Goal: Task Accomplishment & Management: Use online tool/utility

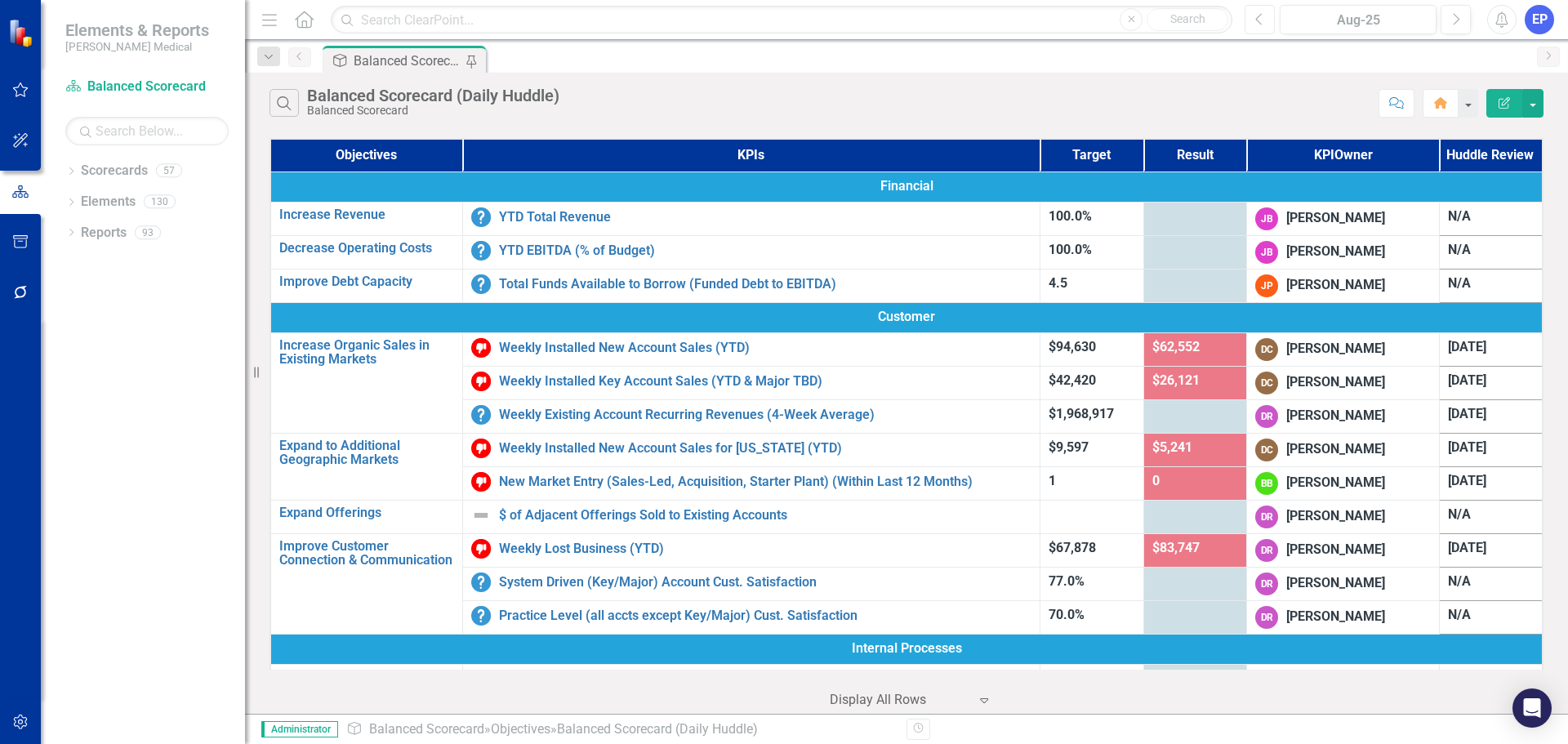
click at [862, 25] on button "Previous" at bounding box center [1259, 19] width 30 height 29
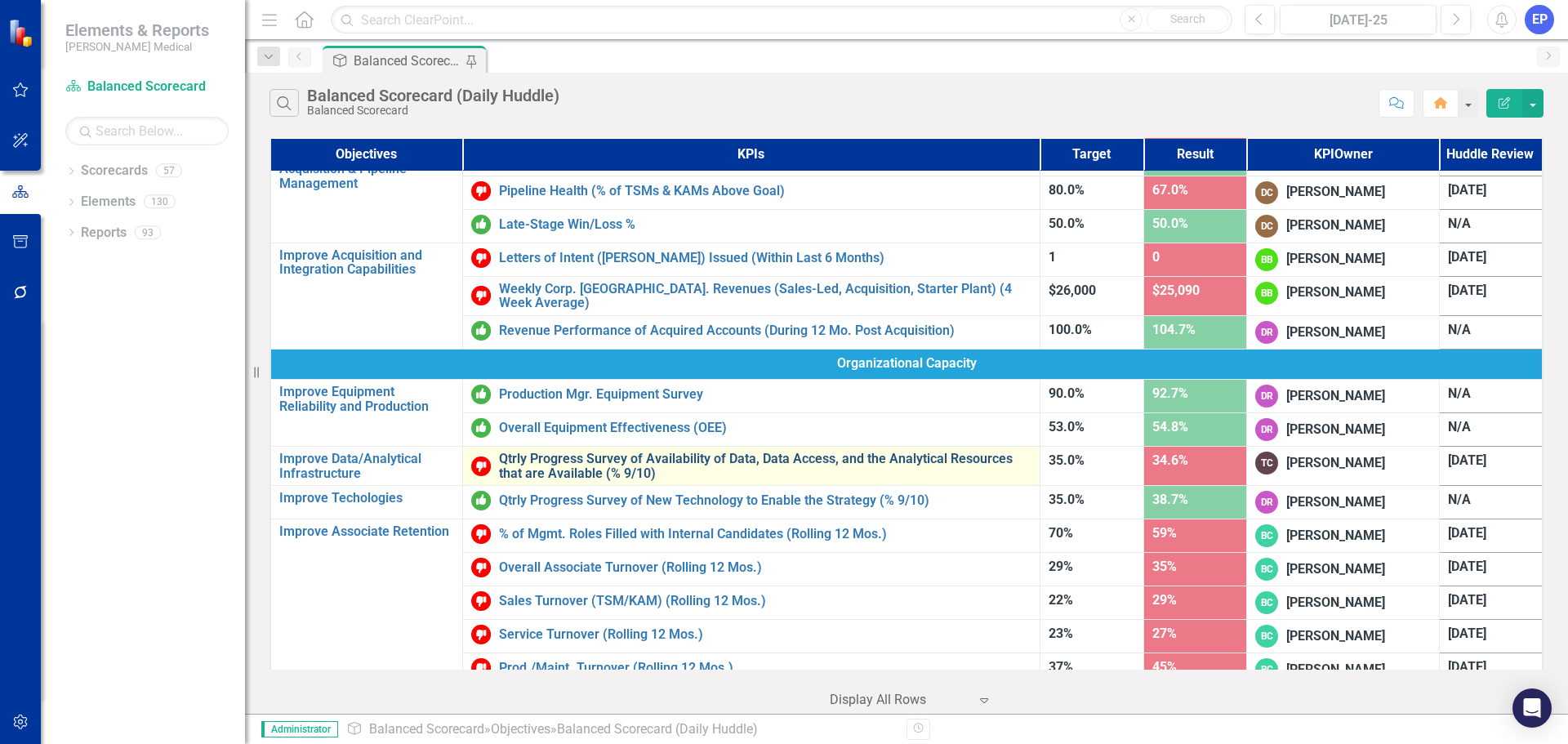
scroll to position [774, 0]
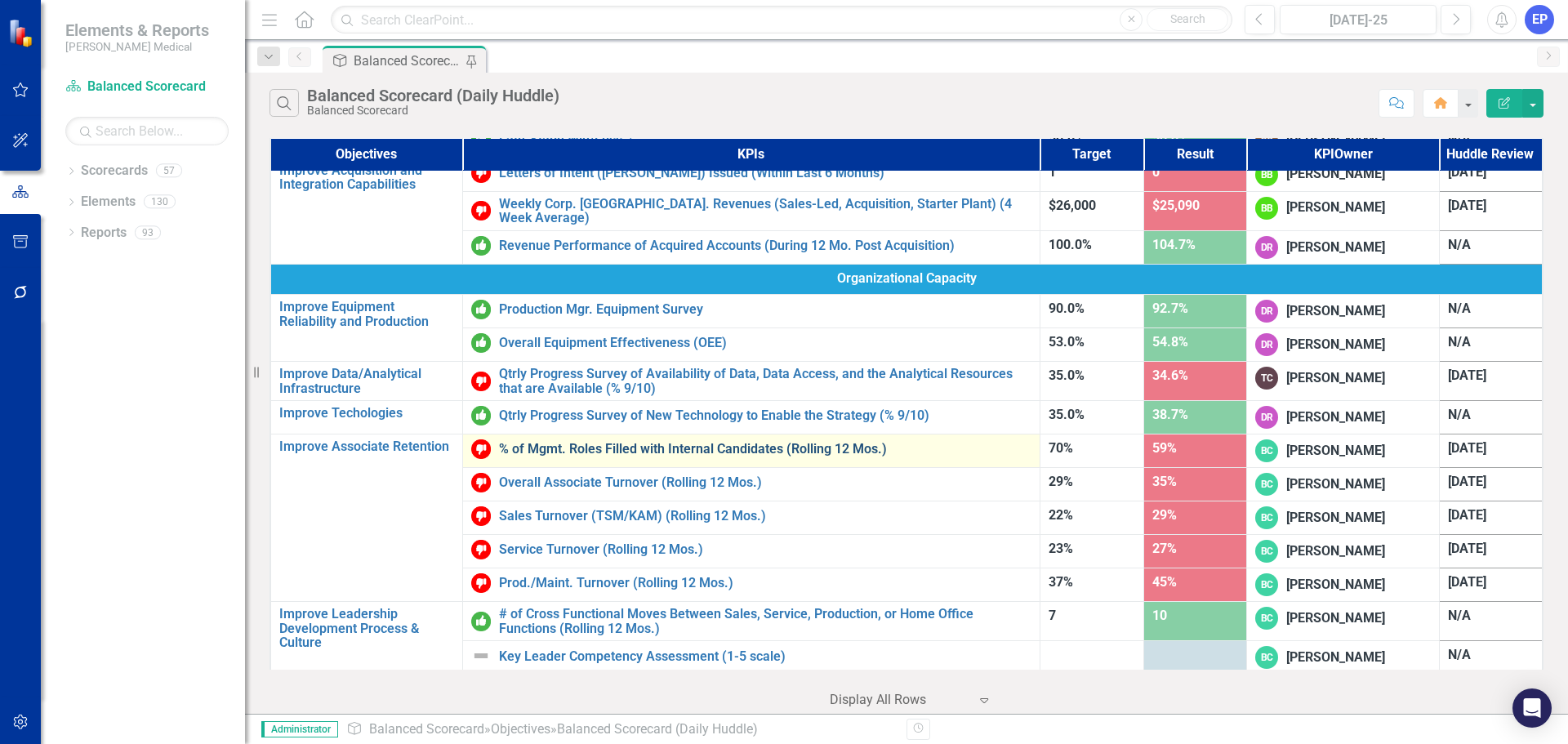
click at [680, 442] on link "% of Mgmt. Roles Filled with Internal Candidates (Rolling 12 Mos.)" at bounding box center [765, 449] width 533 height 15
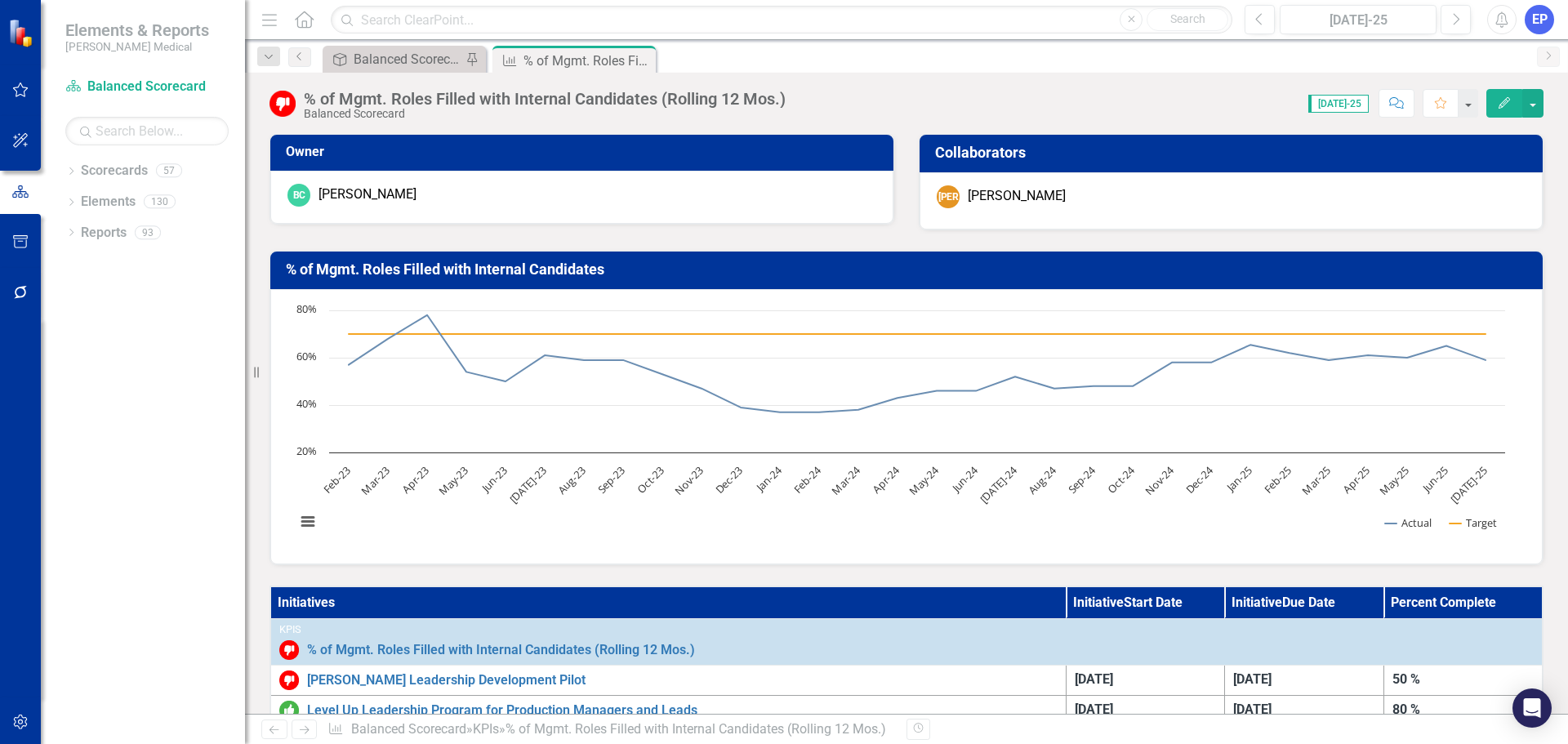
scroll to position [163, 0]
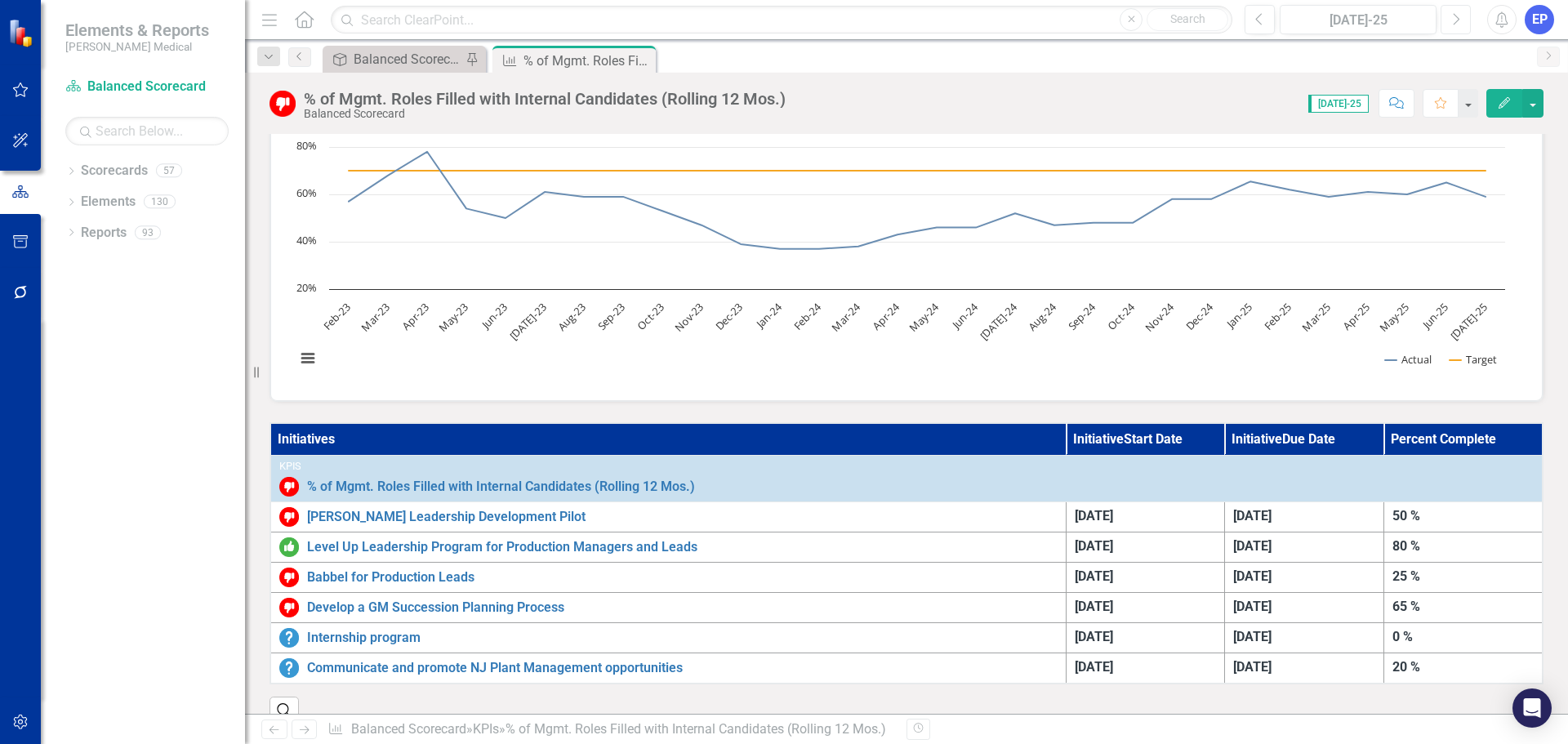
click at [862, 19] on icon "Next" at bounding box center [1456, 19] width 9 height 15
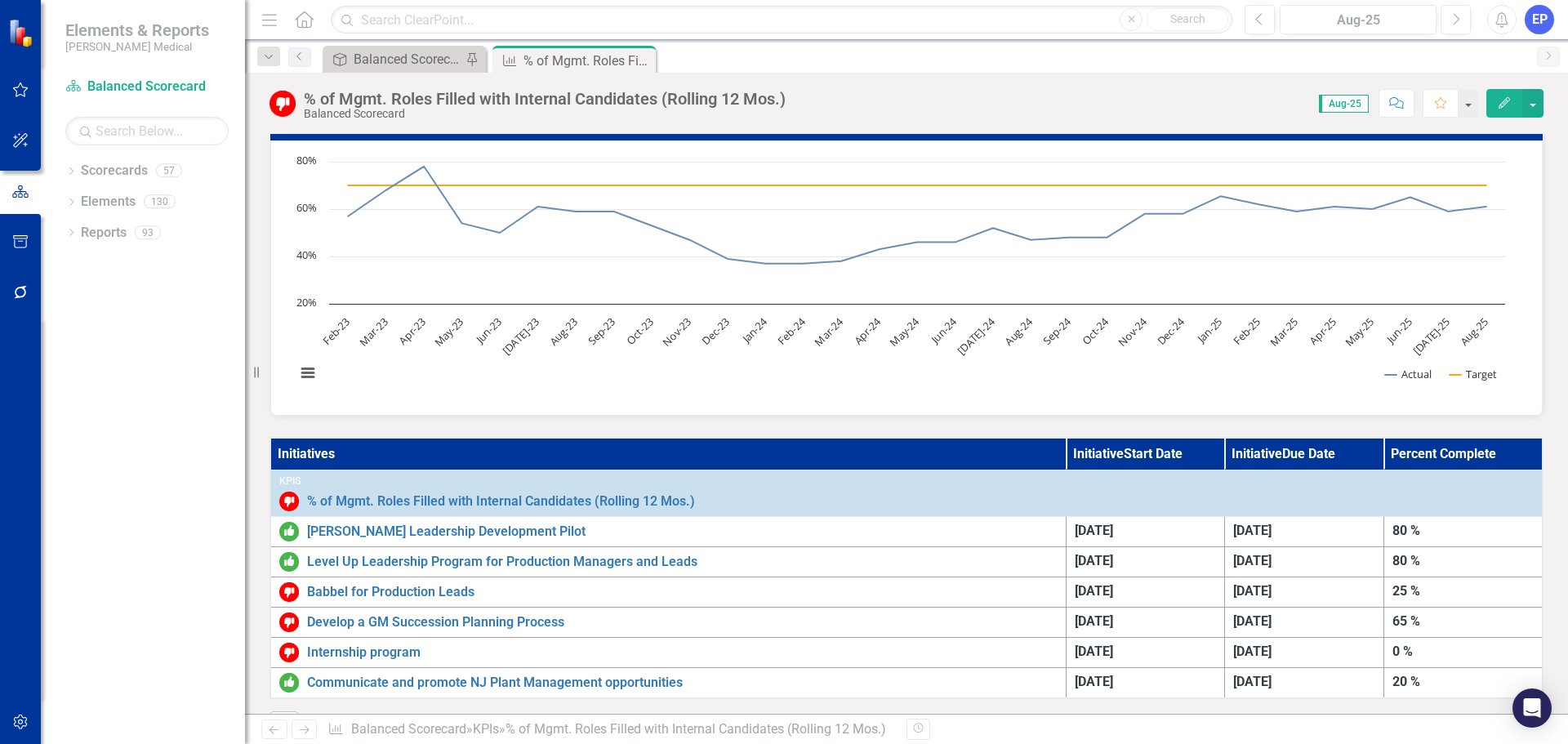
scroll to position [141, 0]
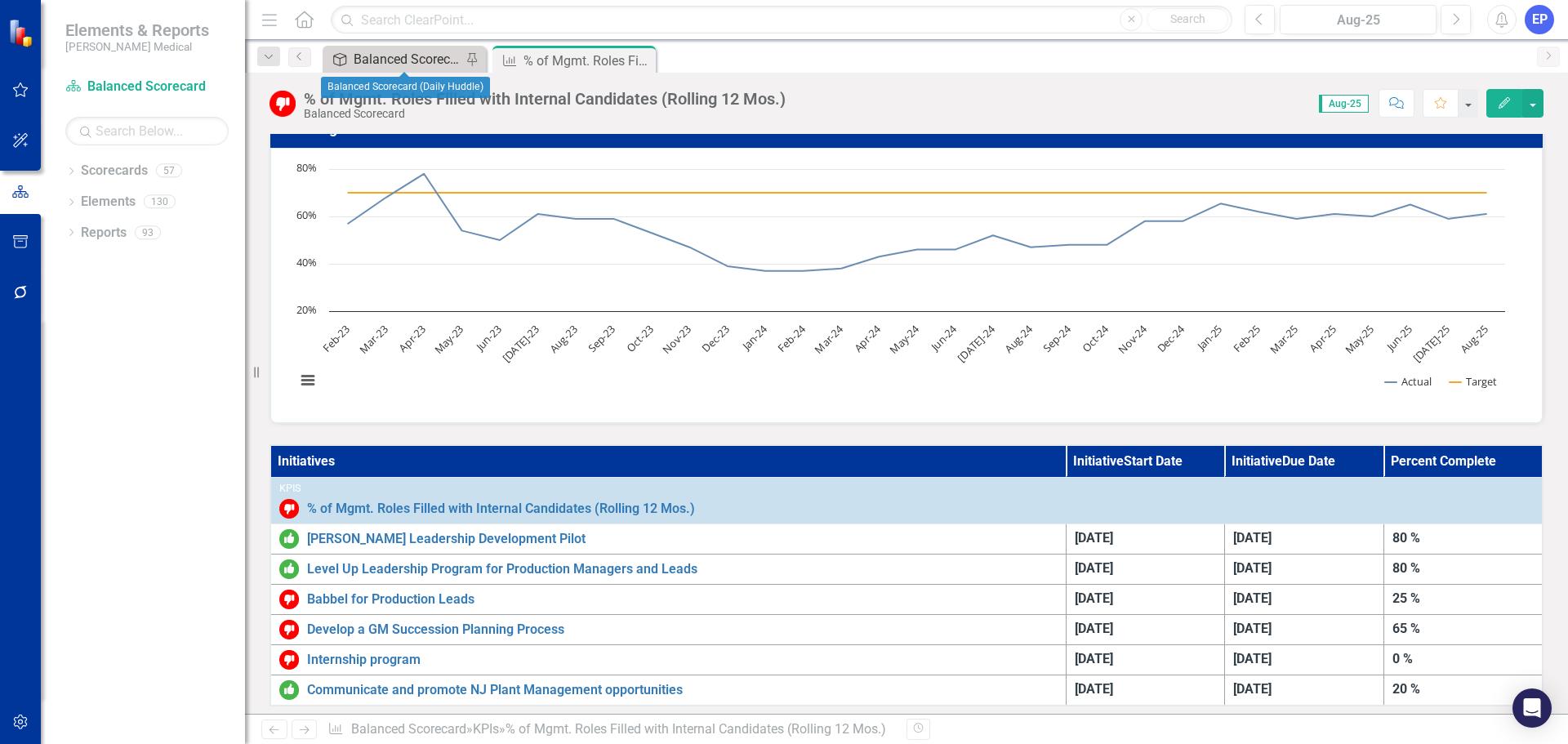
click at [380, 57] on div "Balanced Scorecard (Daily Huddle)" at bounding box center [408, 59] width 108 height 20
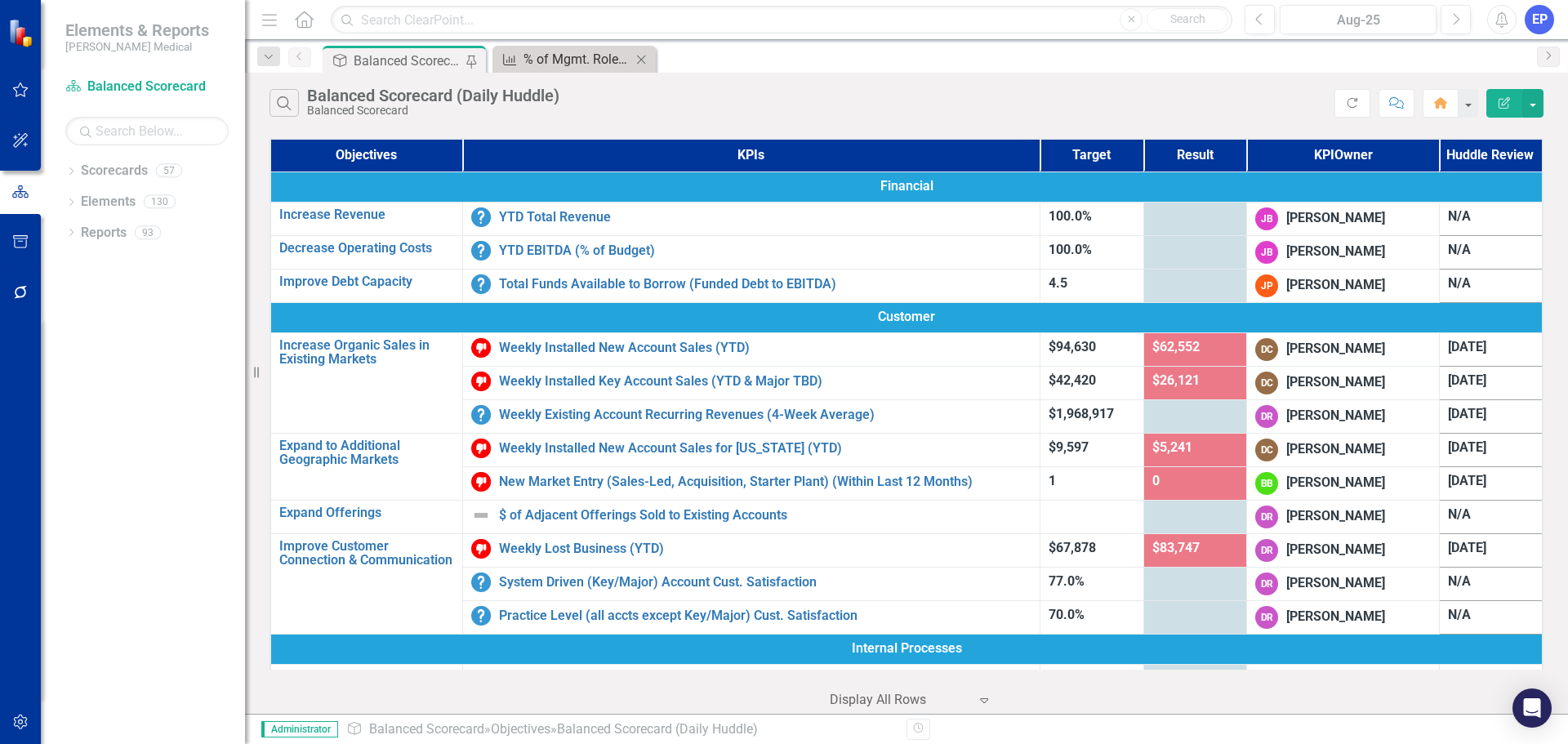
click at [555, 56] on div "% of Mgmt. Roles Filled with Internal Candidates (Rolling 12 Mos.)" at bounding box center [577, 59] width 108 height 20
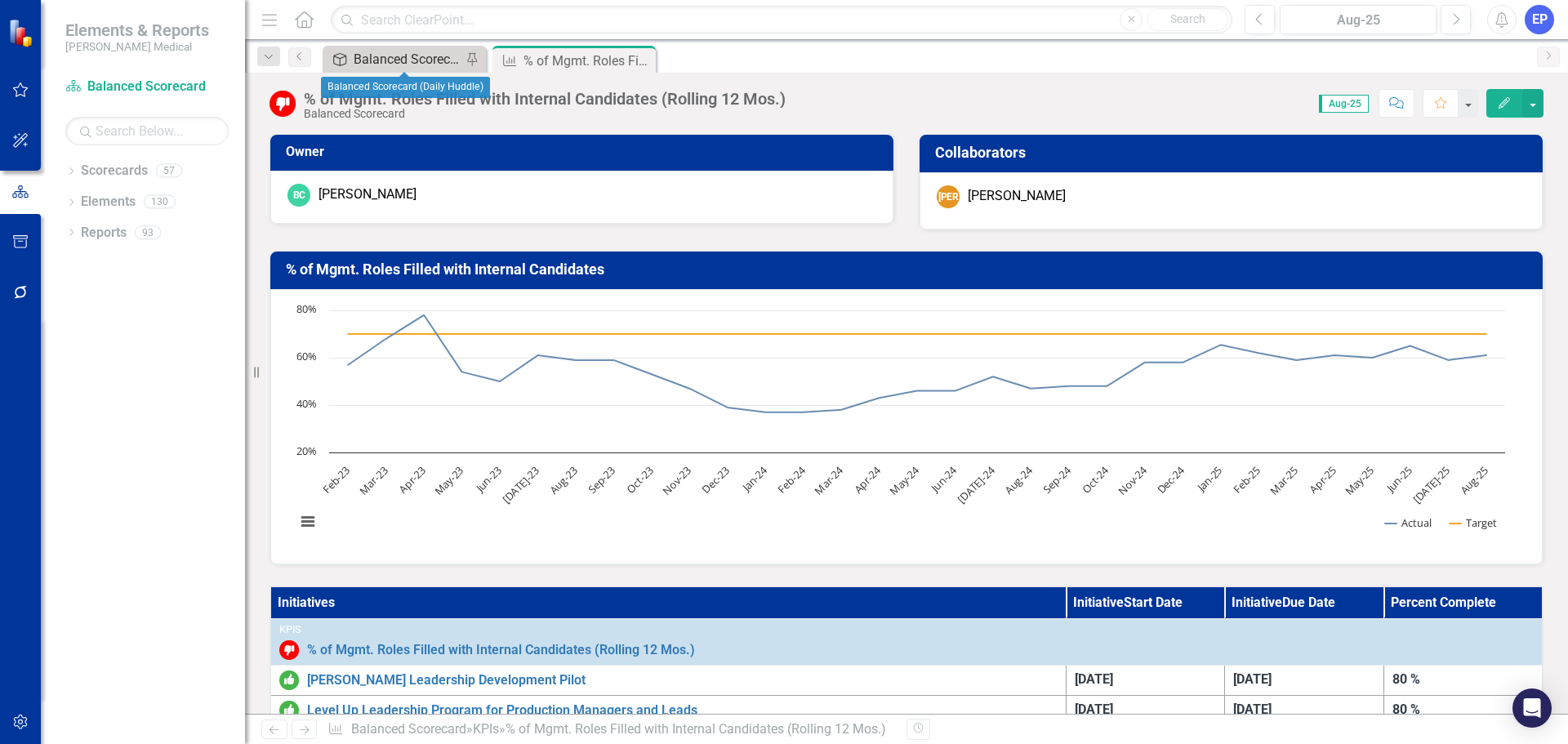
click at [394, 59] on div "Balanced Scorecard (Daily Huddle)" at bounding box center [408, 59] width 108 height 20
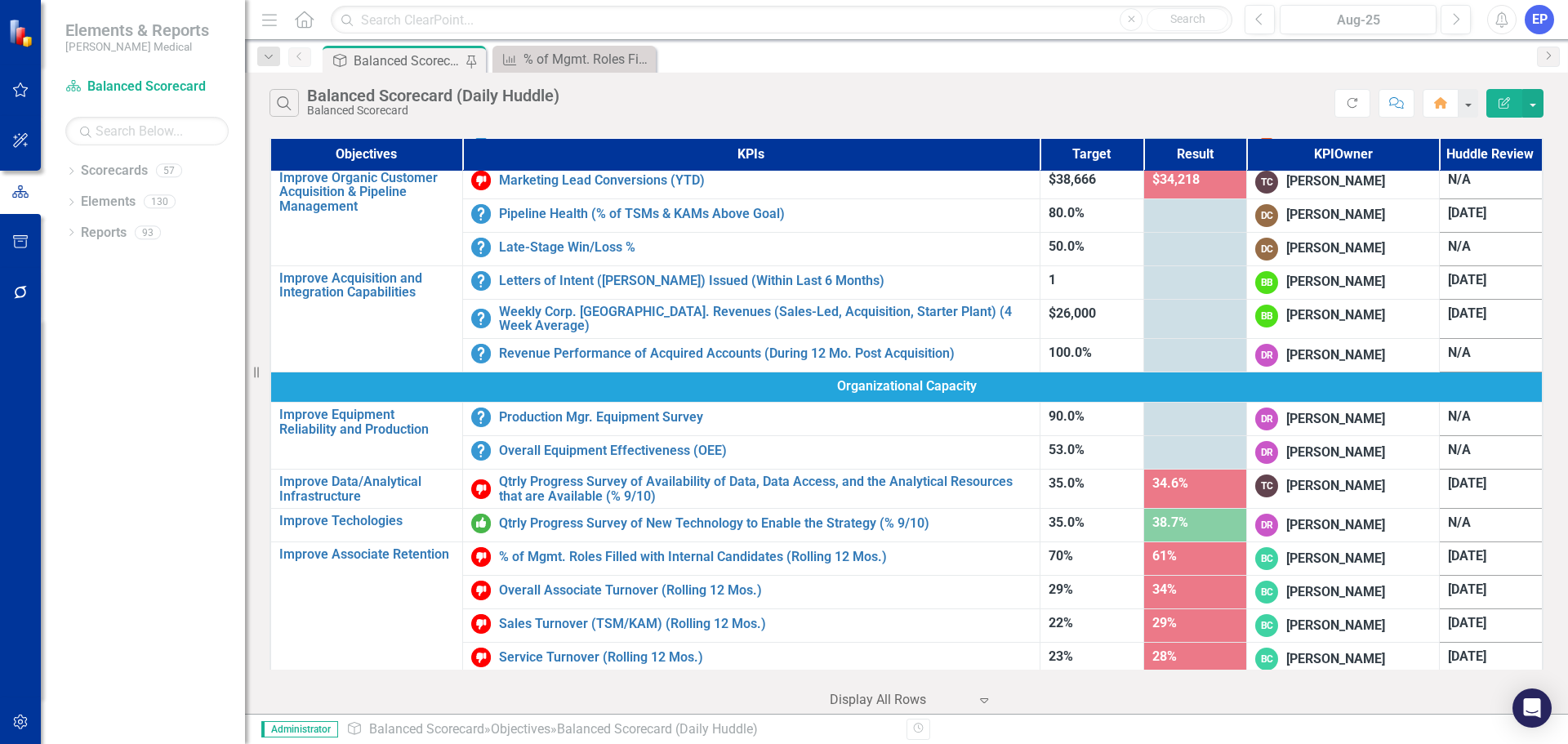
scroll to position [774, 0]
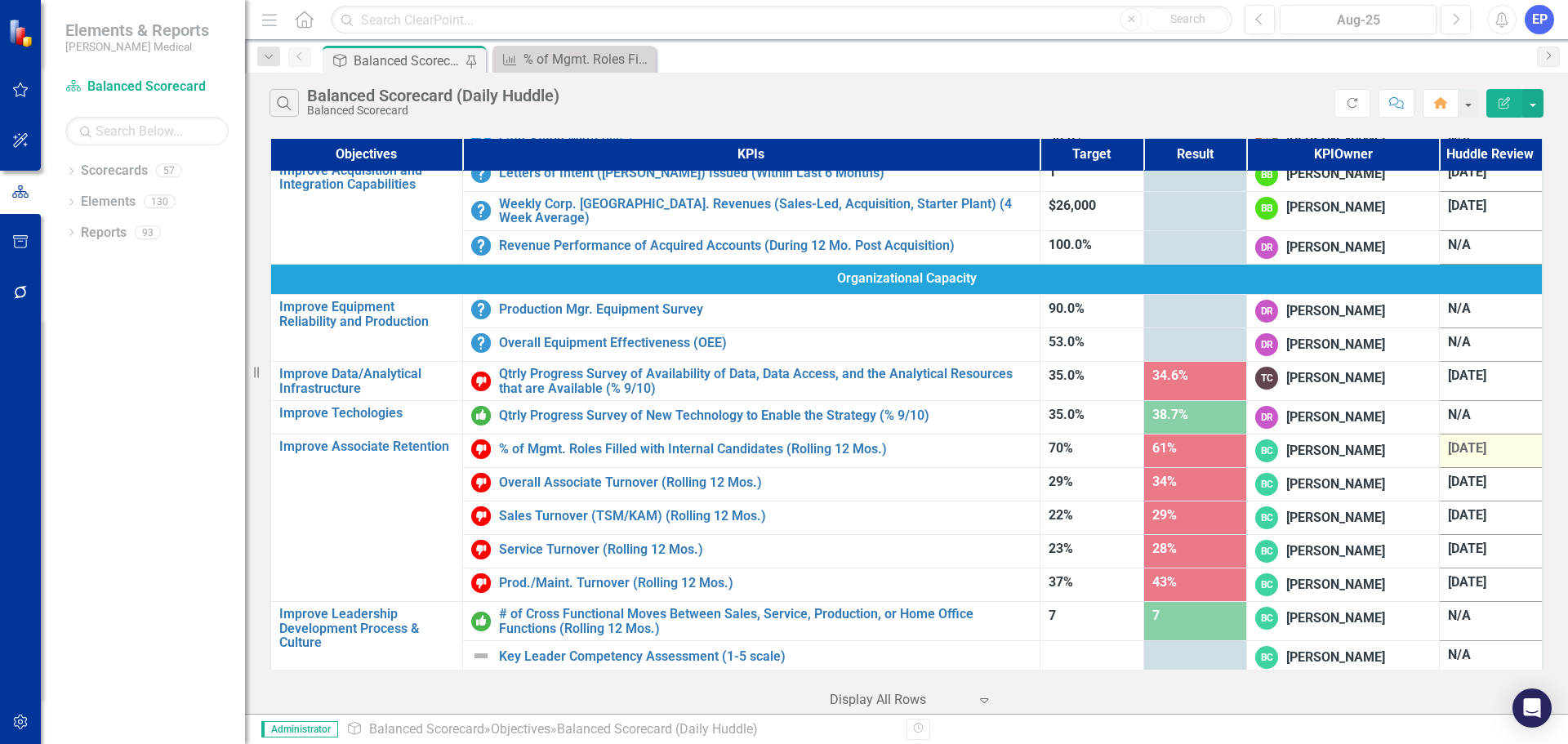
click at [862, 440] on span "7/30/25" at bounding box center [1467, 448] width 38 height 16
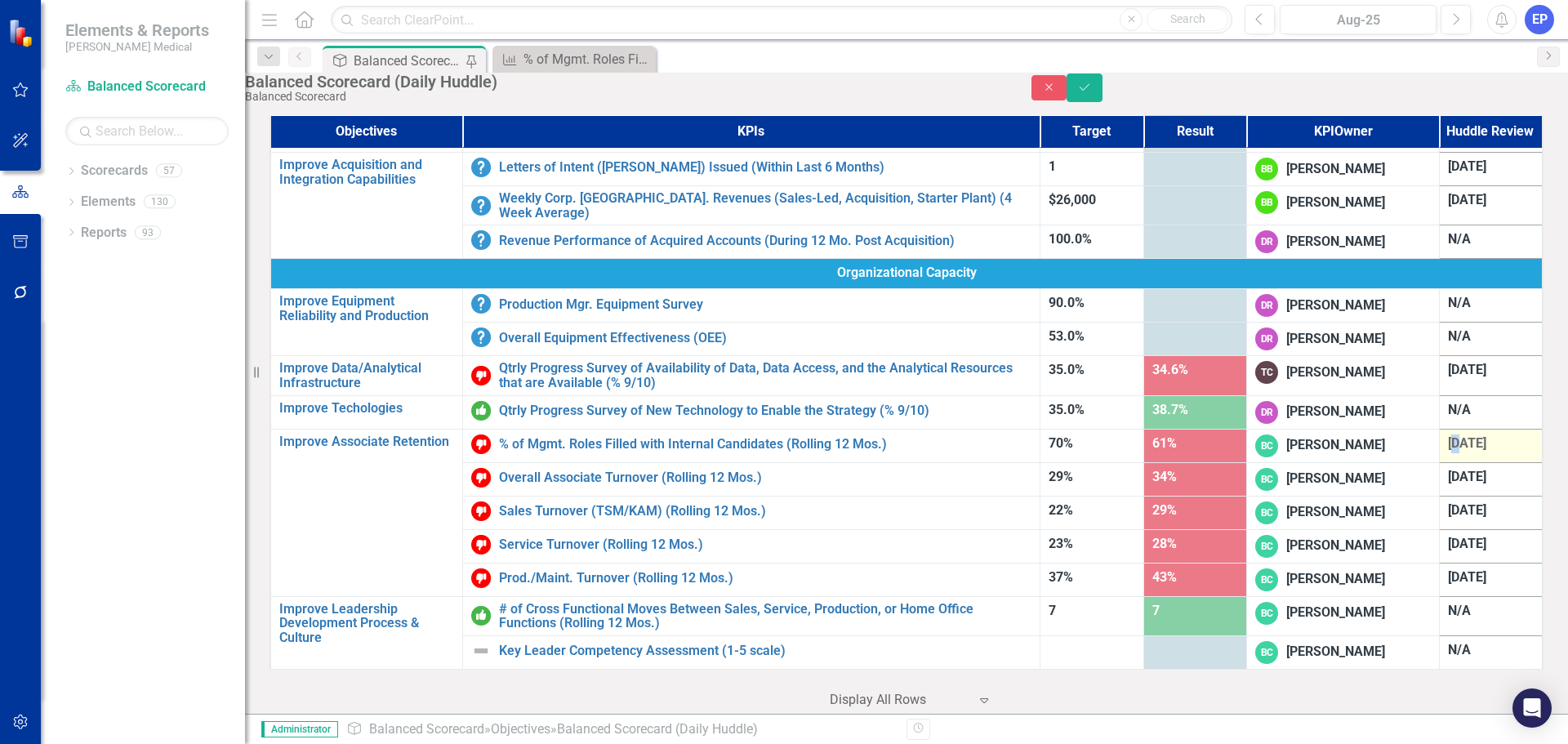
scroll to position [773, 0]
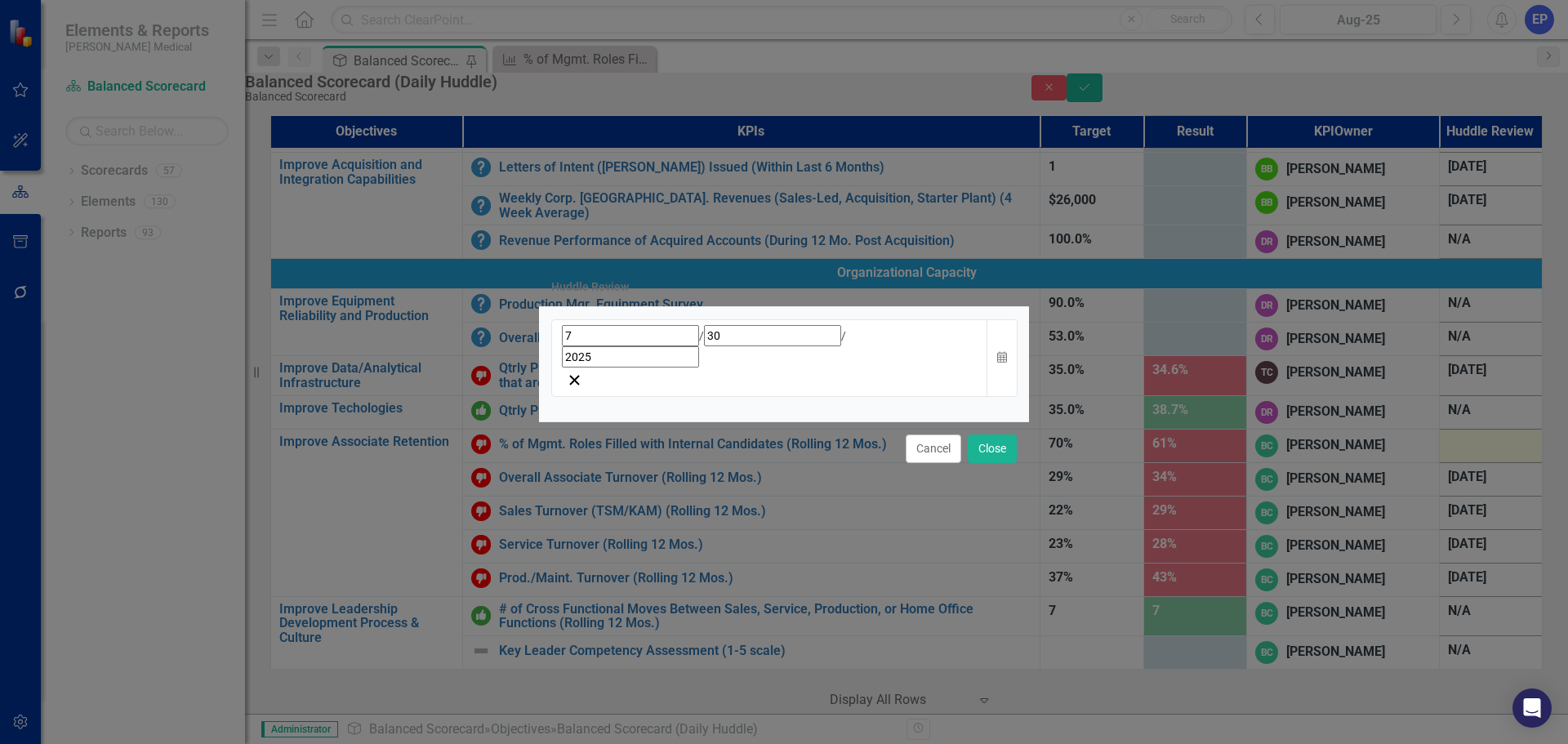
click at [818, 356] on div "7 / 30 / 2025" at bounding box center [770, 346] width 416 height 43
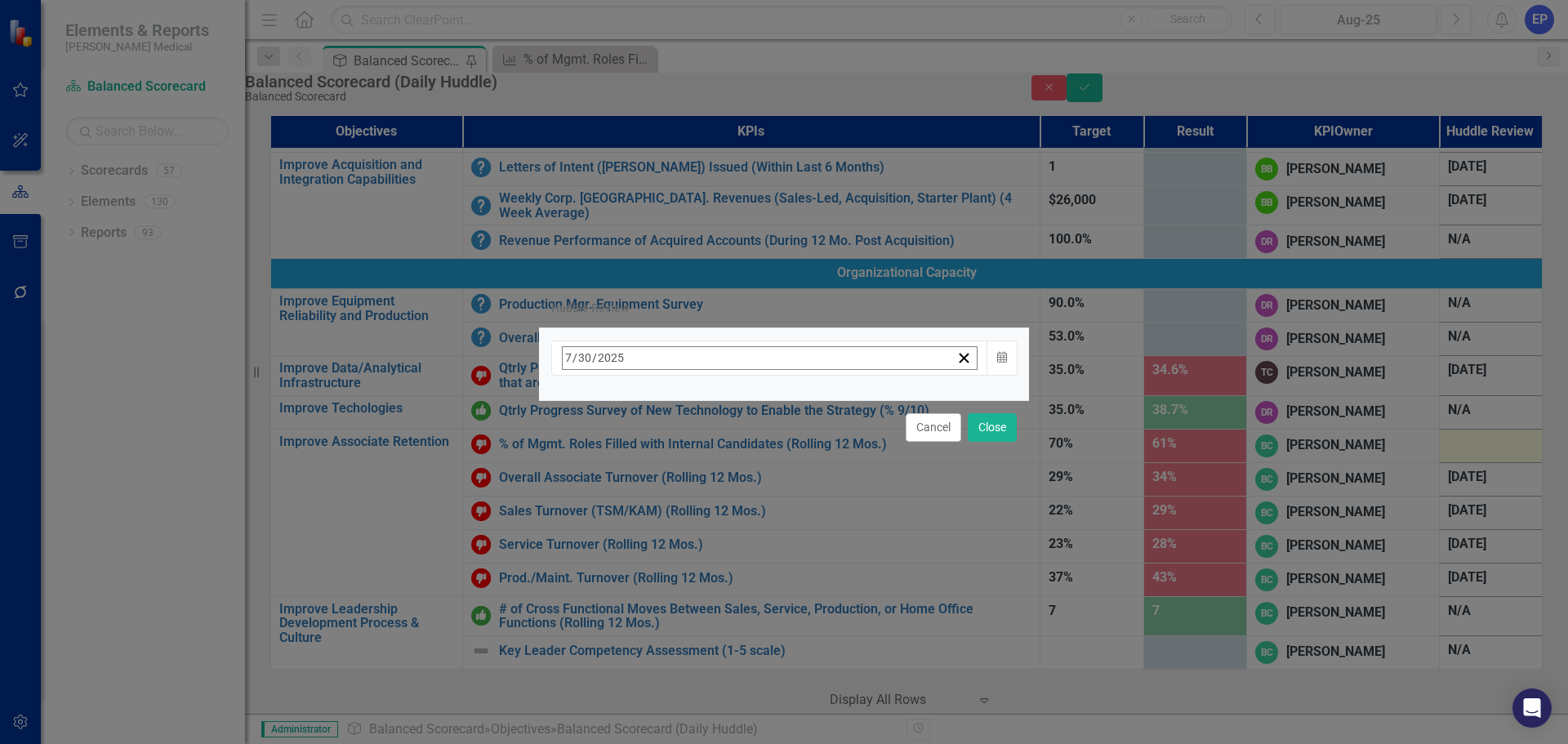
click at [801, 408] on button "›" at bounding box center [783, 393] width 36 height 36
click at [797, 560] on button "5" at bounding box center [776, 605] width 41 height 29
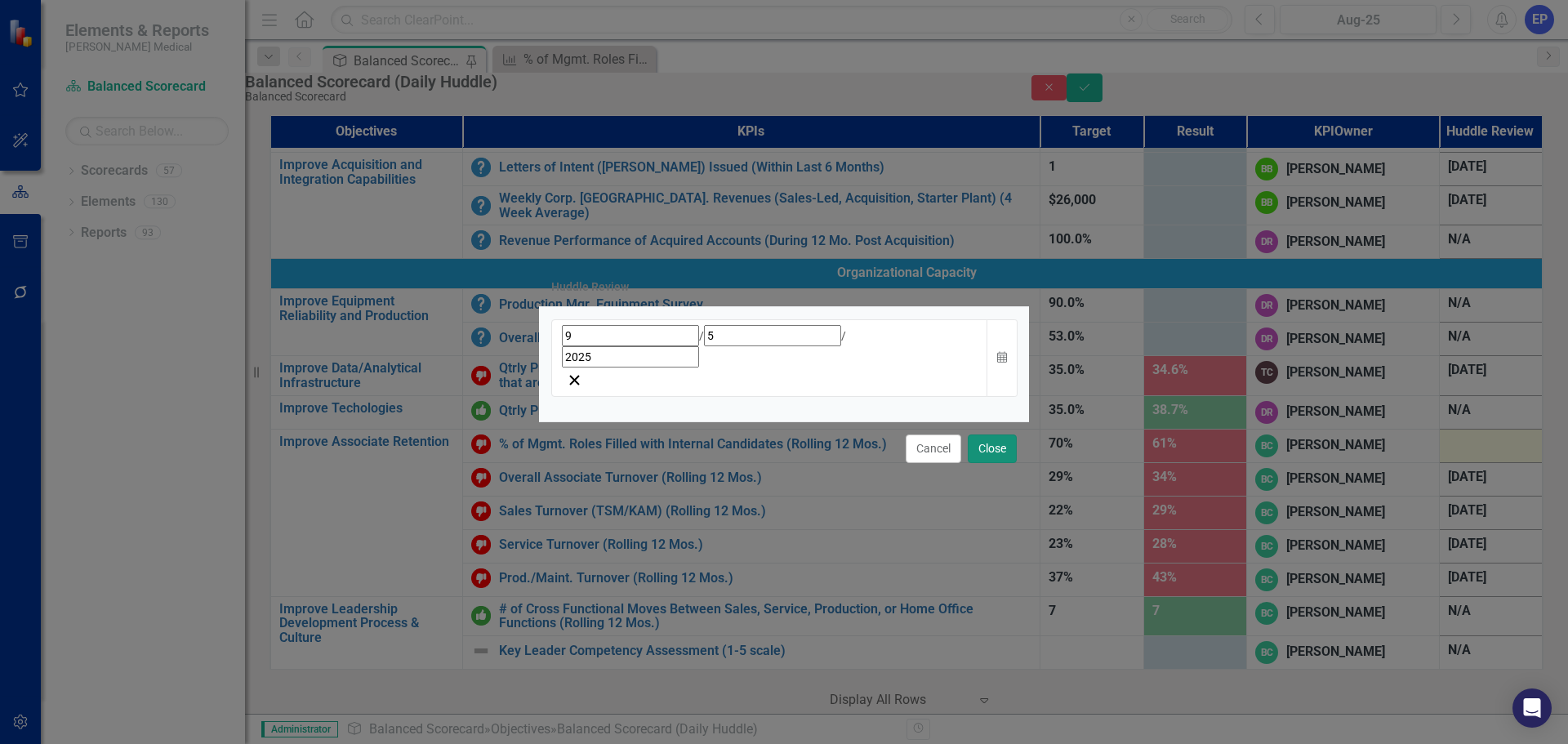
click at [862, 434] on button "Close" at bounding box center [992, 448] width 49 height 28
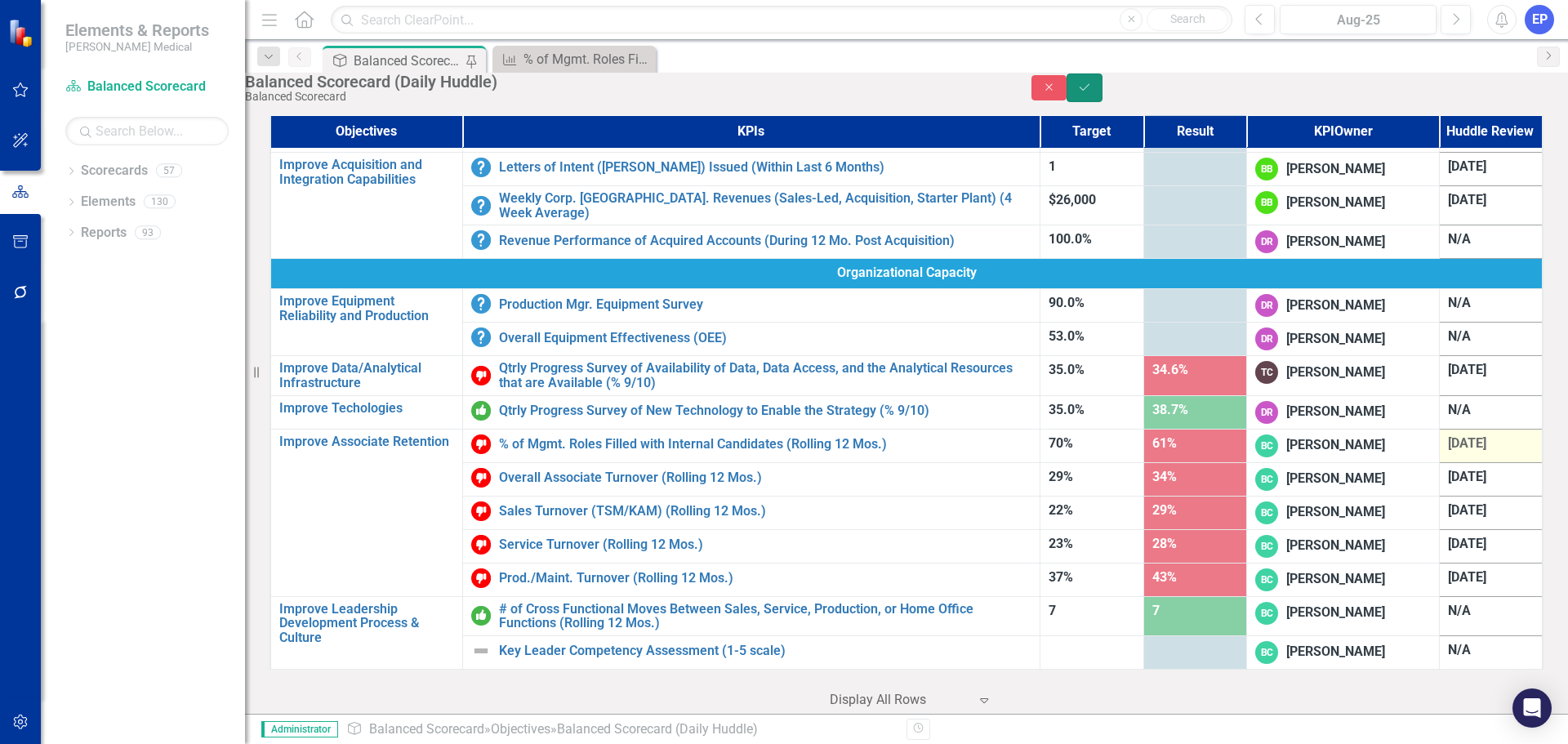
click at [862, 90] on button "Save" at bounding box center [1084, 88] width 36 height 28
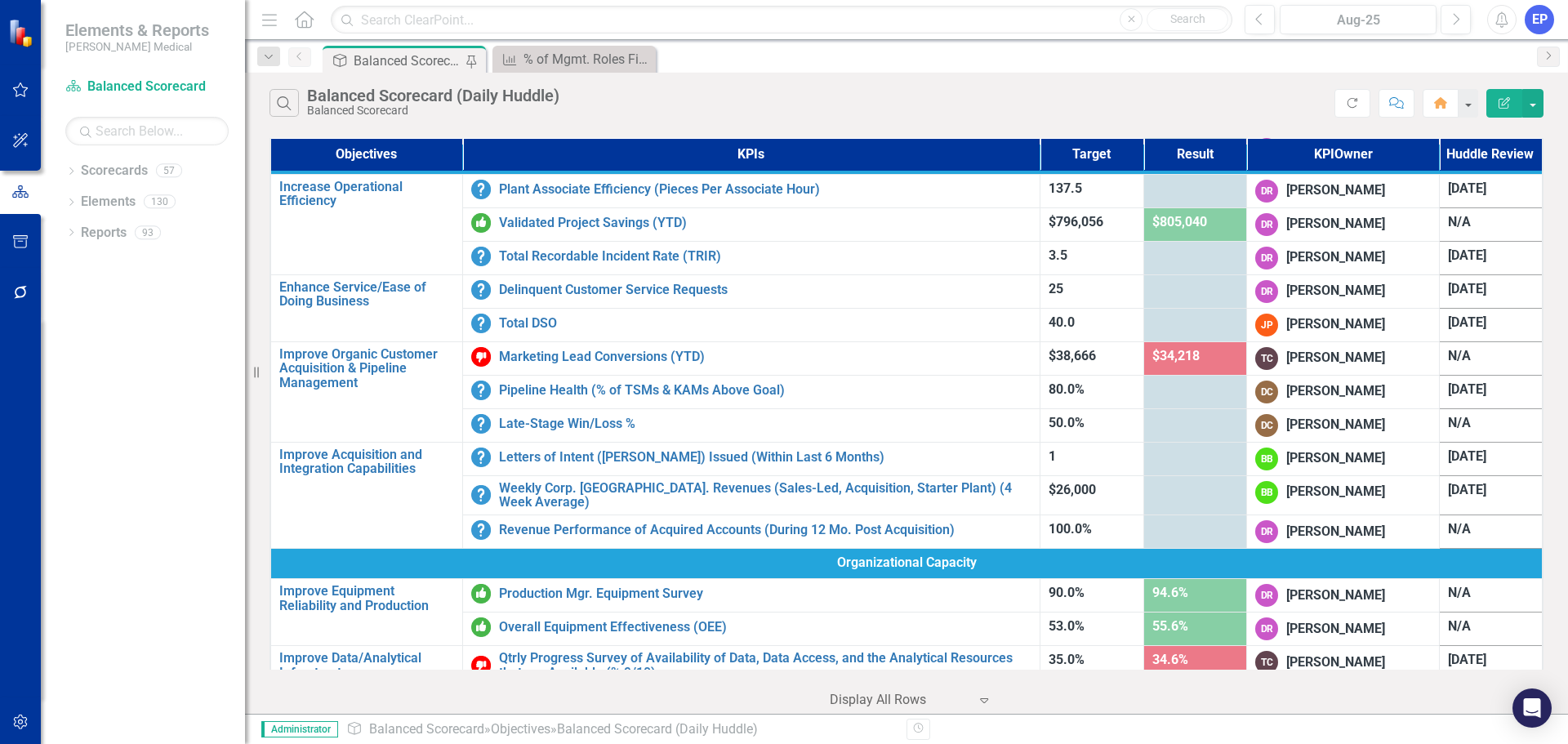
scroll to position [774, 0]
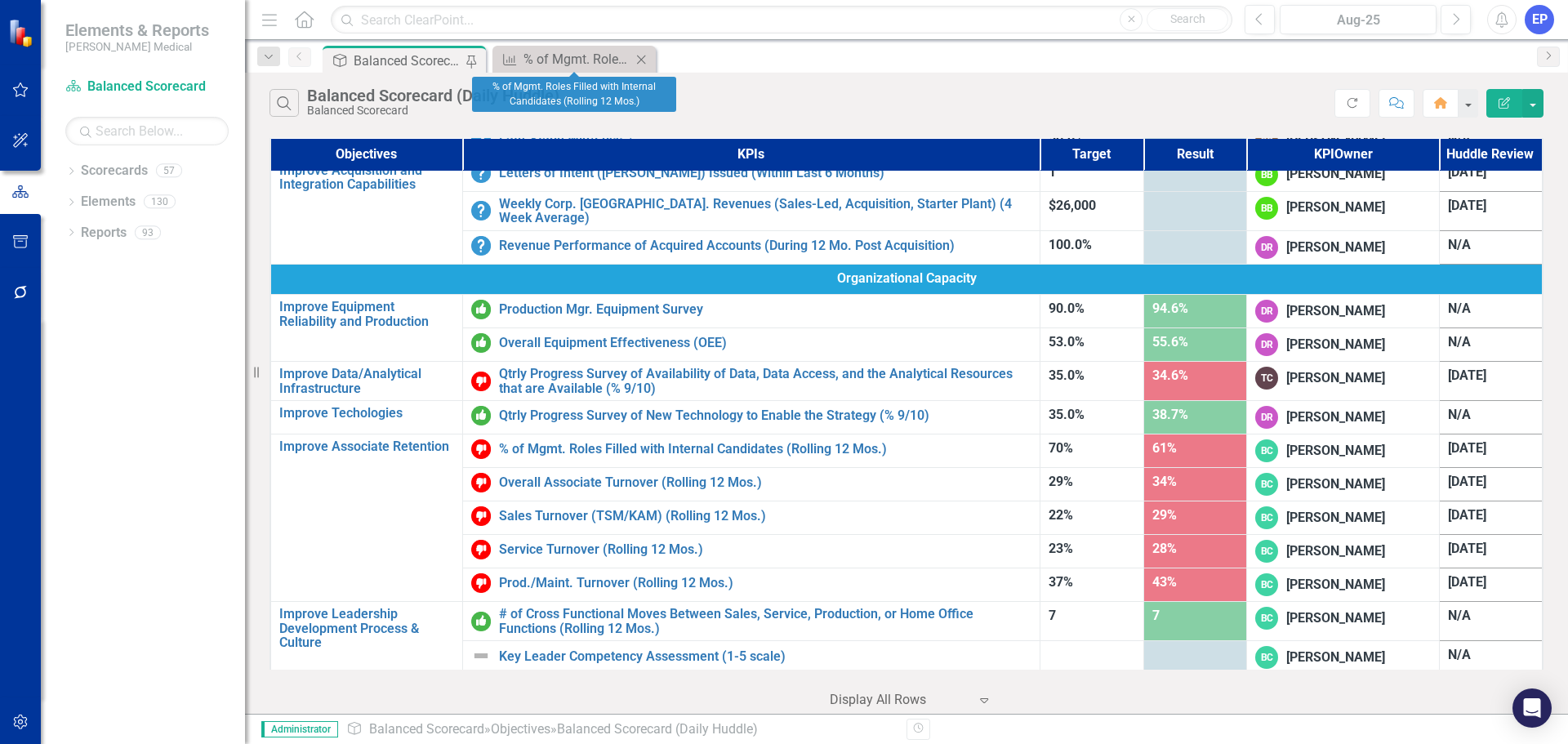
click at [643, 57] on icon "Close" at bounding box center [641, 59] width 16 height 13
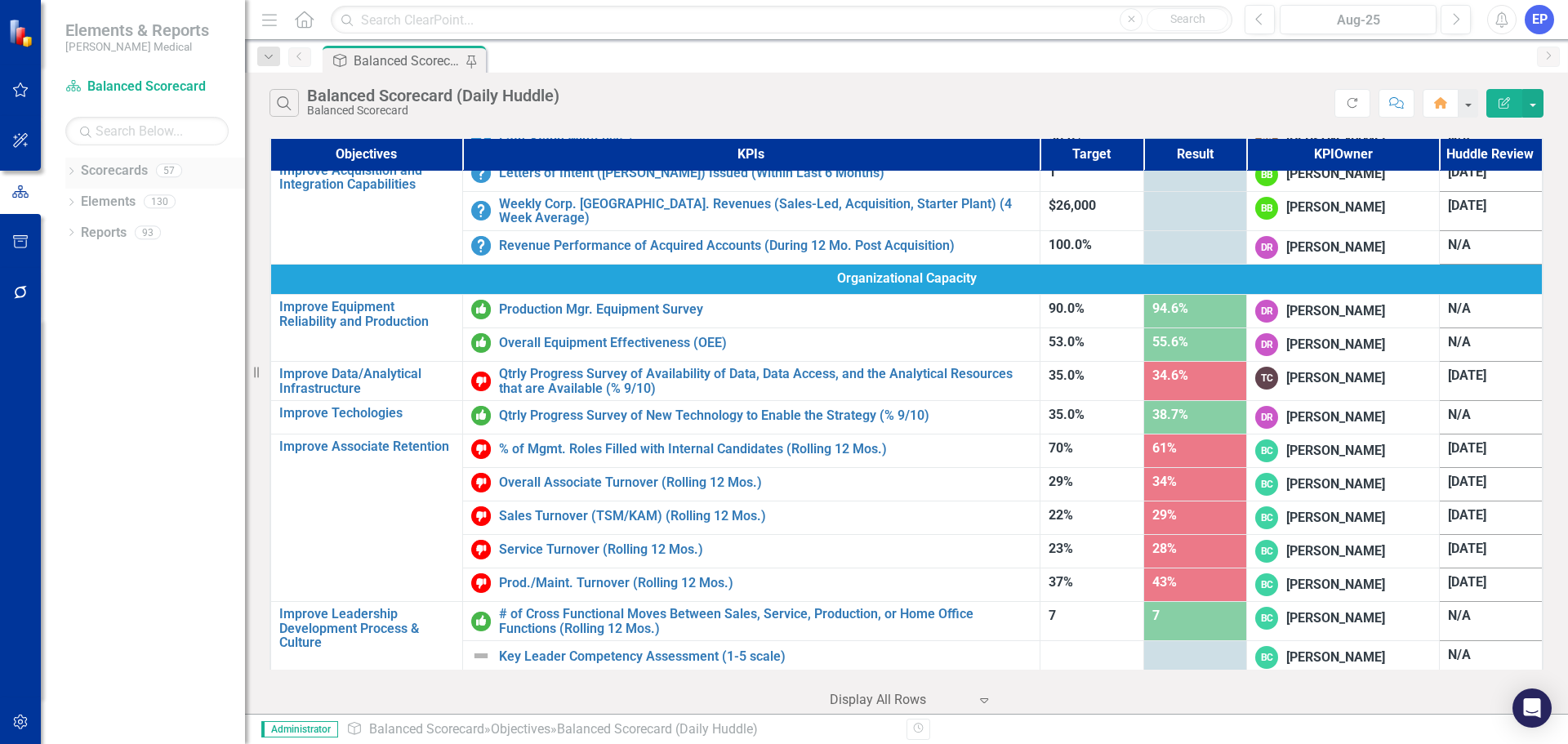
click at [74, 169] on icon "Dropdown" at bounding box center [71, 172] width 12 height 9
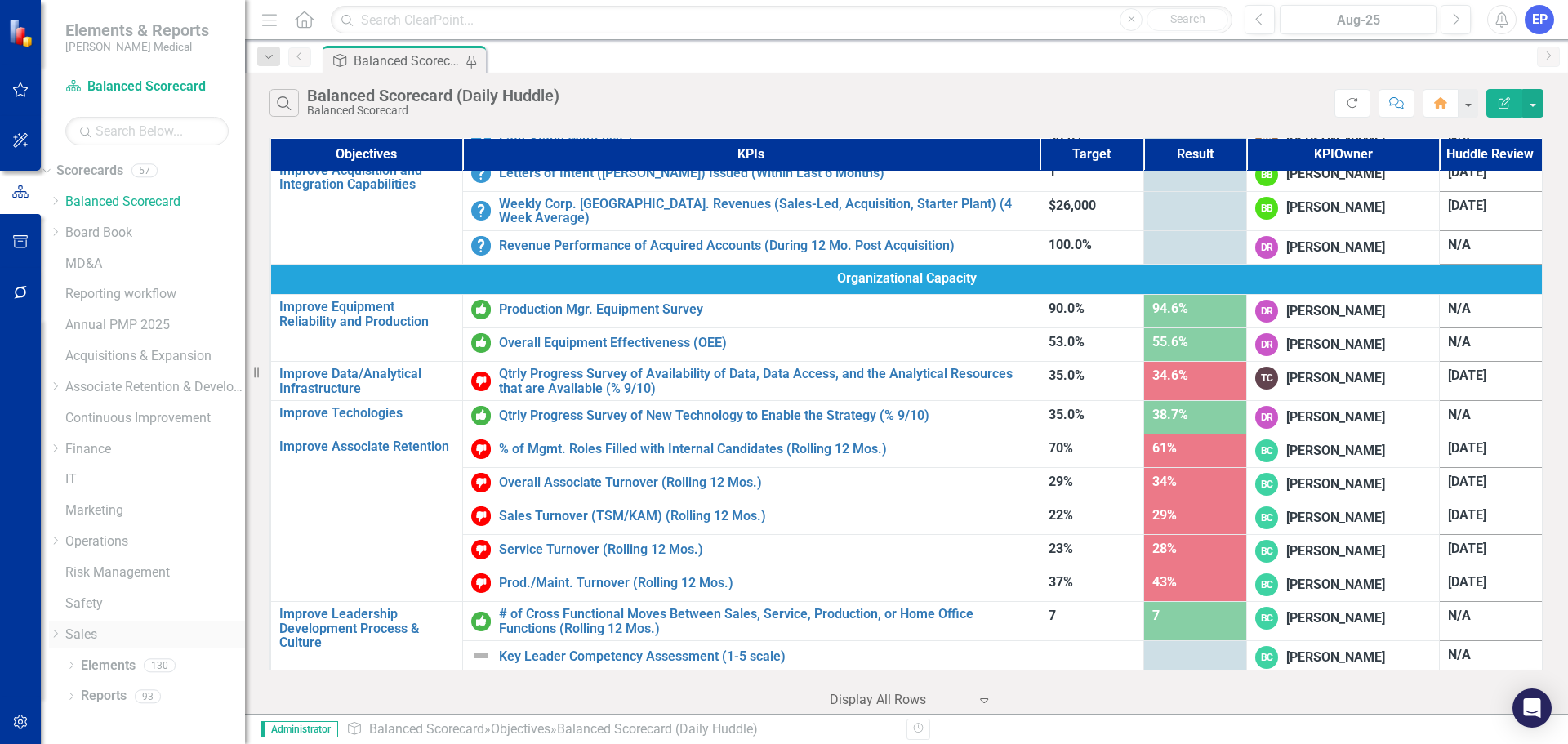
click at [58, 560] on icon at bounding box center [56, 633] width 4 height 8
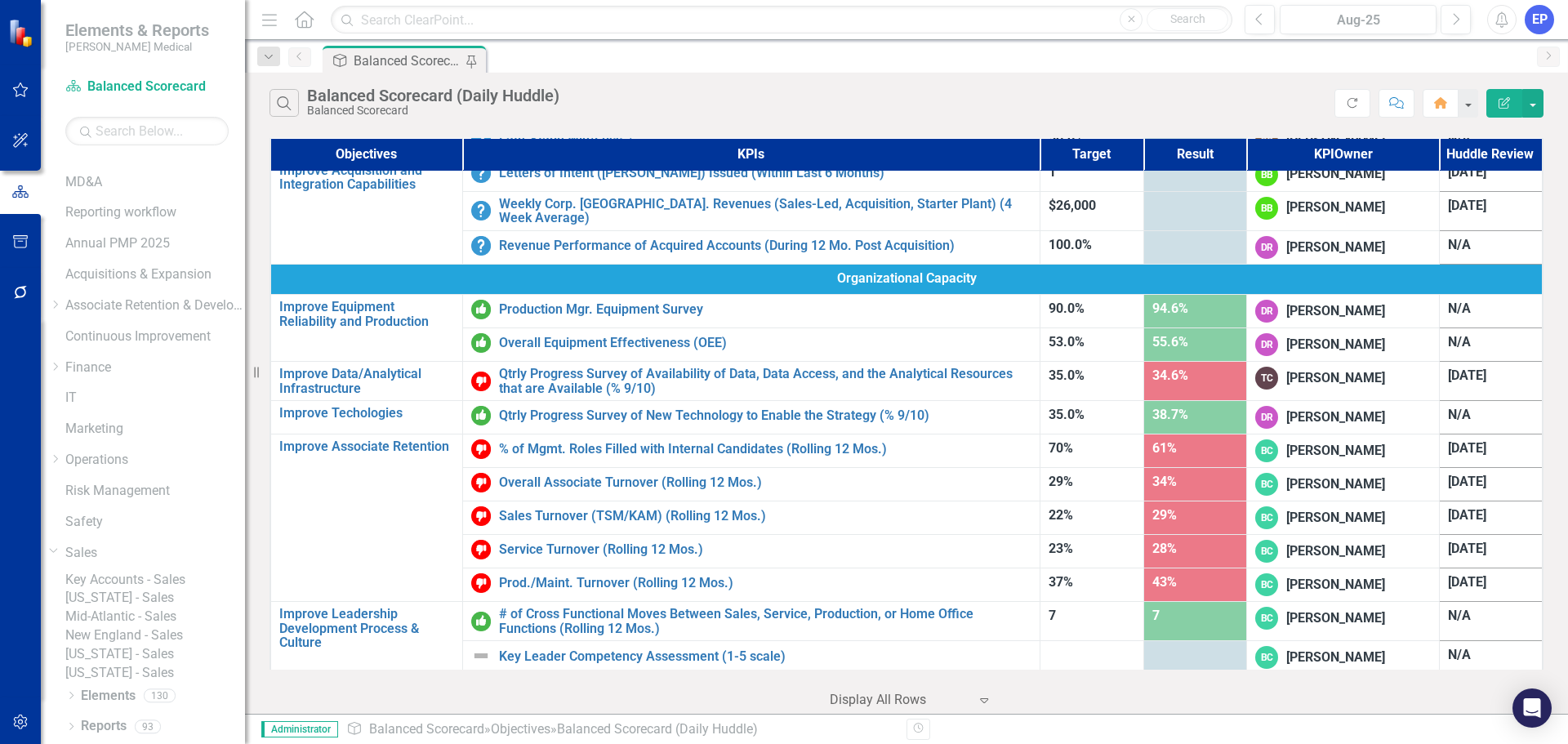
click at [189, 560] on link "Key Accounts - Sales" at bounding box center [155, 580] width 180 height 19
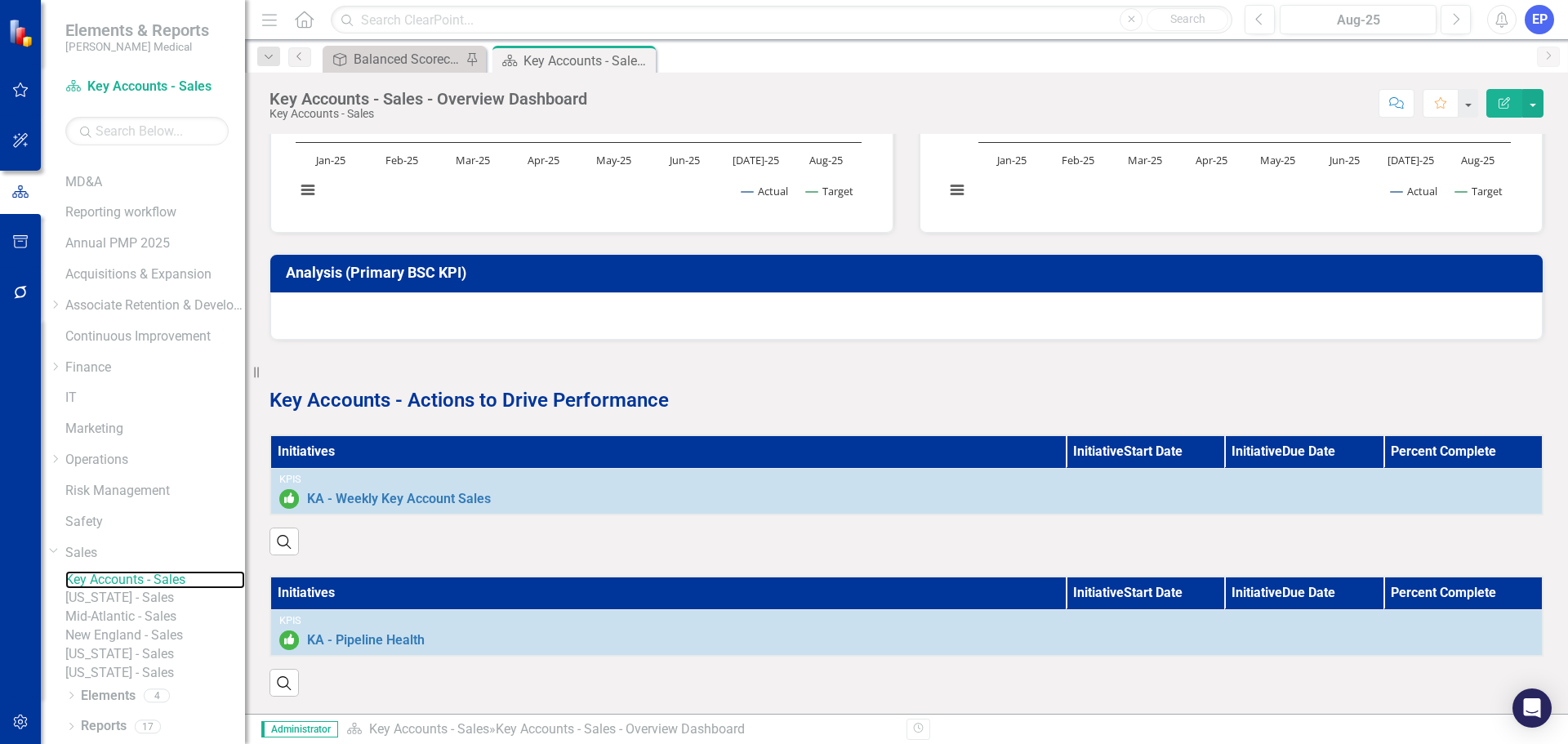
scroll to position [659, 0]
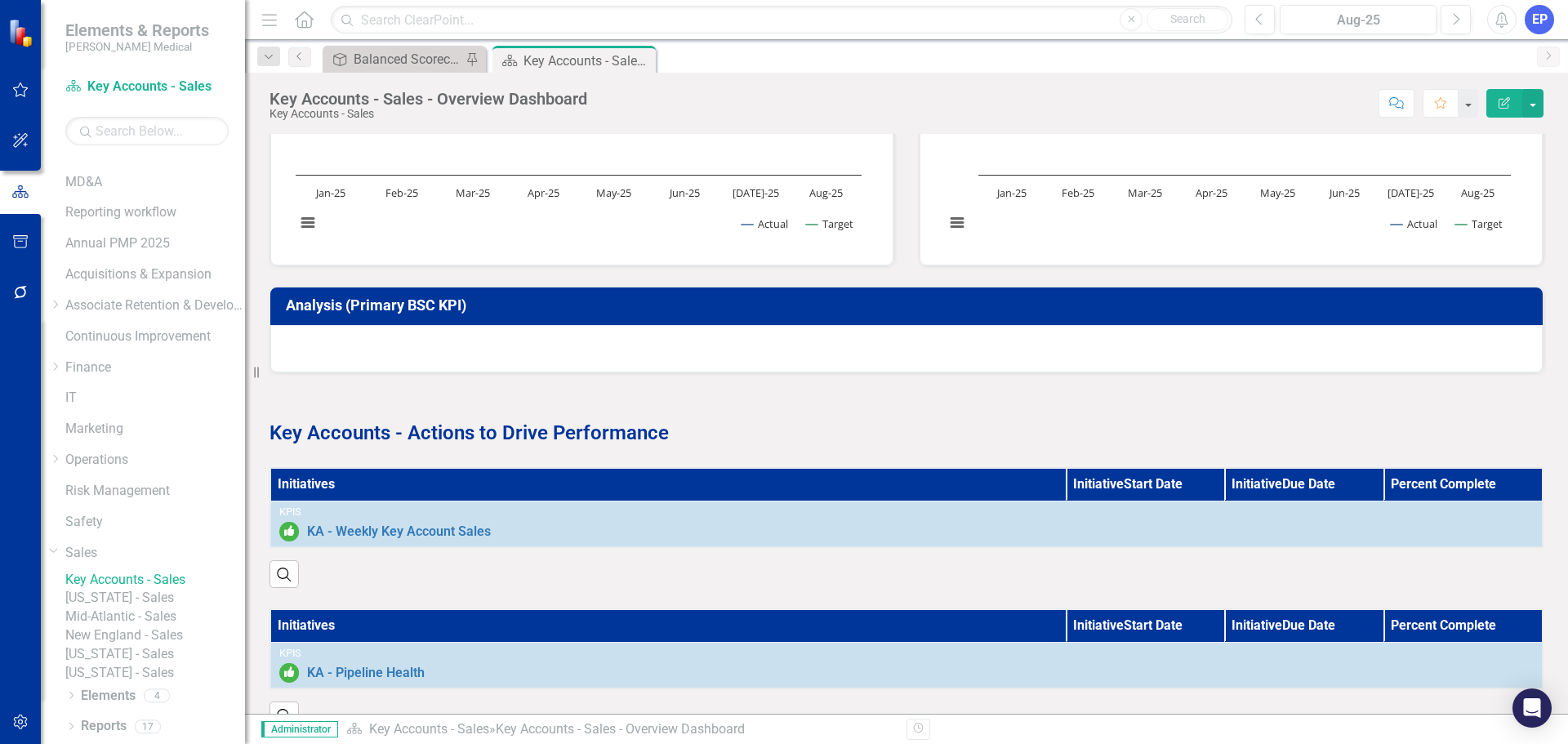
click at [168, 560] on link "[US_STATE] - Sales" at bounding box center [155, 597] width 180 height 19
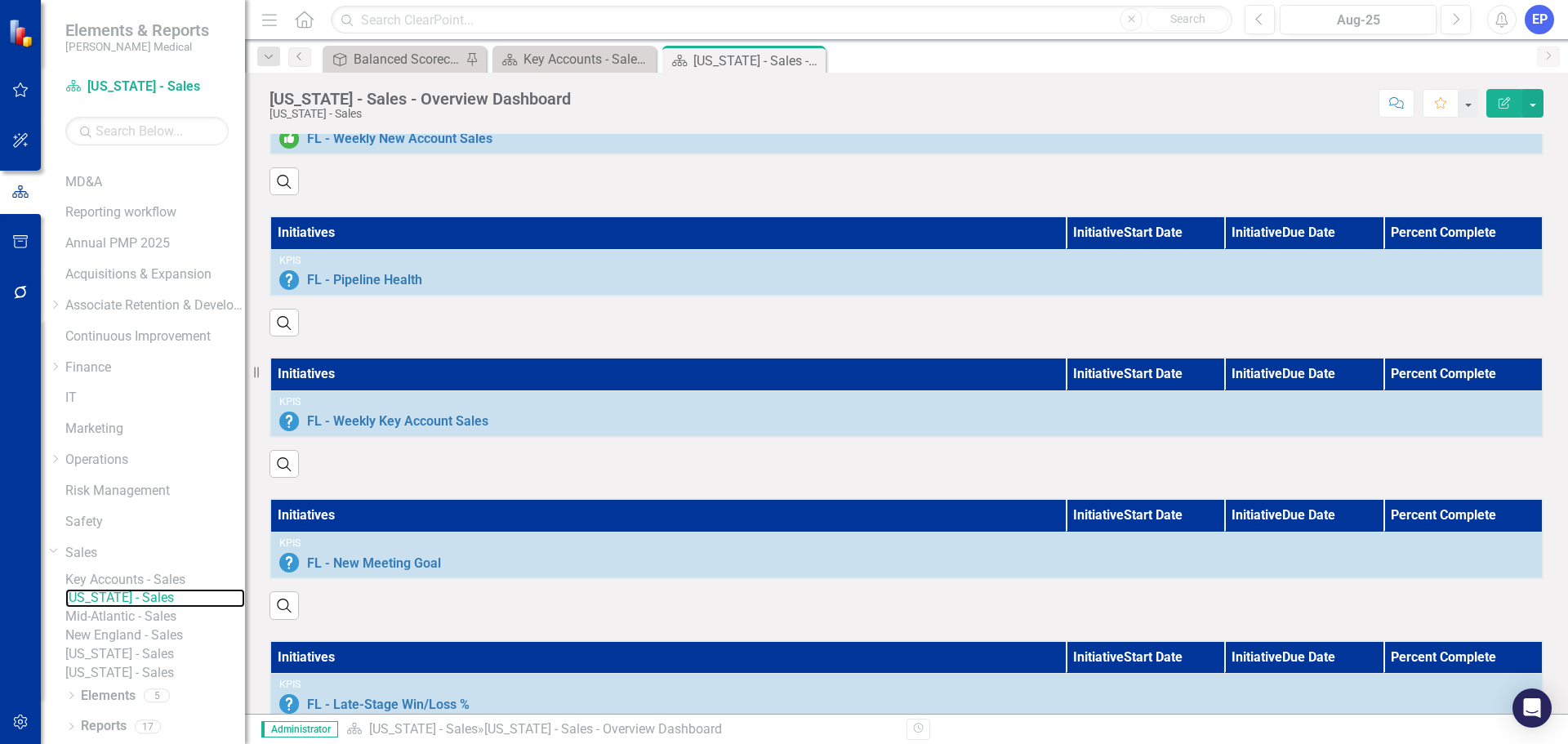
scroll to position [1140, 0]
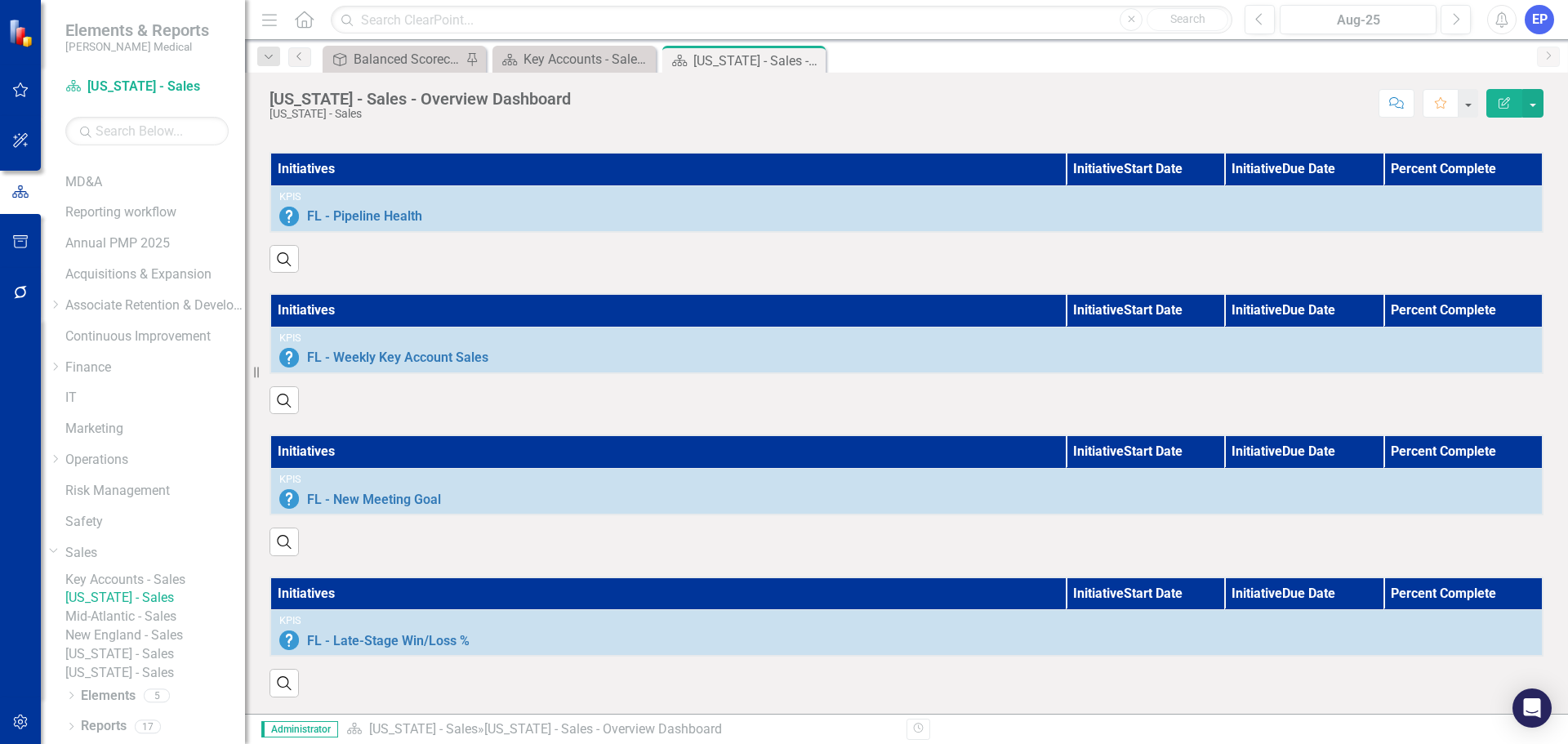
click at [140, 560] on link "Mid-Atlantic - Sales" at bounding box center [155, 616] width 180 height 19
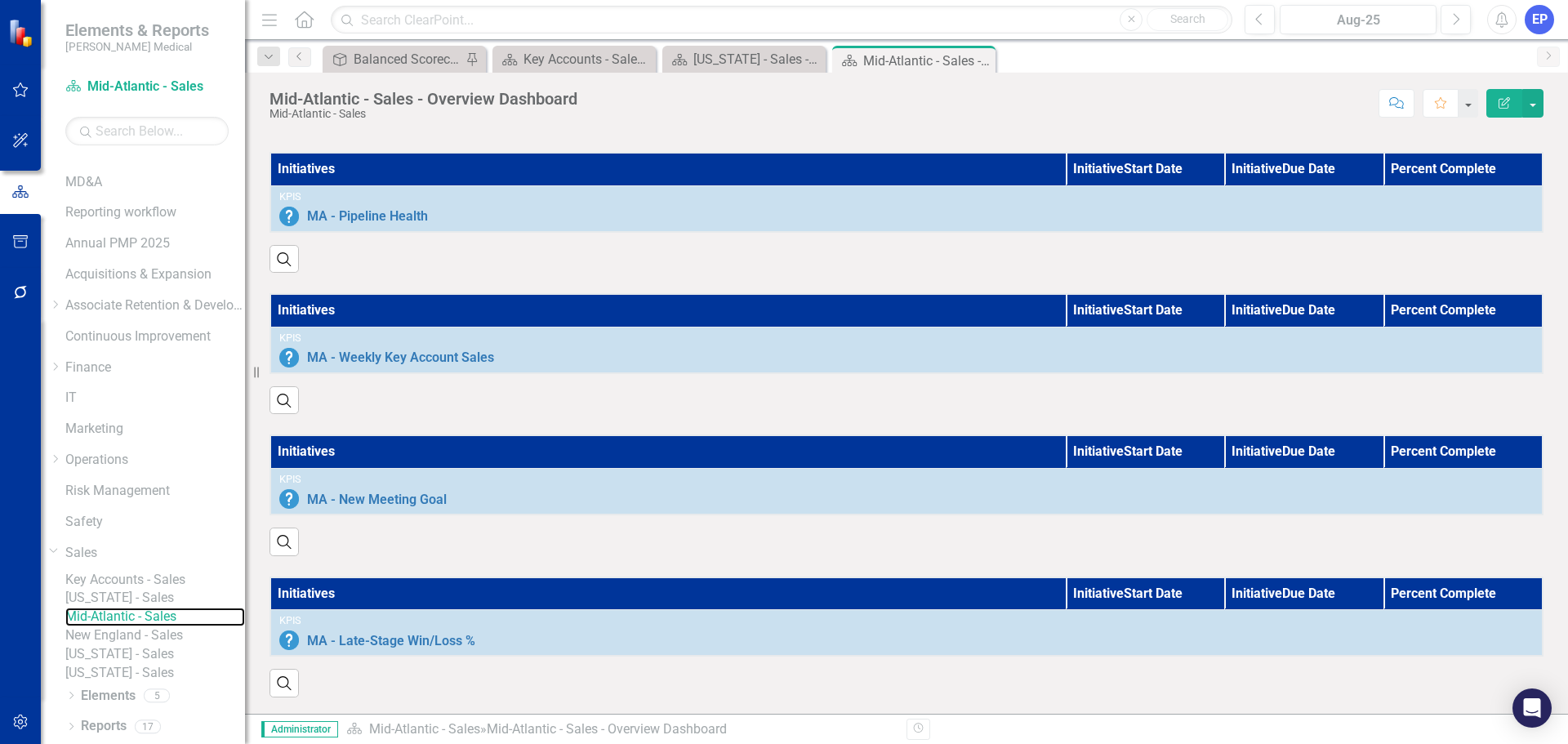
scroll to position [1140, 0]
click at [175, 560] on link "New England - Sales" at bounding box center [155, 636] width 180 height 19
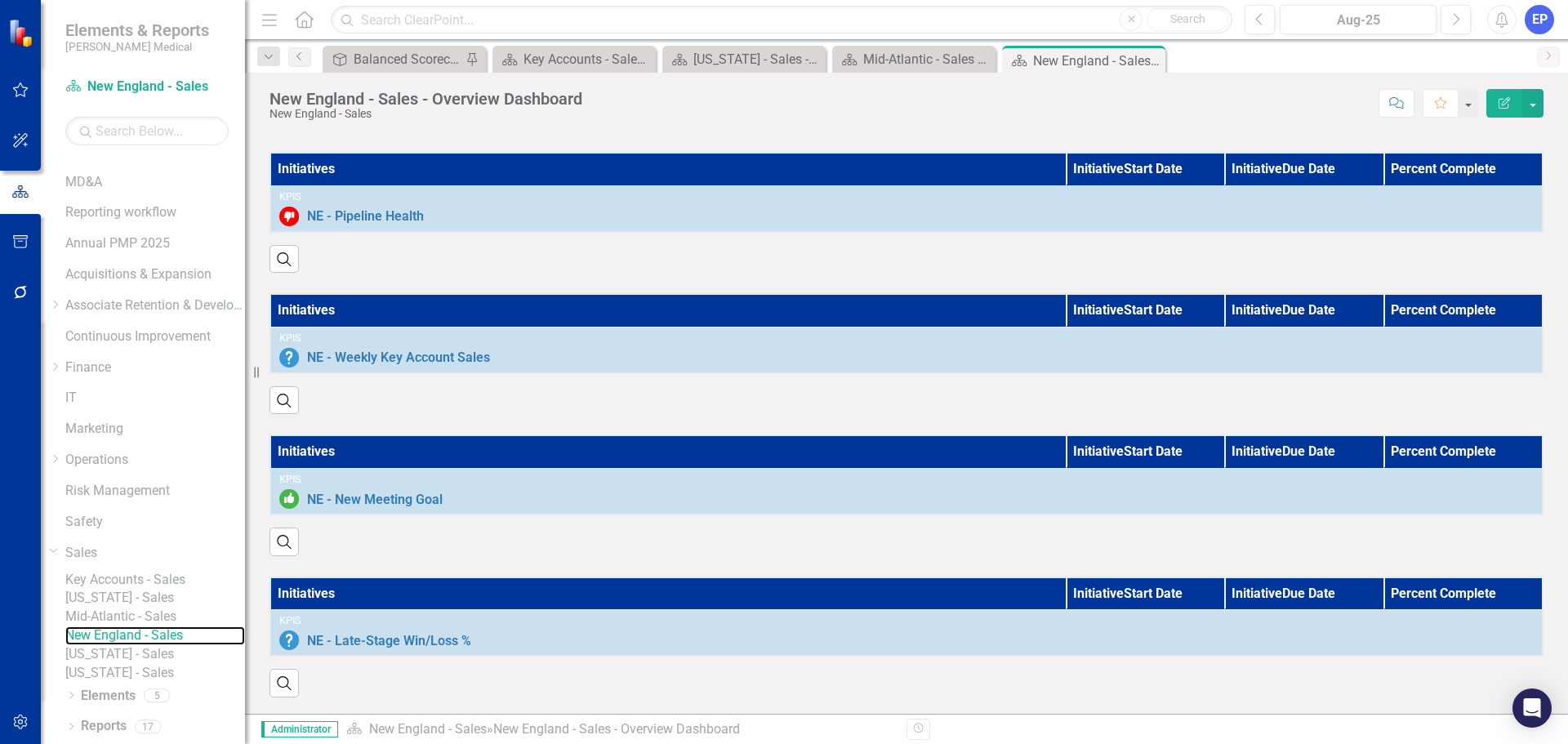
scroll to position [1140, 0]
click at [129, 560] on link "[US_STATE] - Sales" at bounding box center [155, 654] width 180 height 19
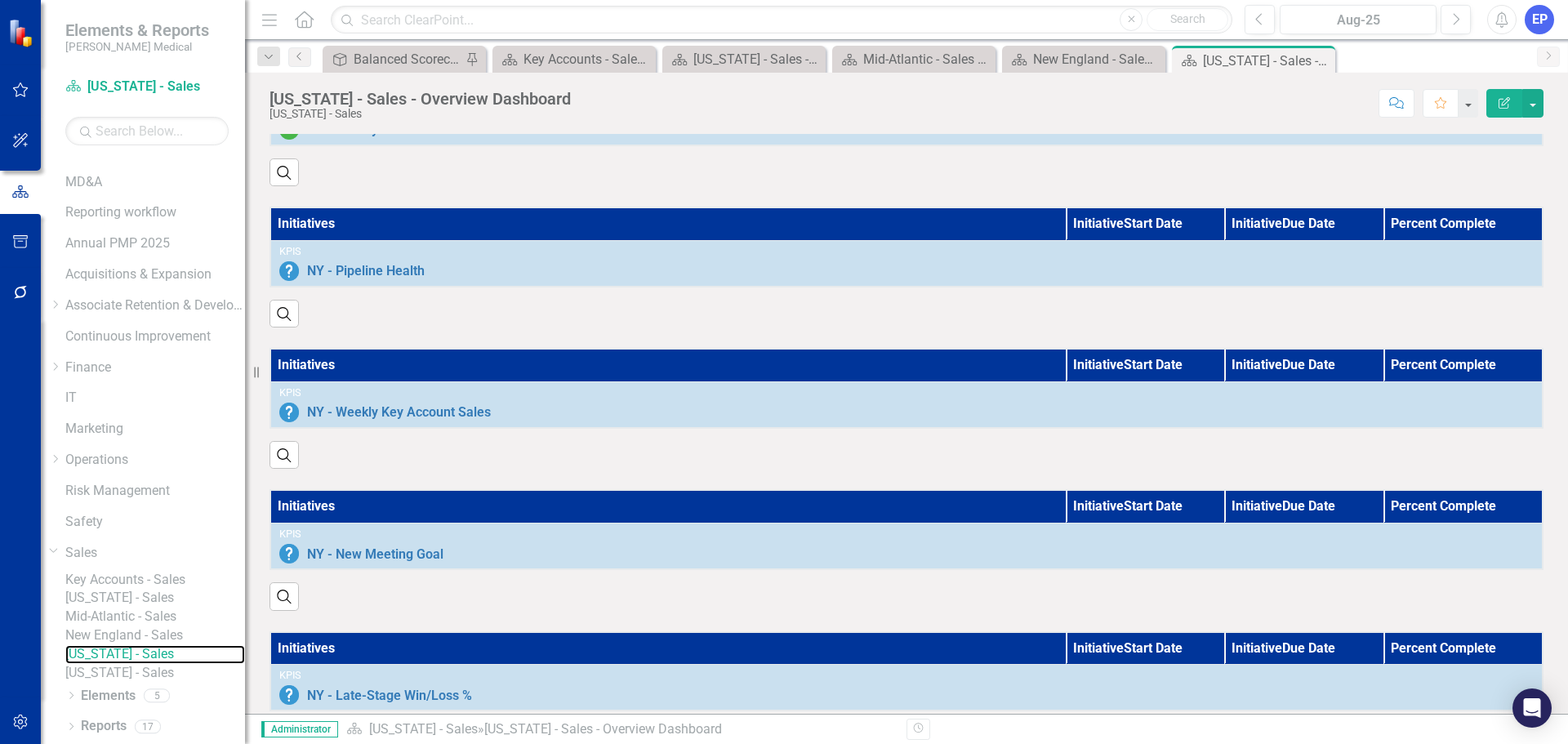
scroll to position [1140, 0]
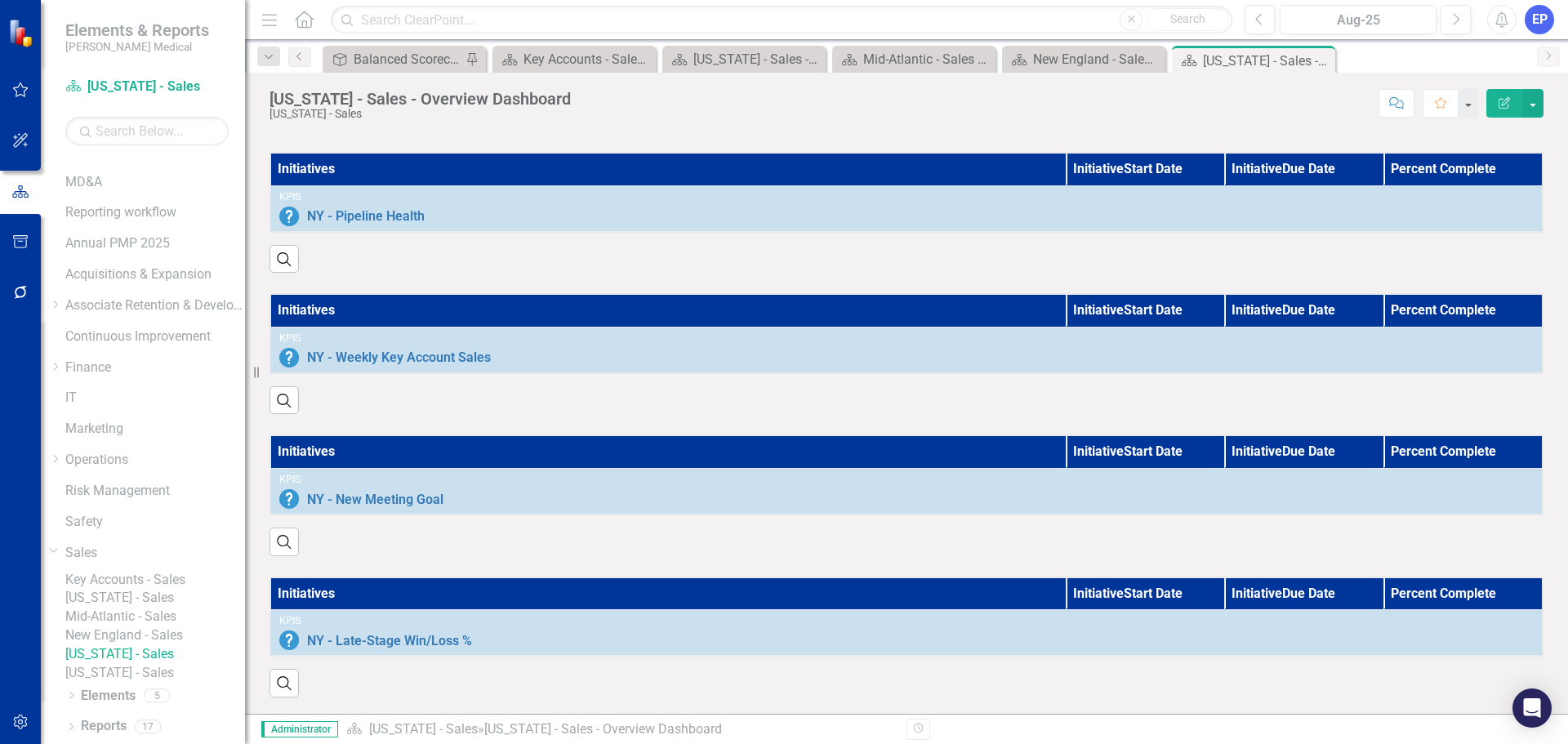
click at [161, 560] on link "[US_STATE] - Sales" at bounding box center [155, 673] width 180 height 19
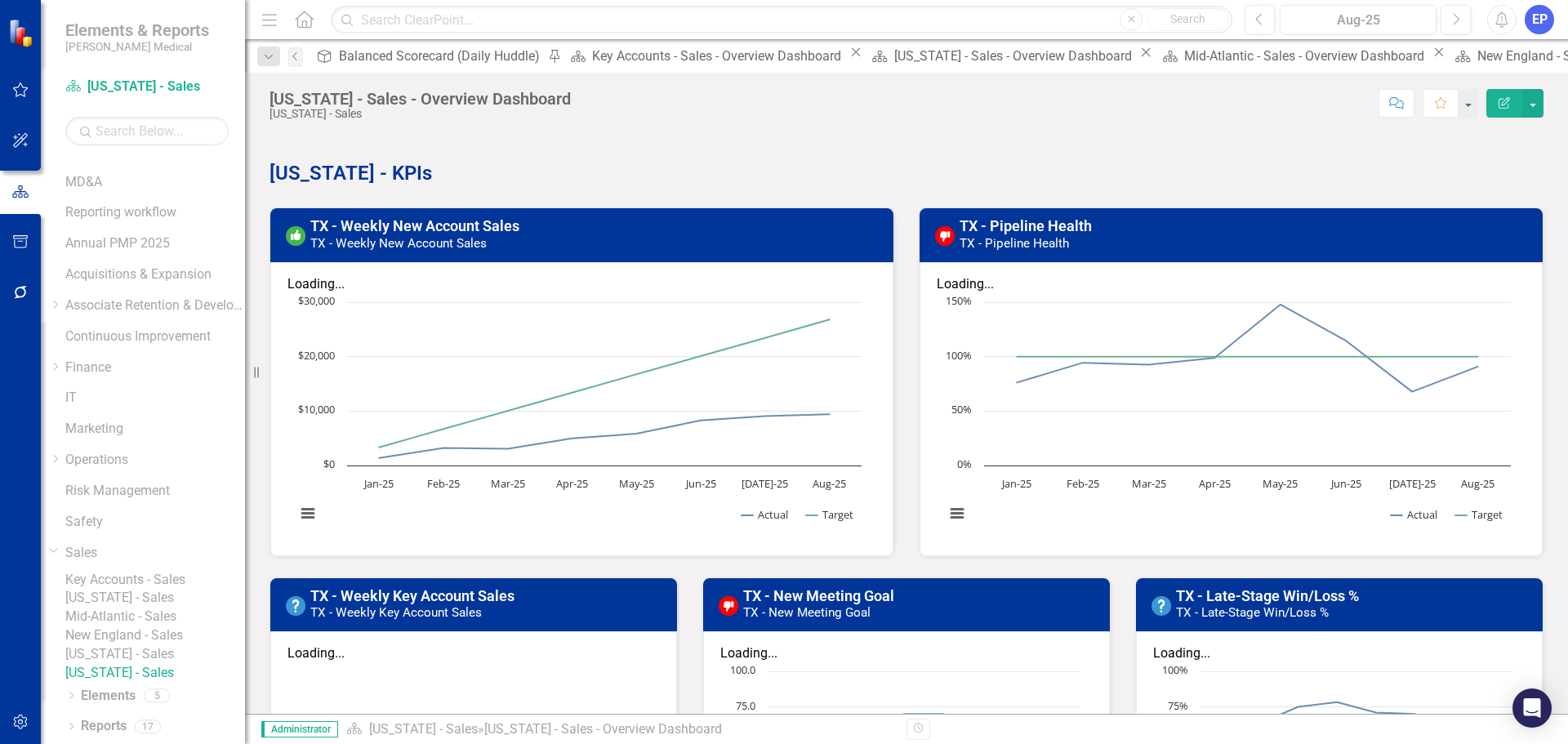
click at [170, 560] on link "[US_STATE] - Sales" at bounding box center [155, 654] width 180 height 19
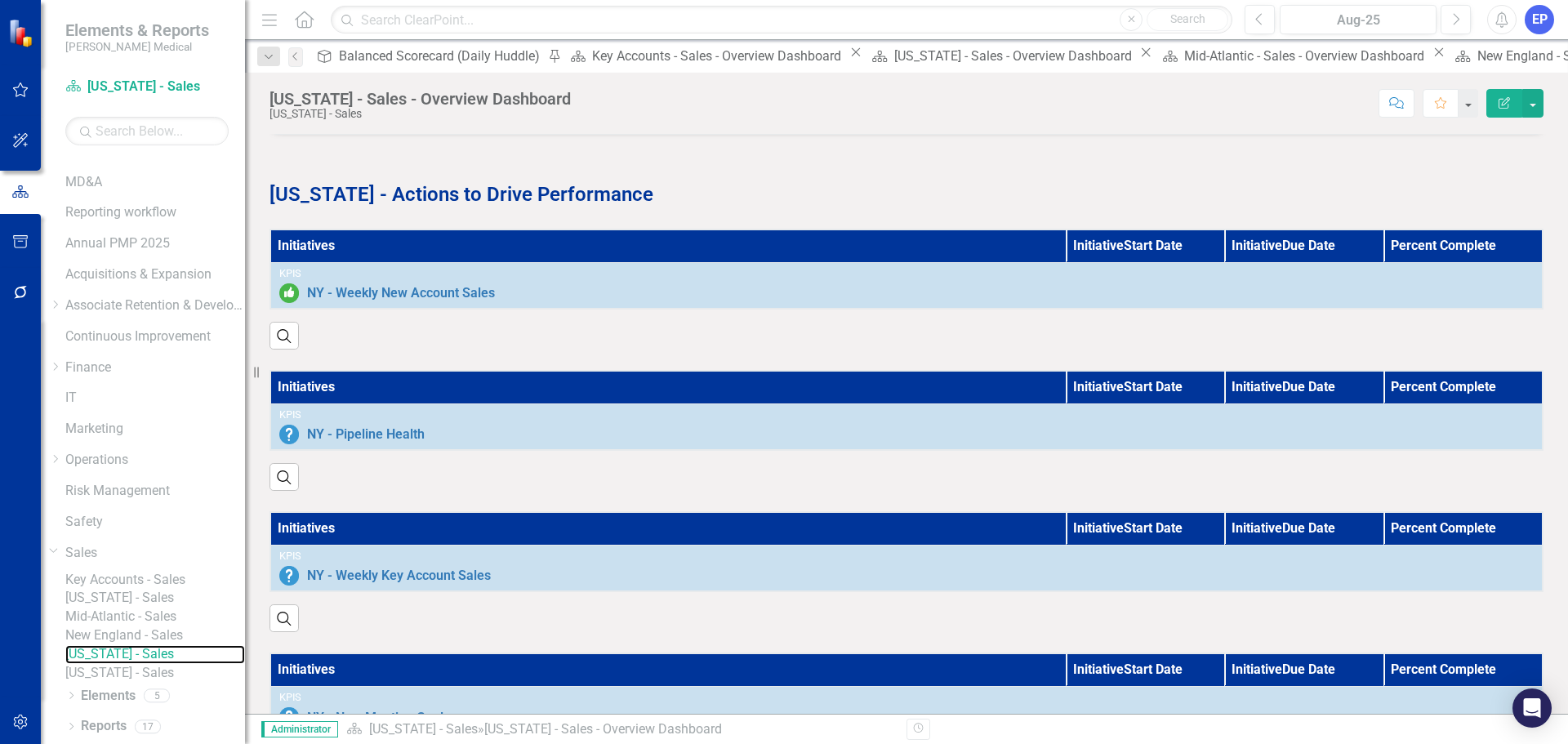
scroll to position [1140, 0]
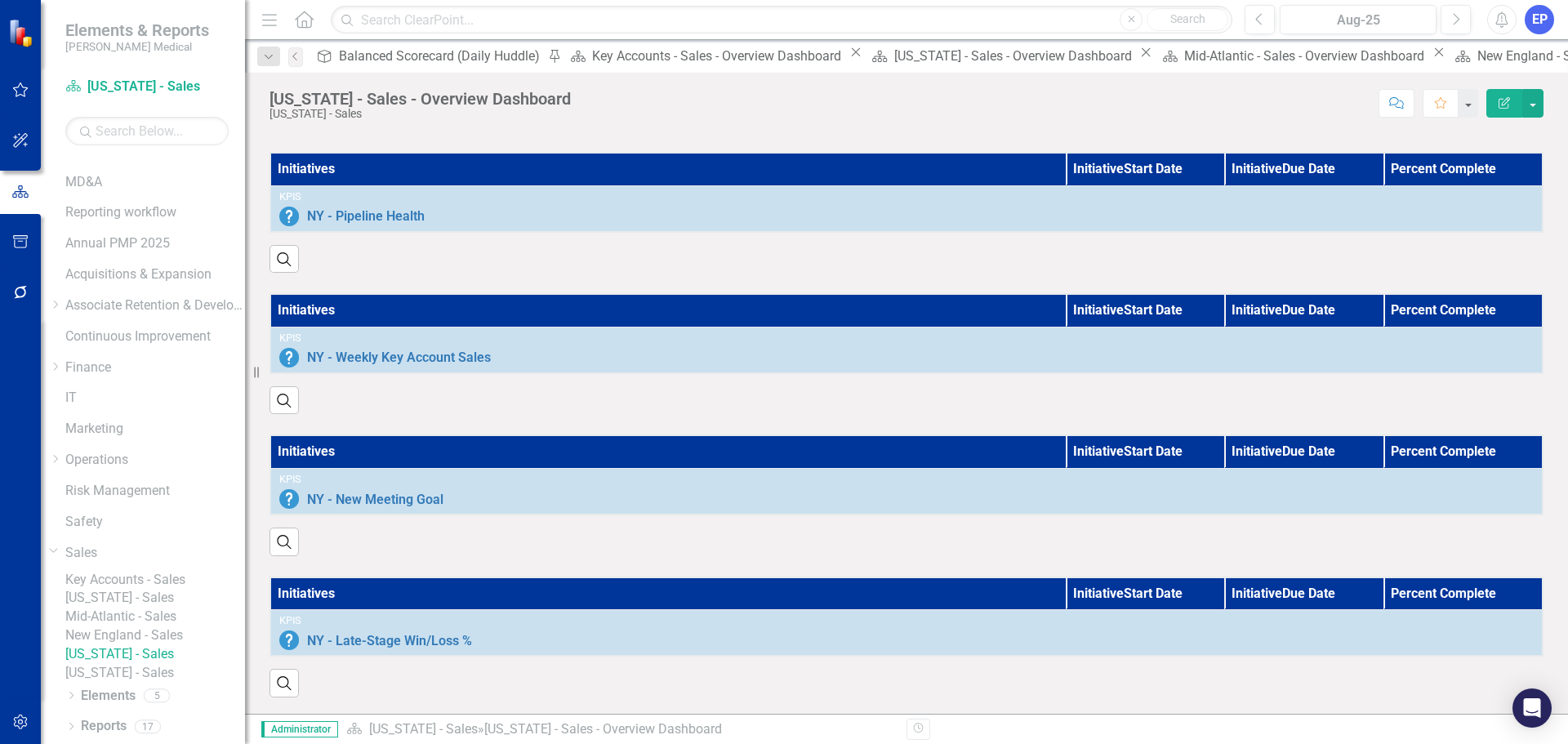
click at [171, 560] on link "New England - Sales" at bounding box center [155, 636] width 180 height 19
click at [153, 560] on link "Mid-Atlantic - Sales" at bounding box center [155, 616] width 180 height 19
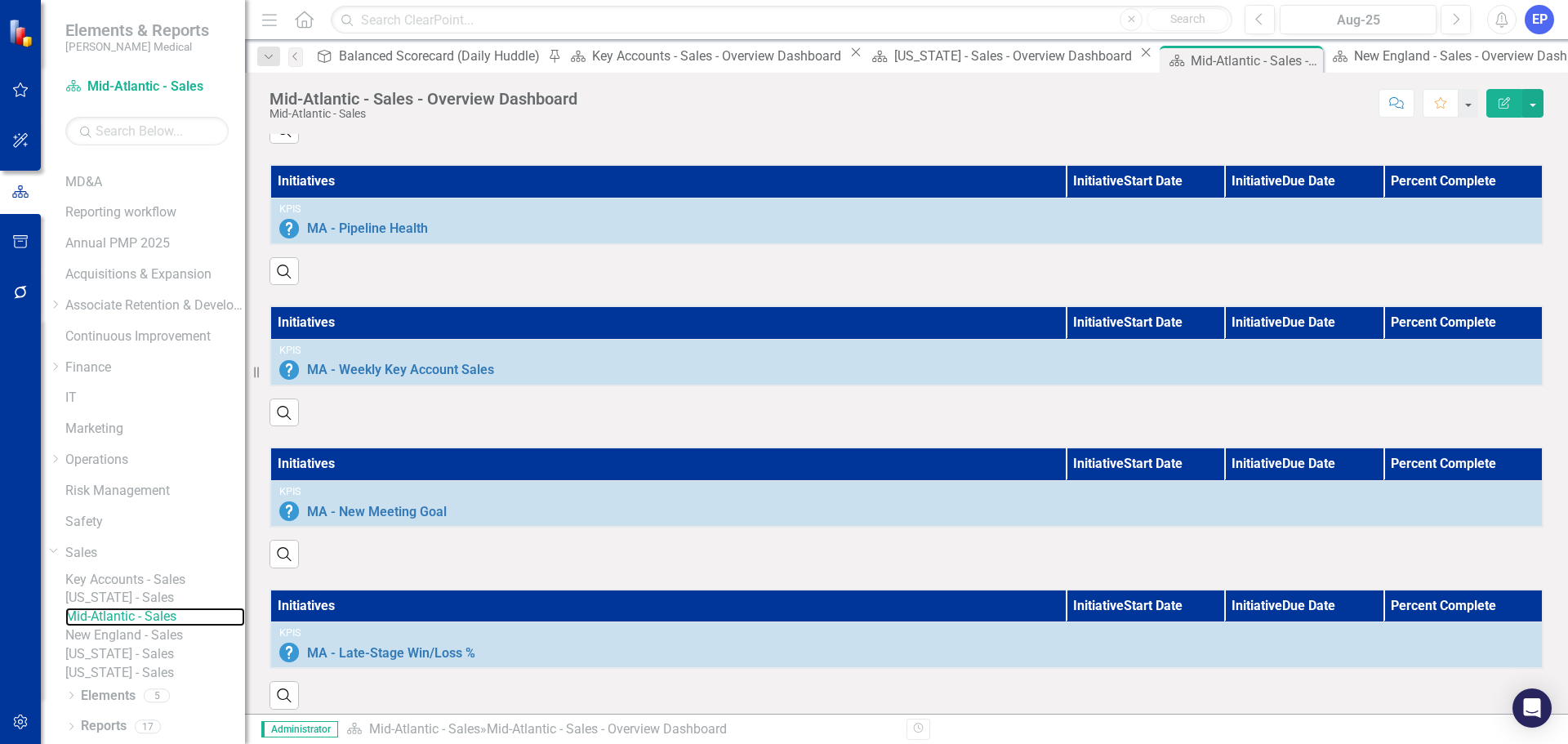
scroll to position [1140, 0]
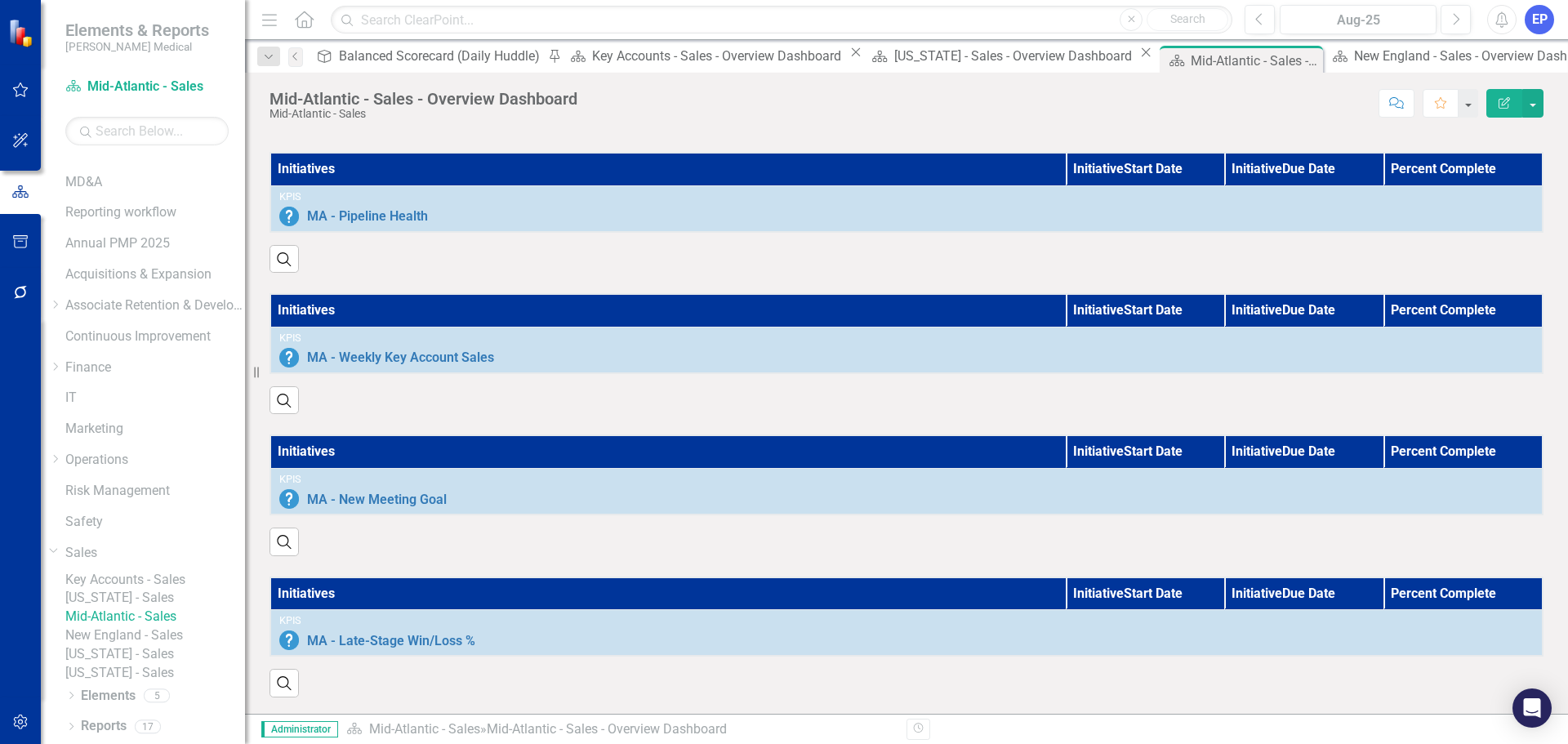
click at [162, 560] on link "[US_STATE] - Sales" at bounding box center [155, 597] width 180 height 19
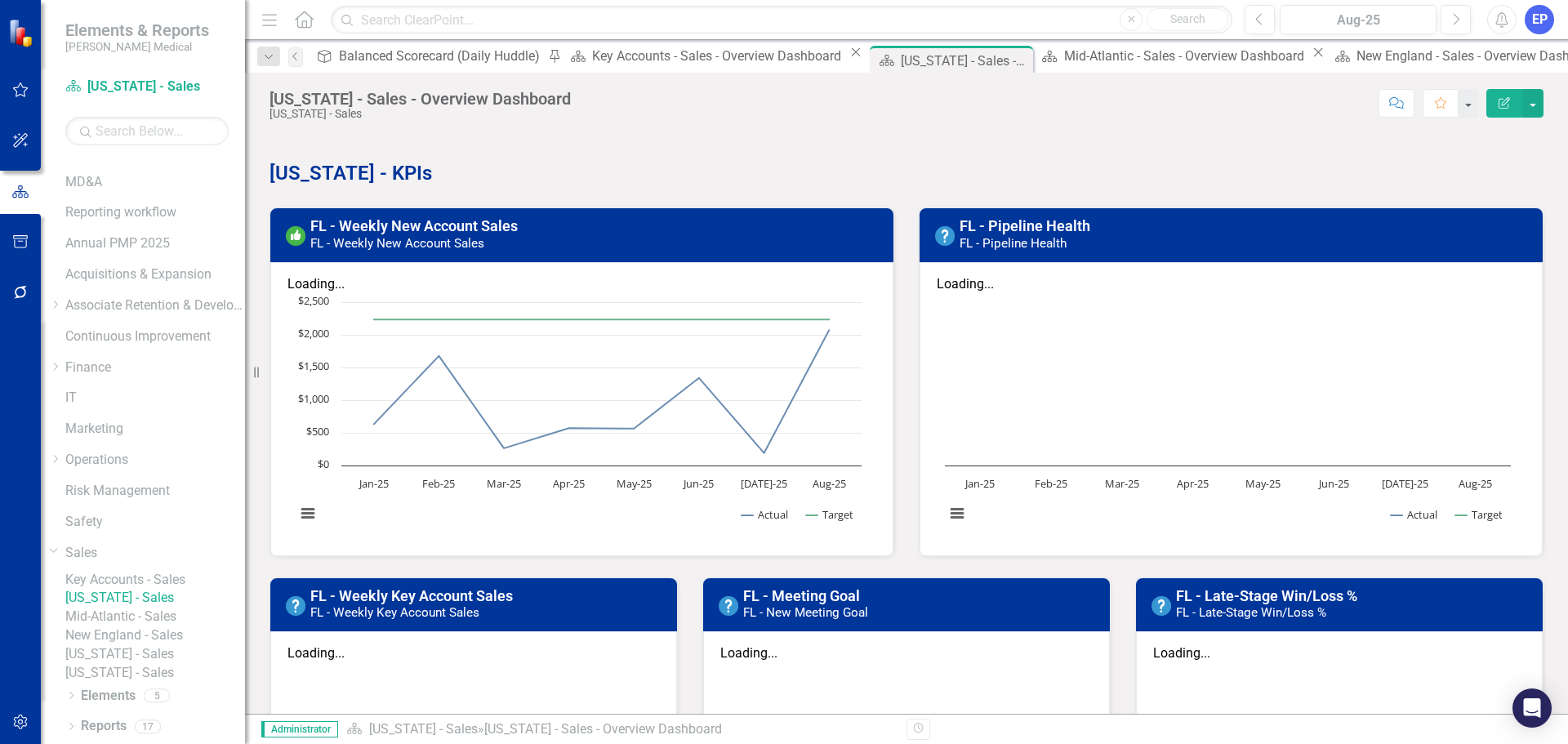
click at [139, 560] on link "Key Accounts - Sales" at bounding box center [155, 580] width 180 height 19
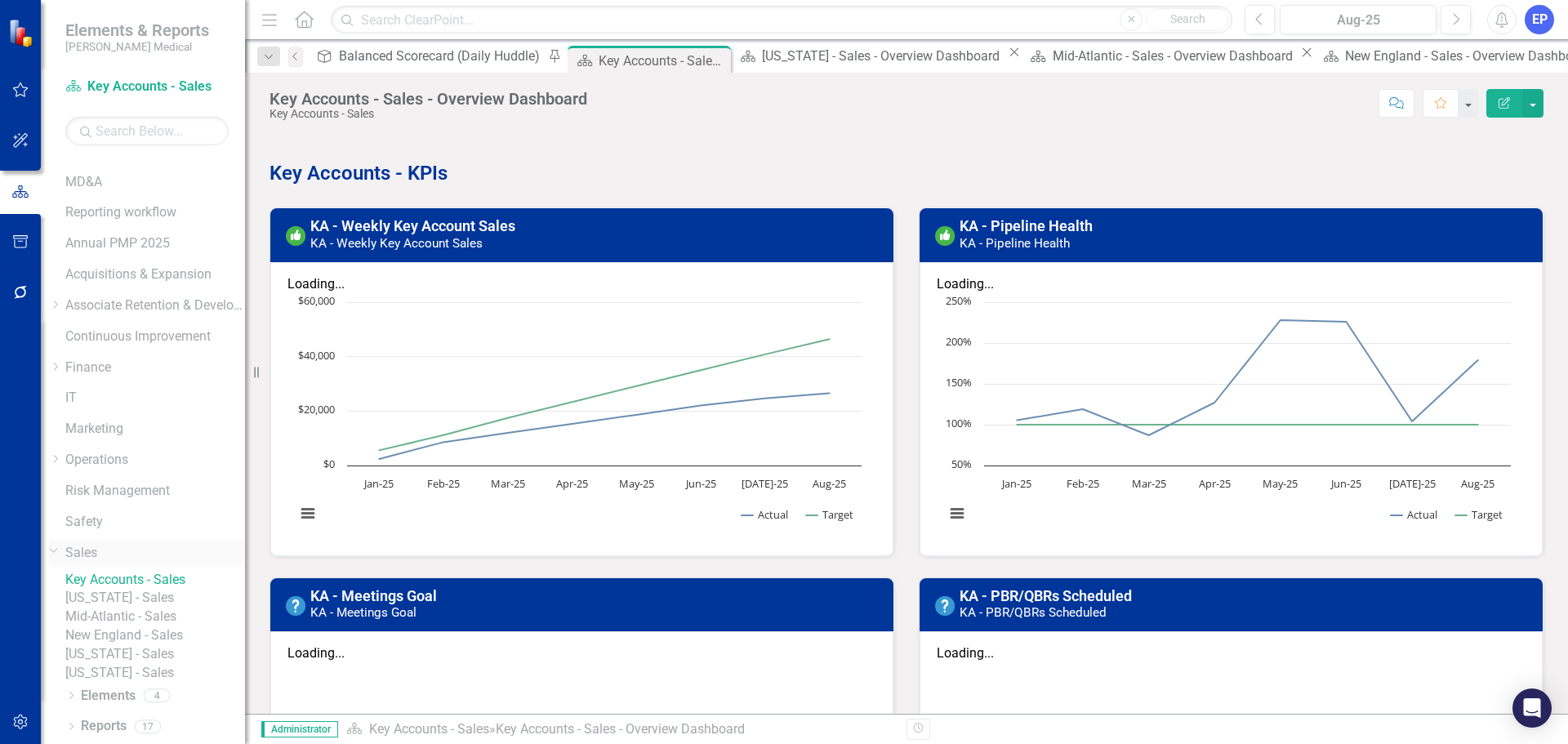
click at [134, 543] on link "Sales" at bounding box center [155, 553] width 180 height 19
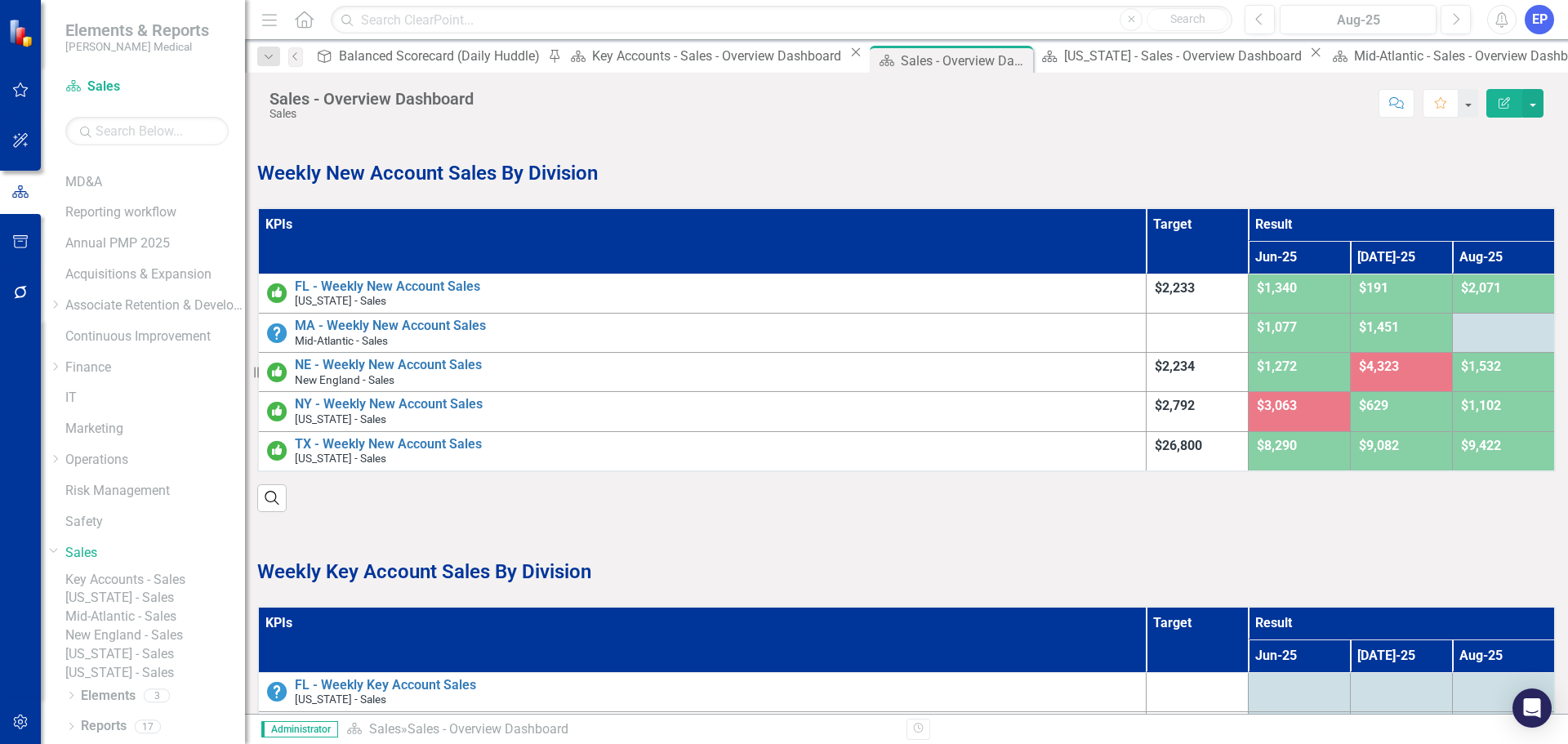
click at [151, 560] on link "Key Accounts - Sales" at bounding box center [155, 580] width 180 height 19
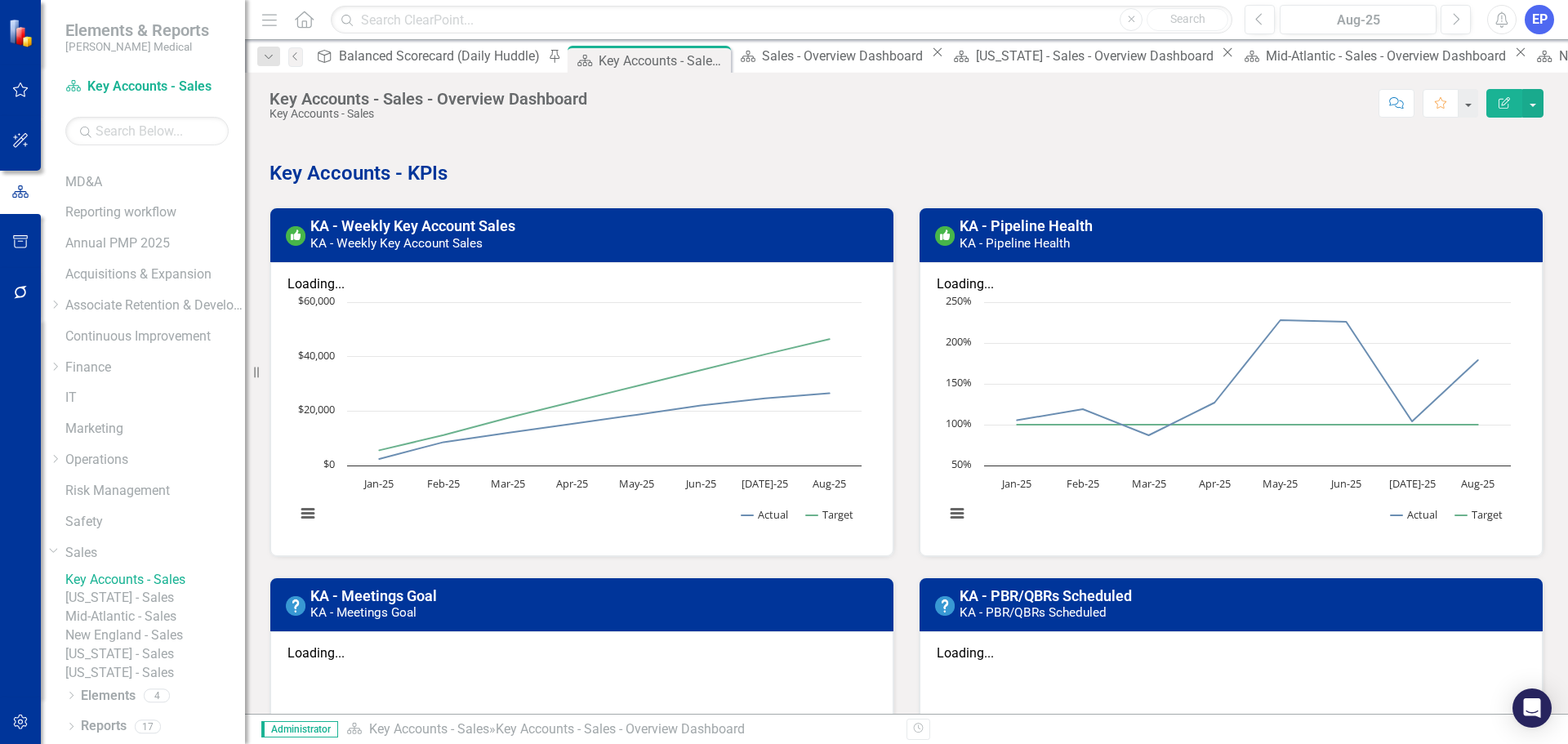
click at [159, 560] on link "[US_STATE] - Sales" at bounding box center [155, 597] width 180 height 19
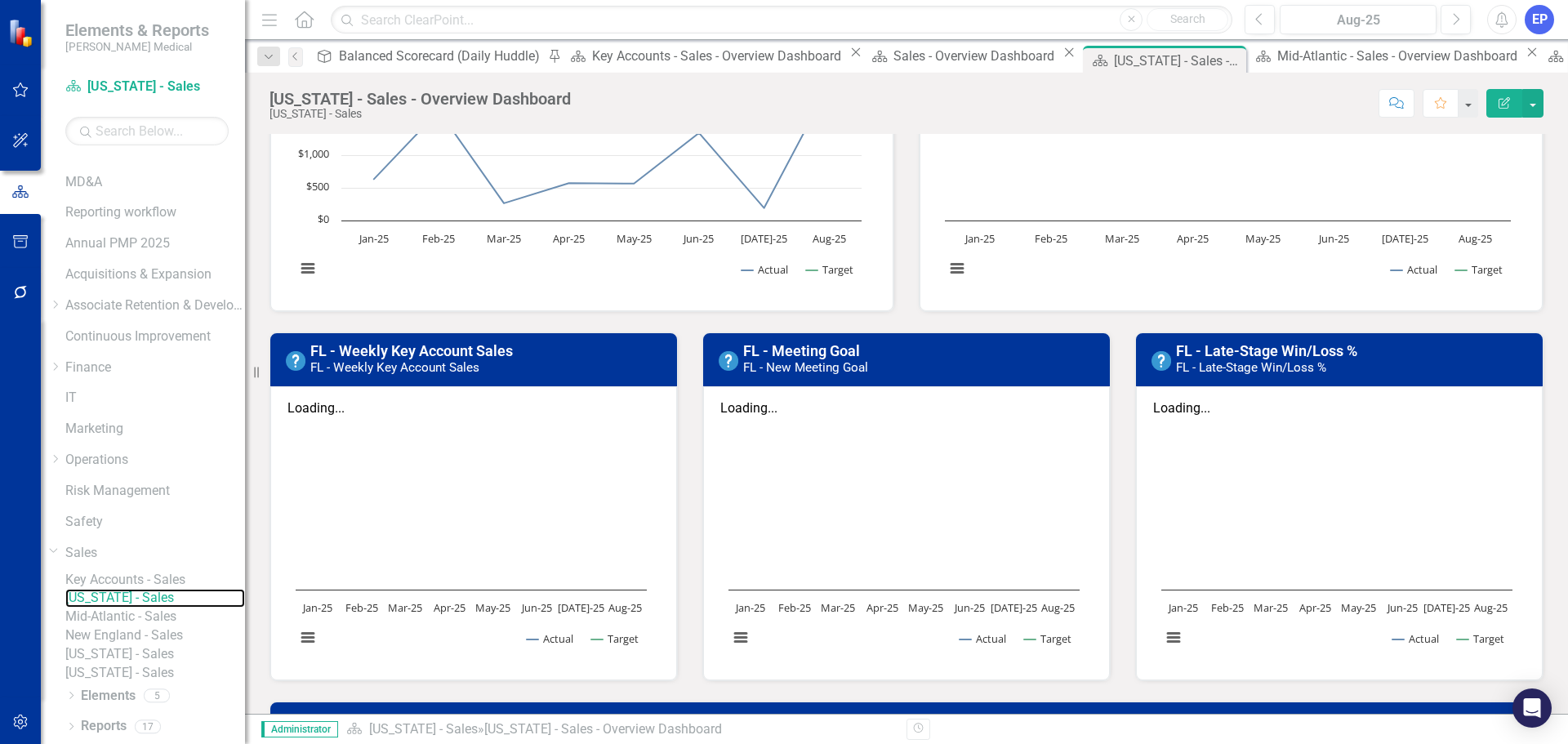
scroll to position [326, 0]
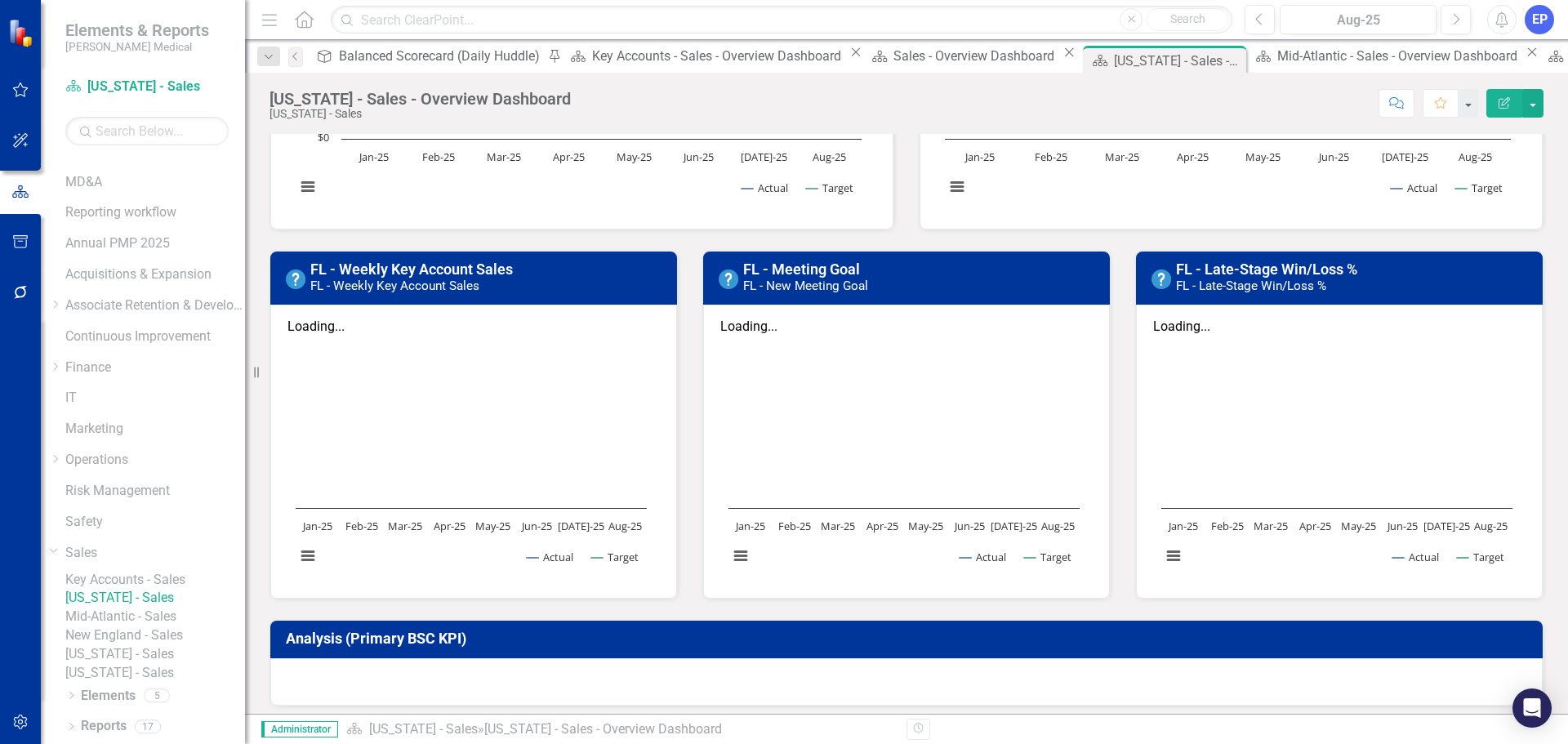
click at [171, 560] on link "New England - Sales" at bounding box center [155, 636] width 180 height 19
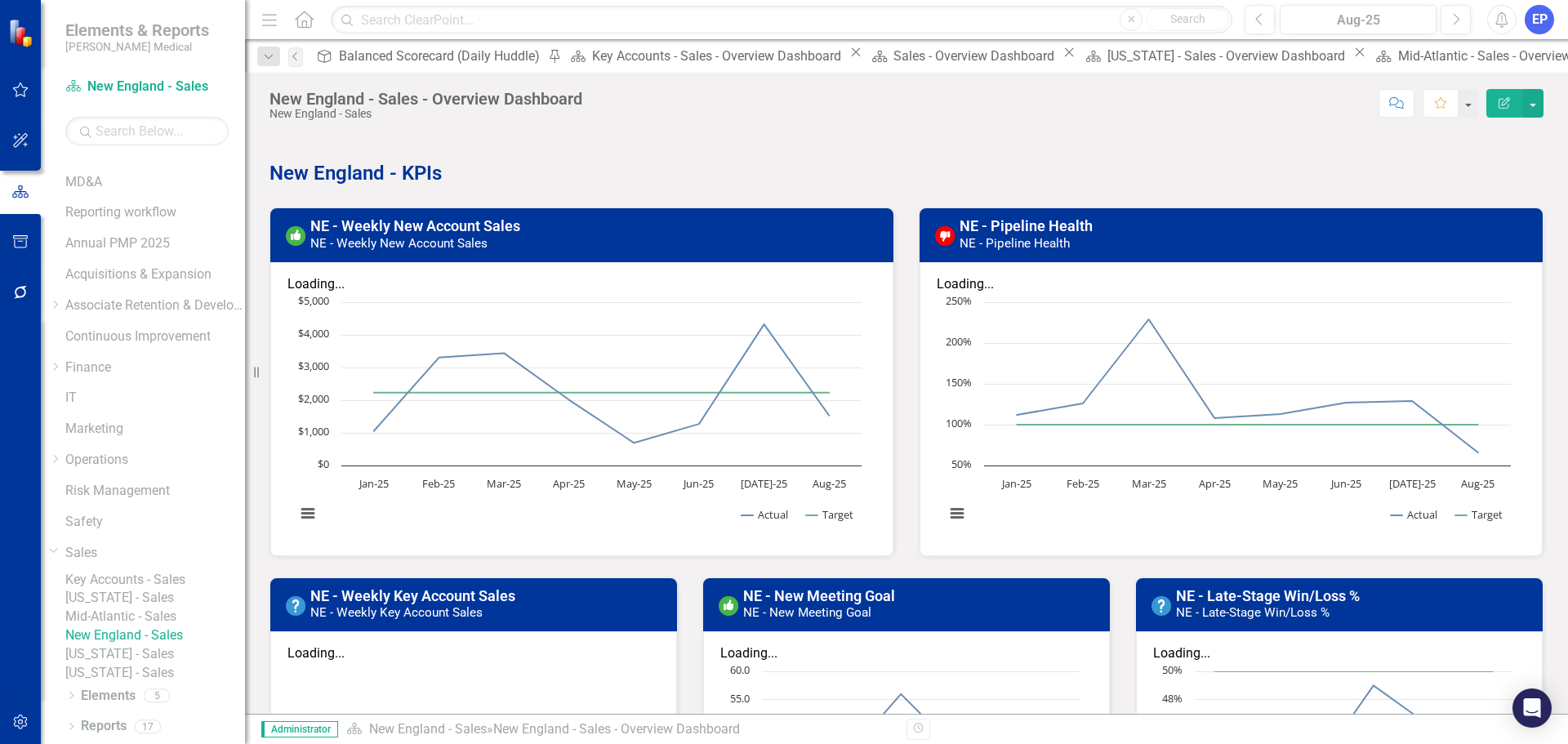
click at [152, 560] on link "[US_STATE] - Sales" at bounding box center [155, 673] width 180 height 19
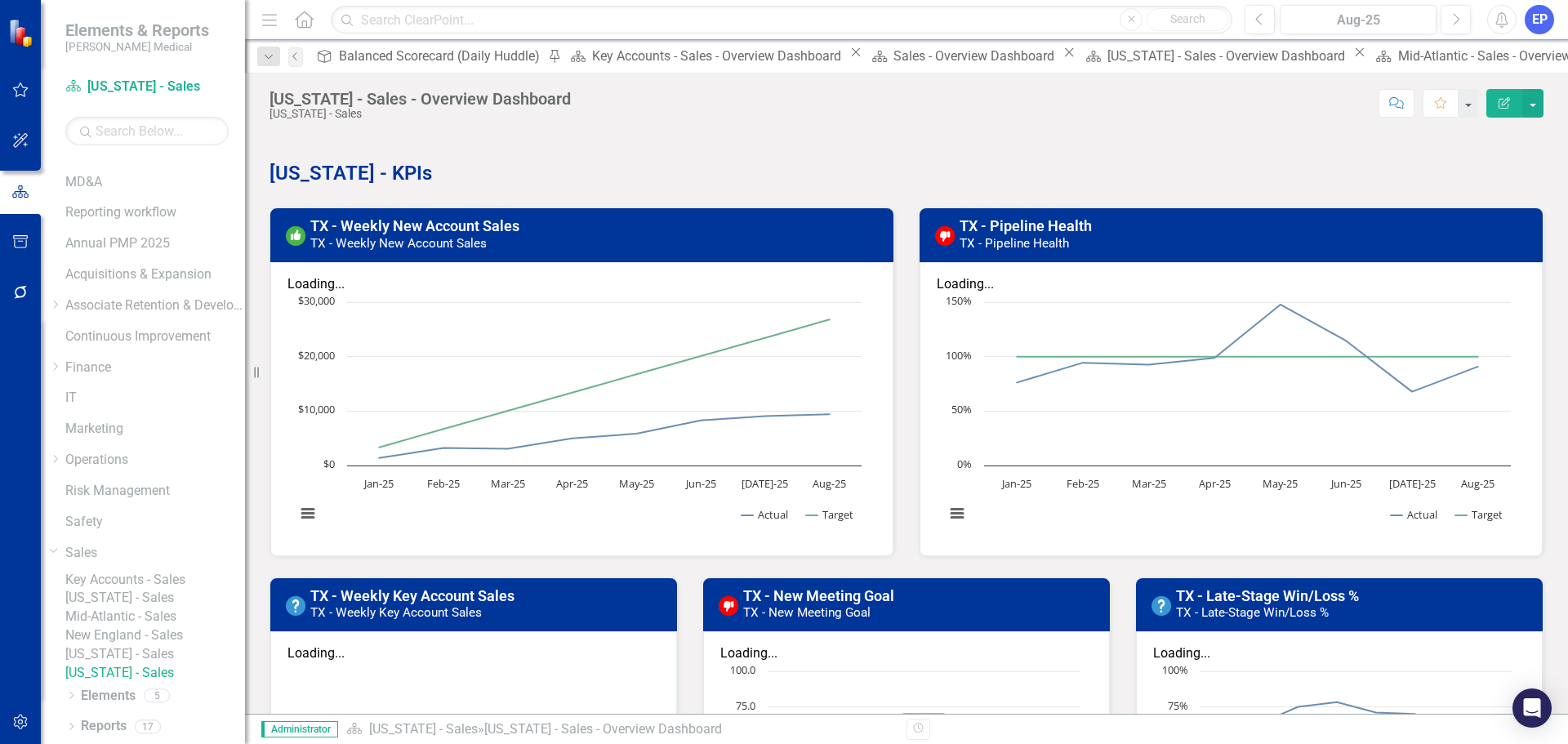
click at [170, 560] on link "[US_STATE] - Sales" at bounding box center [155, 654] width 180 height 19
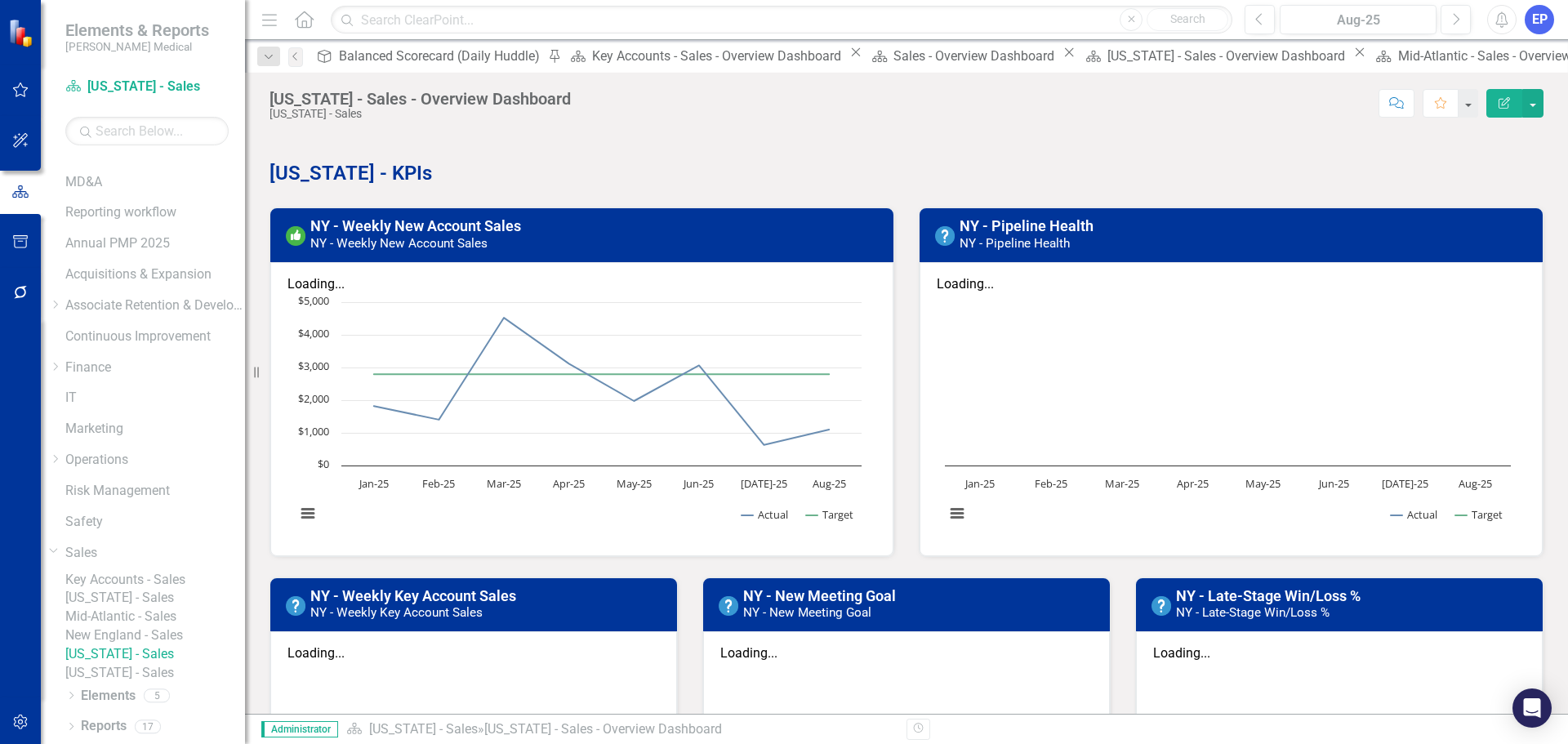
click at [170, 560] on link "New England - Sales" at bounding box center [155, 636] width 180 height 19
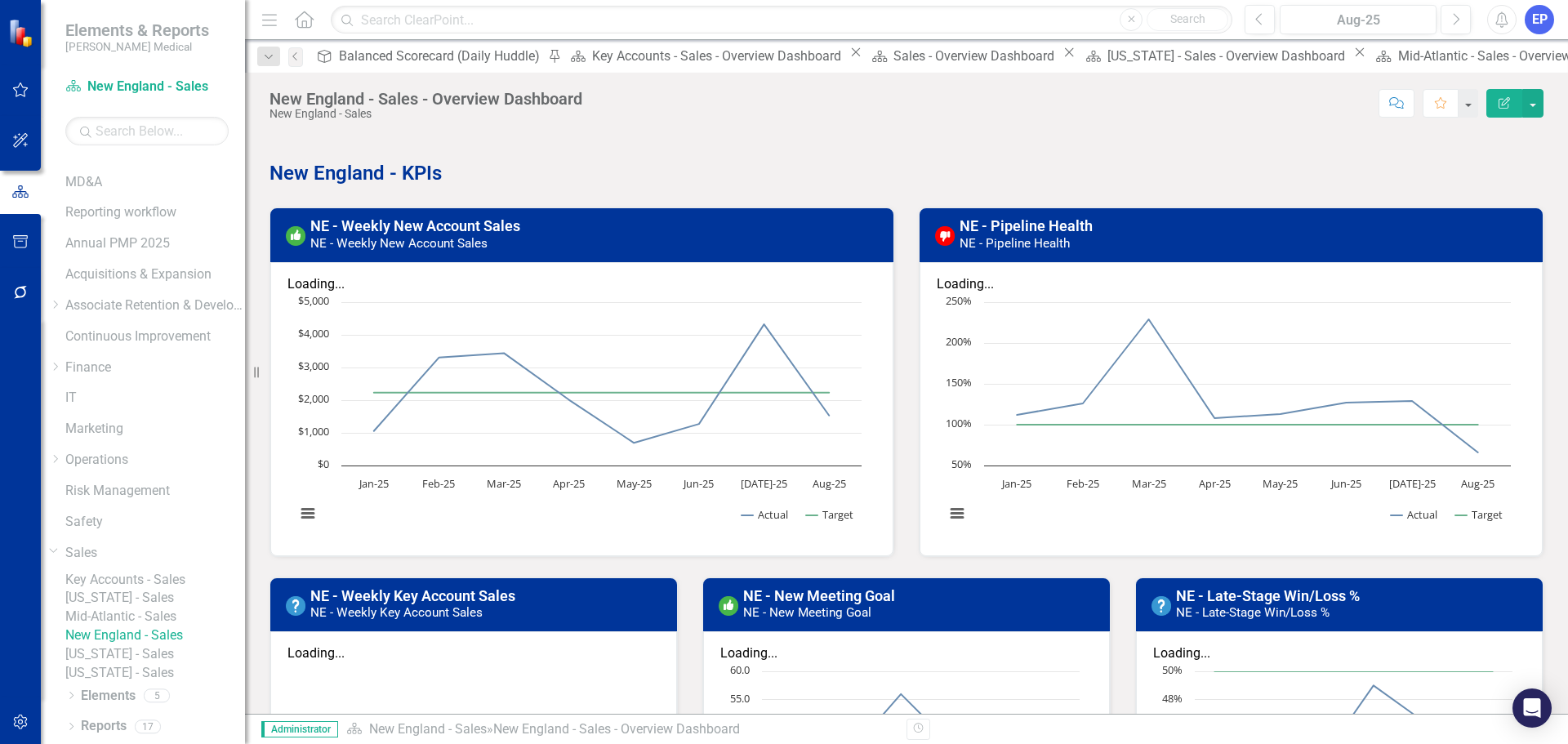
click at [176, 560] on link "Mid-Atlantic - Sales" at bounding box center [155, 616] width 180 height 19
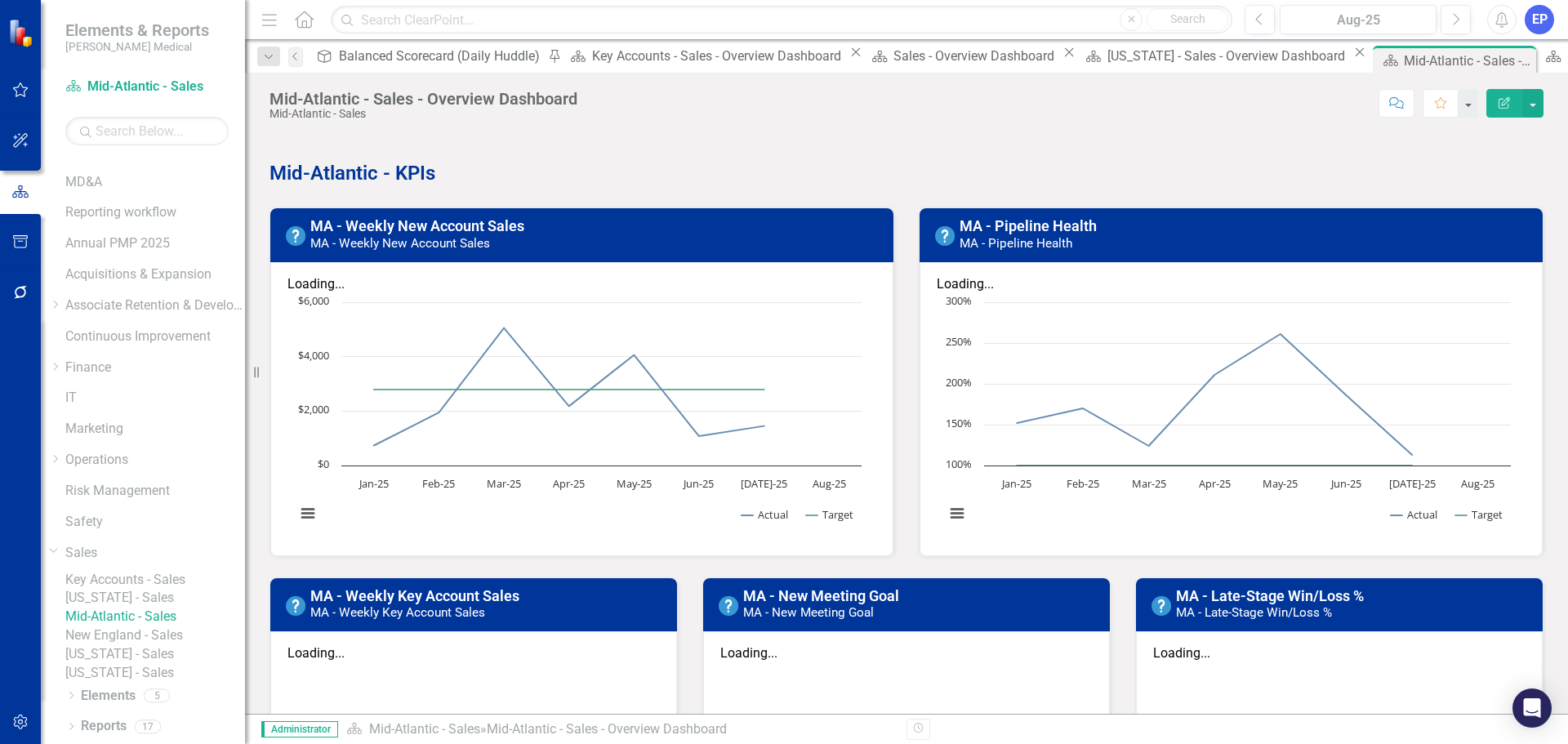
click at [176, 560] on link "[US_STATE] - Sales" at bounding box center [155, 597] width 180 height 19
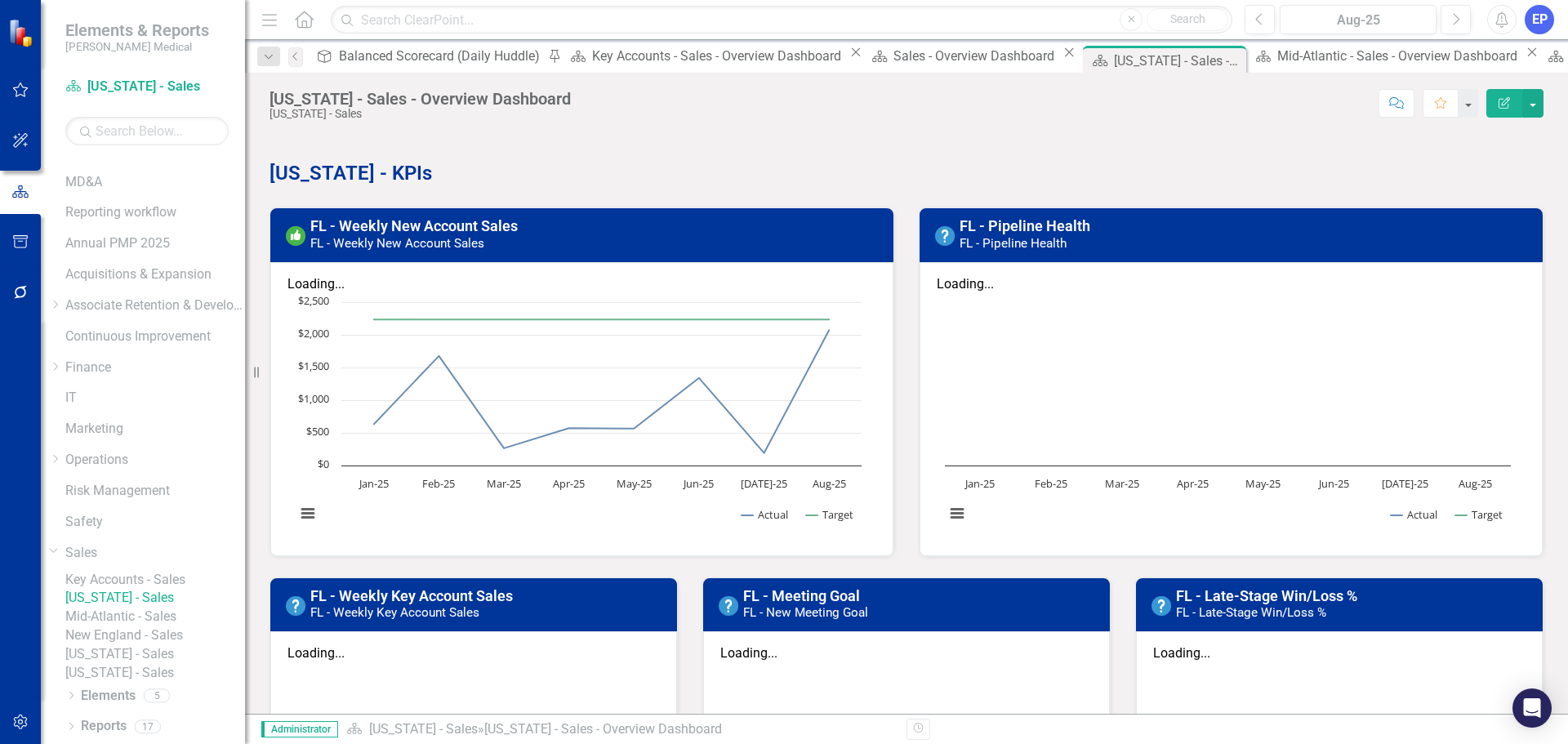
click at [143, 560] on link "[US_STATE] - Sales" at bounding box center [155, 673] width 180 height 19
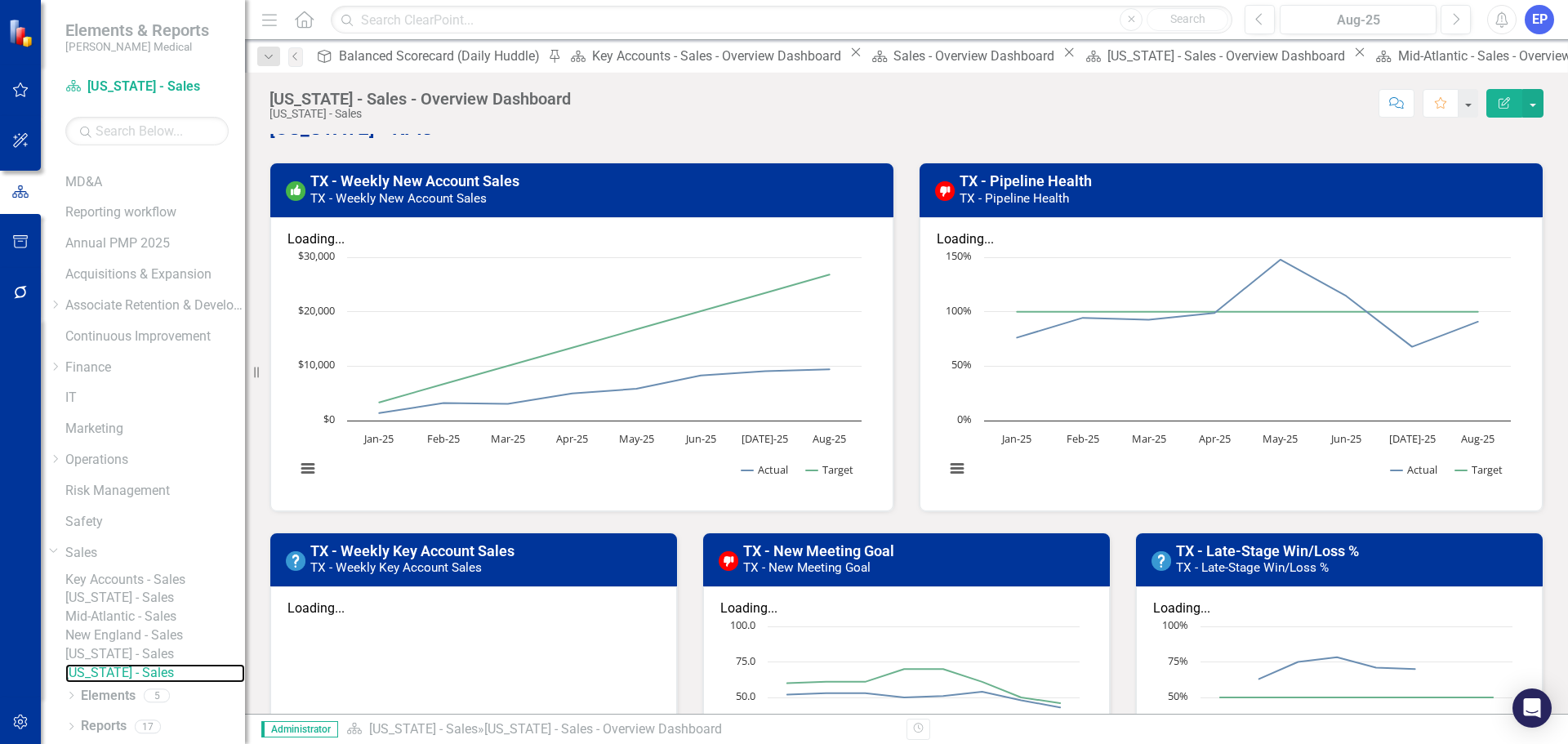
scroll to position [82, 0]
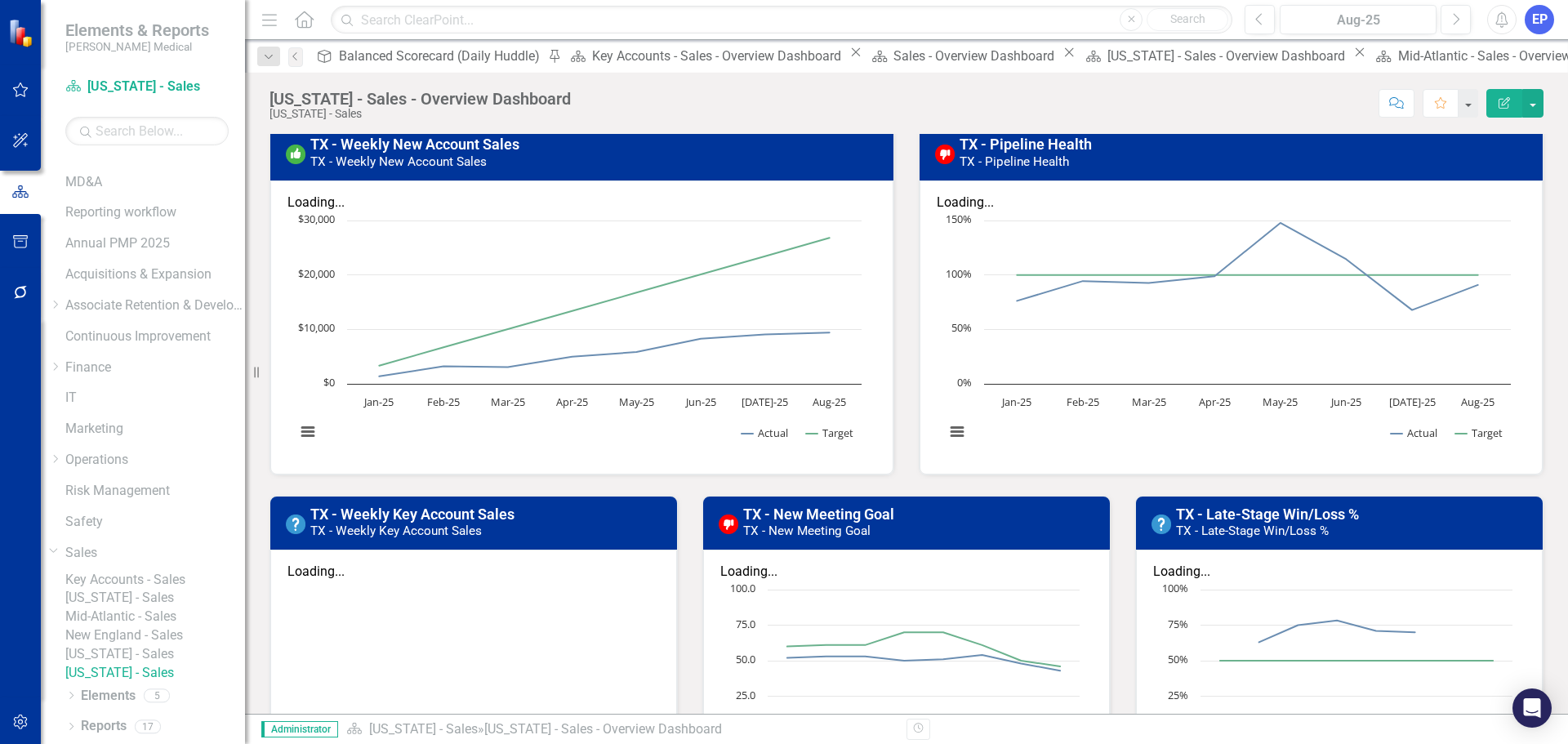
click at [175, 560] on link "[US_STATE] - Sales" at bounding box center [155, 654] width 180 height 19
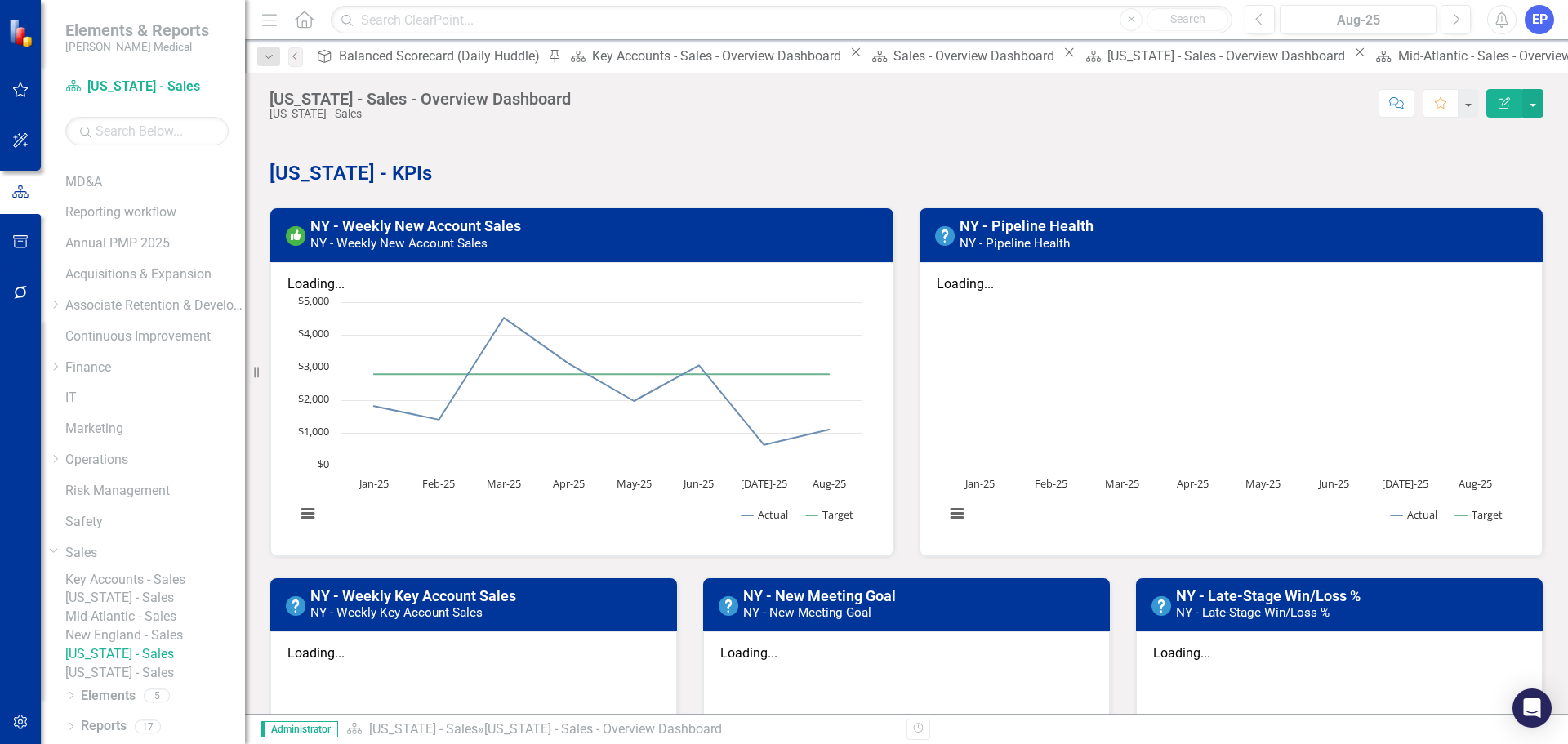
click at [175, 560] on link "New England - Sales" at bounding box center [155, 636] width 180 height 19
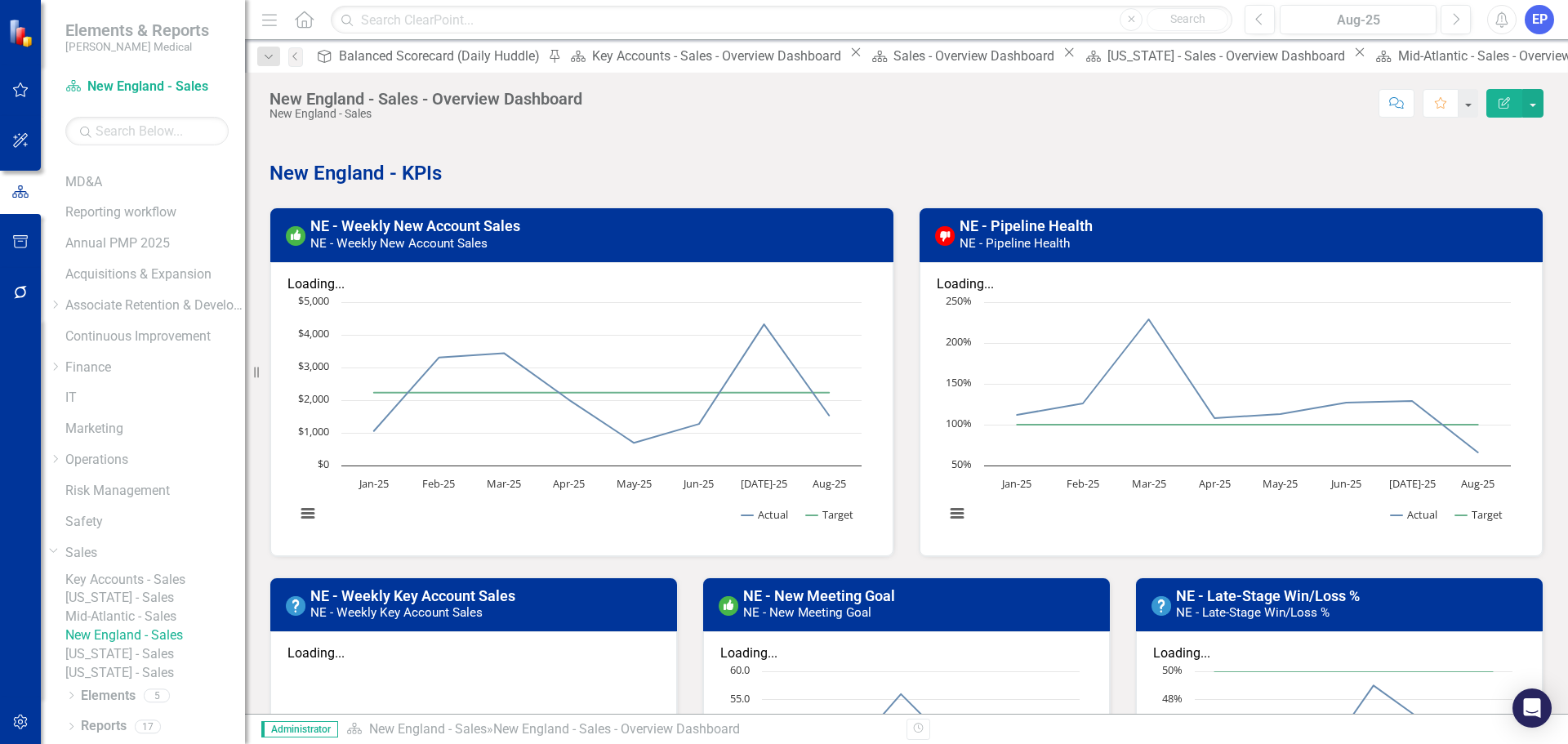
click at [170, 560] on link "Mid-Atlantic - Sales" at bounding box center [155, 616] width 180 height 19
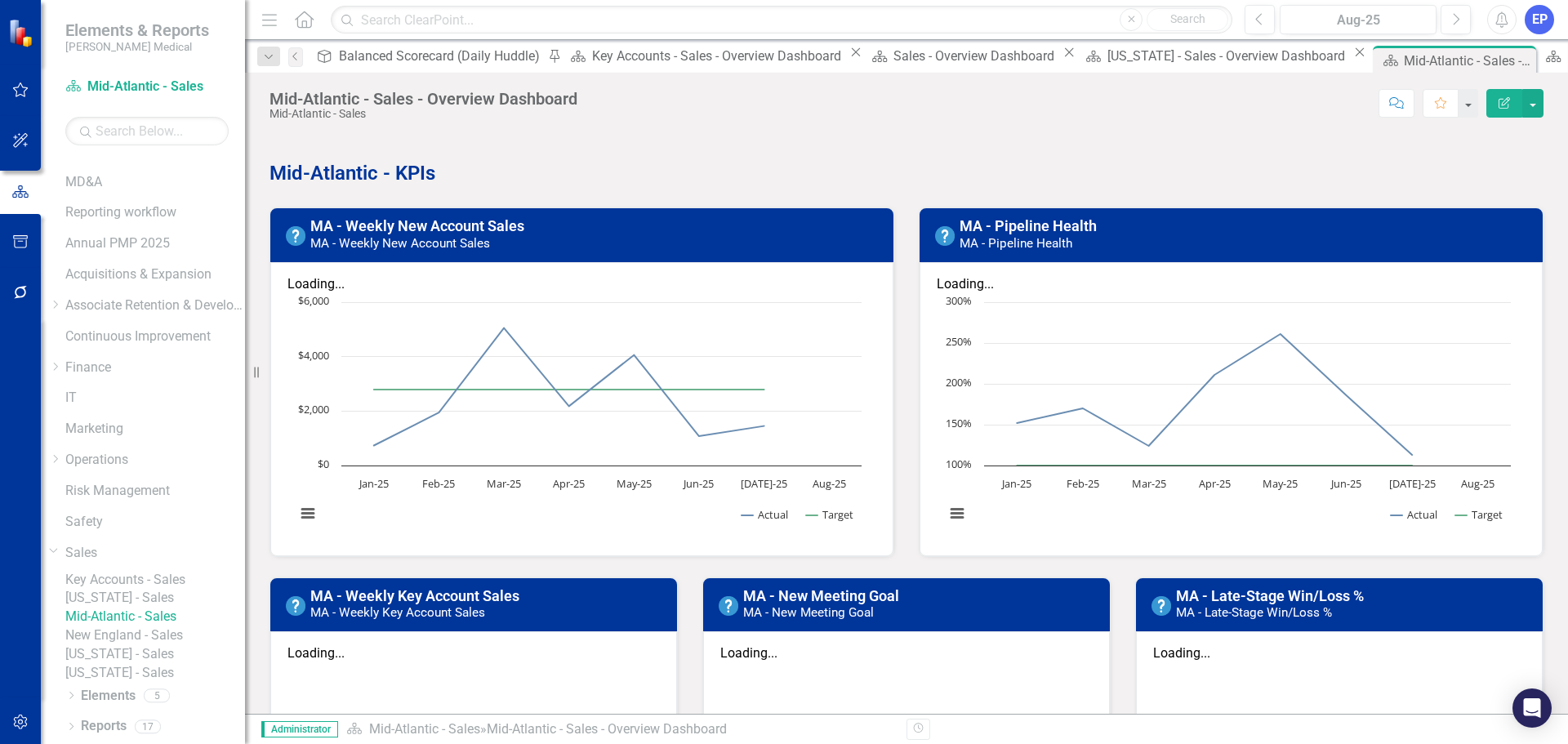
click at [161, 560] on link "[US_STATE] - Sales" at bounding box center [155, 597] width 180 height 19
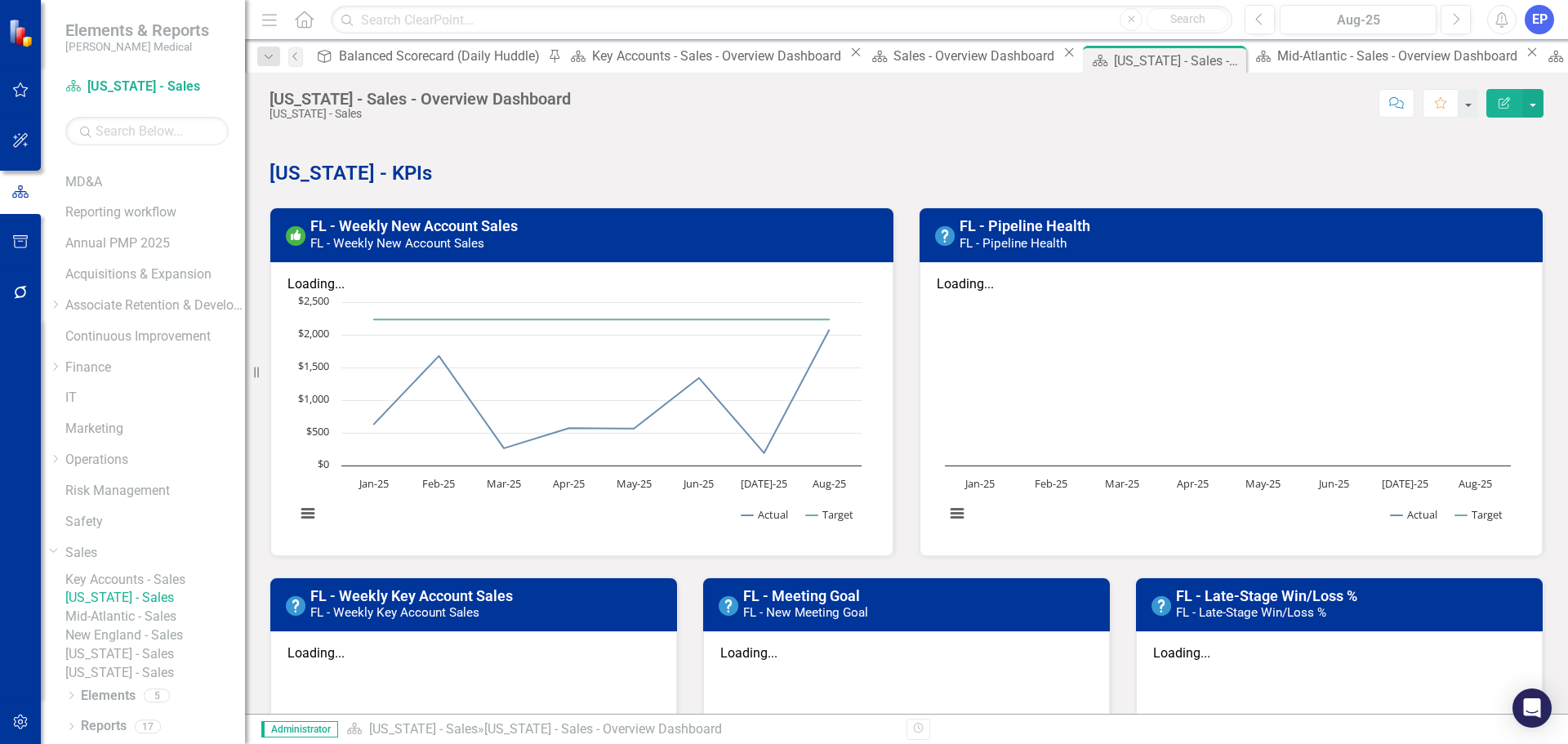
click at [172, 560] on link "Key Accounts - Sales" at bounding box center [155, 580] width 180 height 19
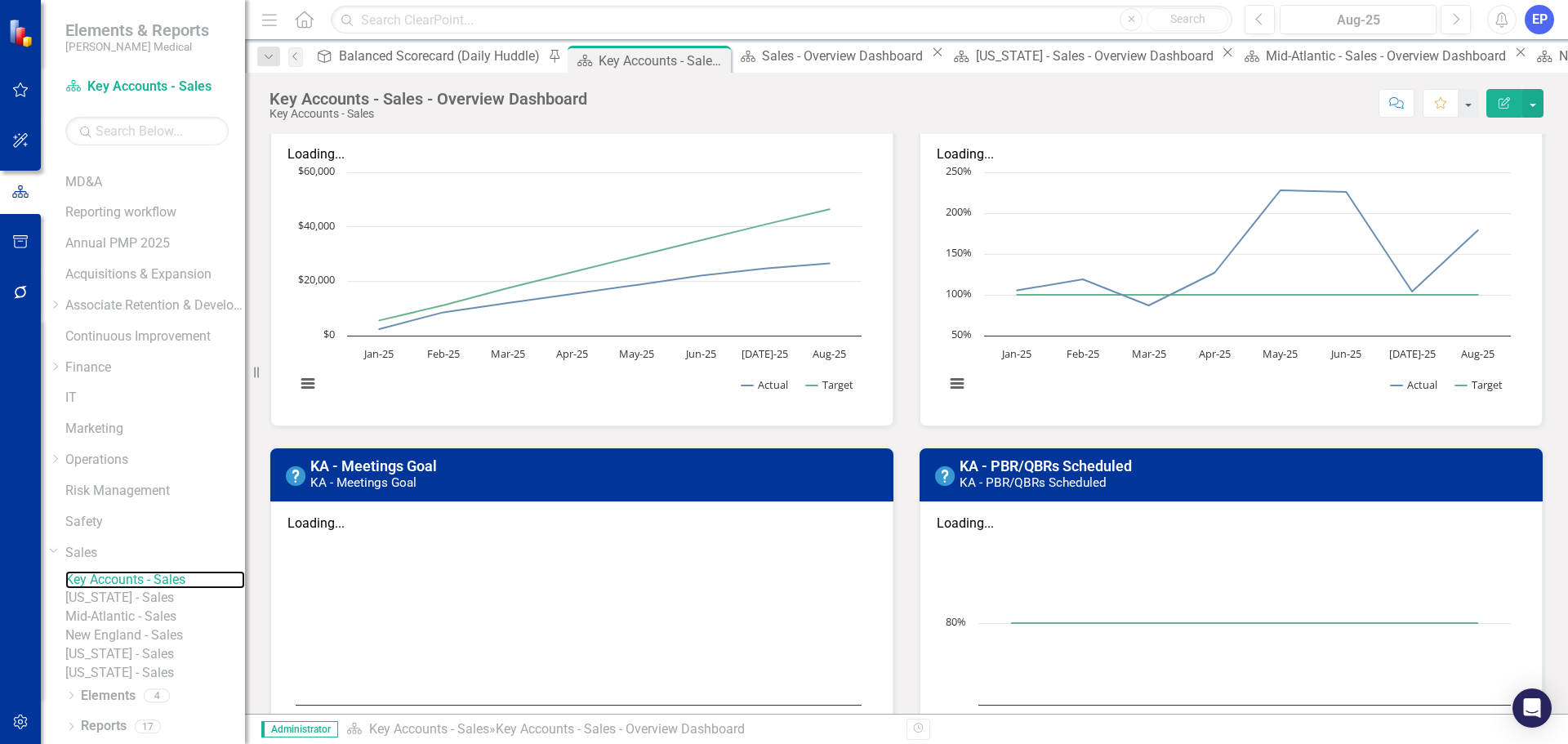
scroll to position [163, 0]
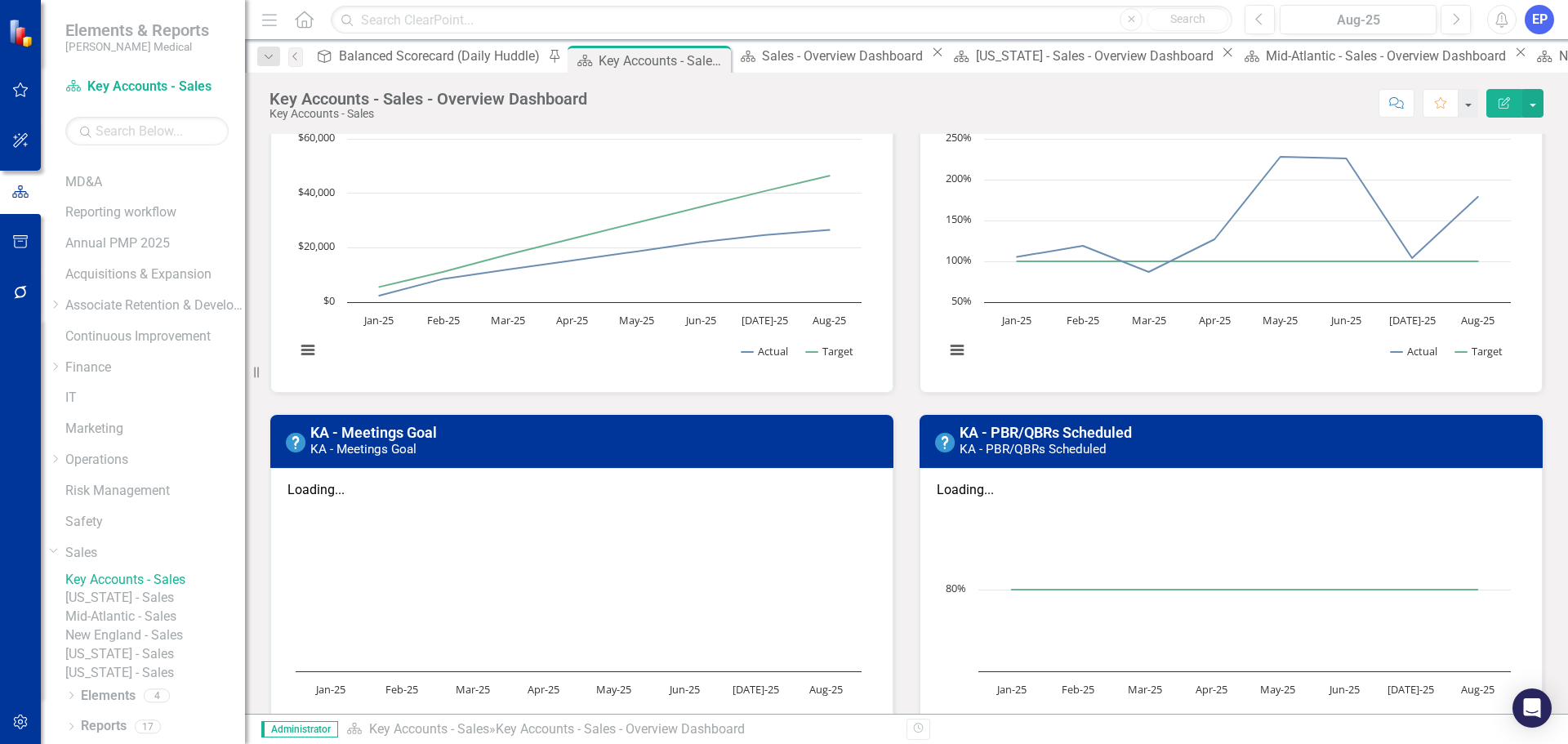
click at [133, 560] on link "[US_STATE] - Sales" at bounding box center [155, 673] width 180 height 19
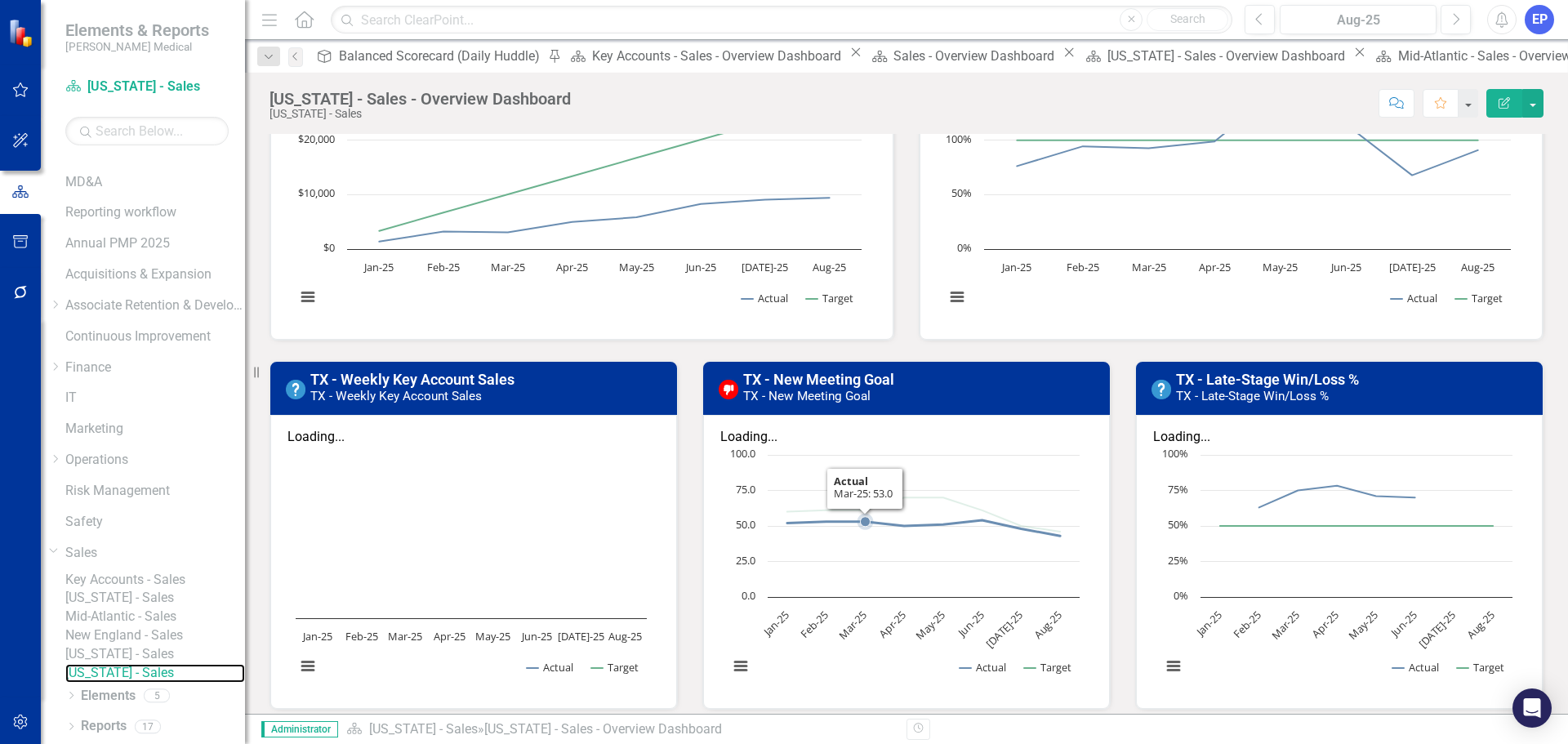
scroll to position [245, 0]
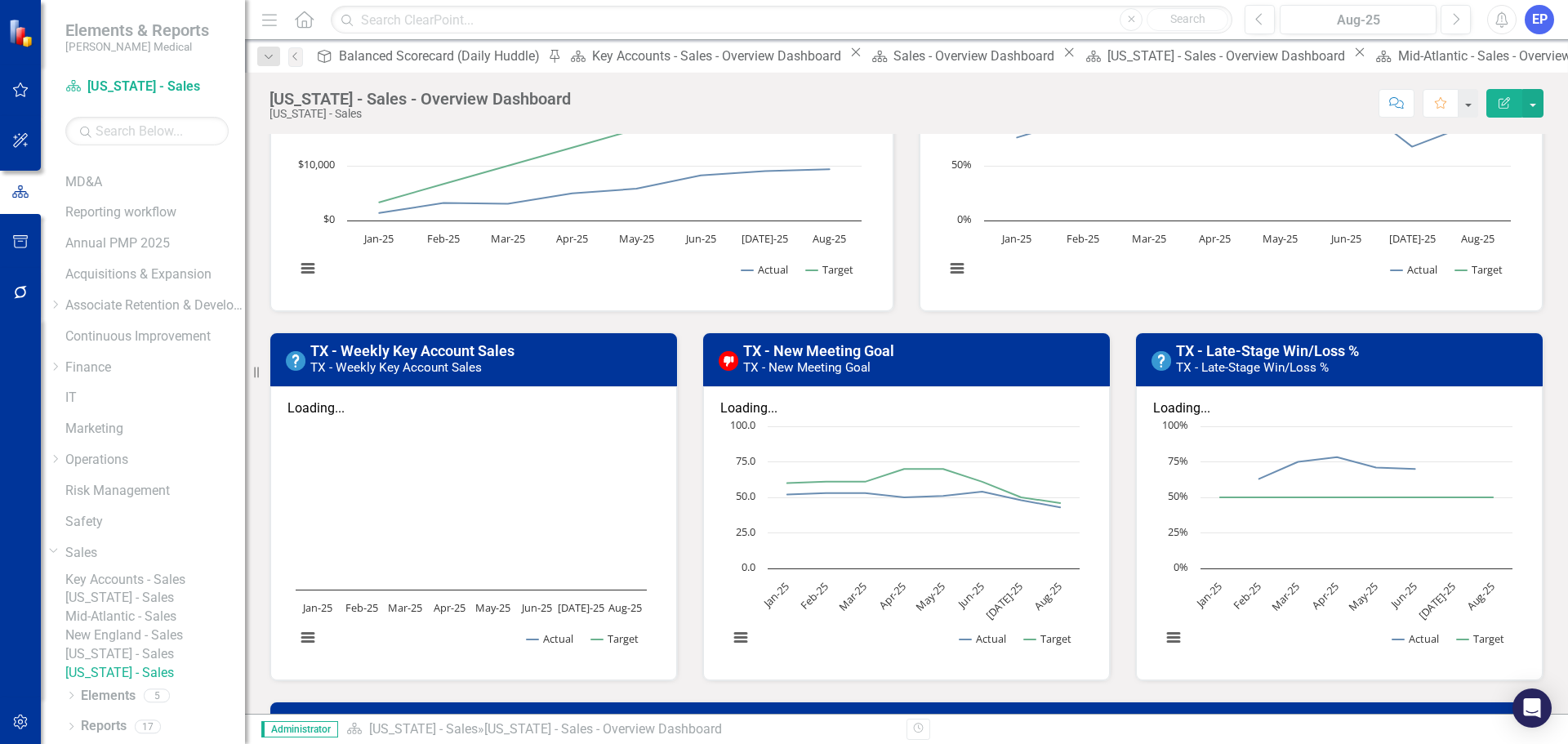
click at [137, 560] on link "[US_STATE] - Sales" at bounding box center [155, 654] width 180 height 19
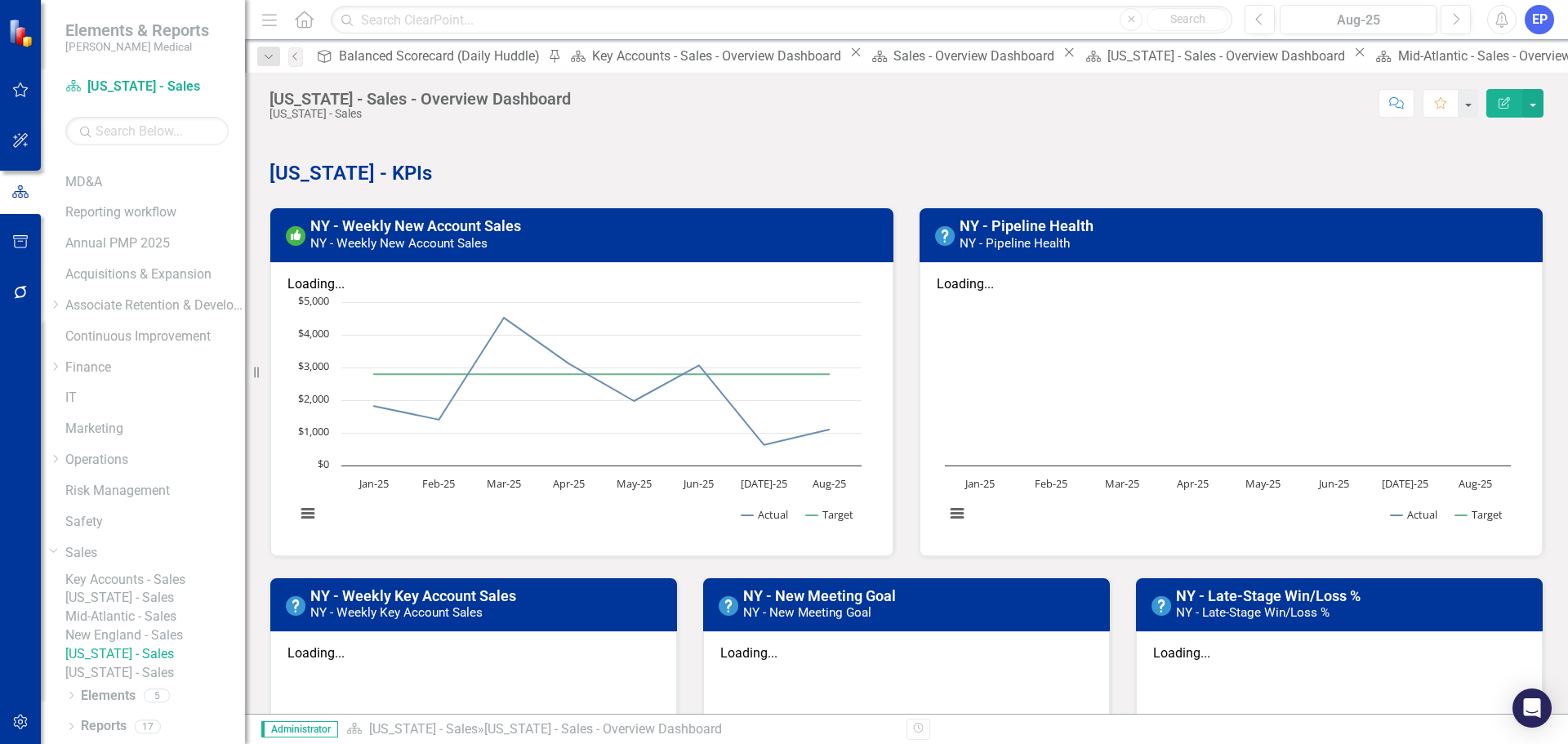
click at [147, 560] on link "New England - Sales" at bounding box center [155, 636] width 180 height 19
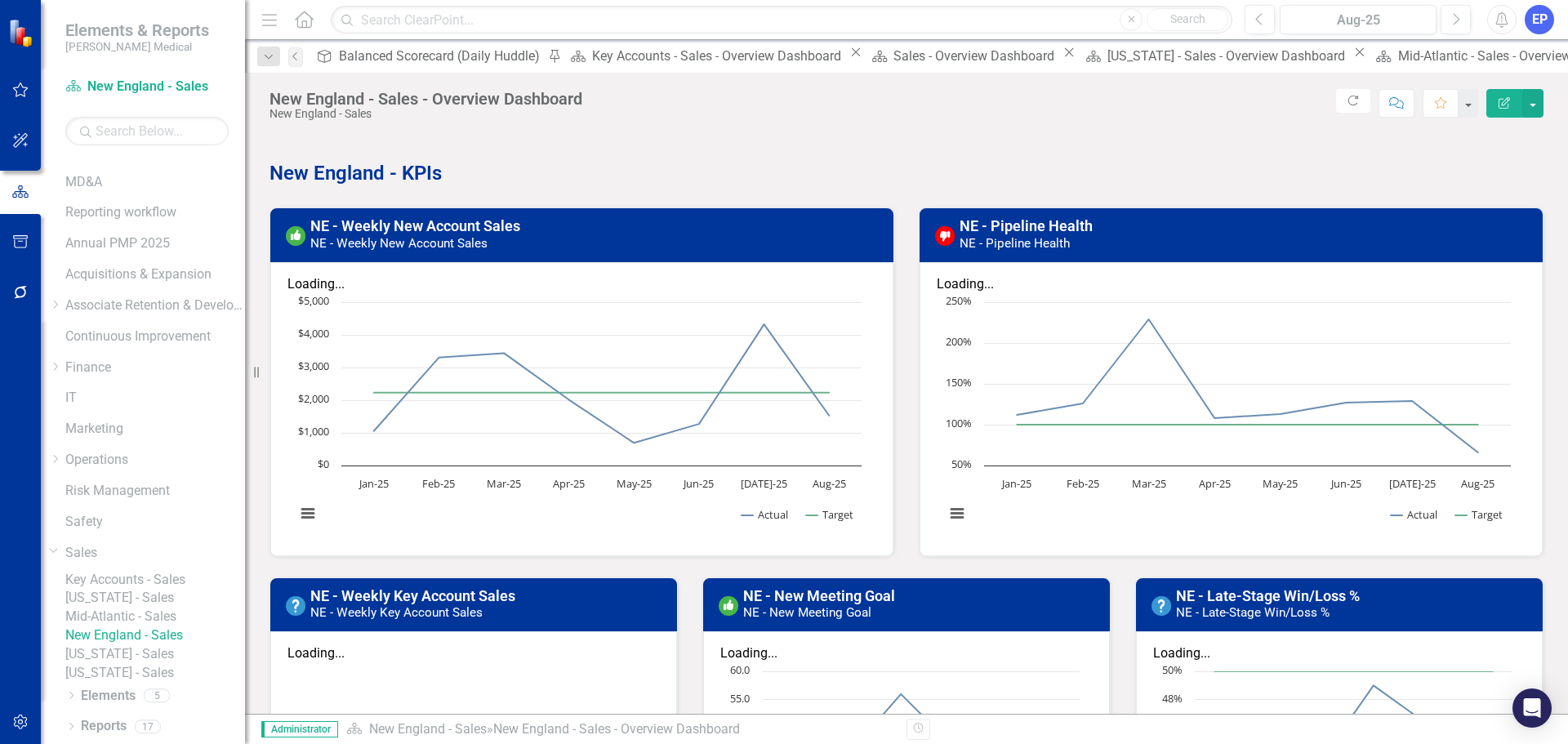
click at [176, 560] on link "Key Accounts - Sales" at bounding box center [155, 580] width 180 height 19
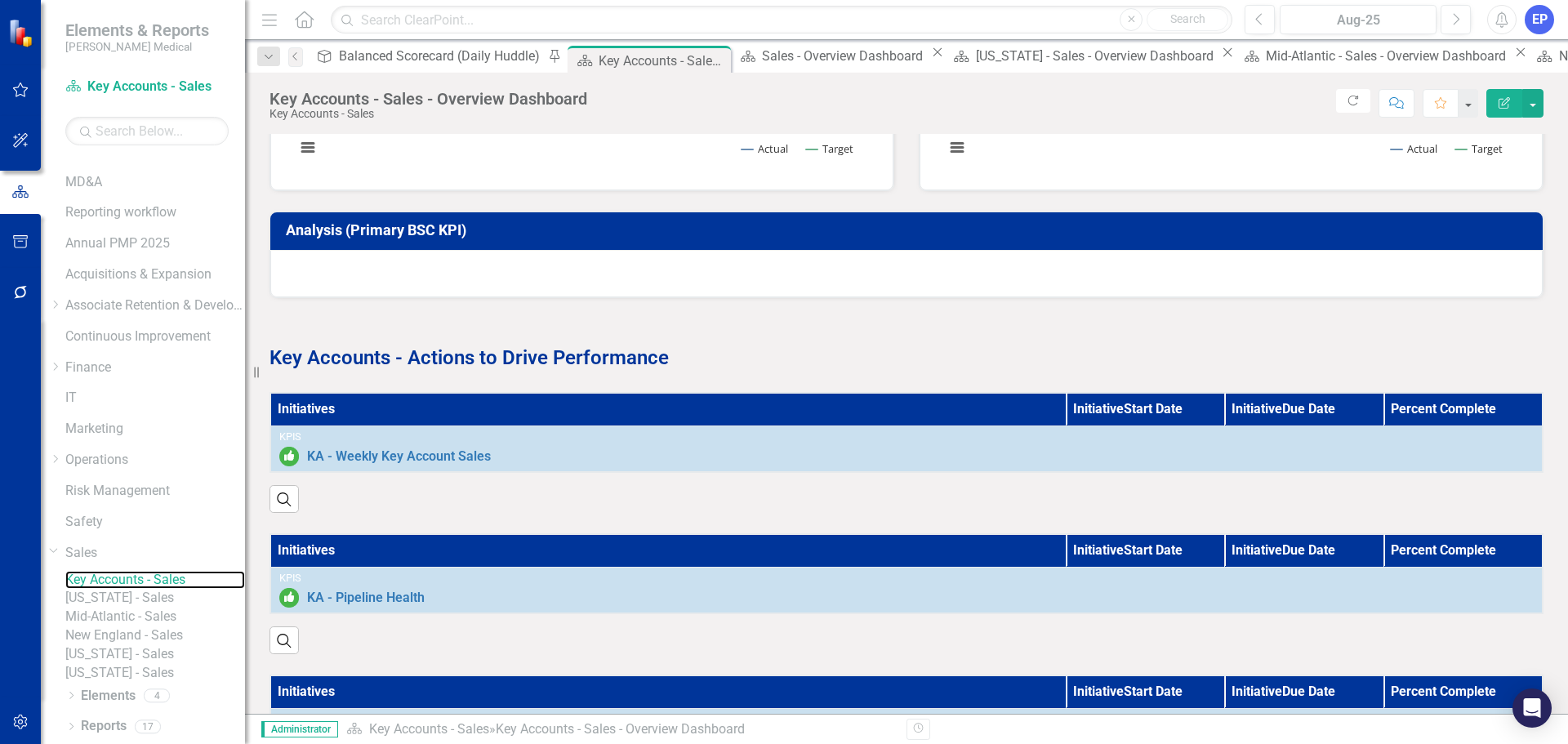
scroll to position [986, 0]
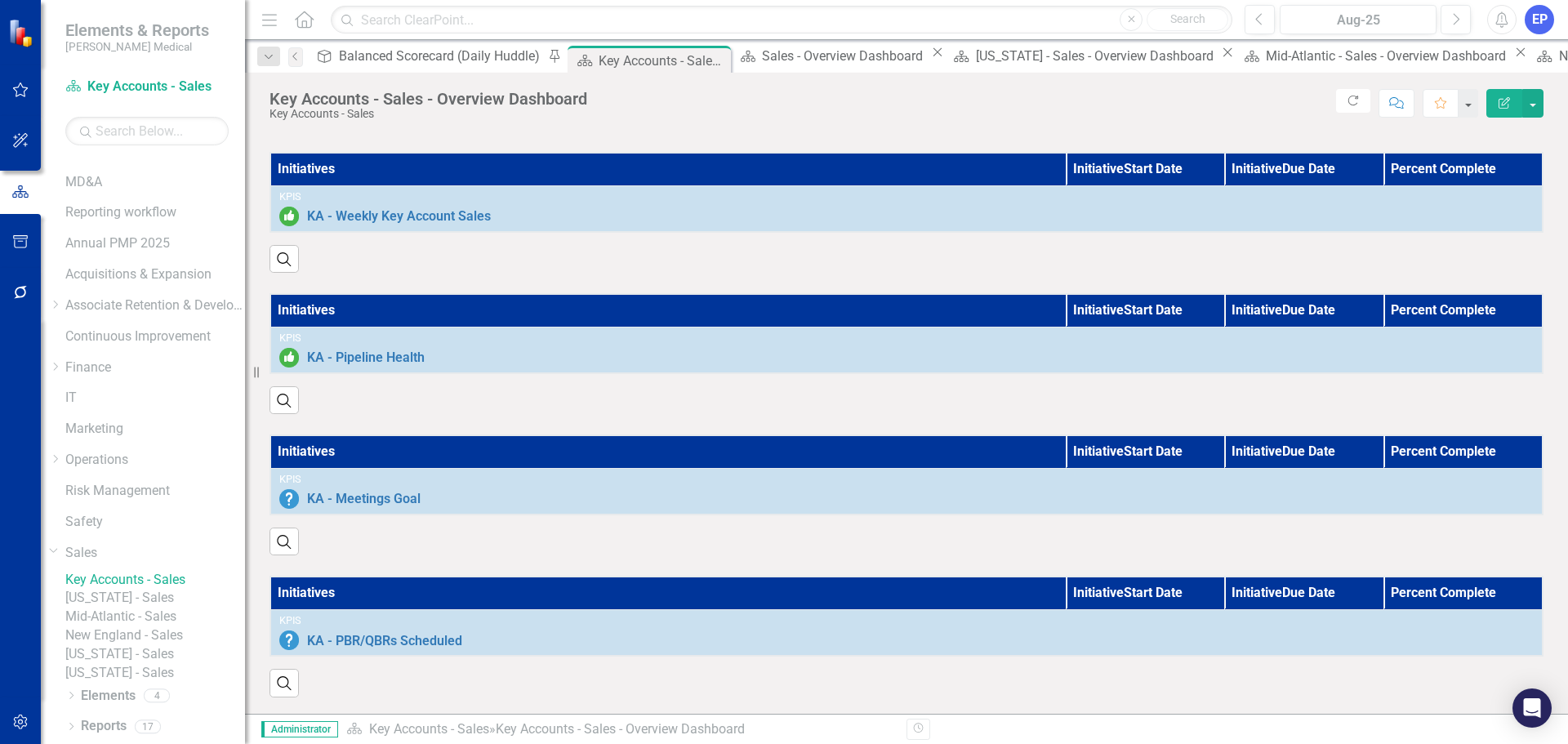
click at [185, 560] on link "[US_STATE] - Sales" at bounding box center [155, 597] width 180 height 19
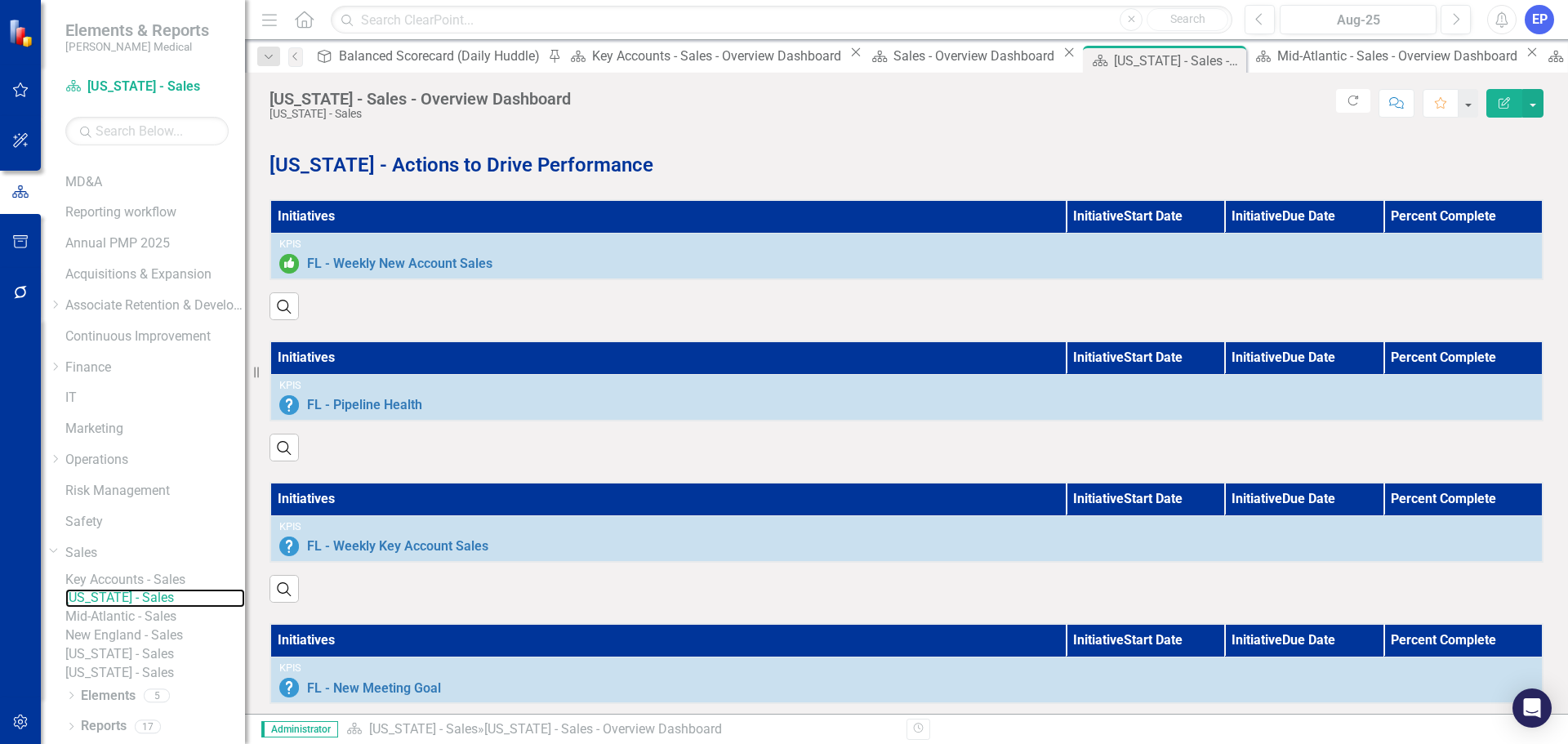
scroll to position [1140, 0]
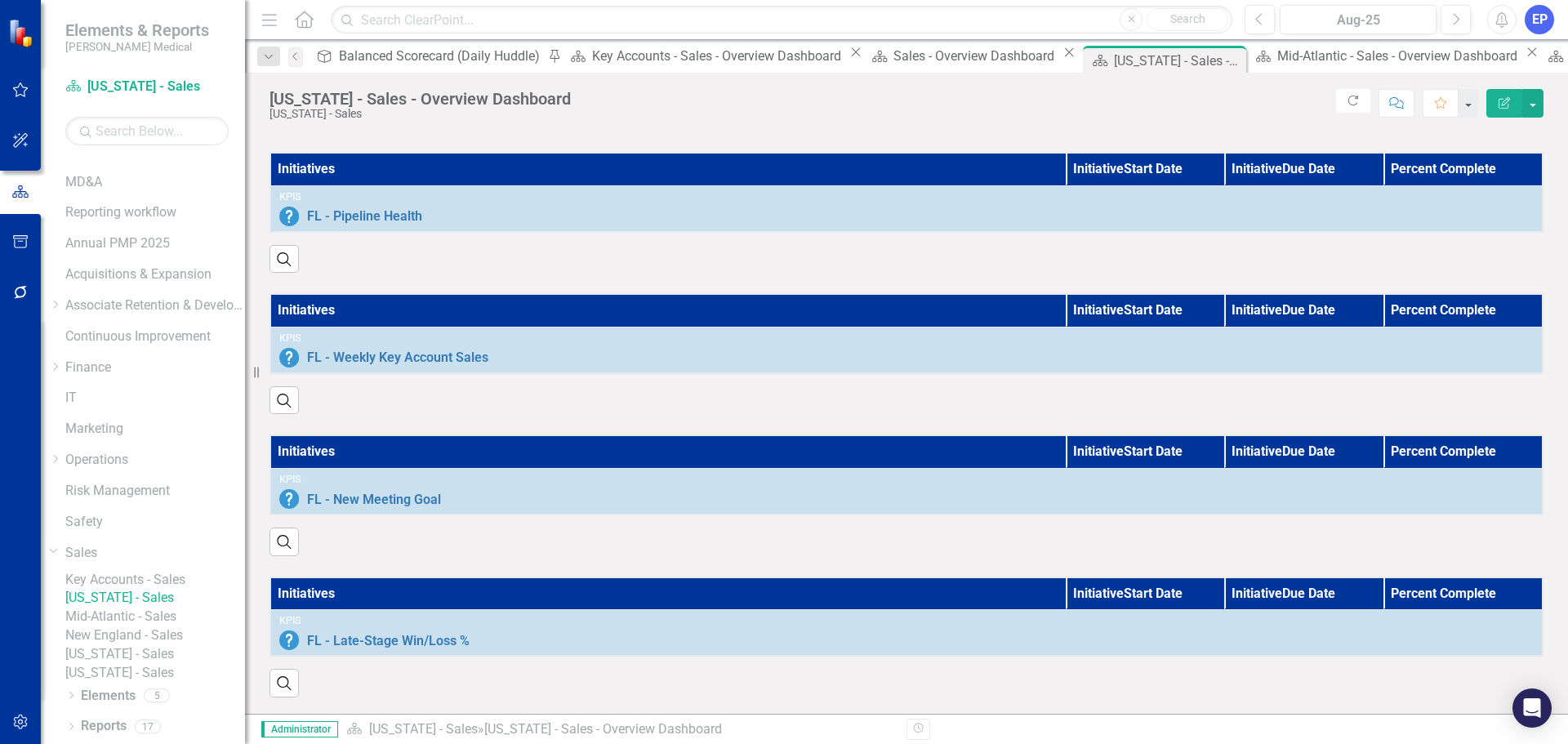
click at [158, 560] on link "Mid-Atlantic - Sales" at bounding box center [155, 616] width 180 height 19
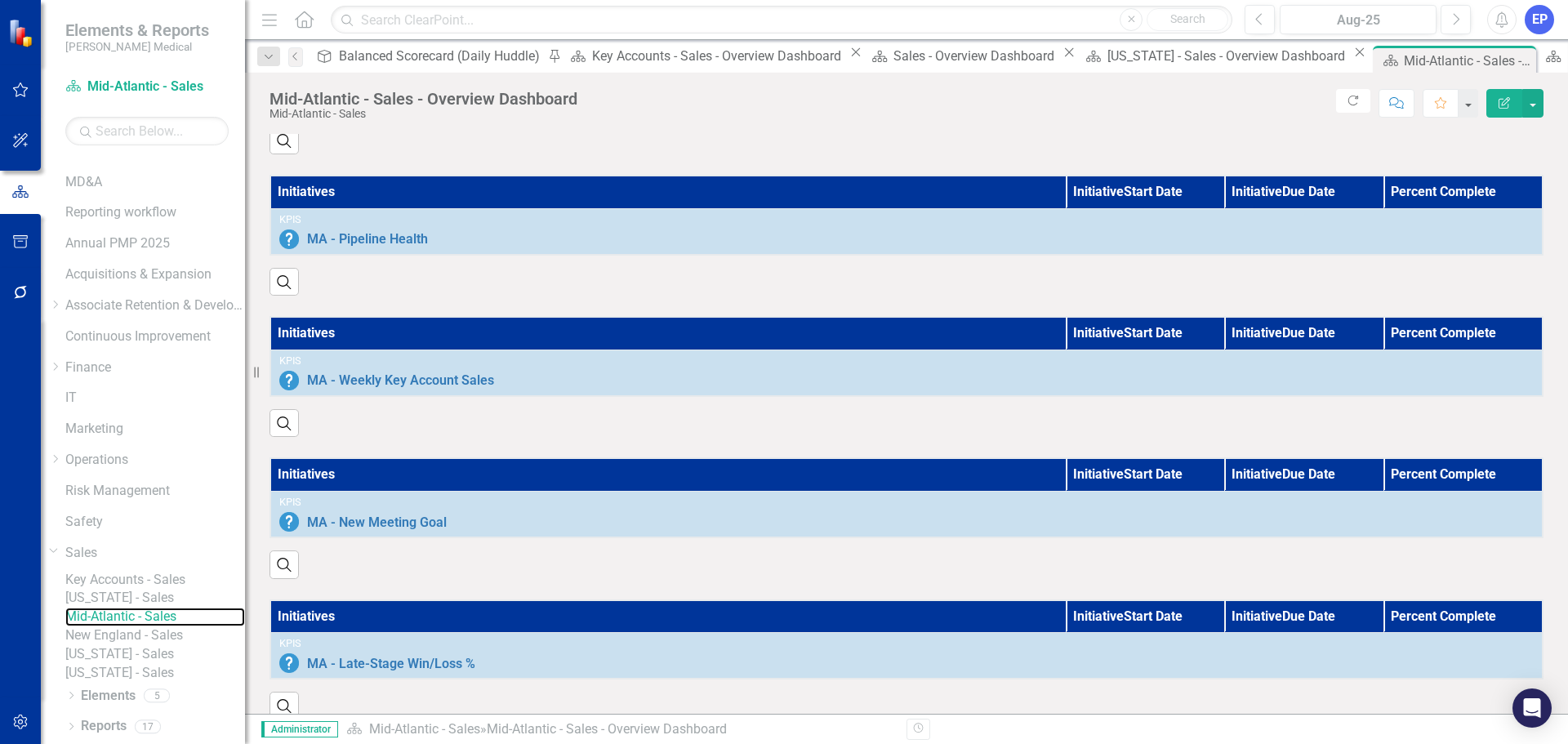
scroll to position [1140, 0]
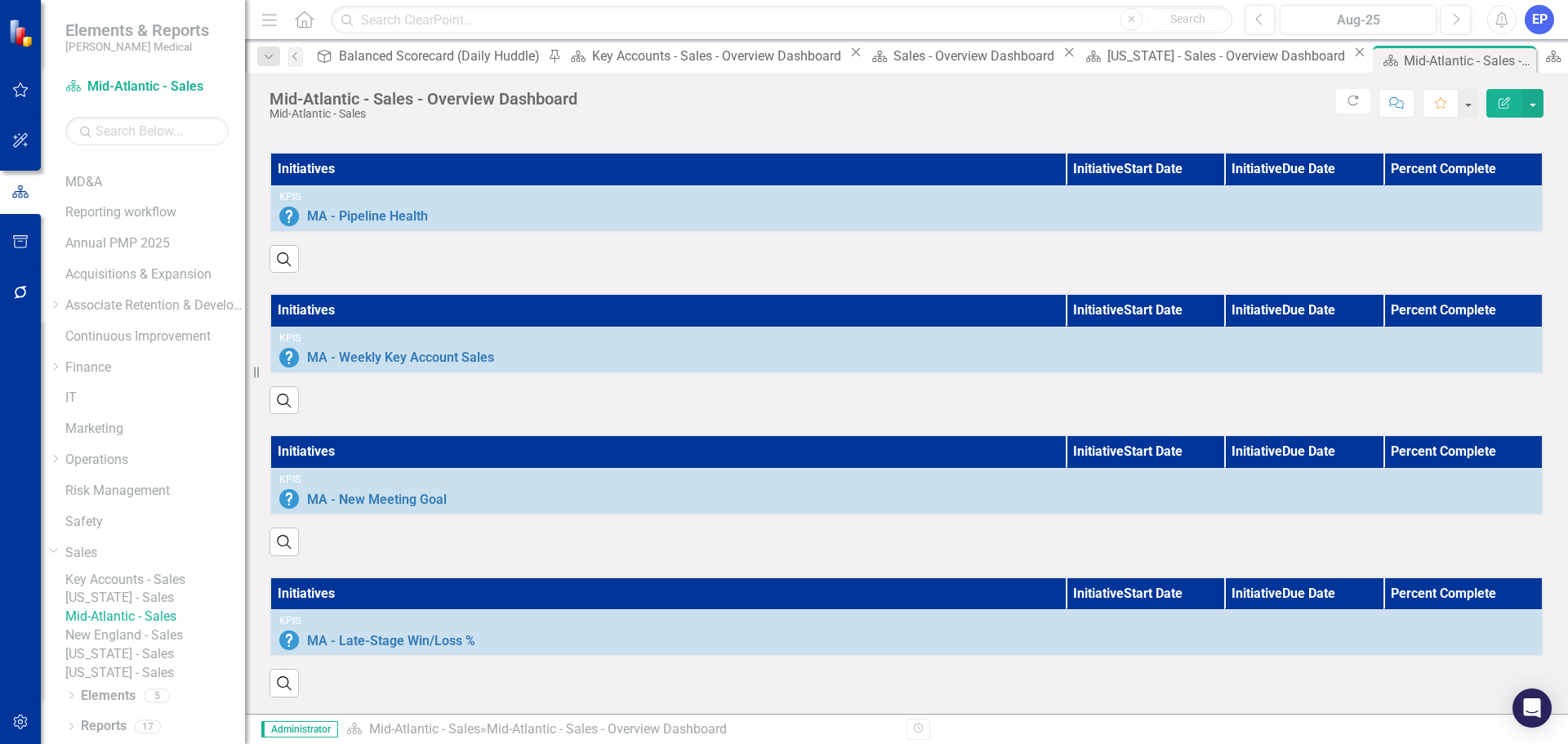
click at [144, 560] on link "New England - Sales" at bounding box center [155, 636] width 180 height 19
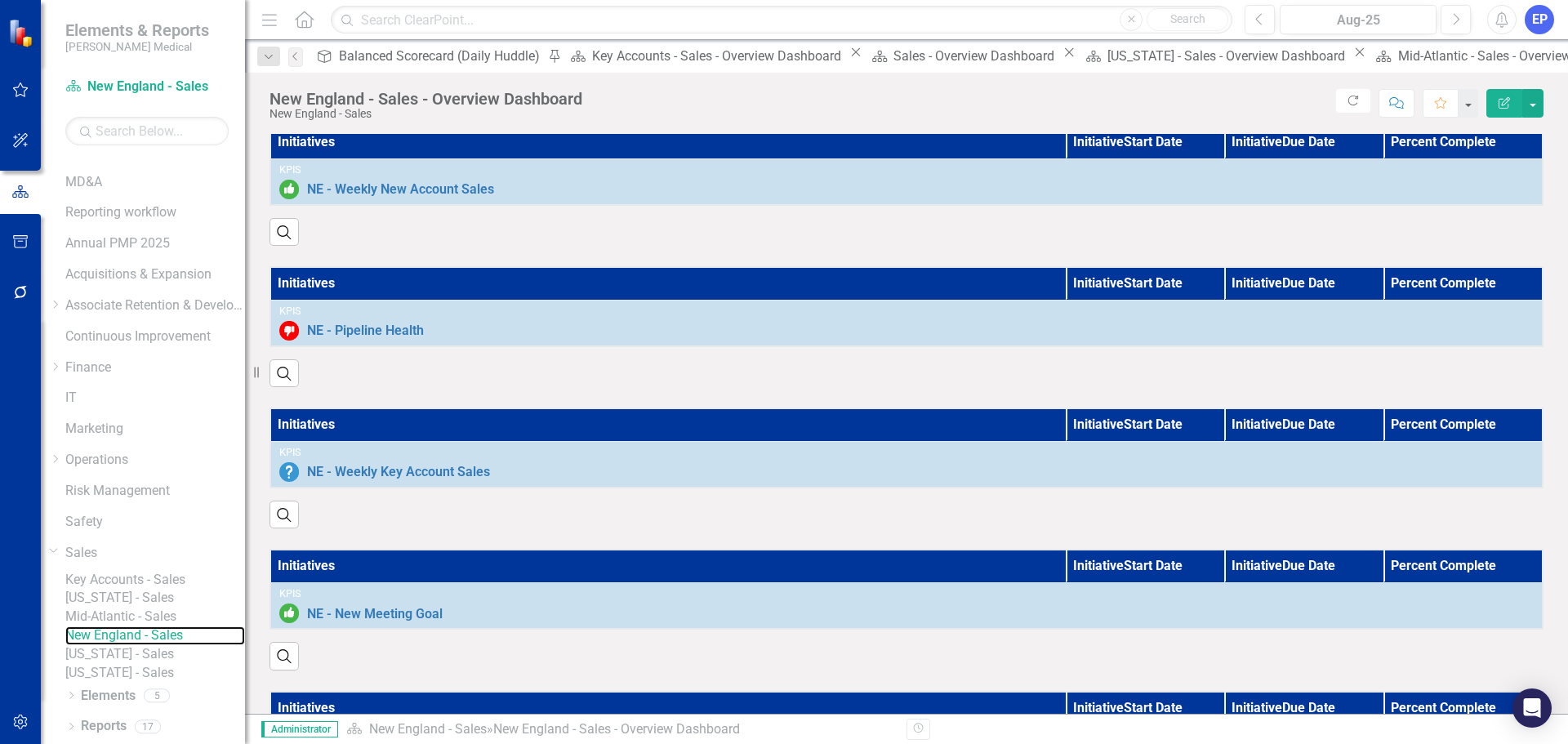
scroll to position [1140, 0]
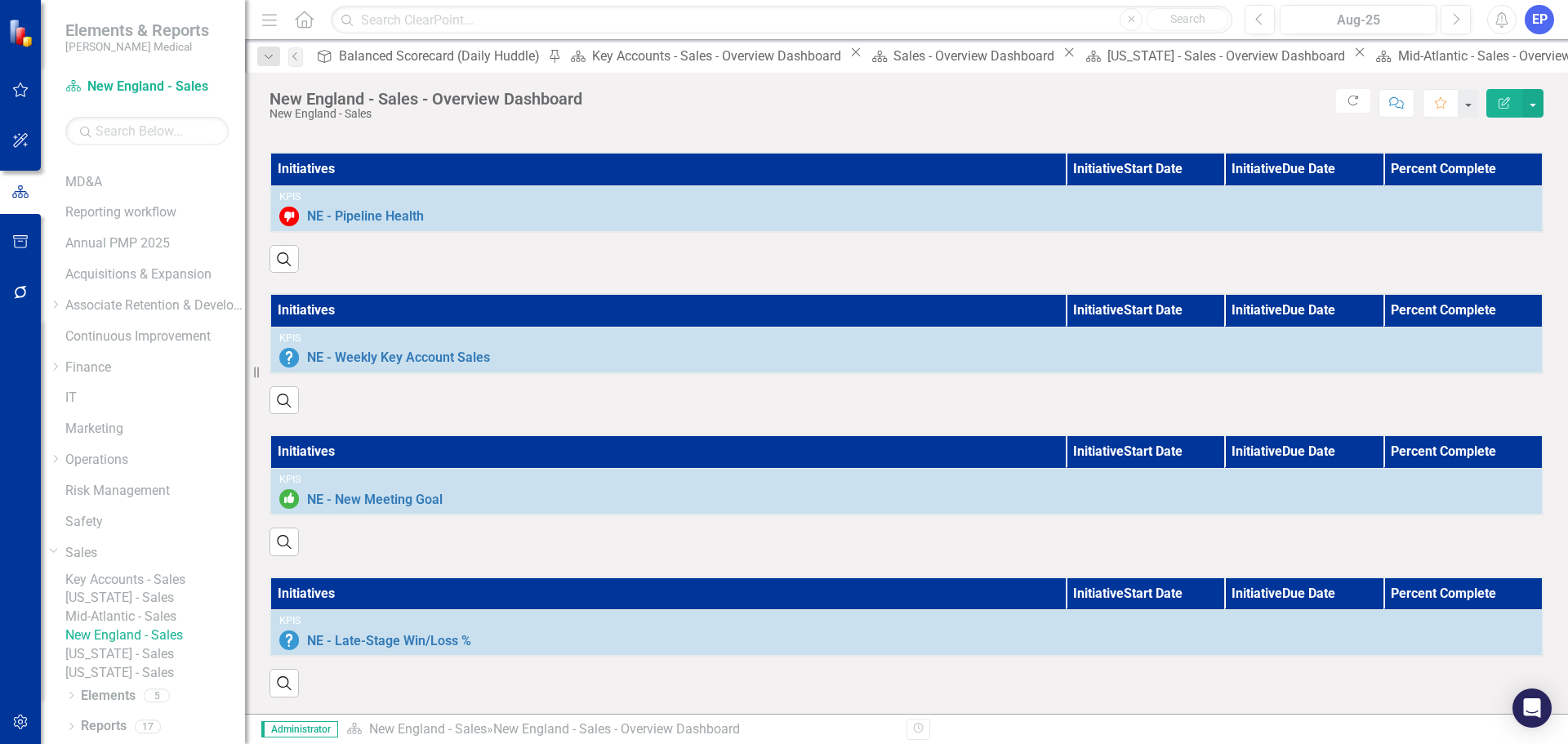
click at [147, 560] on link "[US_STATE] - Sales" at bounding box center [155, 654] width 180 height 19
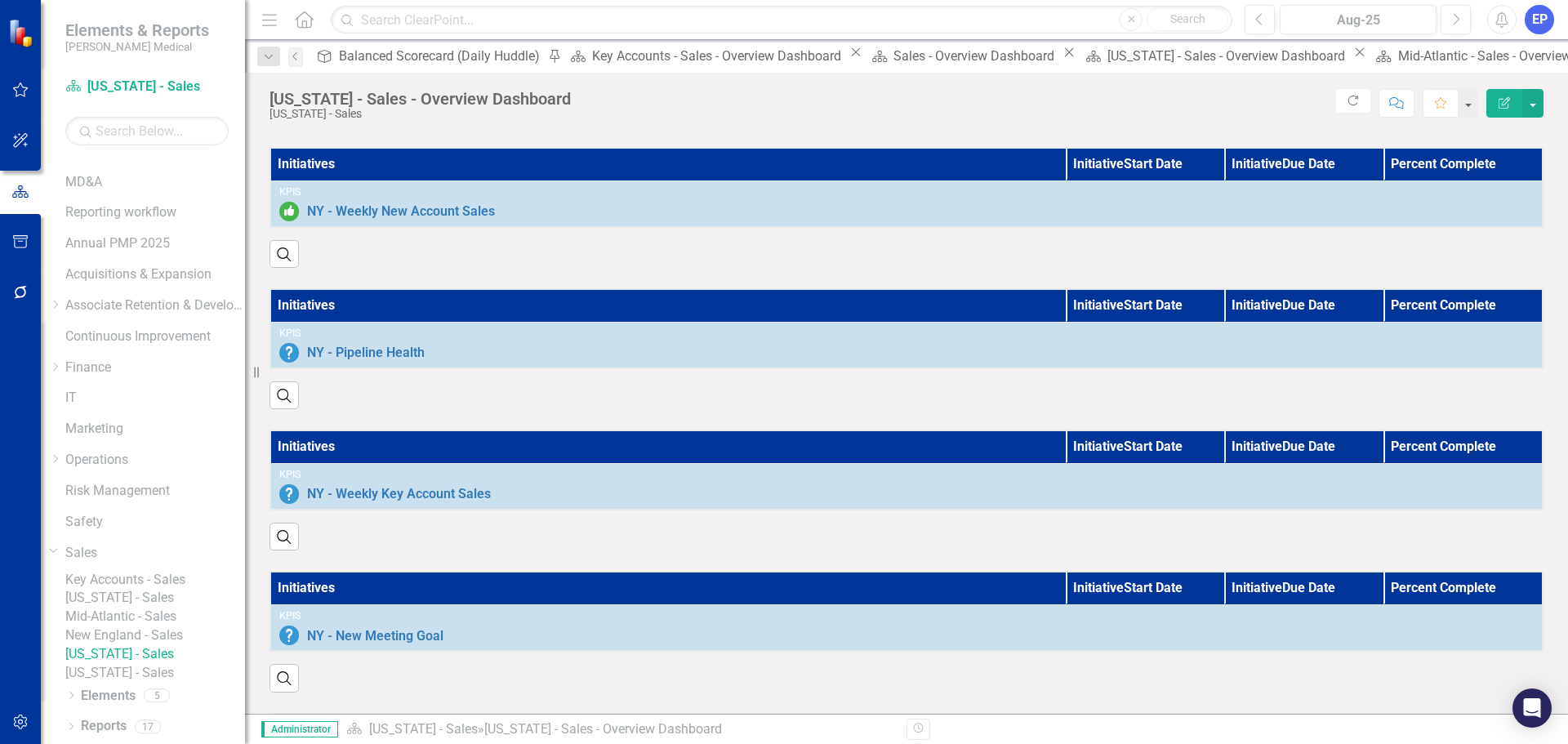
scroll to position [1140, 0]
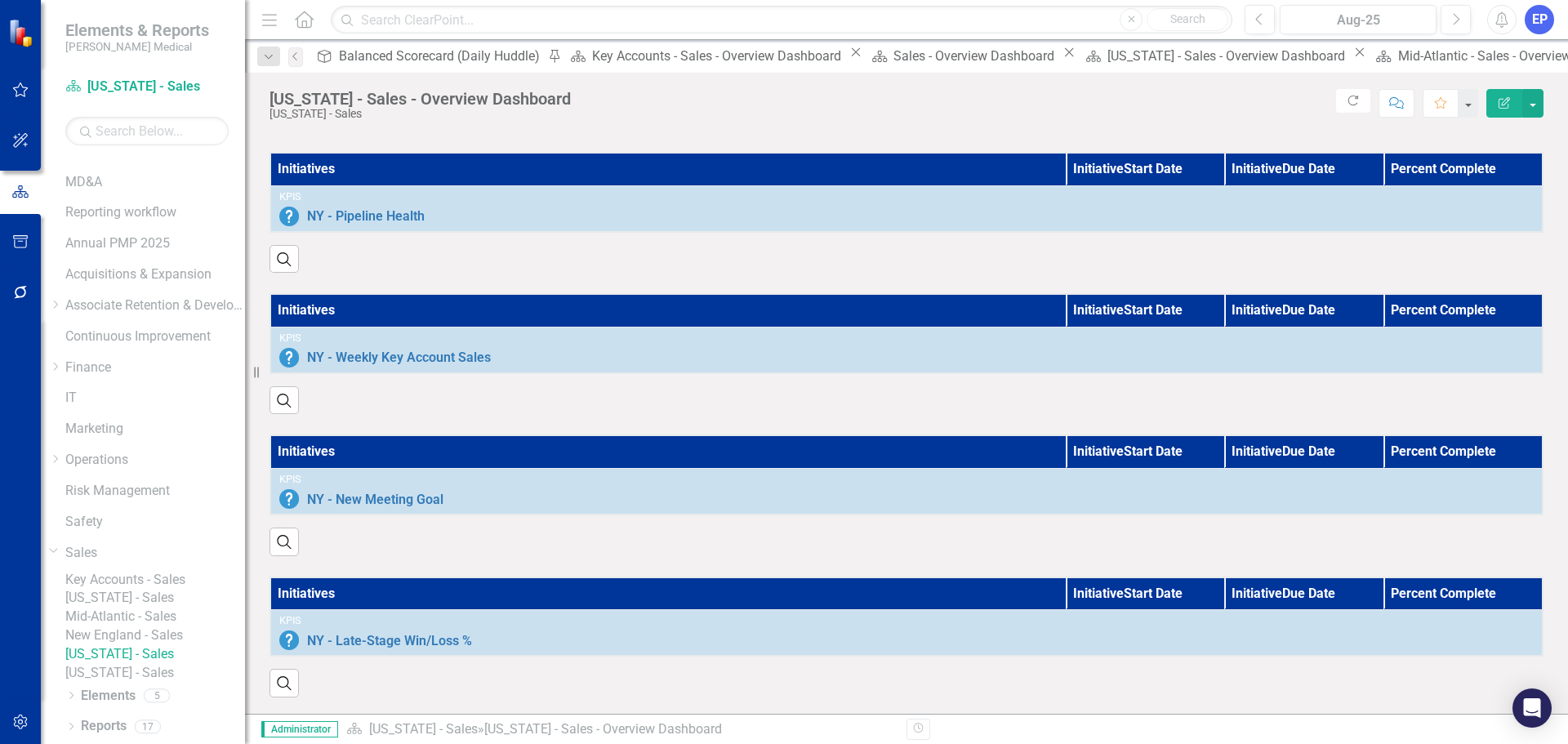
click at [141, 560] on link "[US_STATE] - Sales" at bounding box center [155, 673] width 180 height 19
click at [131, 560] on link "[US_STATE] - Sales" at bounding box center [155, 597] width 180 height 19
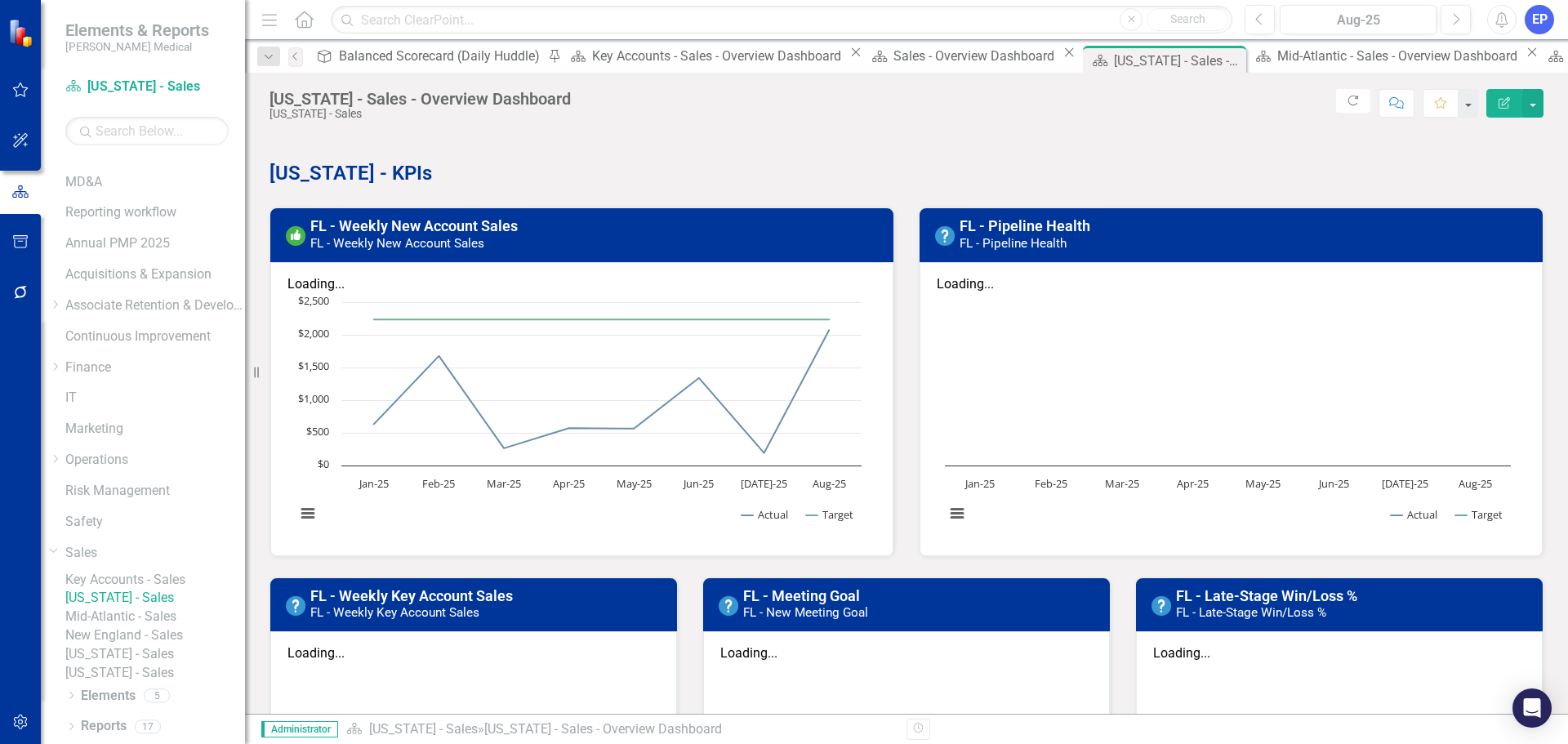
click at [162, 560] on link "Mid-Atlantic - Sales" at bounding box center [155, 616] width 180 height 19
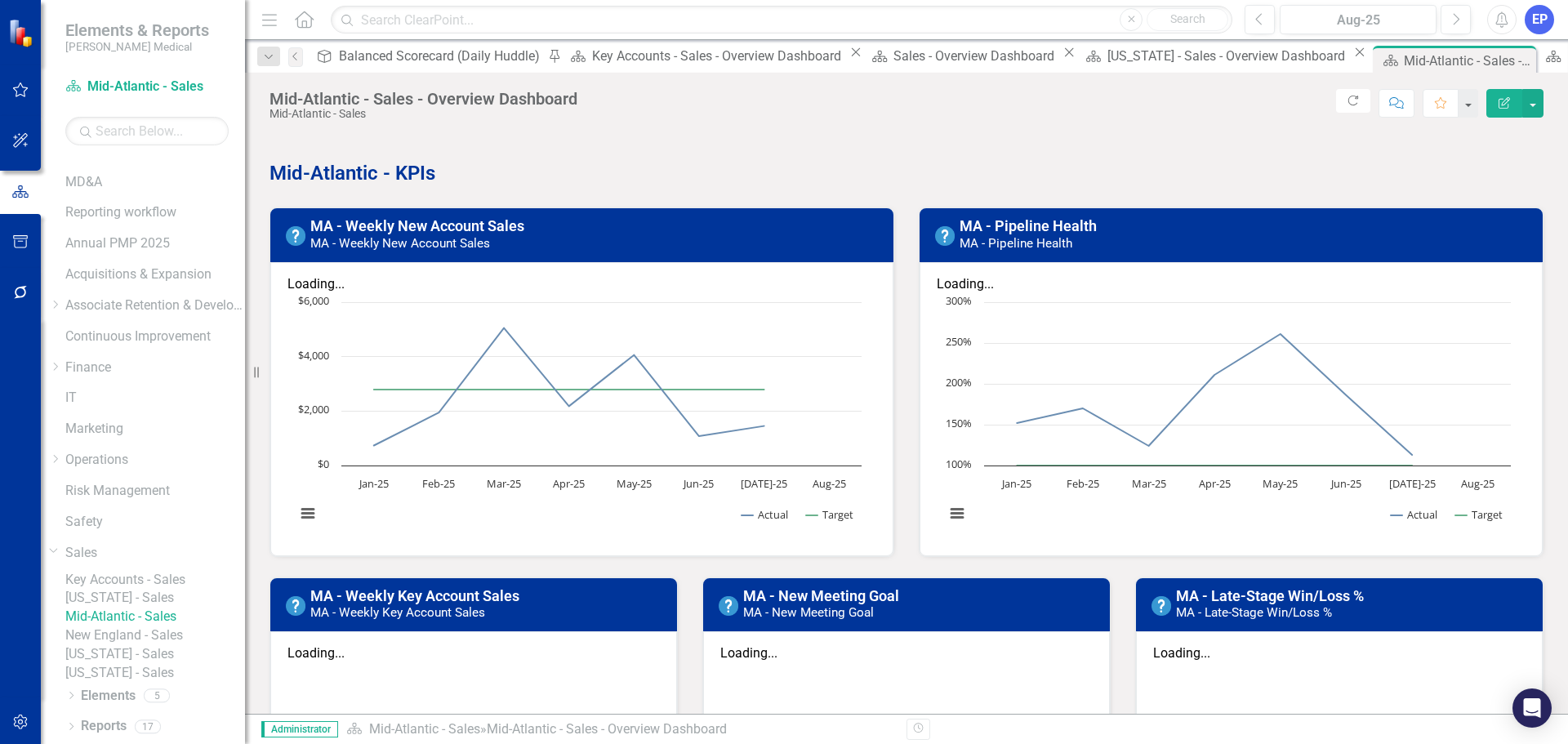
click at [151, 560] on link "New England - Sales" at bounding box center [155, 636] width 180 height 19
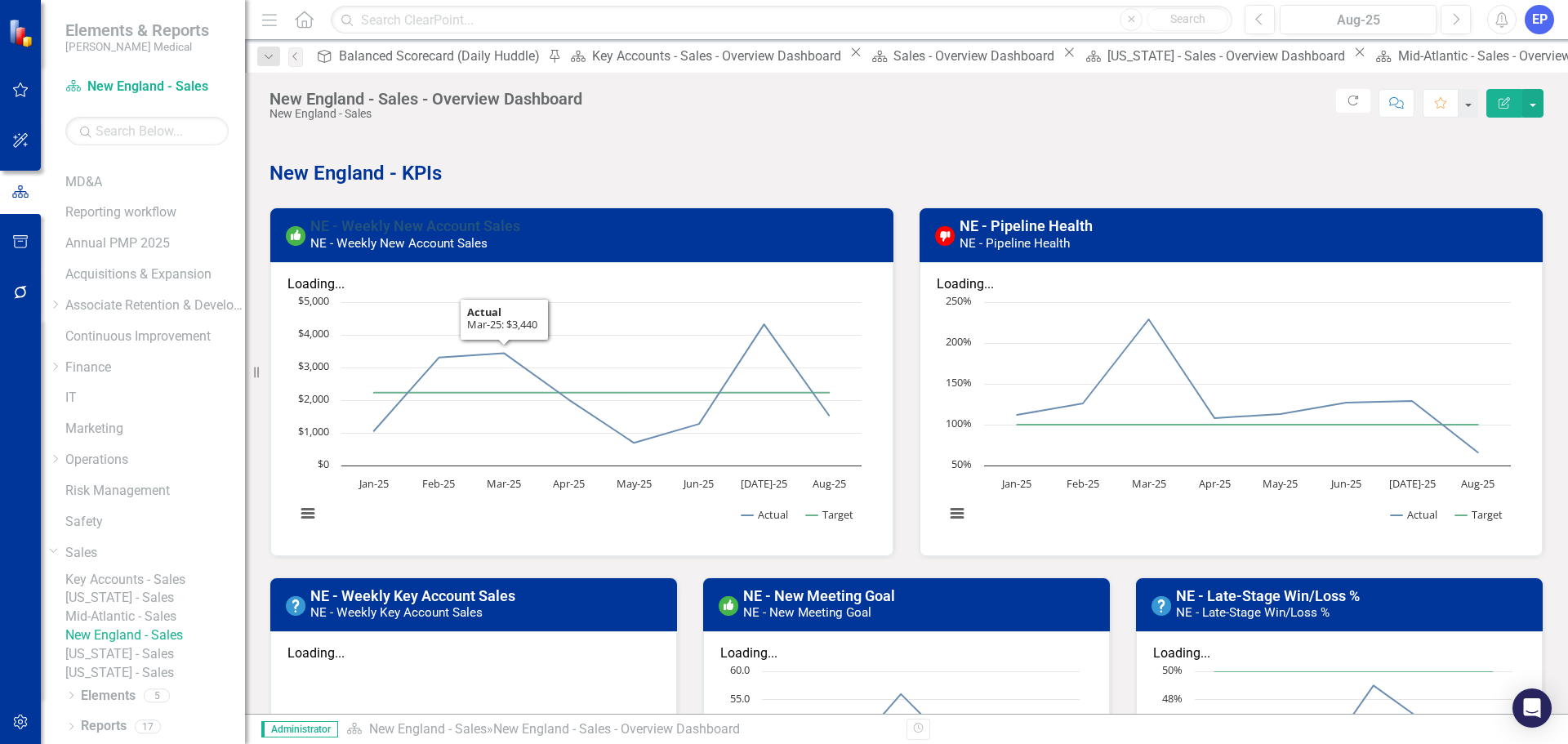
click at [440, 222] on link "NE - Weekly New Account Sales" at bounding box center [415, 225] width 210 height 17
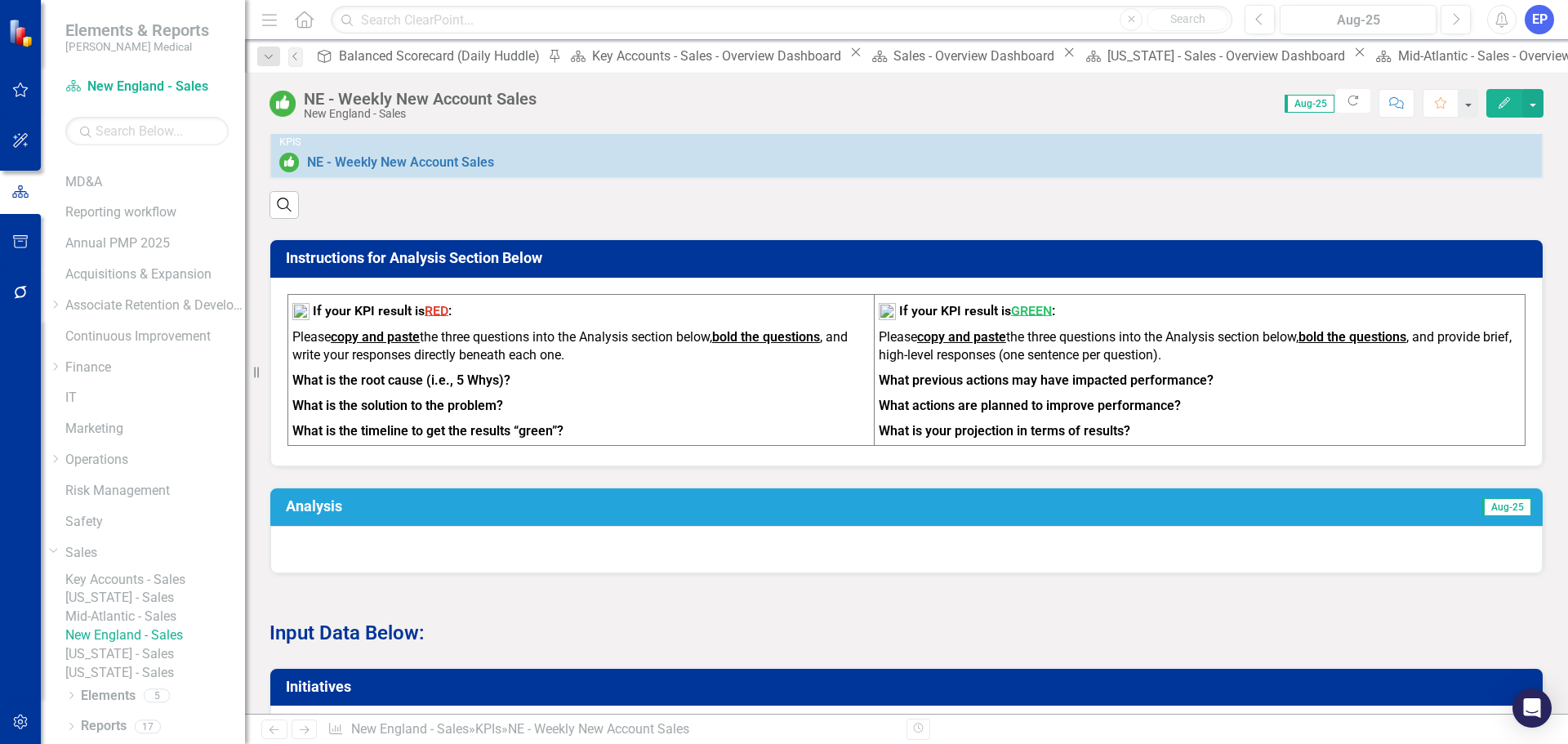
scroll to position [490, 0]
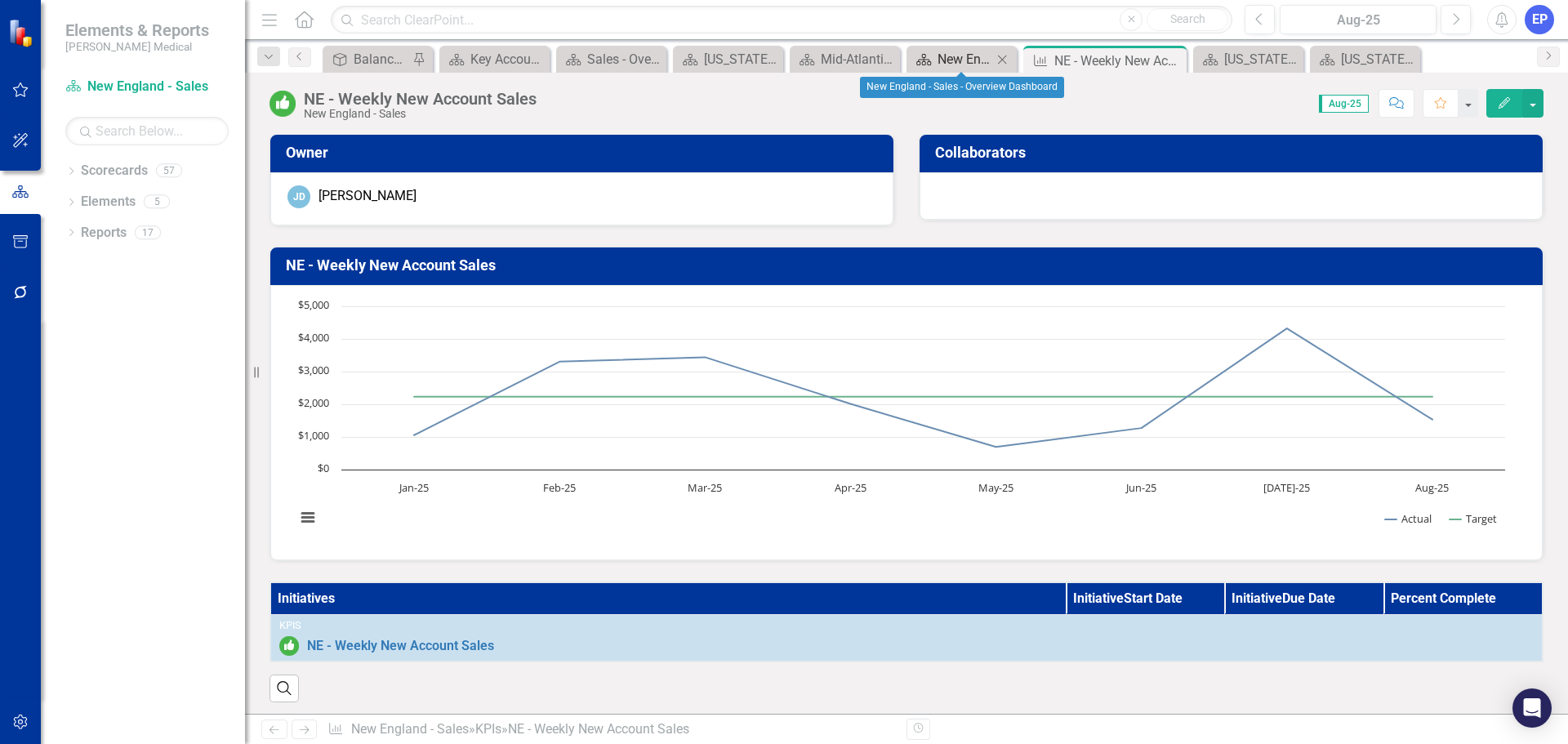
click at [959, 58] on div "New England - Sales - Overview Dashboard" at bounding box center [965, 59] width 55 height 20
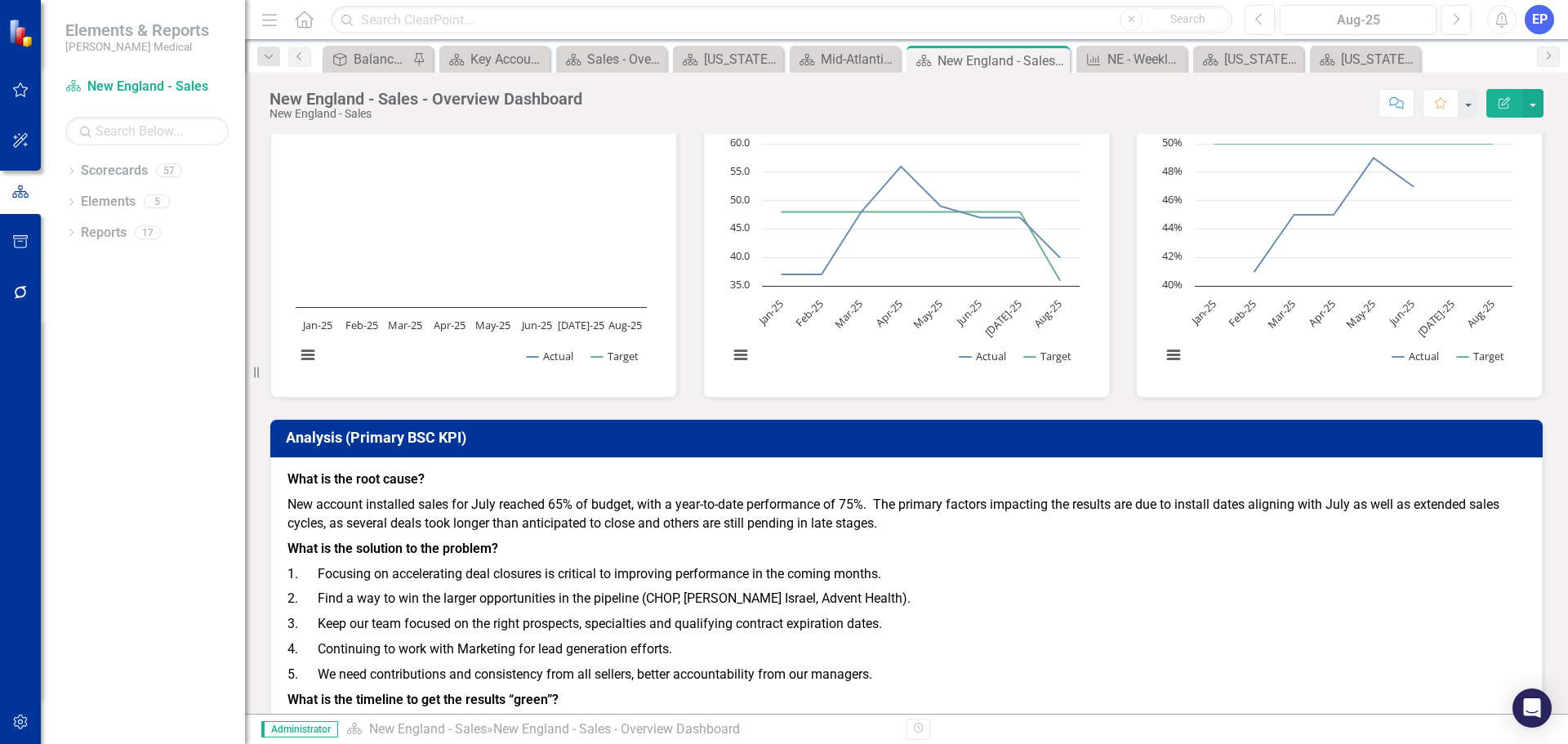
scroll to position [572, 0]
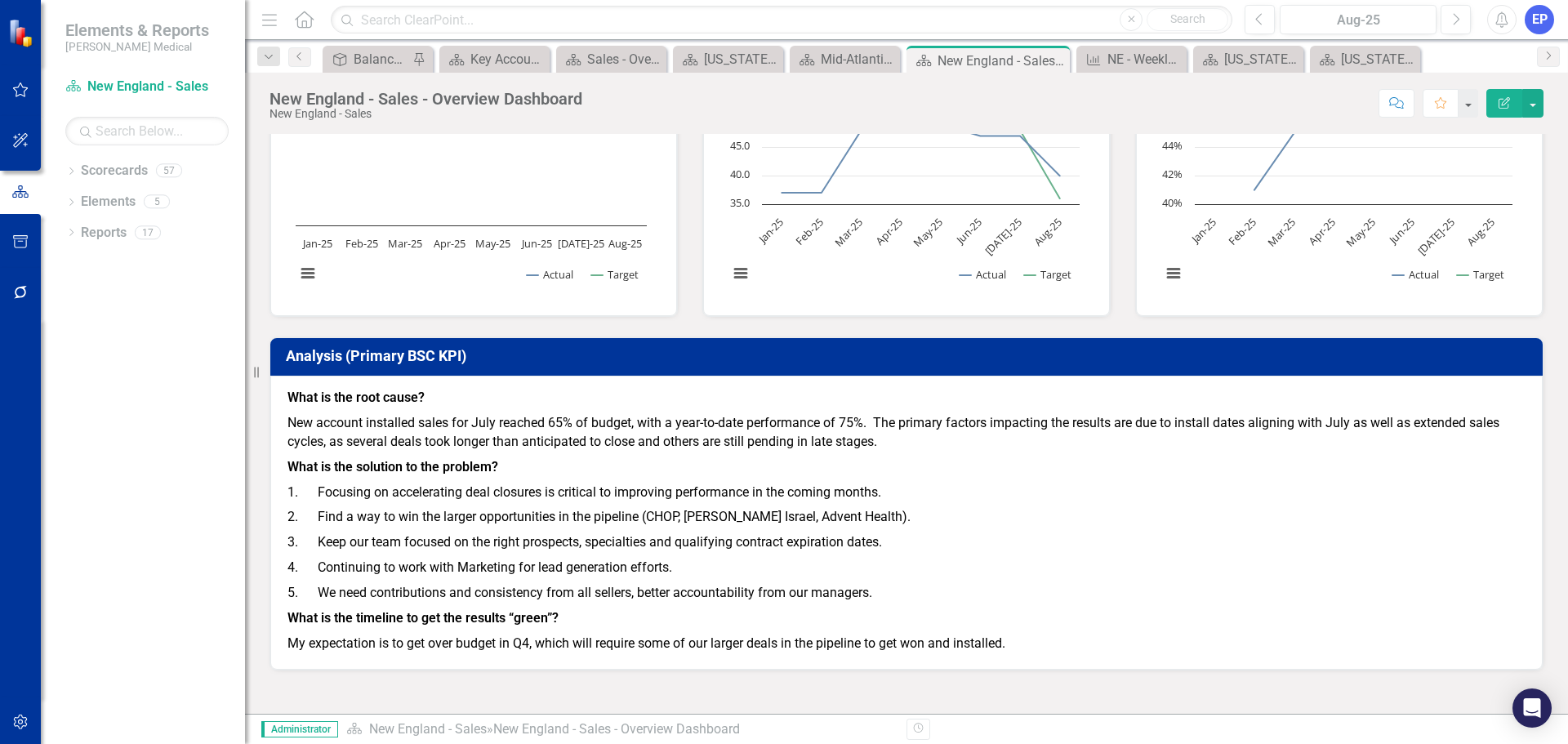
click at [332, 563] on p "4. Continuing to work with Marketing for lead generation efforts." at bounding box center [906, 568] width 1238 height 26
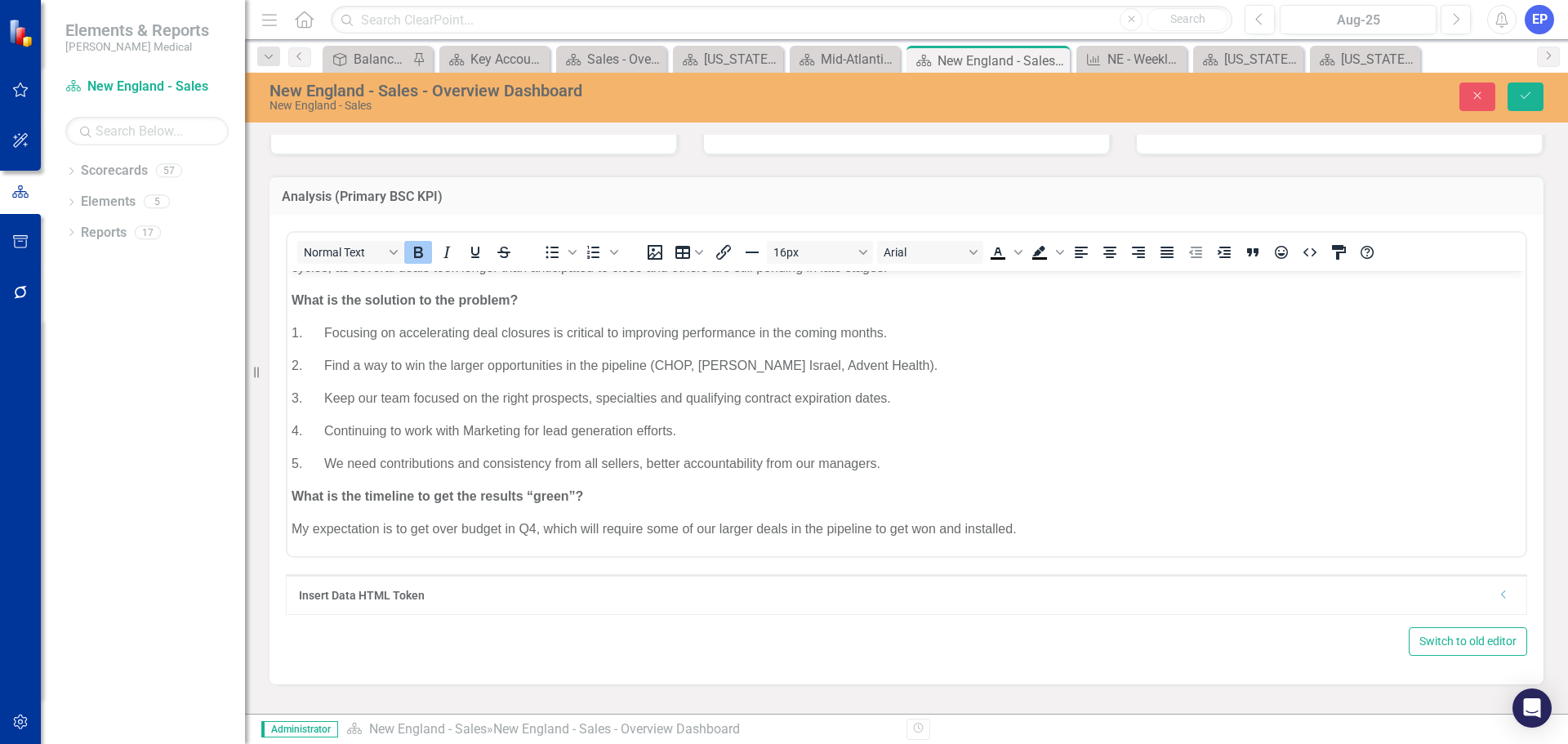
scroll to position [653, 0]
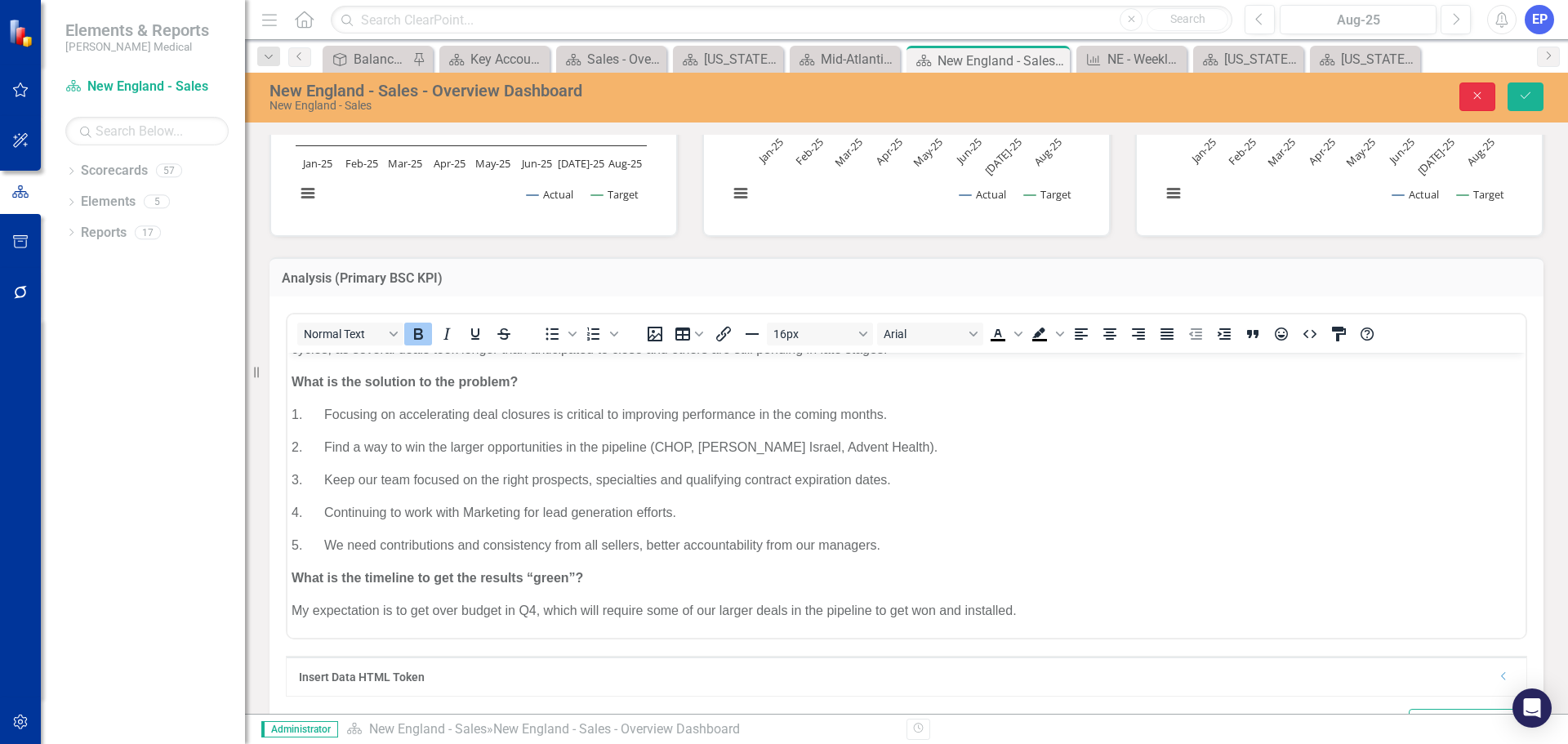
click at [1480, 90] on icon "Close" at bounding box center [1477, 95] width 15 height 12
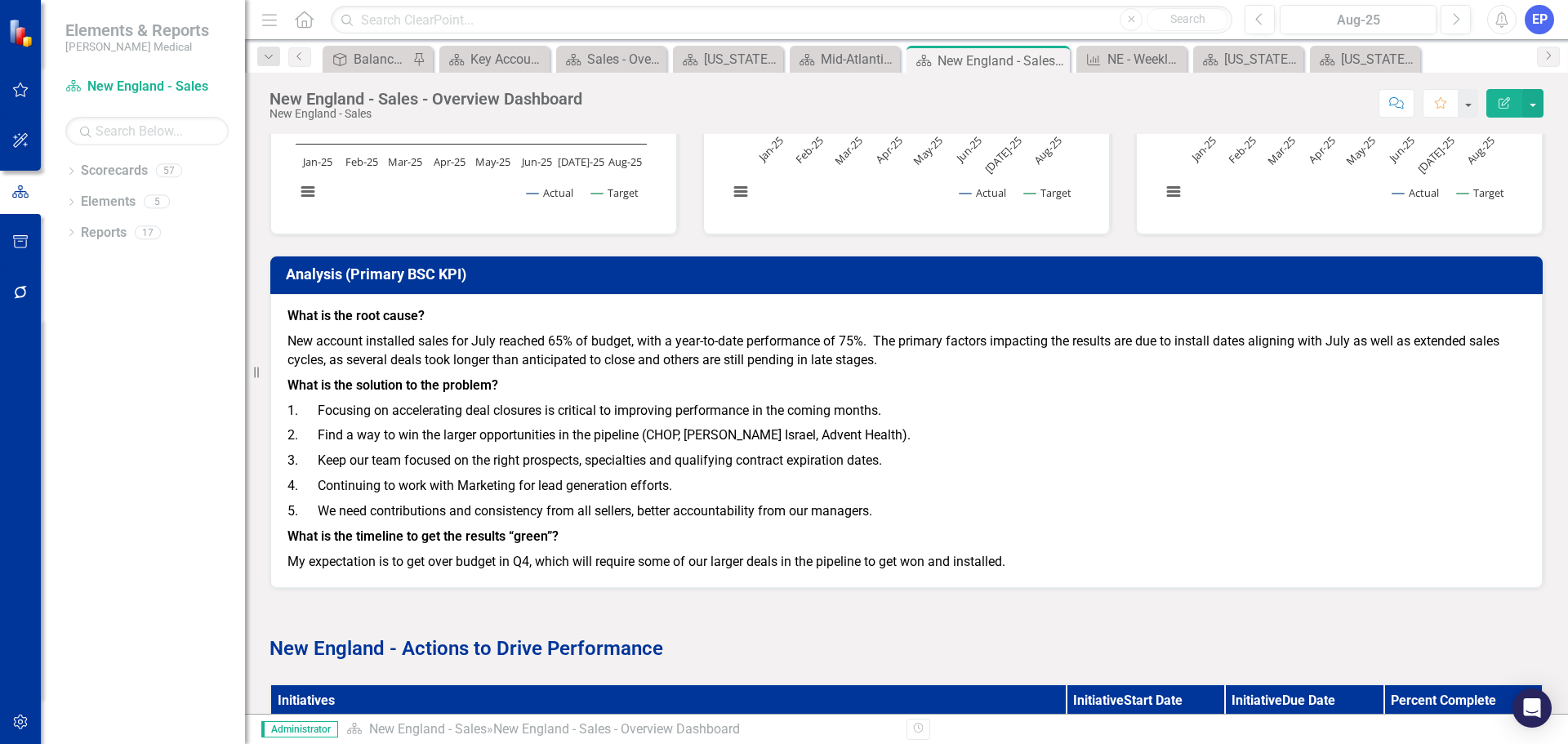
click at [346, 459] on p "3. Keep our team focused on the right prospects, specialties and qualifying con…" at bounding box center [906, 460] width 1238 height 26
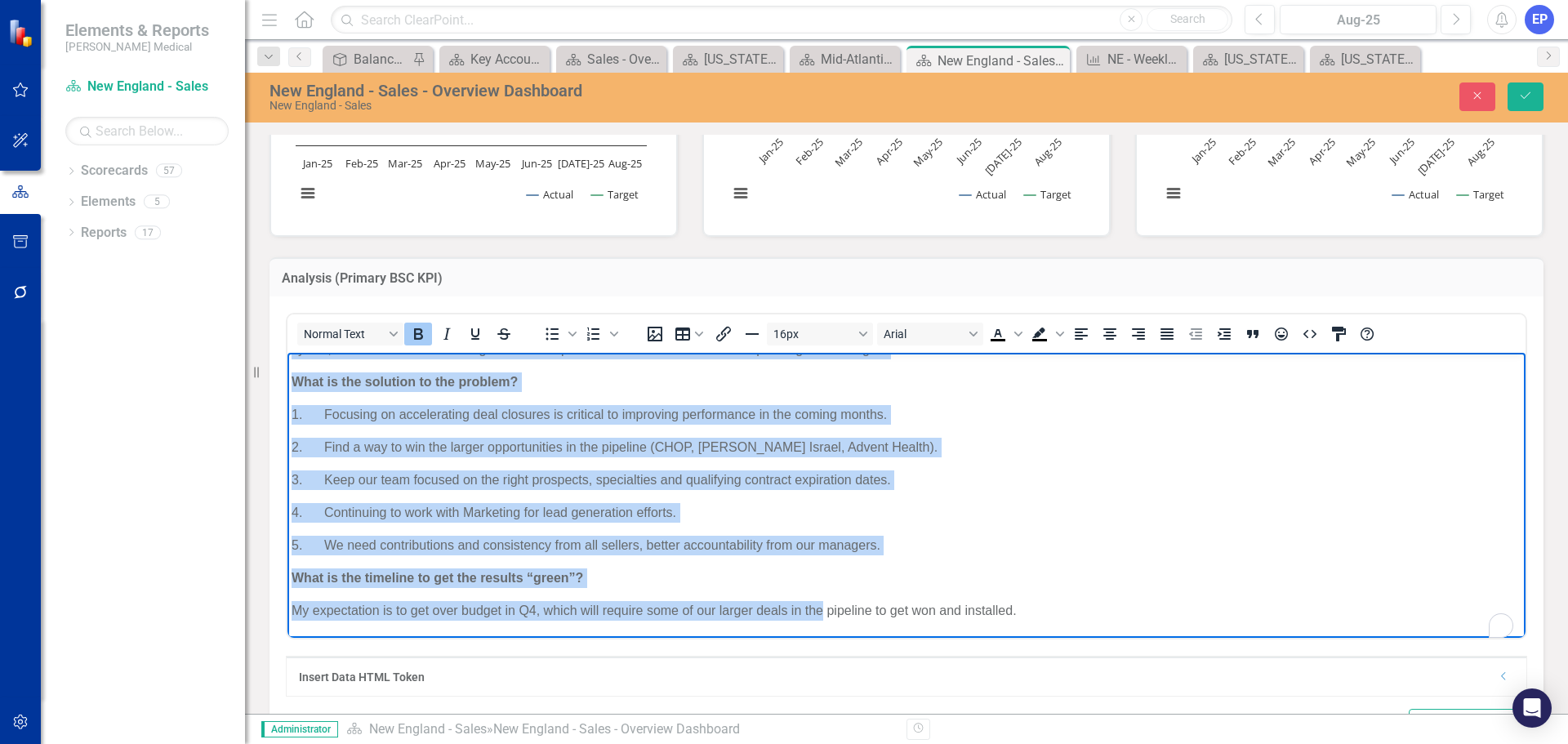
scroll to position [69, 0]
drag, startPoint x: 295, startPoint y: 361, endPoint x: 1135, endPoint y: 618, distance: 878.4
click at [1135, 618] on body "What is the root cause? New account installed sales for July reached 65% of bud…" at bounding box center [906, 460] width 1238 height 355
copy body "What is the root cause? New account installed sales for July reached 65% of bud…"
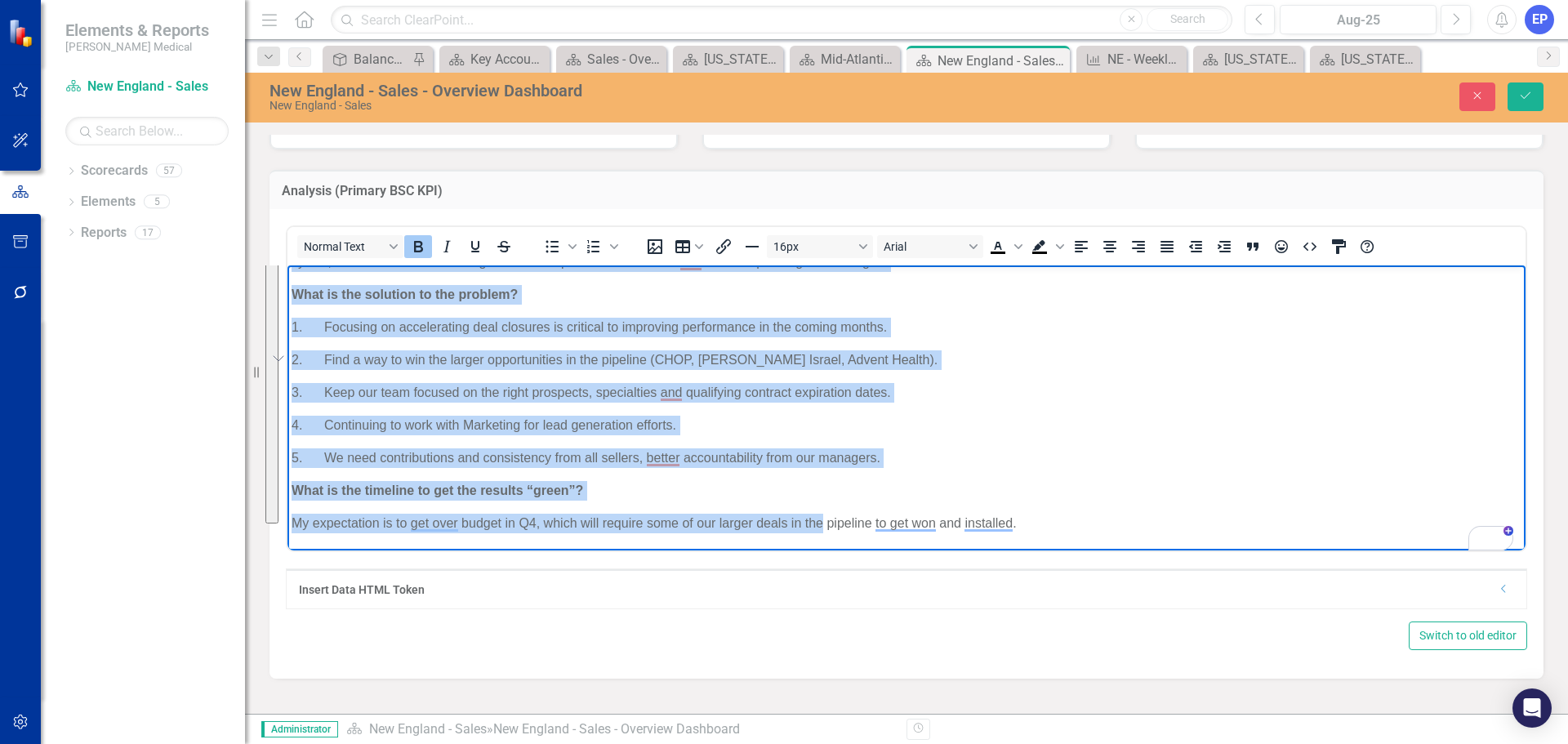
scroll to position [898, 0]
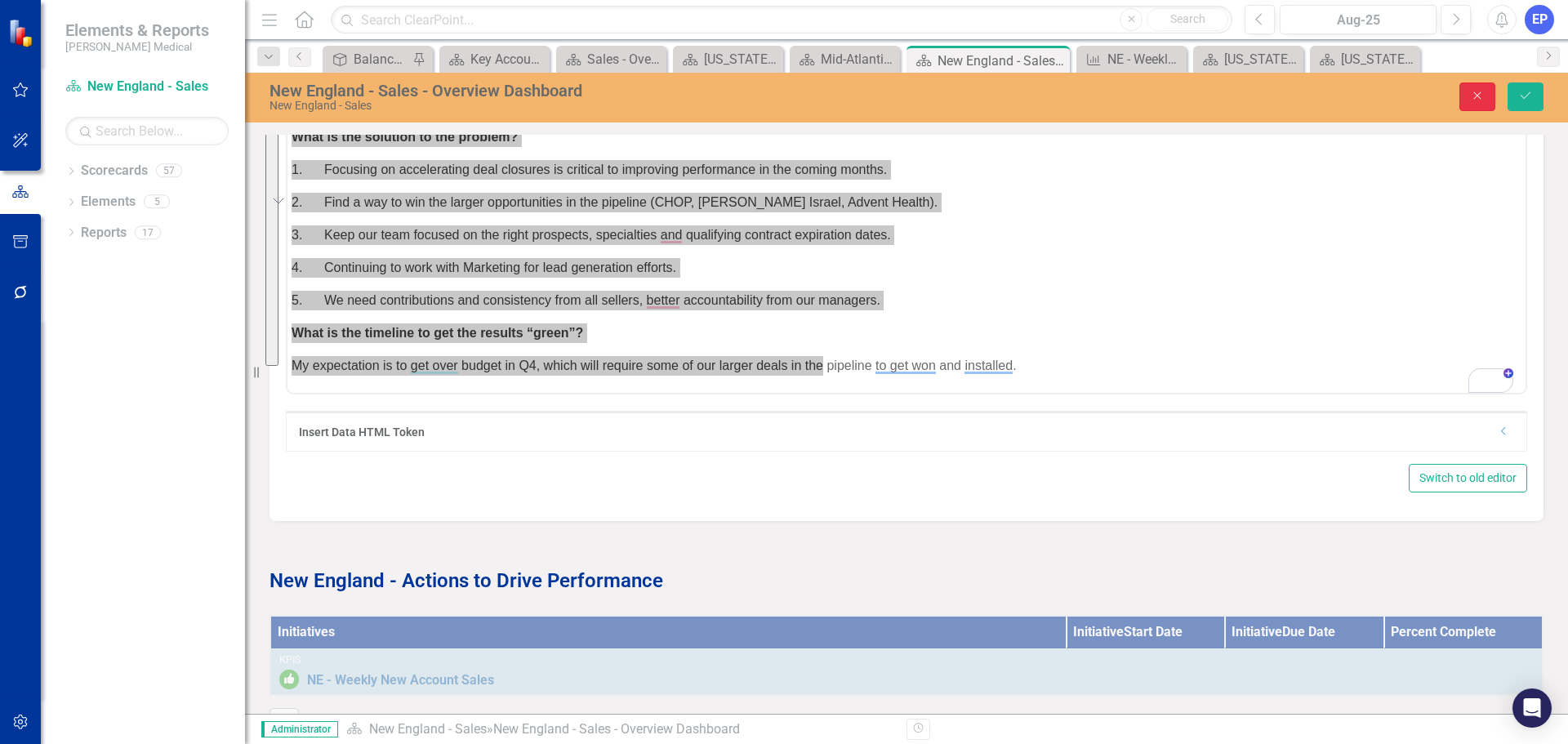
click at [1477, 87] on button "Close" at bounding box center [1477, 96] width 36 height 28
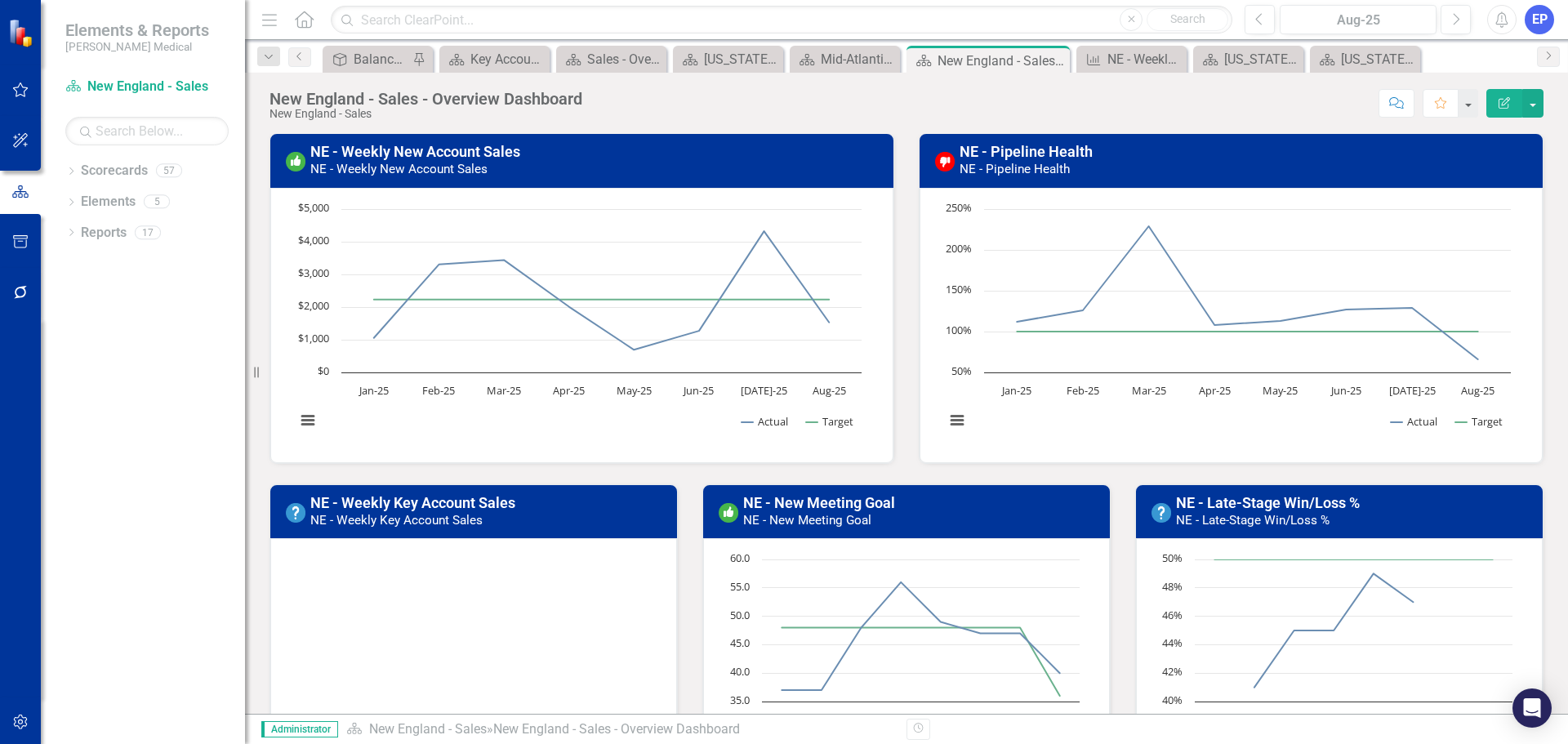
scroll to position [46, 0]
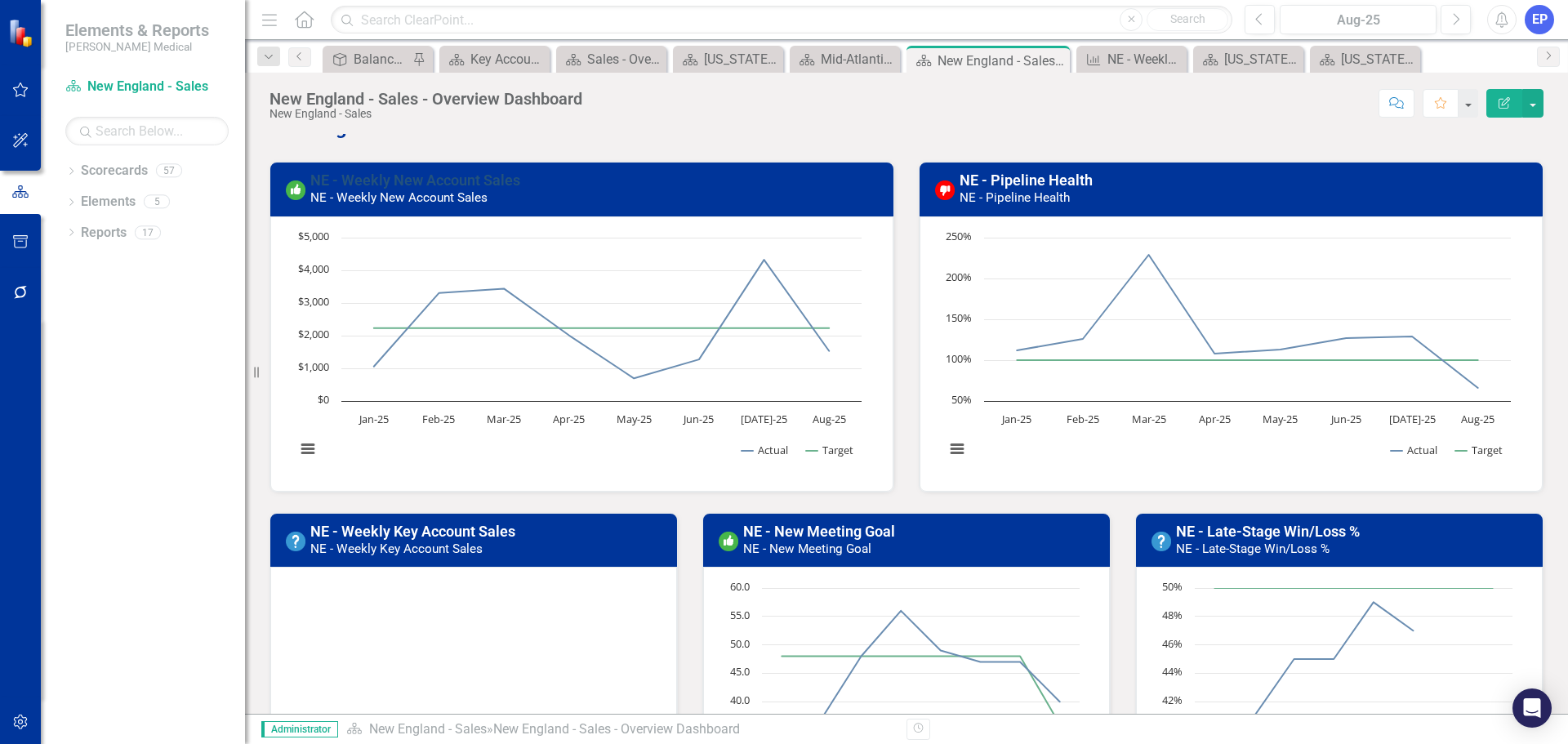
click at [406, 183] on link "NE - Weekly New Account Sales" at bounding box center [415, 180] width 210 height 17
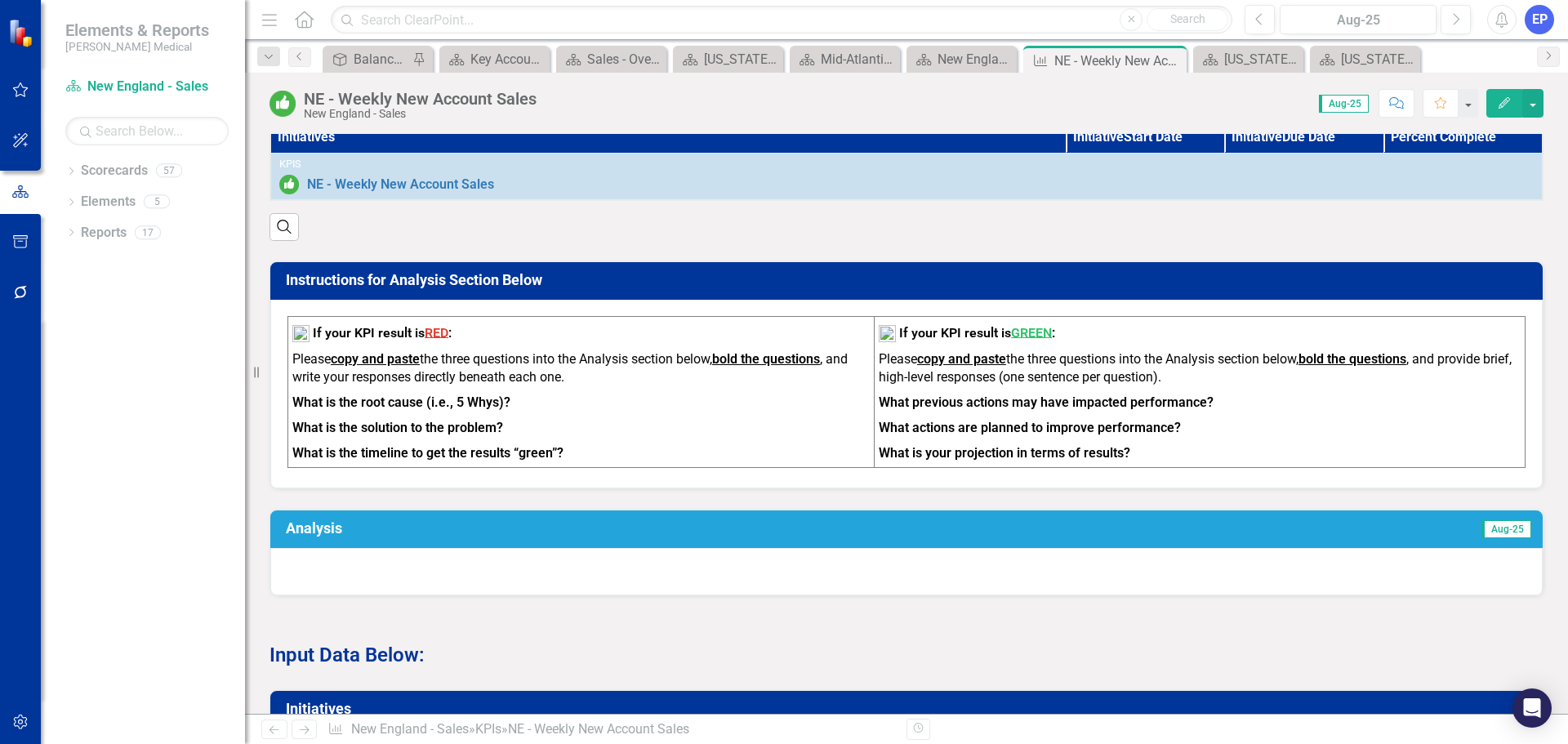
scroll to position [490, 0]
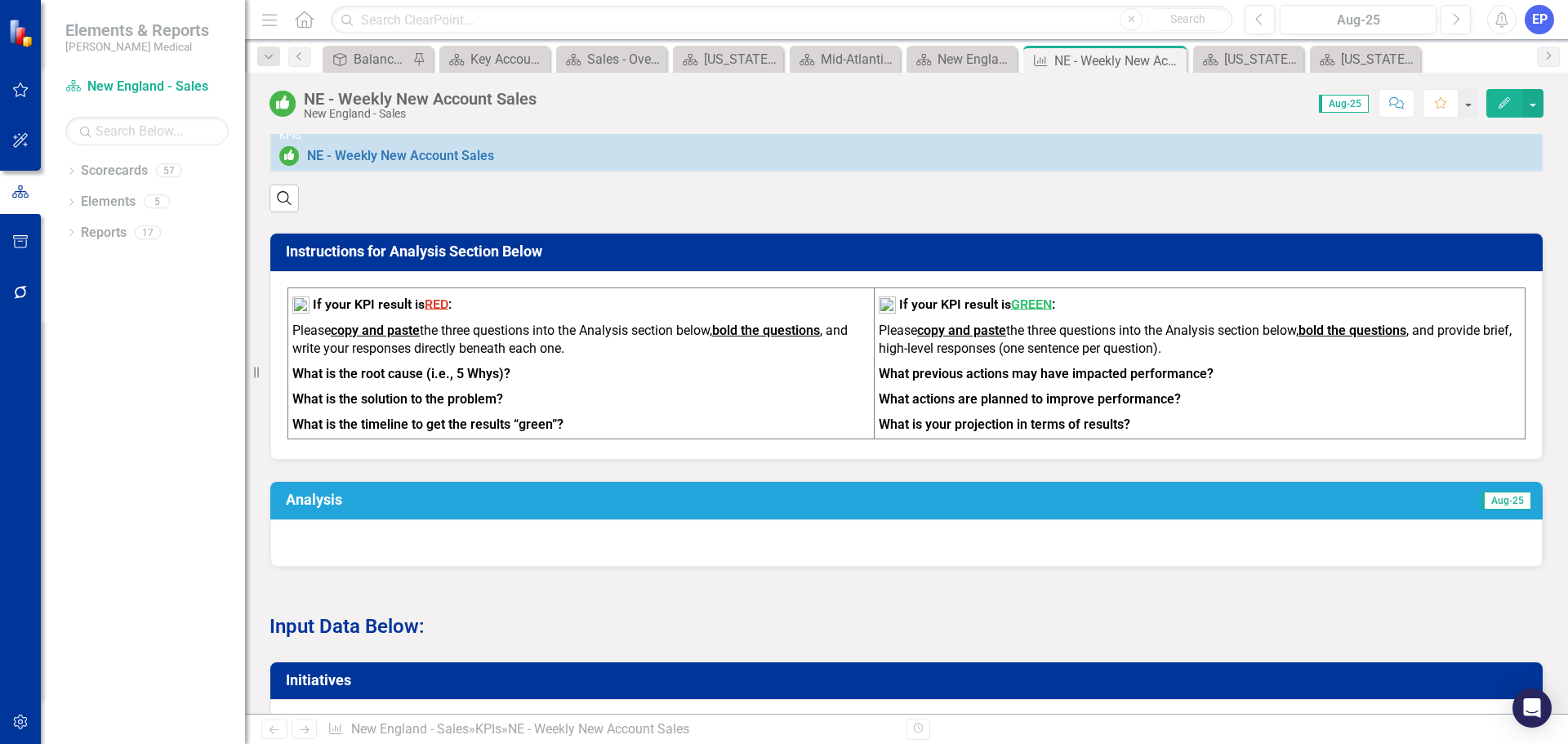
click at [696, 557] on div at bounding box center [906, 542] width 1272 height 47
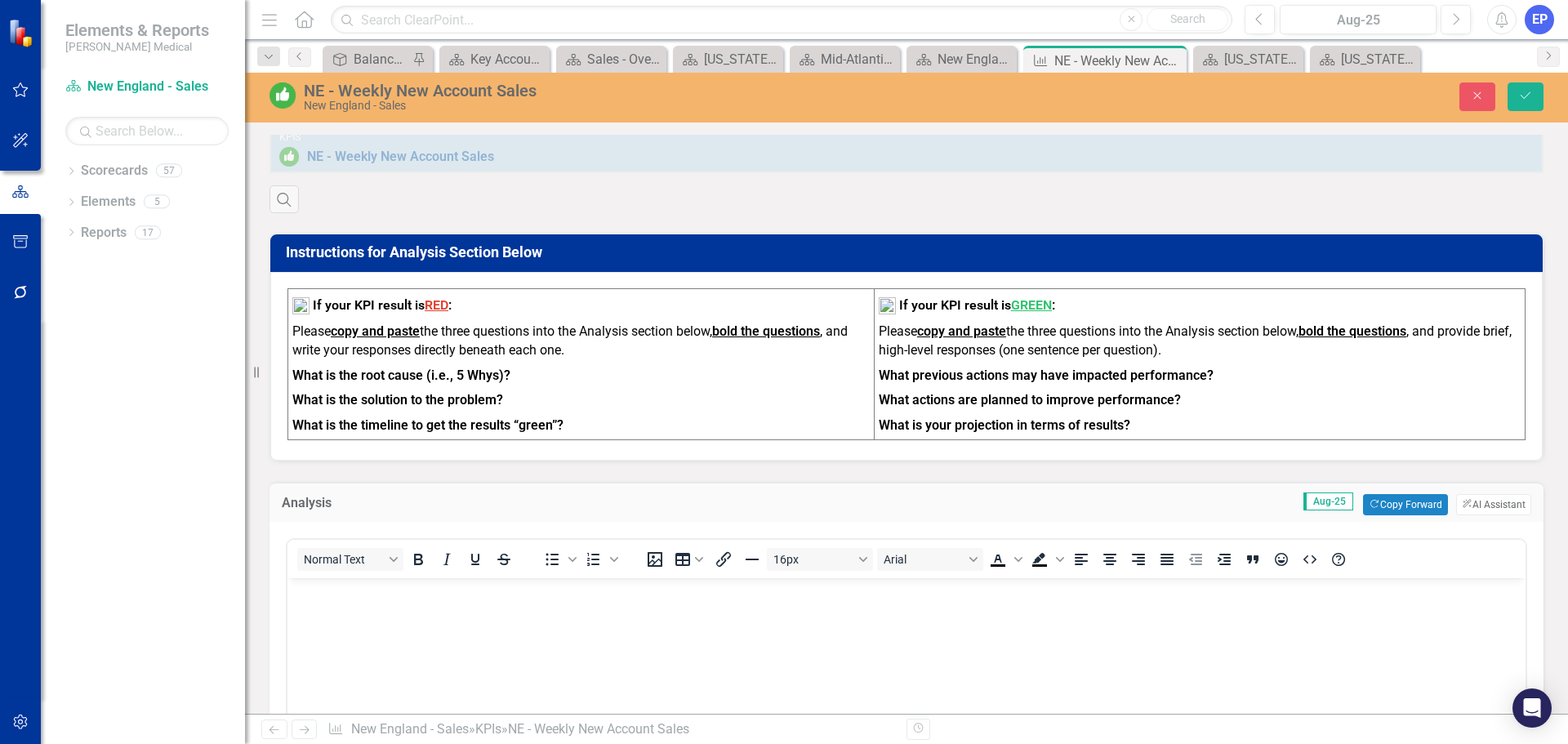
scroll to position [0, 0]
click at [664, 630] on body "Rich Text Area. Press ALT-0 for help." at bounding box center [906, 700] width 1238 height 245
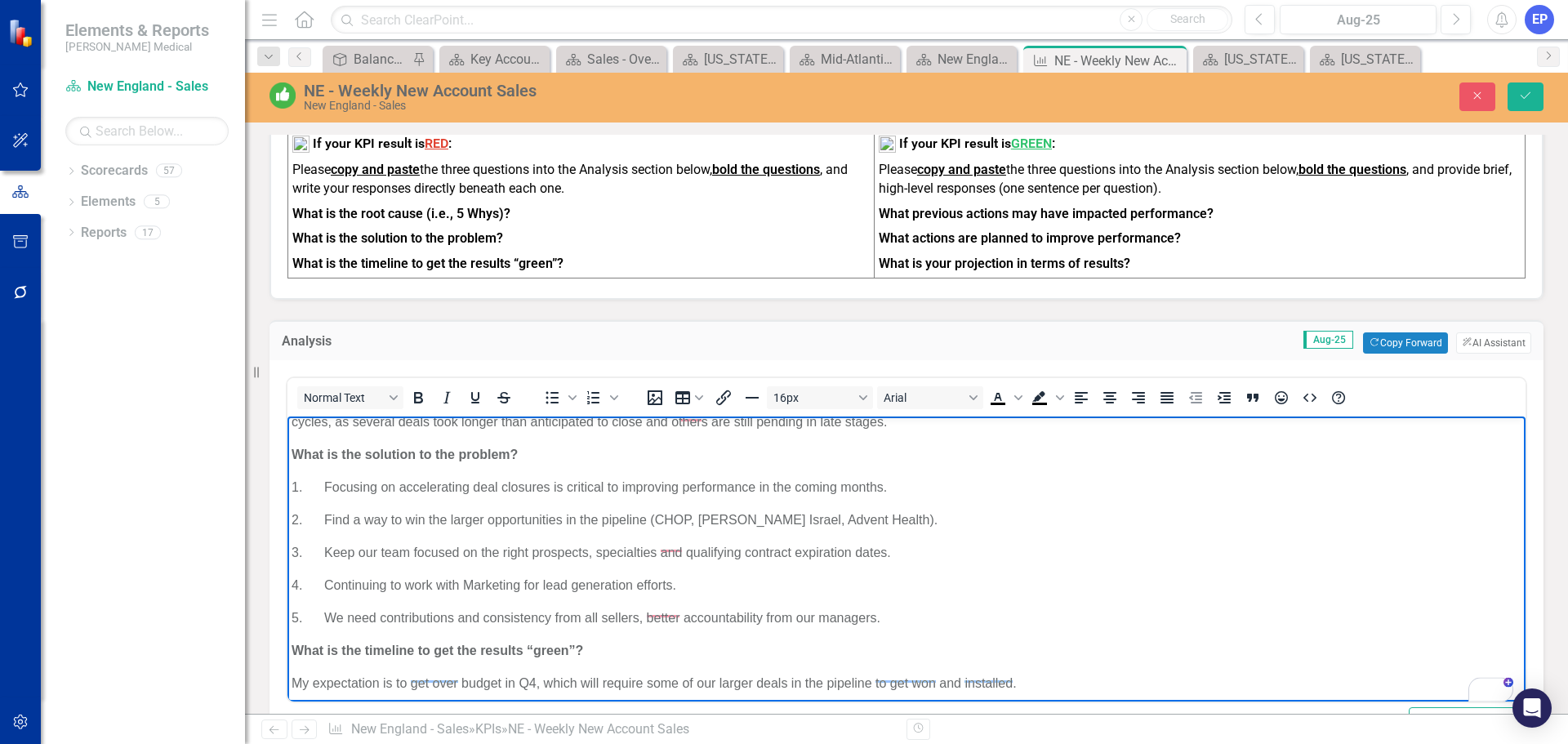
scroll to position [69, 0]
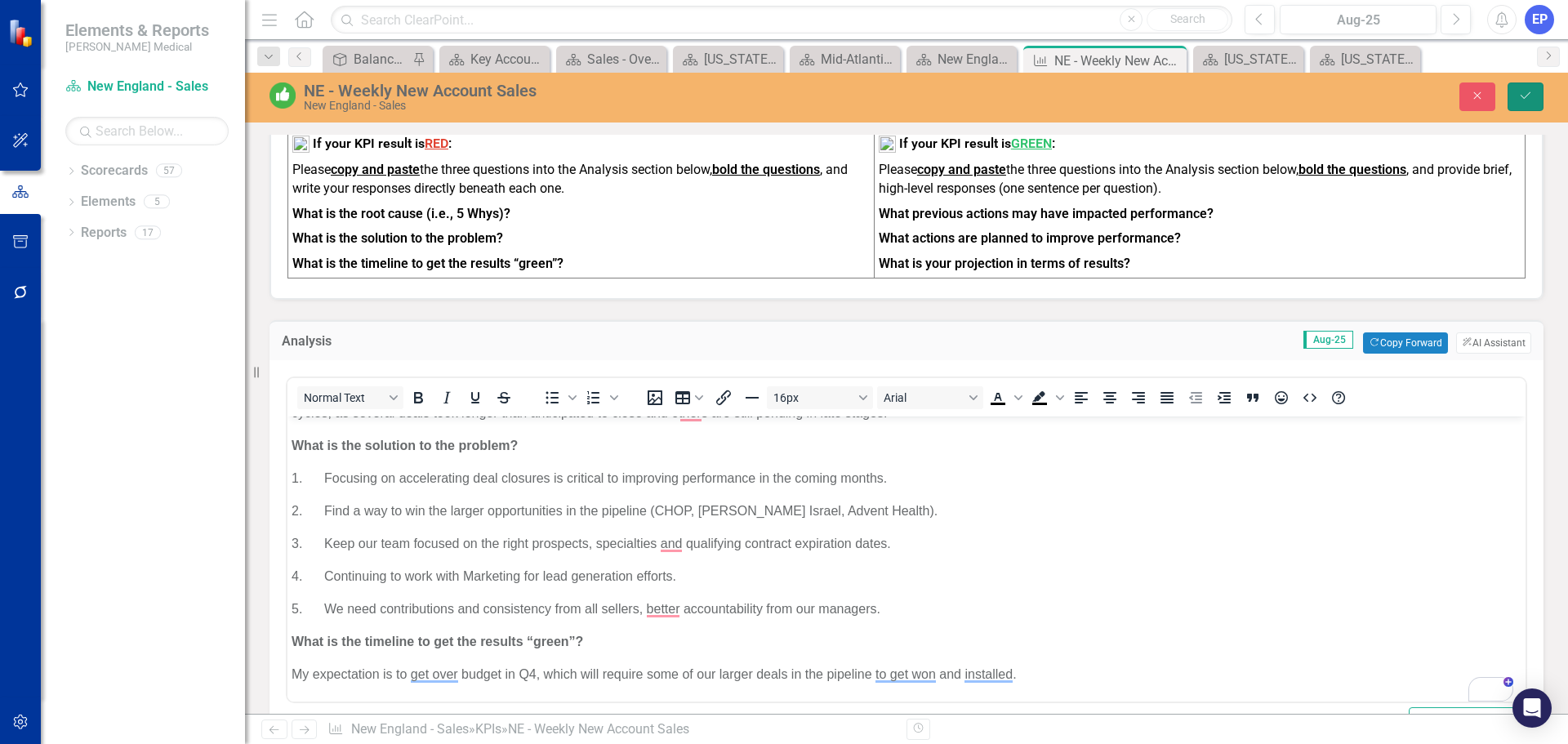
click at [1529, 92] on icon "Save" at bounding box center [1525, 95] width 15 height 12
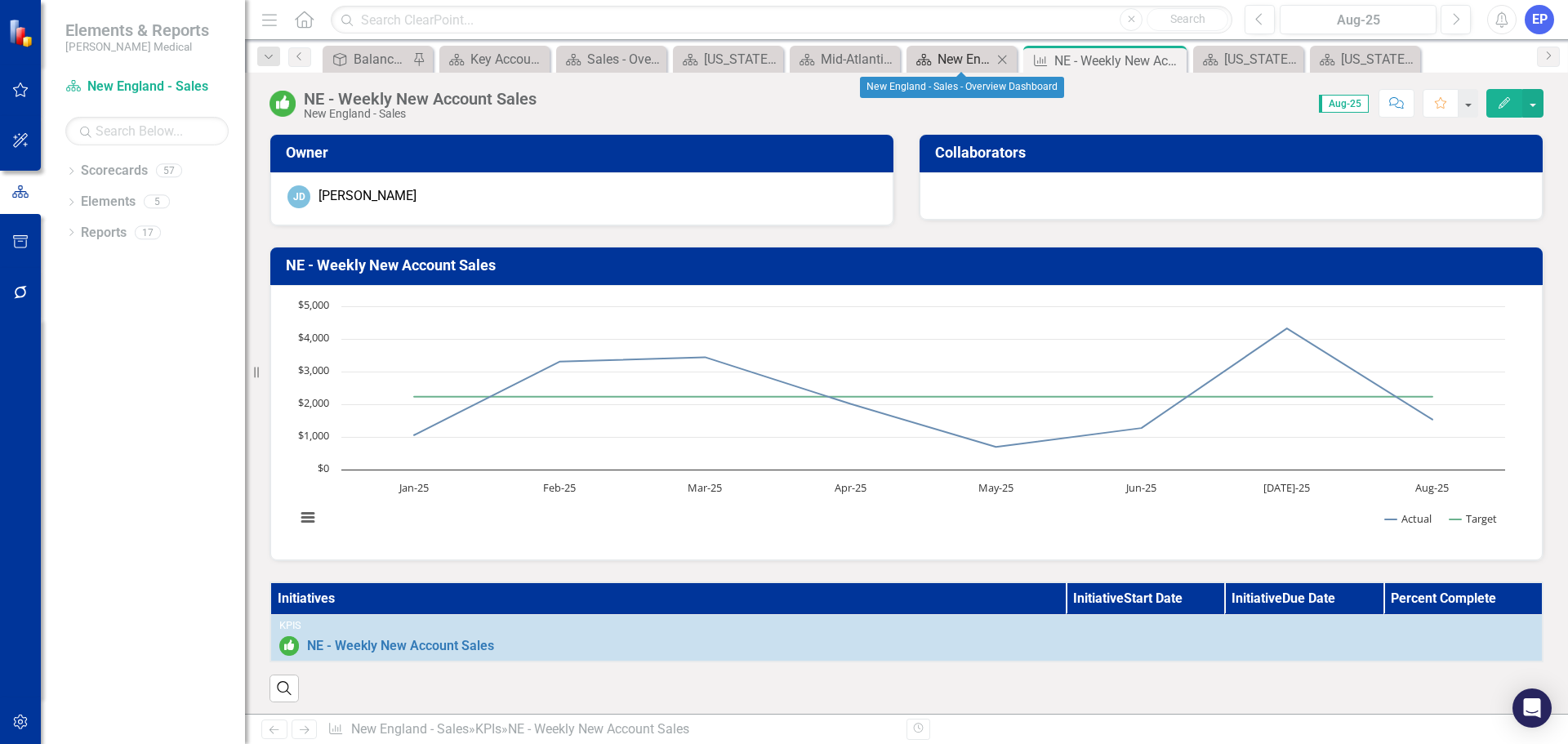
click at [950, 56] on div "New England - Sales - Overview Dashboard" at bounding box center [965, 59] width 55 height 20
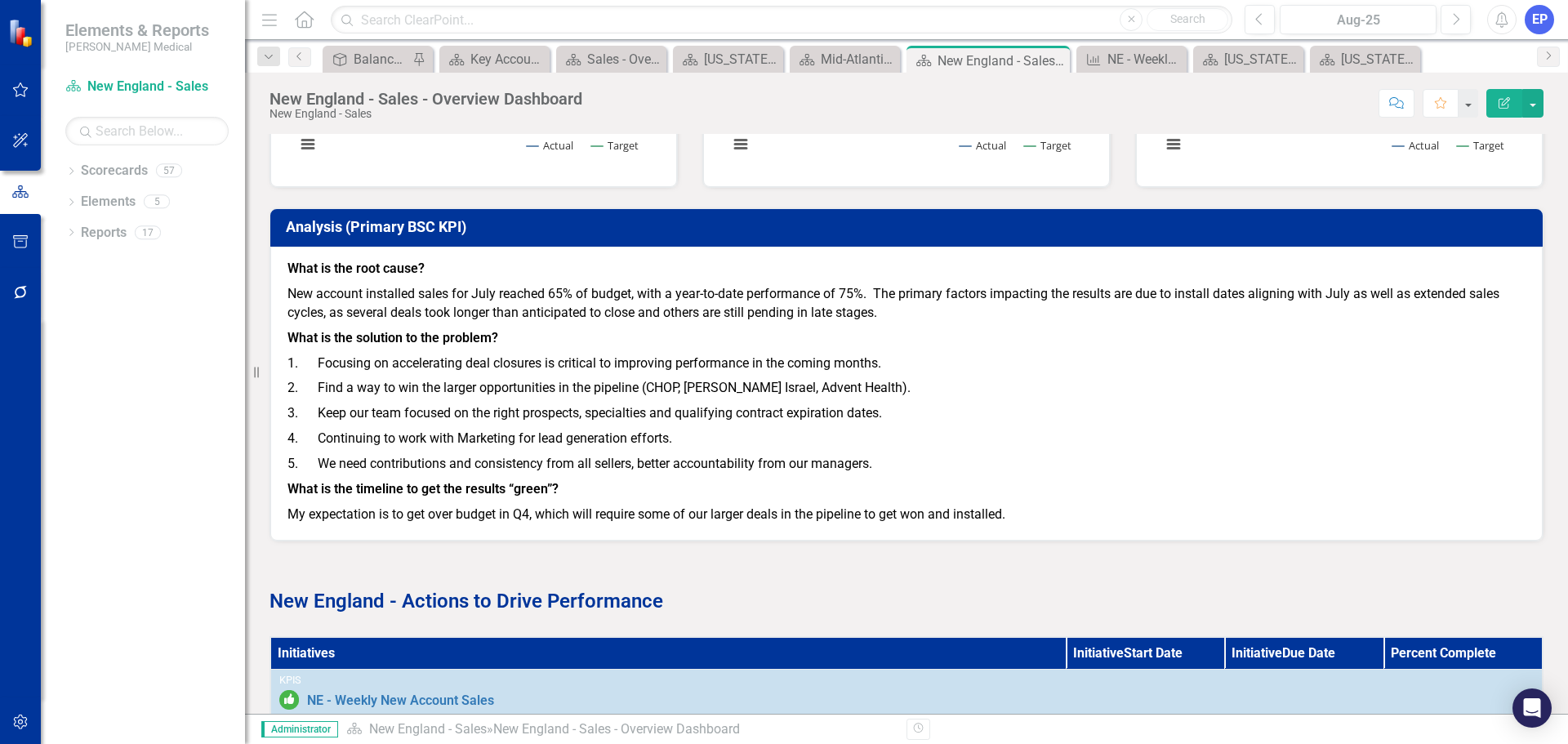
scroll to position [735, 0]
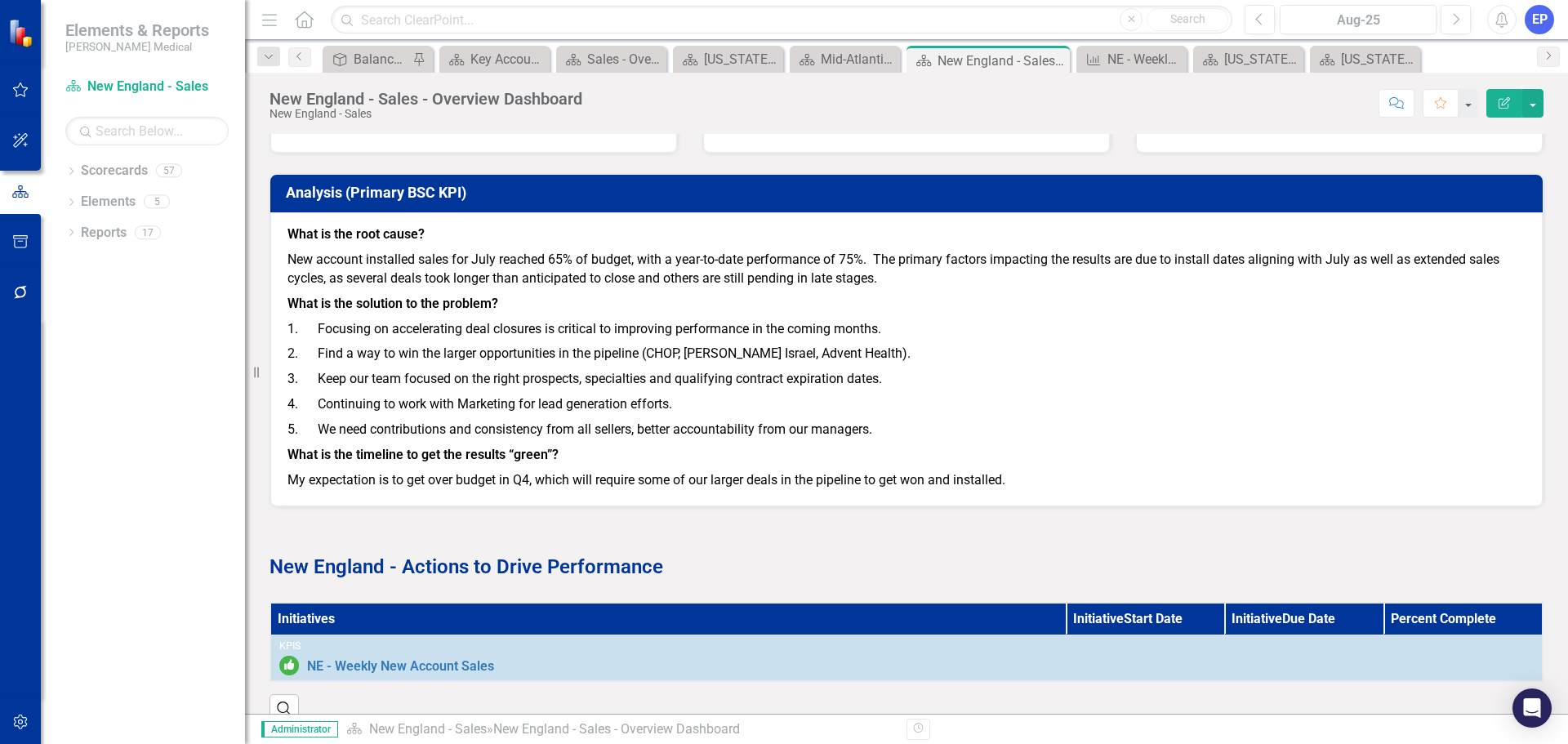
click at [894, 444] on p "What is the timeline to get the results “green”?" at bounding box center [906, 455] width 1238 height 26
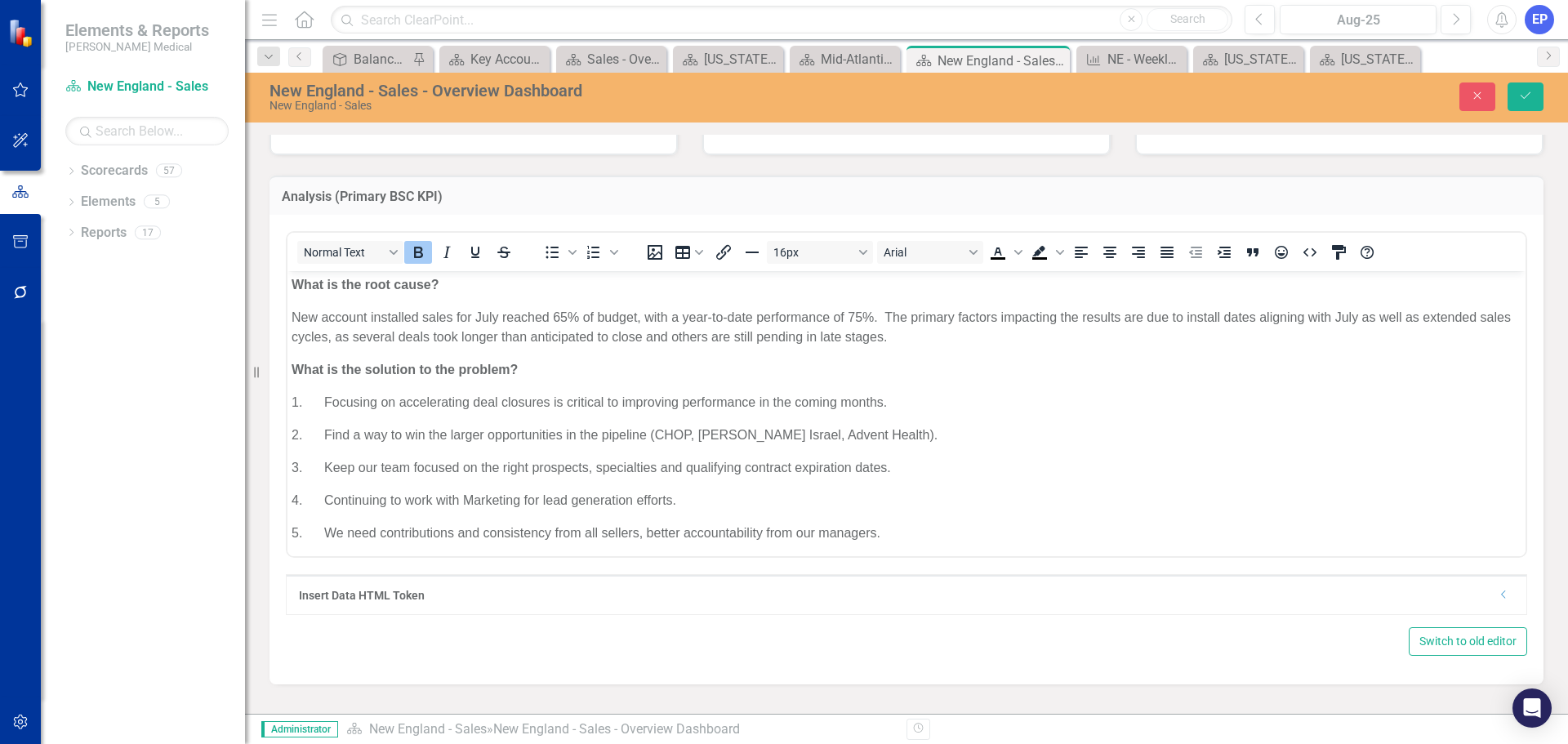
scroll to position [0, 0]
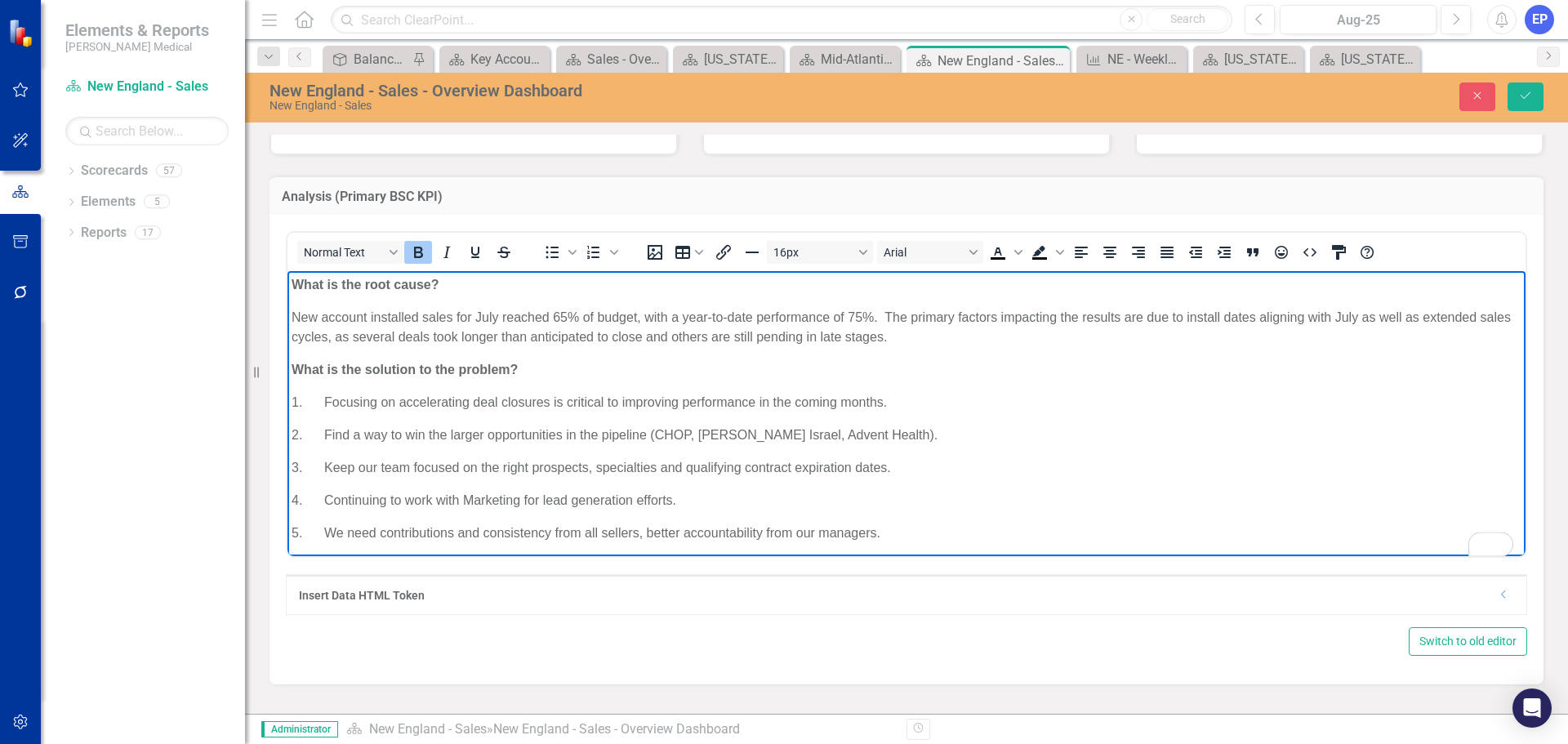
drag, startPoint x: 576, startPoint y: 455, endPoint x: 277, endPoint y: 273, distance: 350.0
click at [287, 273] on html "What is the root cause? New account installed sales for July reached 65% of bud…" at bounding box center [906, 448] width 1238 height 355
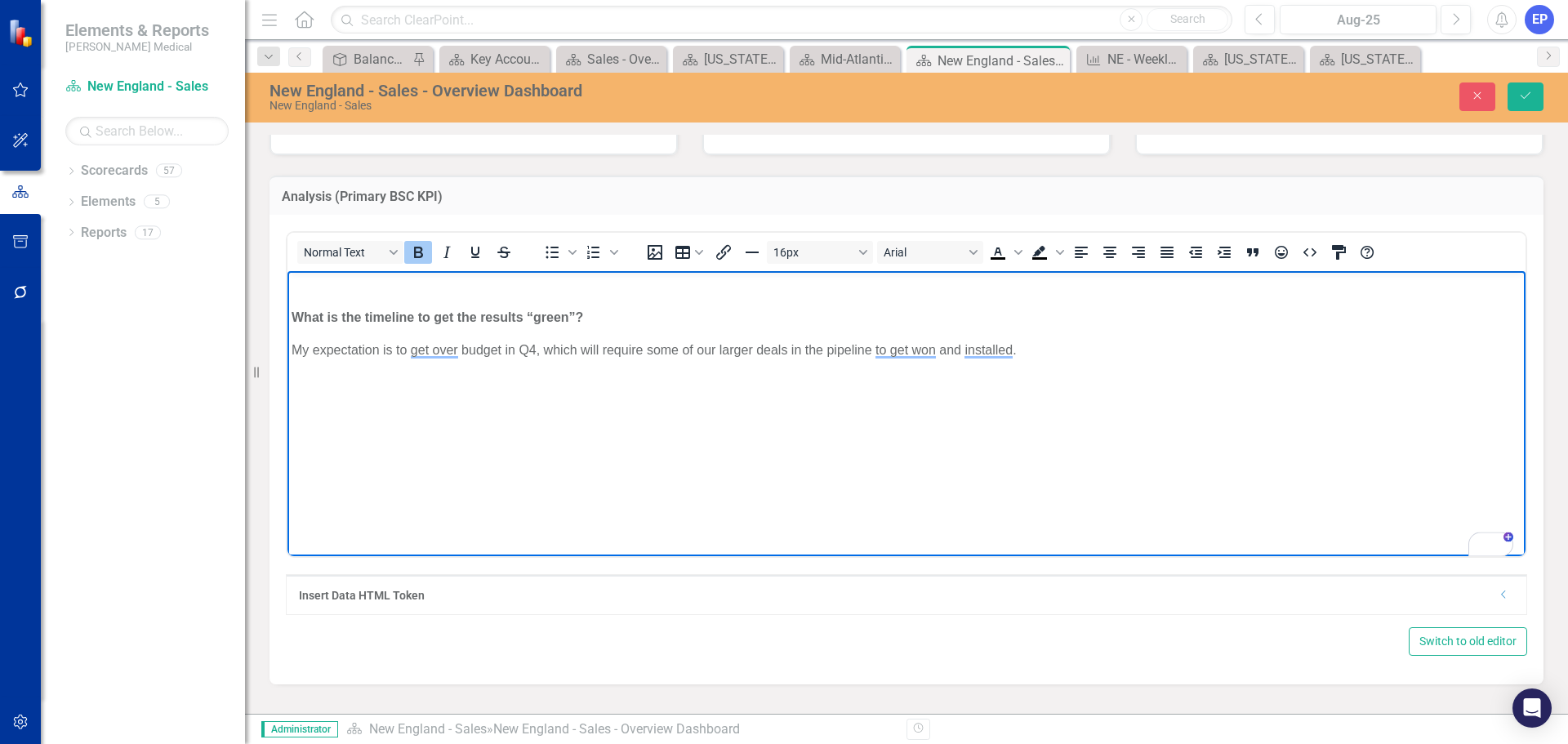
drag, startPoint x: 1095, startPoint y: 366, endPoint x: 223, endPoint y: 275, distance: 876.7
click at [287, 275] on html "What is the timeline to get the results “green”? My expectation is to get over …" at bounding box center [906, 393] width 1238 height 245
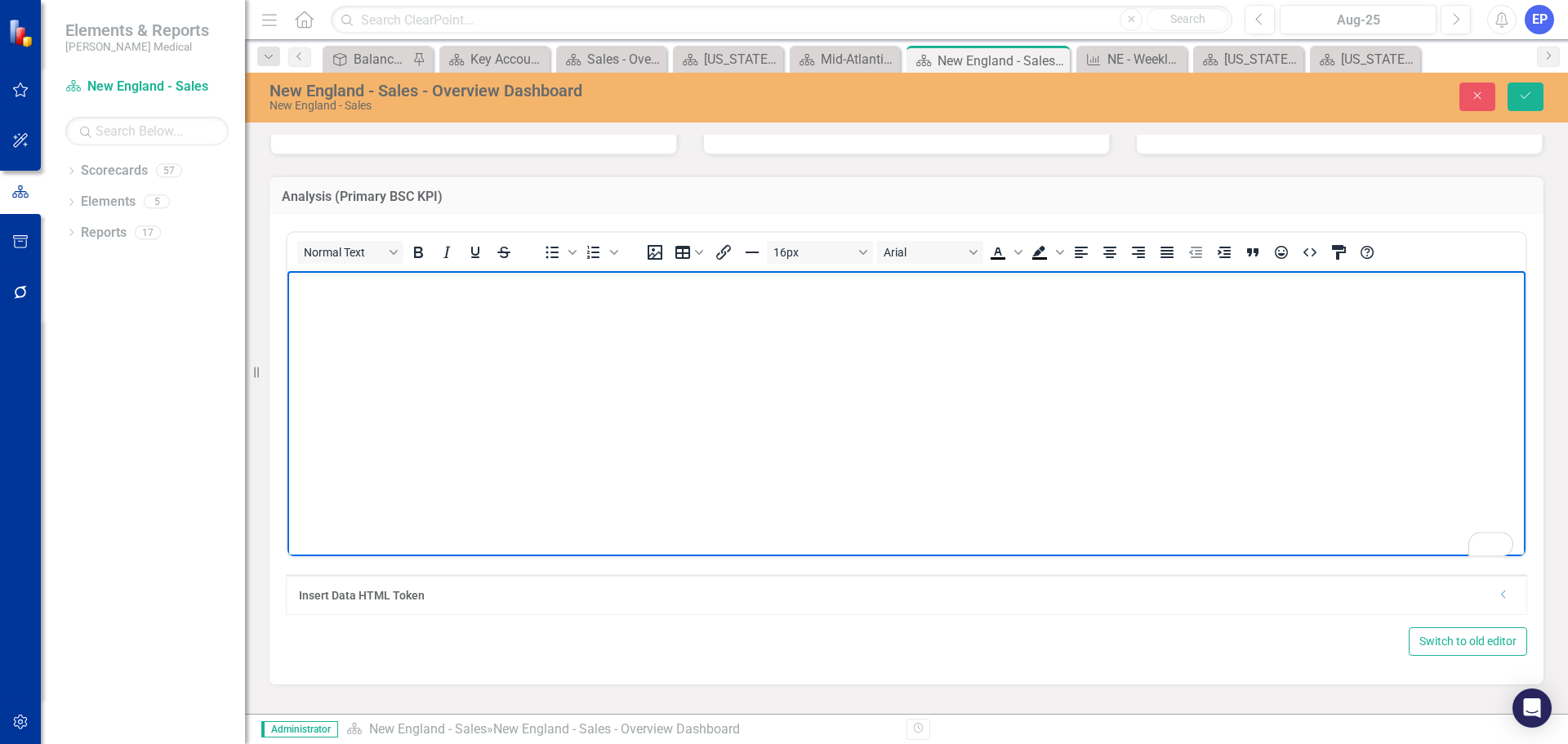
click at [1505, 607] on div "Insert Data HTML Token Dropdown" at bounding box center [906, 594] width 1240 height 39
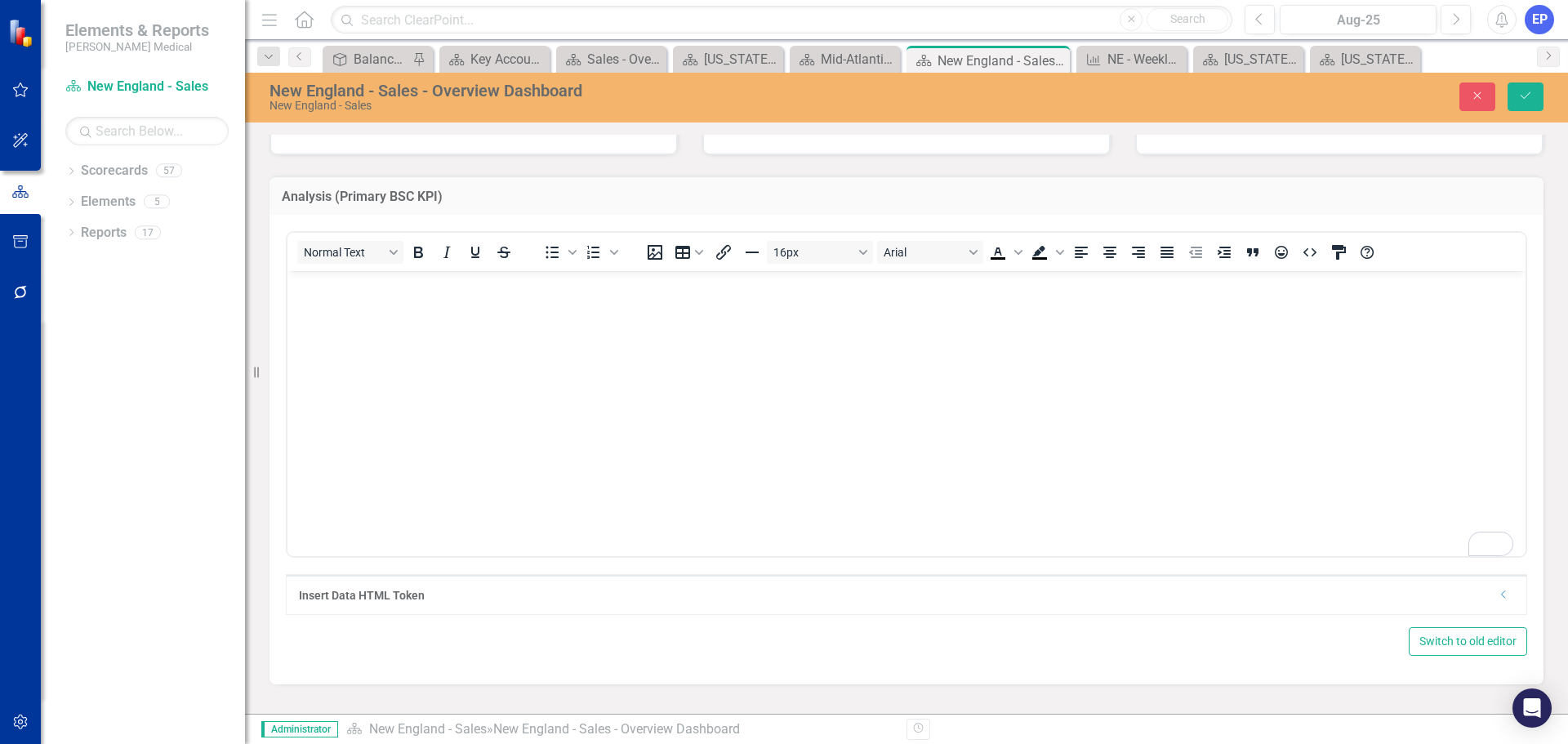
click at [1498, 594] on icon "Dropdown" at bounding box center [1503, 594] width 12 height 10
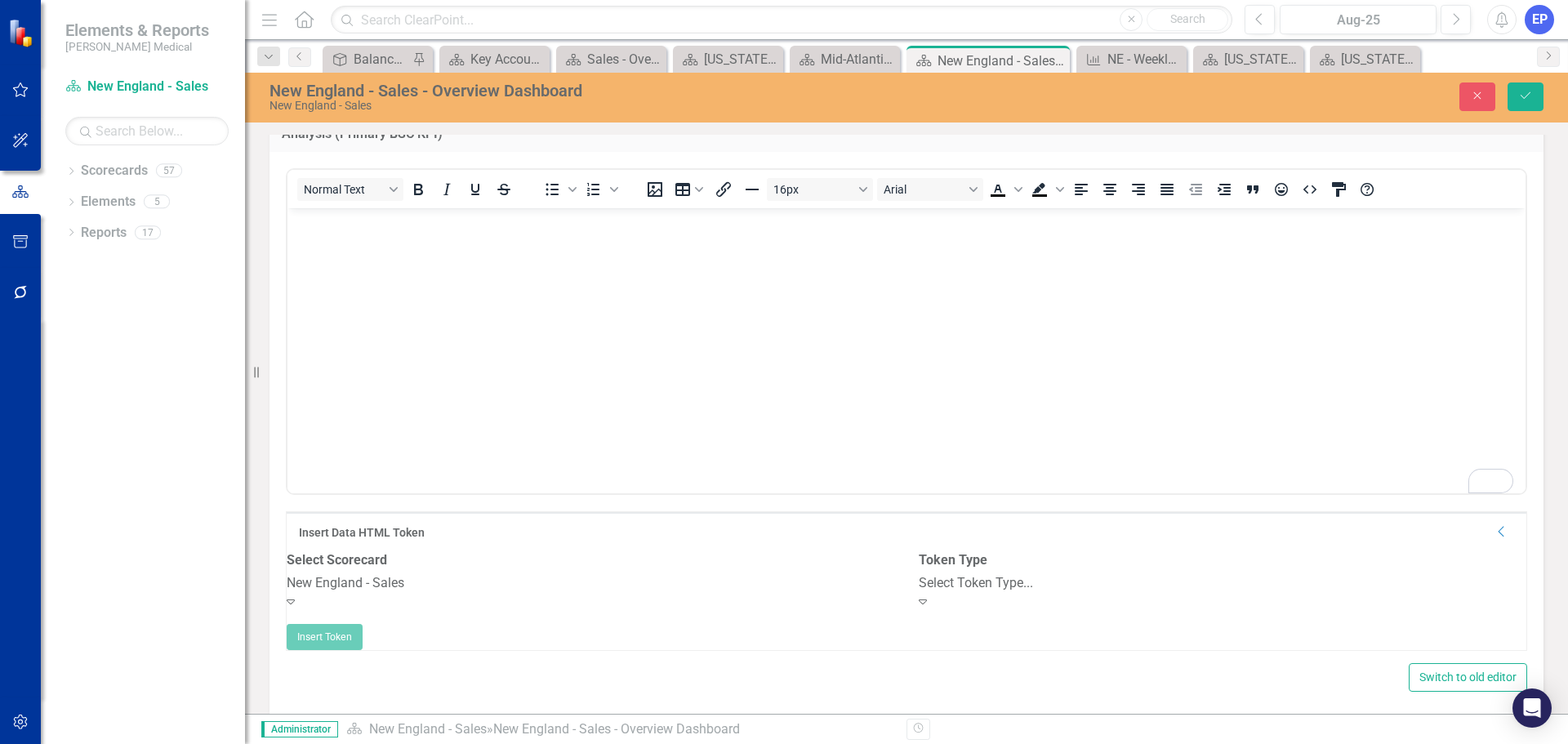
scroll to position [898, 0]
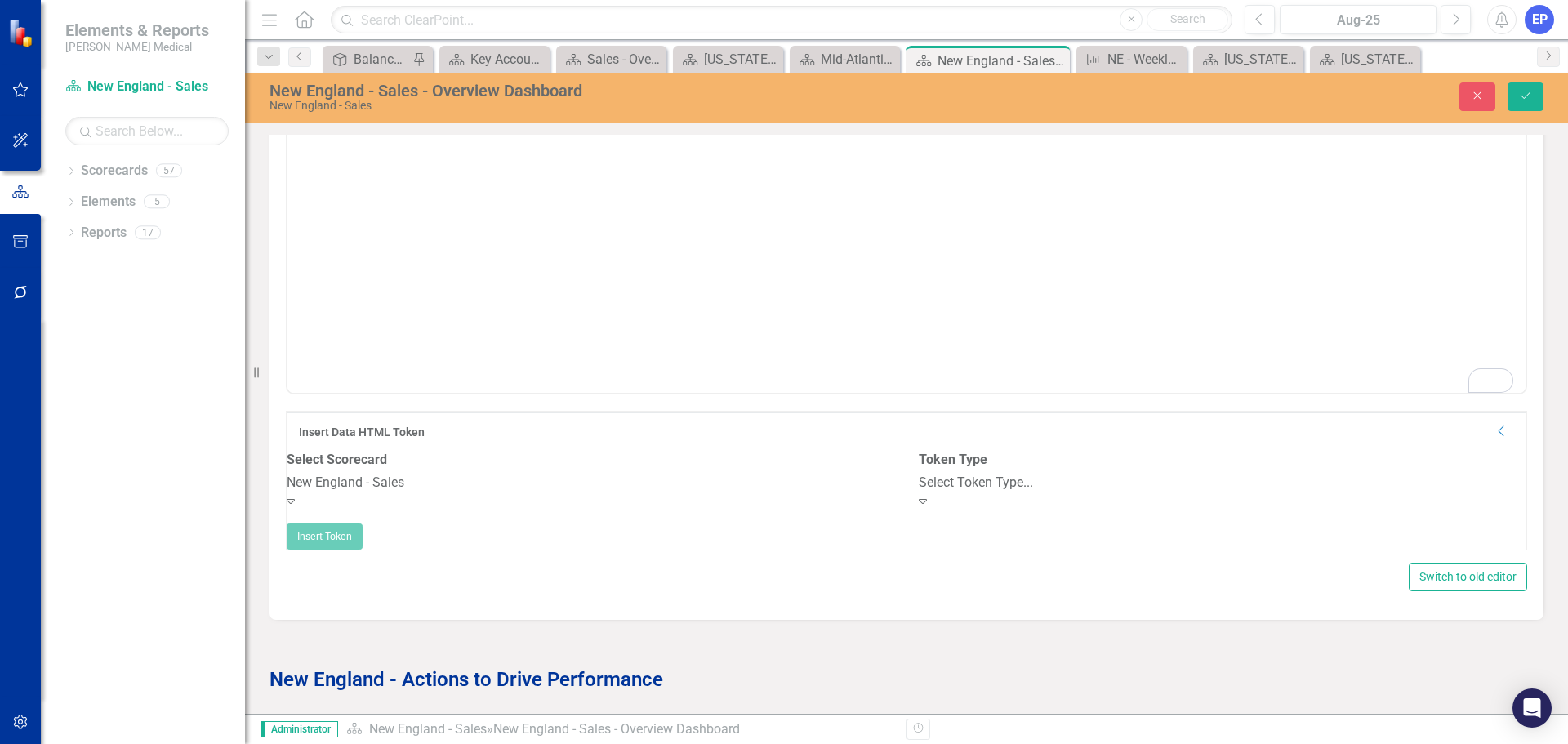
click at [977, 492] on div "Select Token Type..." at bounding box center [1222, 482] width 607 height 19
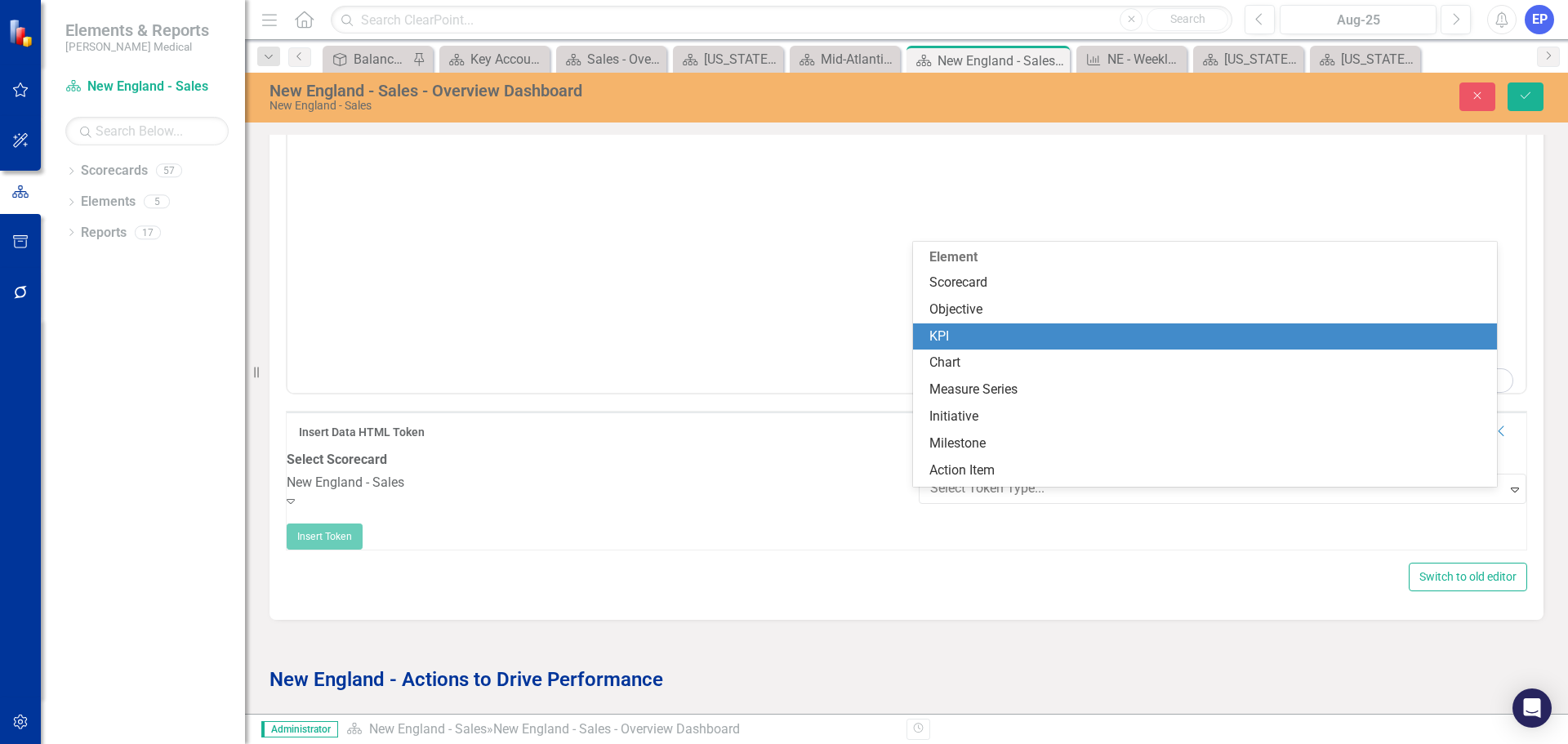
click at [986, 330] on div "KPI" at bounding box center [1209, 336] width 558 height 19
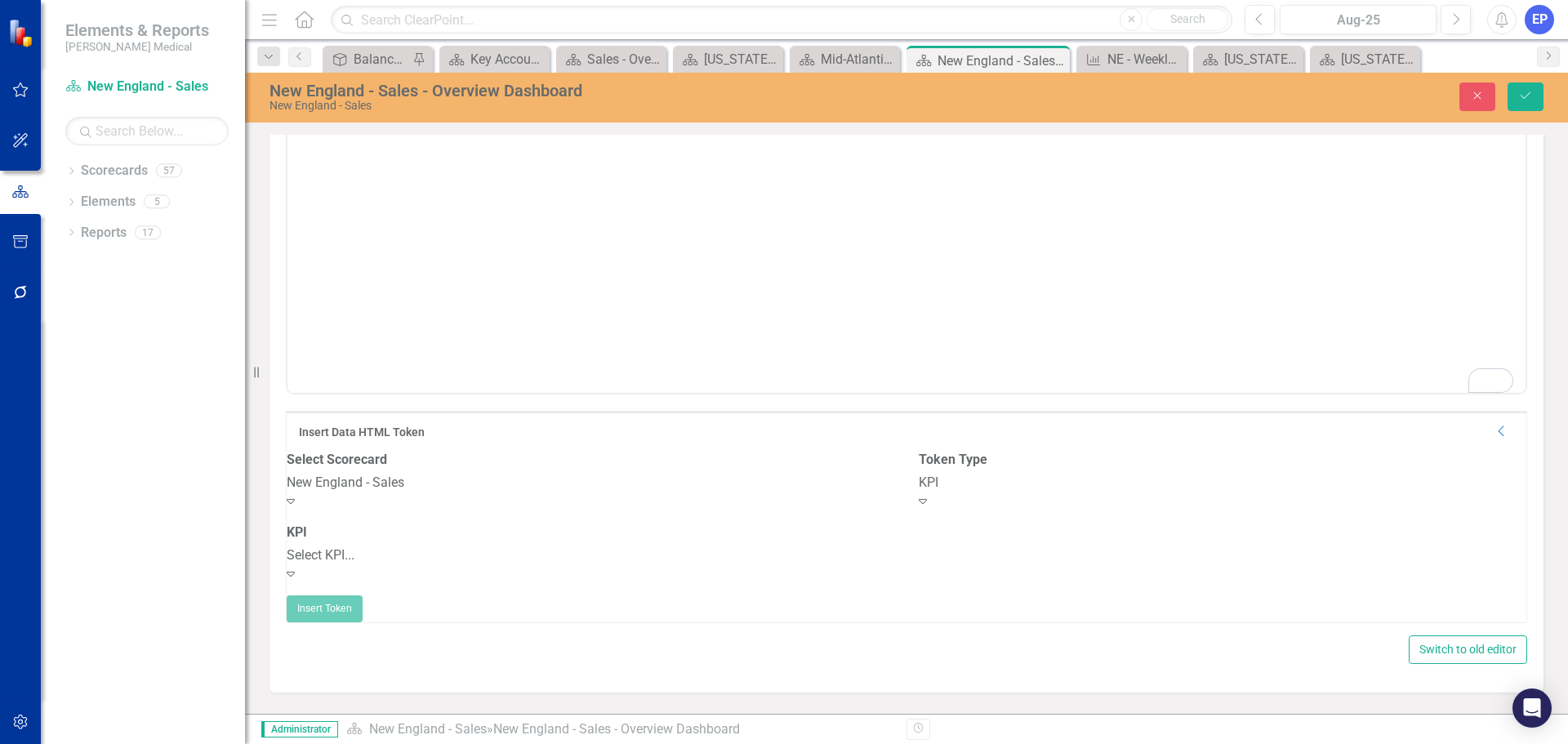
click at [597, 565] on div "Select KPI..." at bounding box center [590, 555] width 607 height 19
click at [1057, 553] on div "Select Field... Expand" at bounding box center [1222, 564] width 607 height 37
click at [362, 601] on button "Insert Token" at bounding box center [324, 608] width 76 height 26
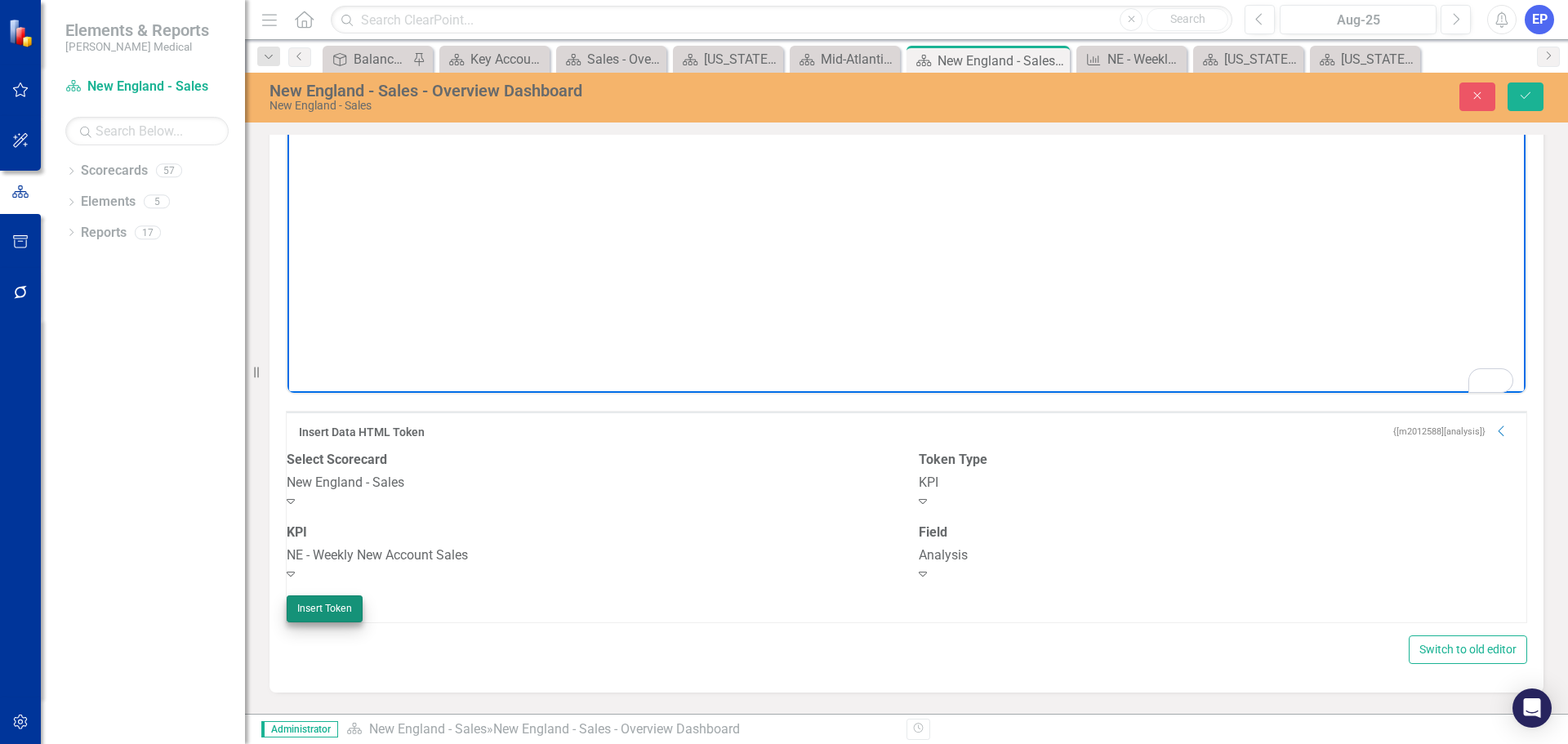
scroll to position [595, 0]
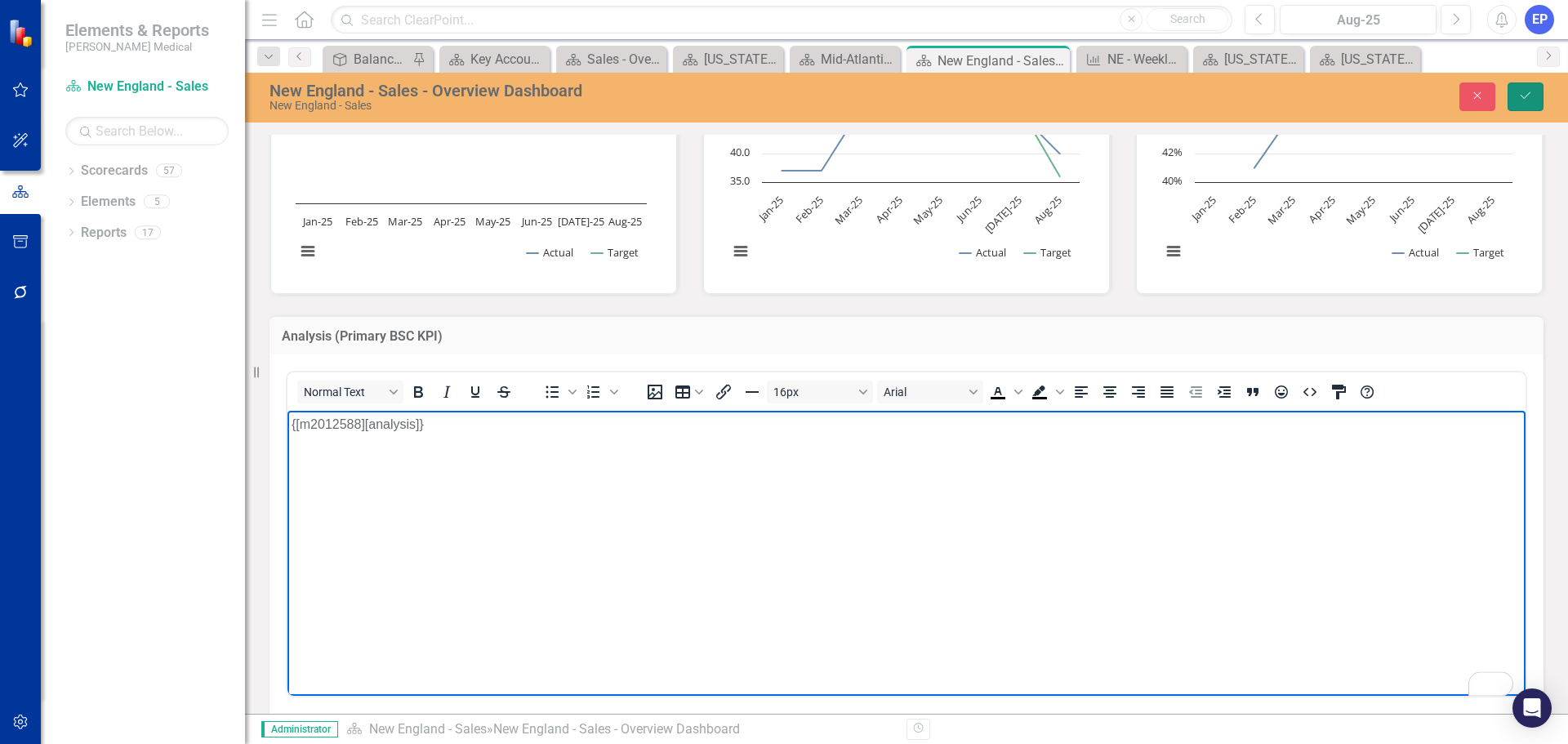
click at [1532, 90] on icon "Save" at bounding box center [1525, 95] width 15 height 12
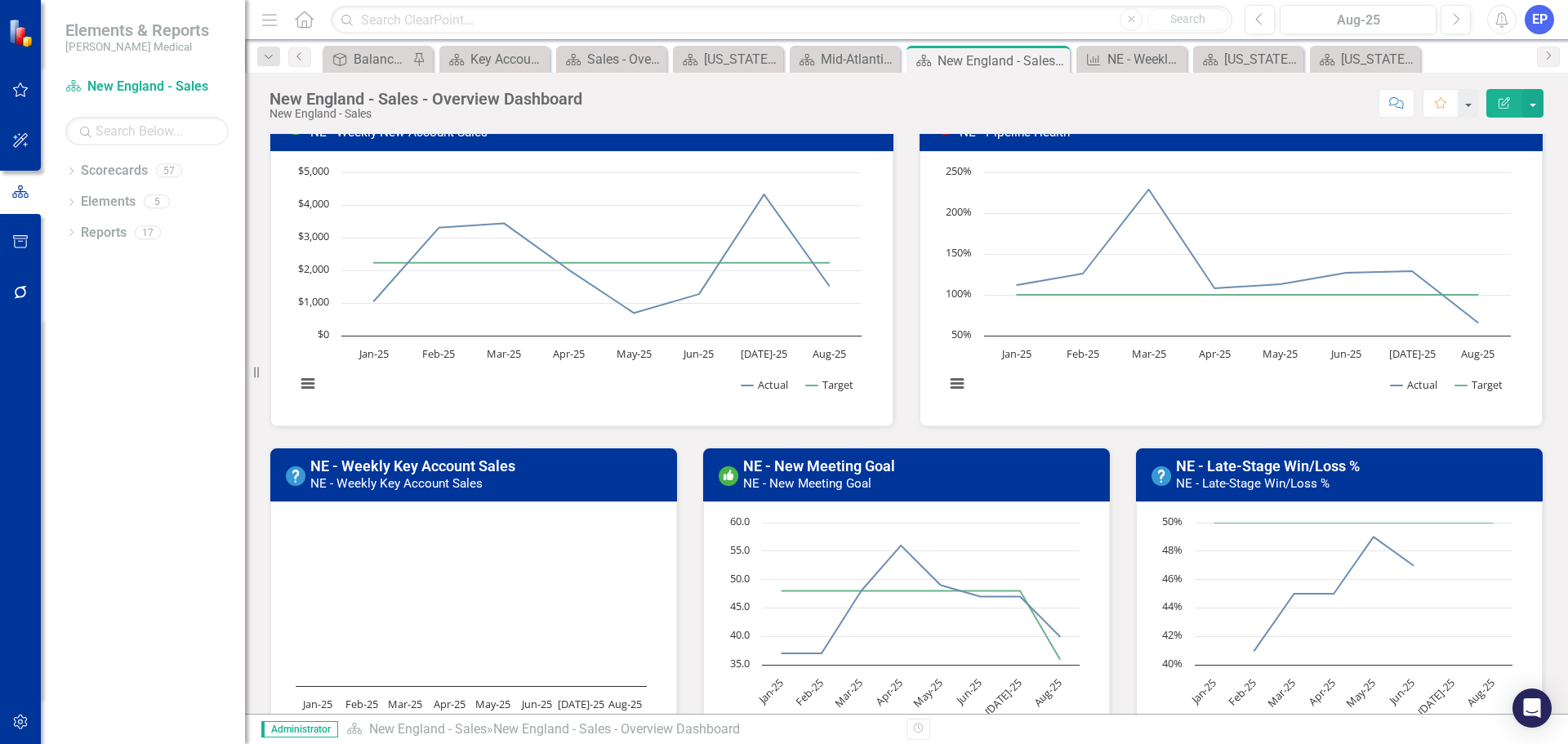
scroll to position [0, 0]
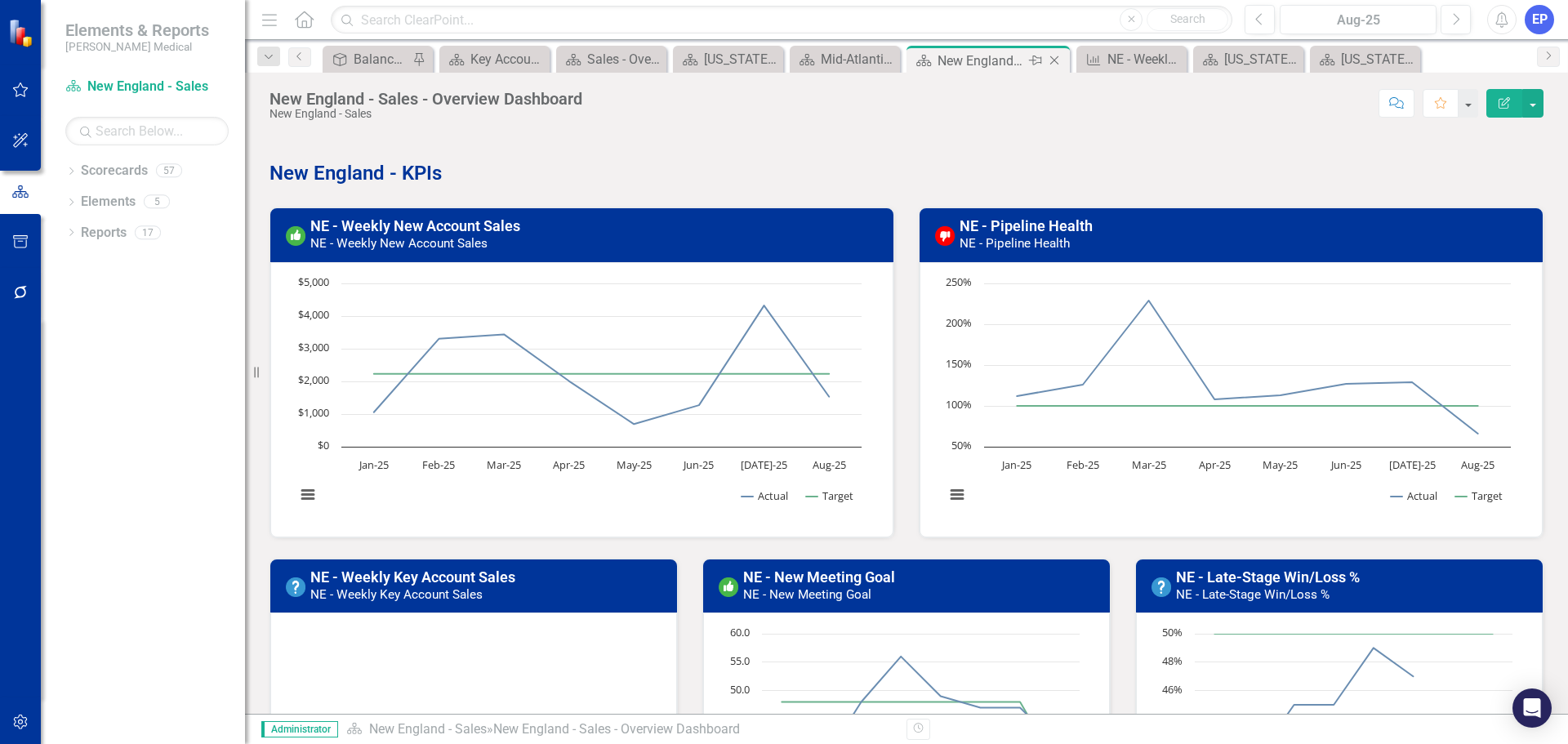
click at [1051, 58] on icon "Close" at bounding box center [1054, 60] width 16 height 13
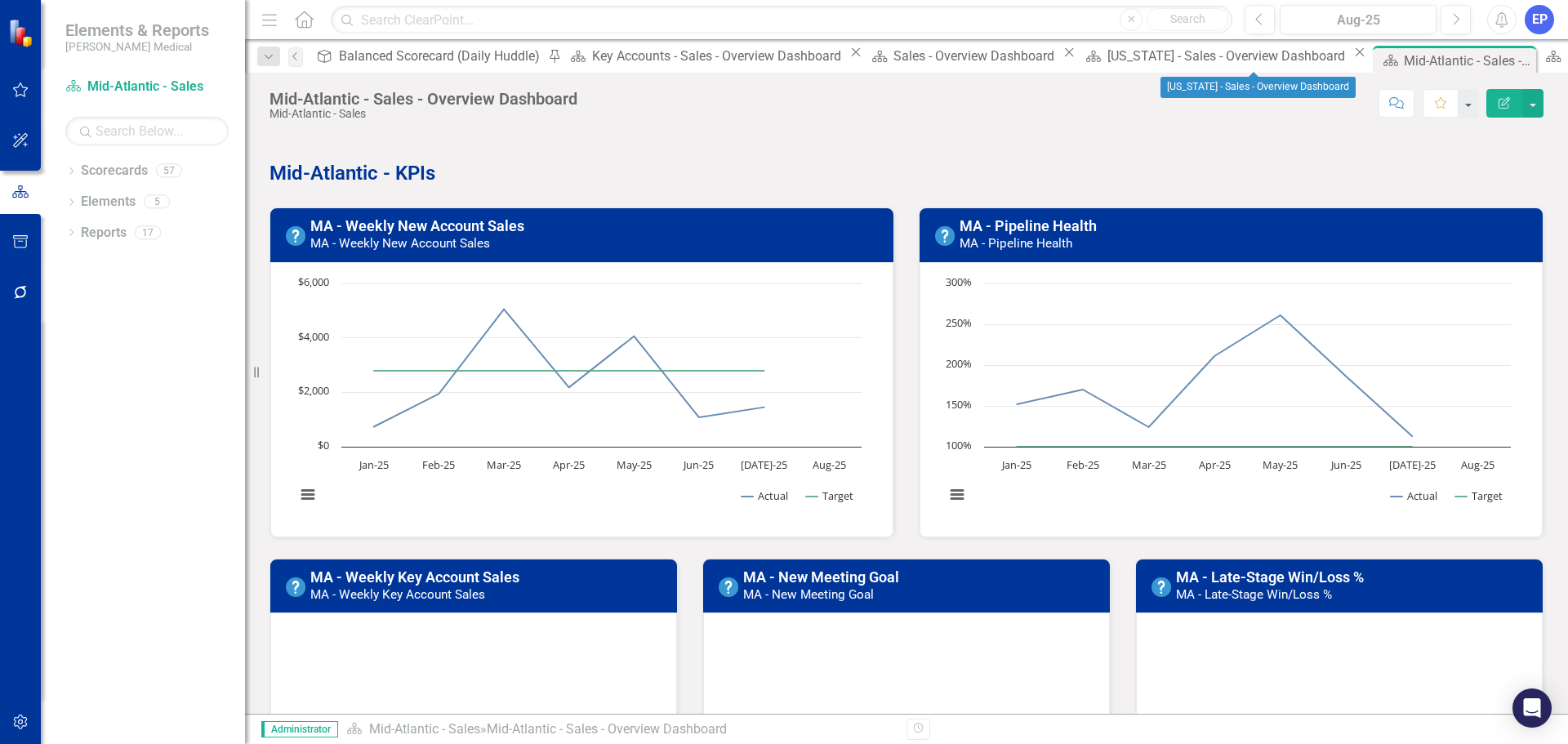
click at [1512, 57] on icon "Close" at bounding box center [1521, 60] width 16 height 13
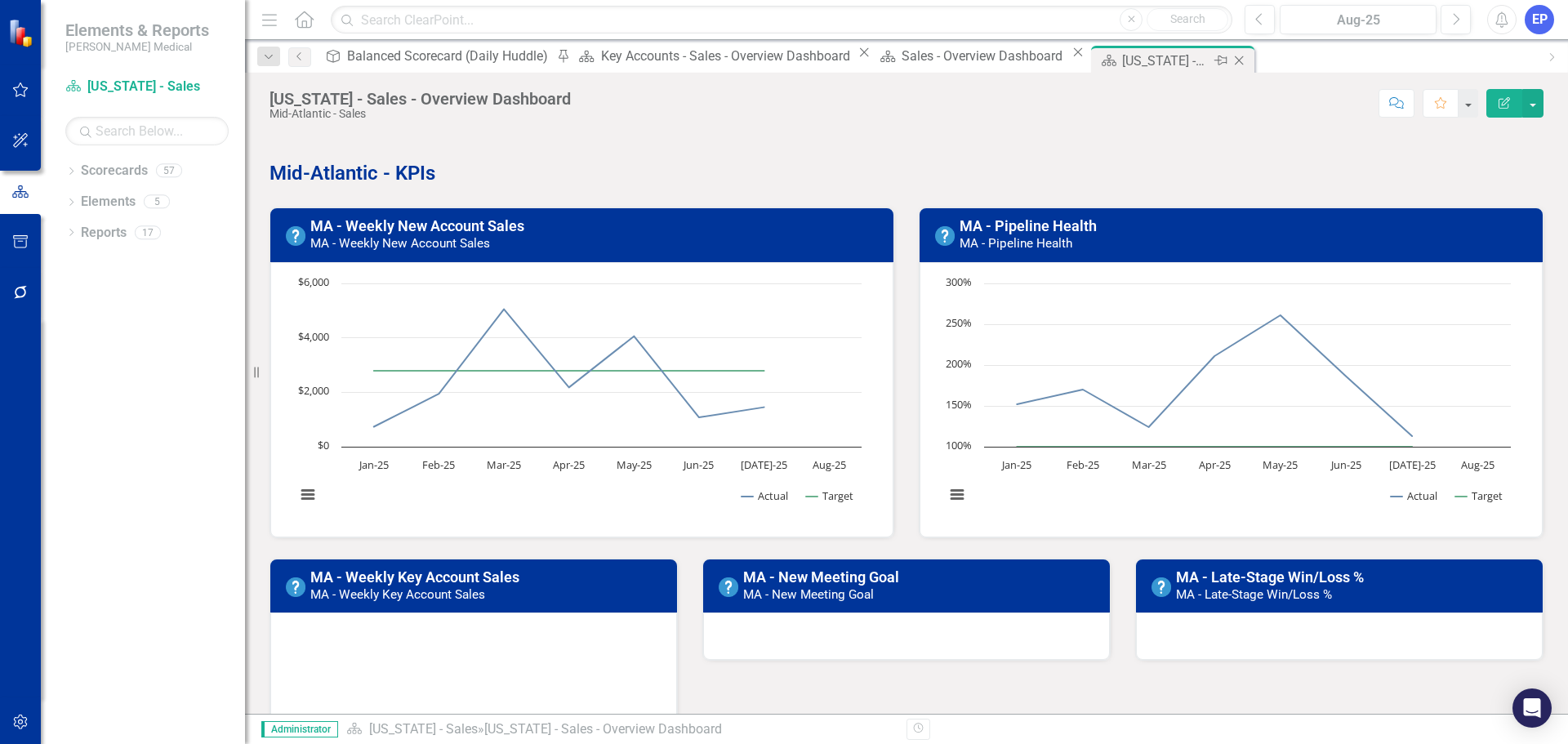
click at [1231, 59] on icon "Close" at bounding box center [1239, 60] width 16 height 13
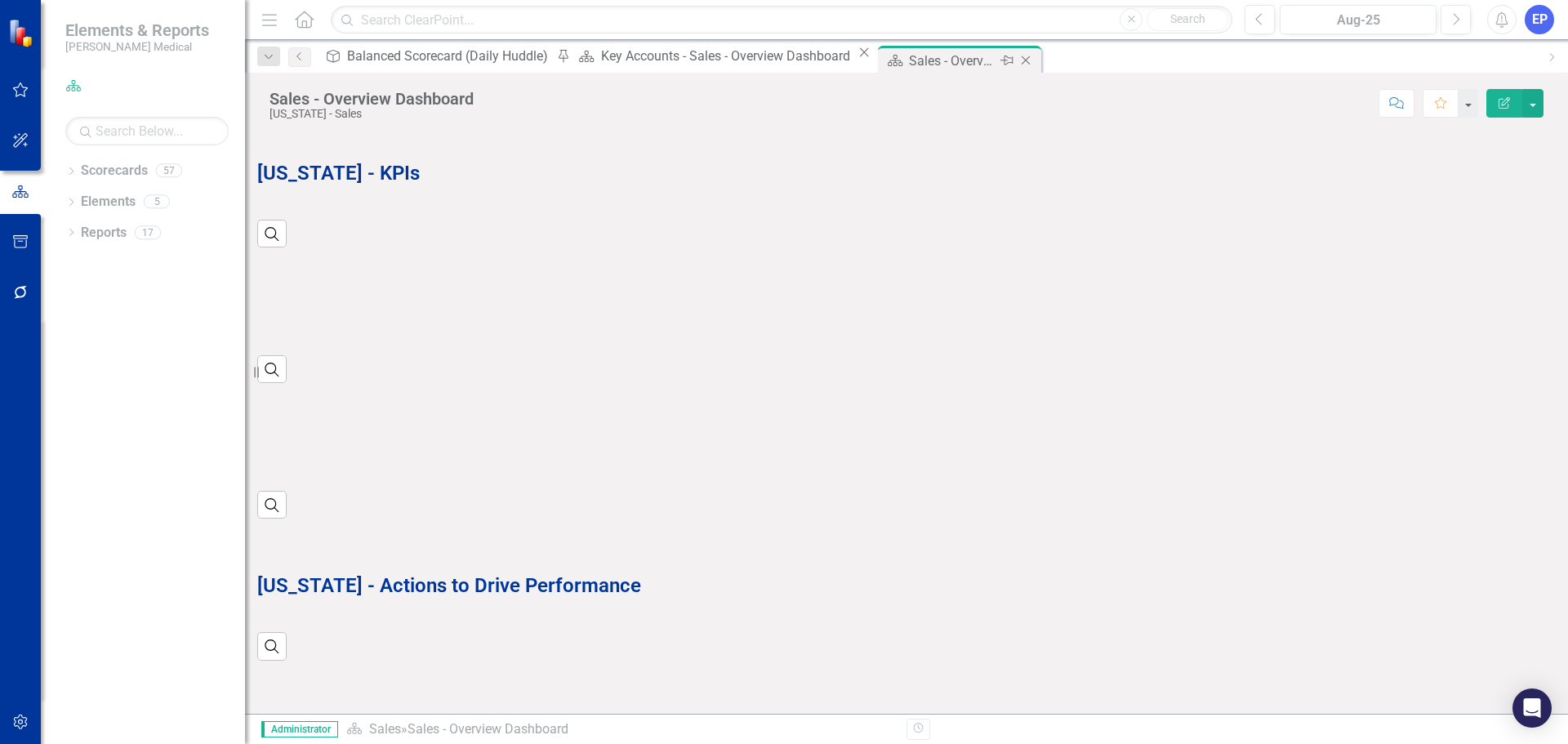
click at [1017, 61] on icon "Close" at bounding box center [1025, 60] width 16 height 13
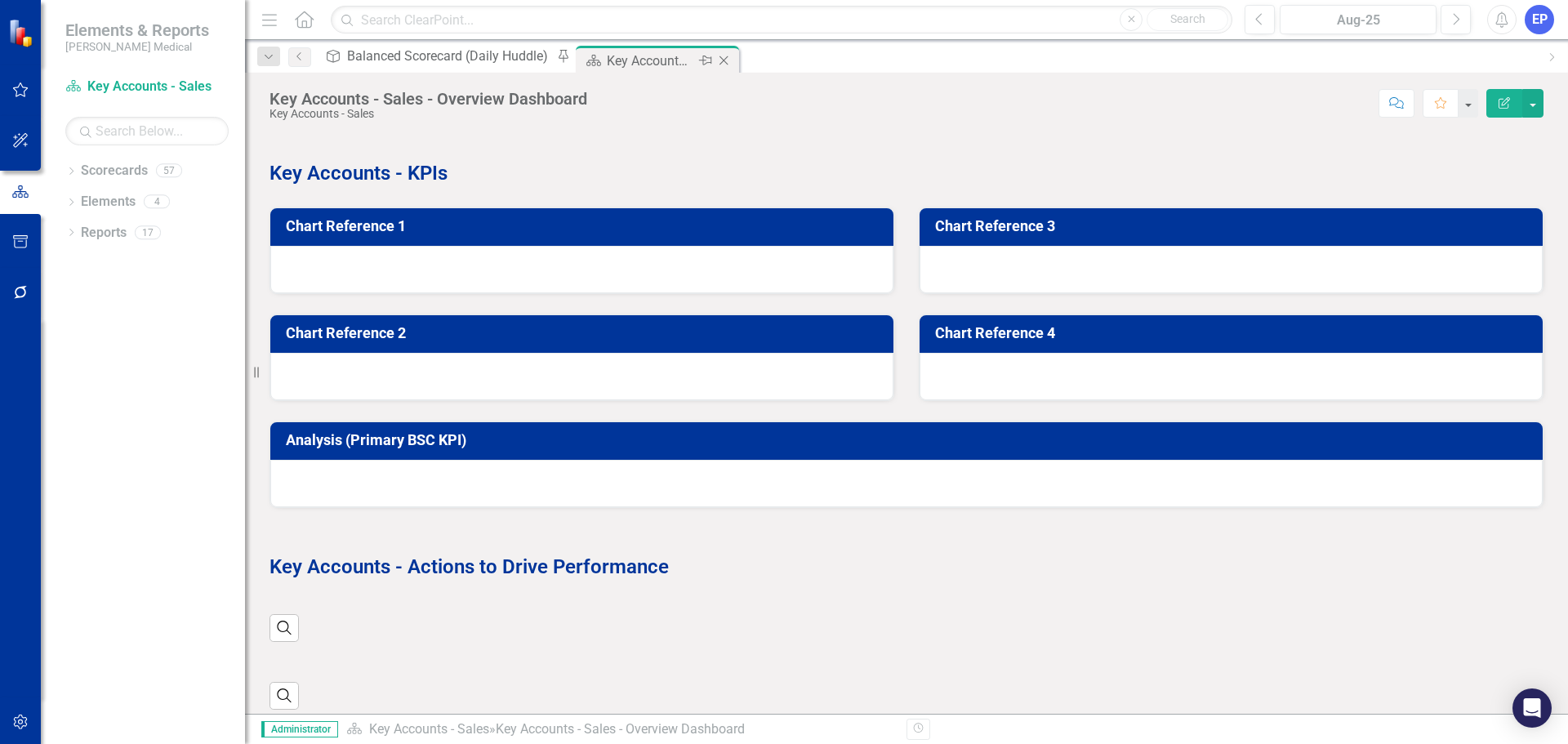
click at [715, 62] on icon "Close" at bounding box center [723, 60] width 16 height 13
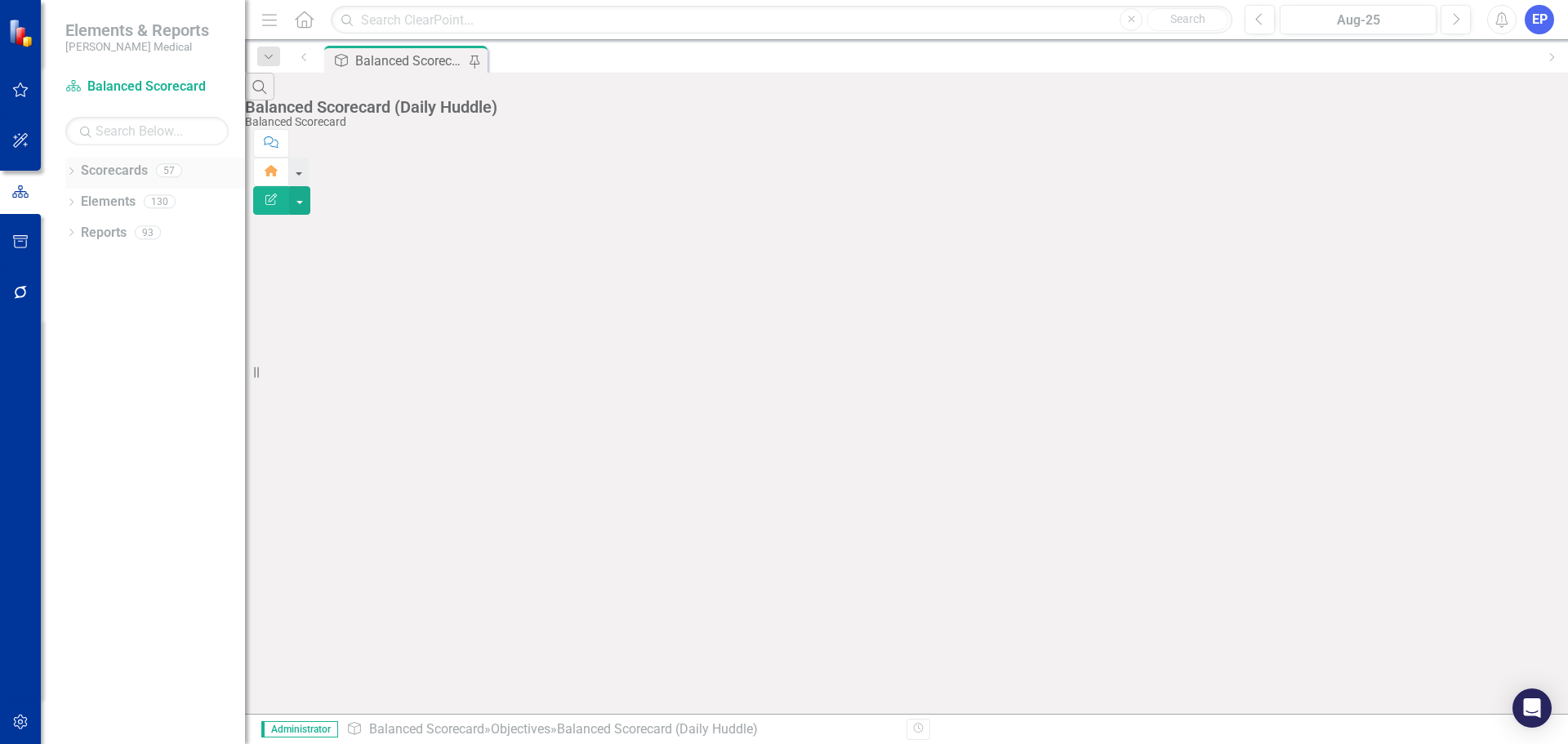
click at [69, 169] on icon "Dropdown" at bounding box center [71, 172] width 12 height 9
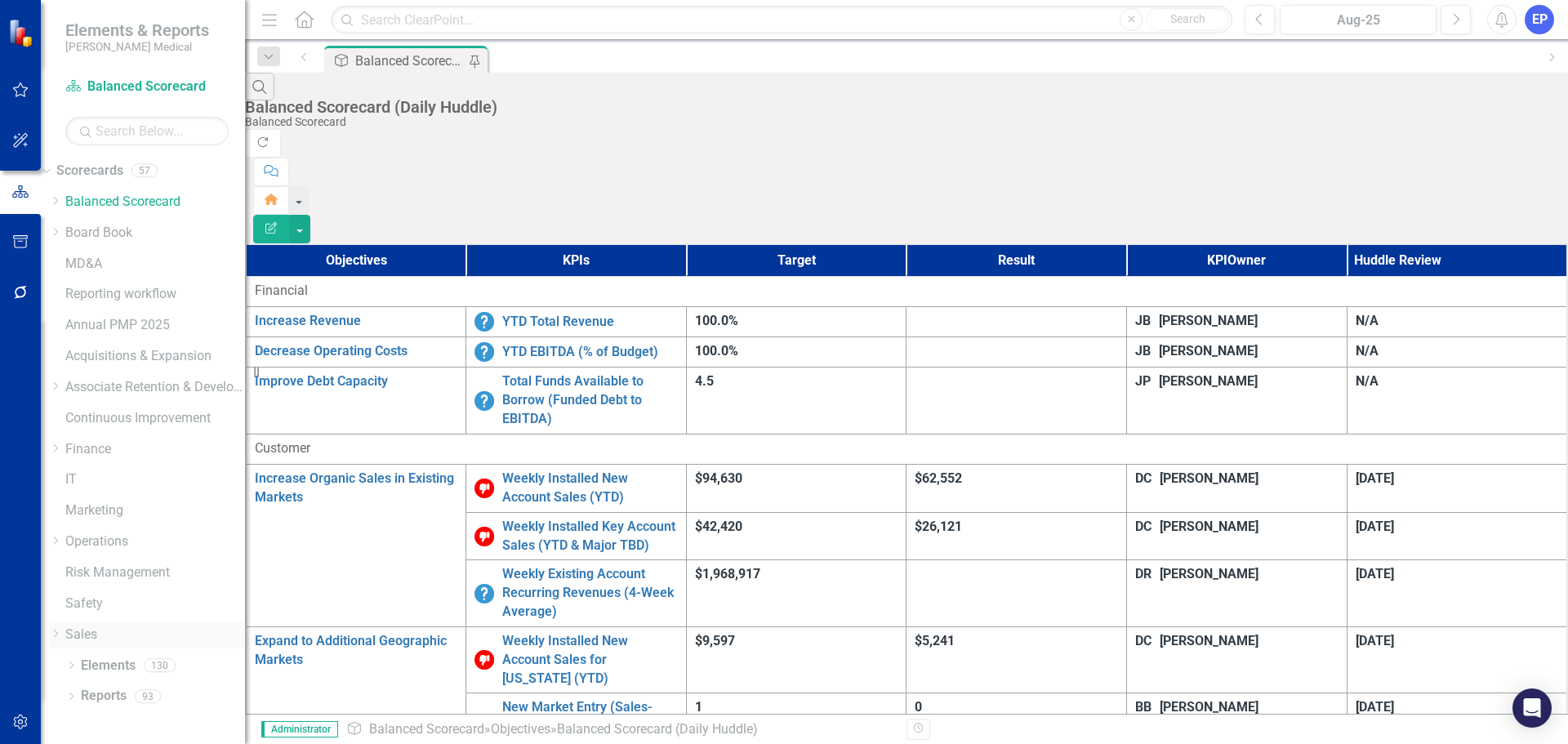
click at [61, 634] on icon "Dropdown" at bounding box center [55, 633] width 12 height 10
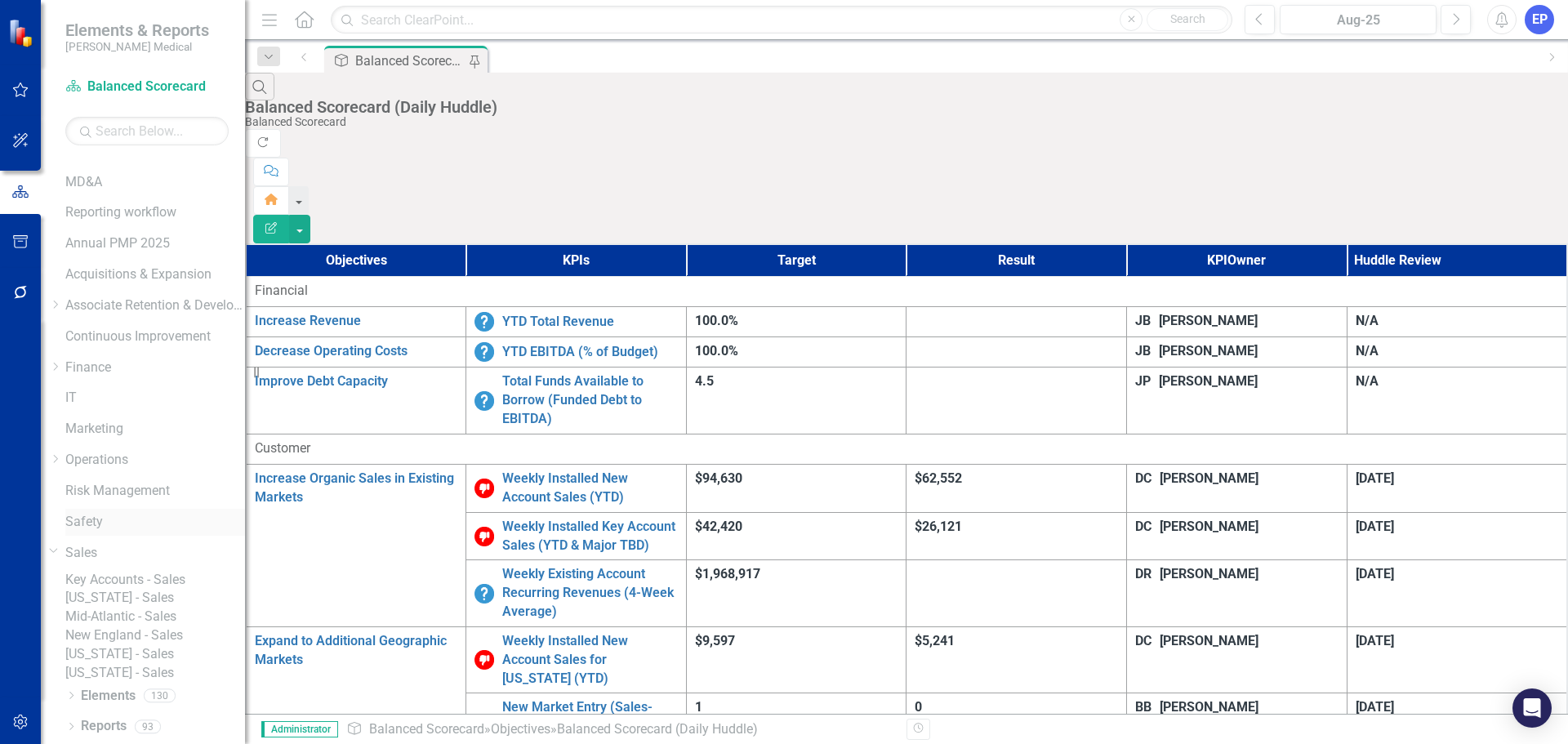
scroll to position [155, 0]
click at [145, 626] on link "New England - Sales" at bounding box center [155, 636] width 180 height 19
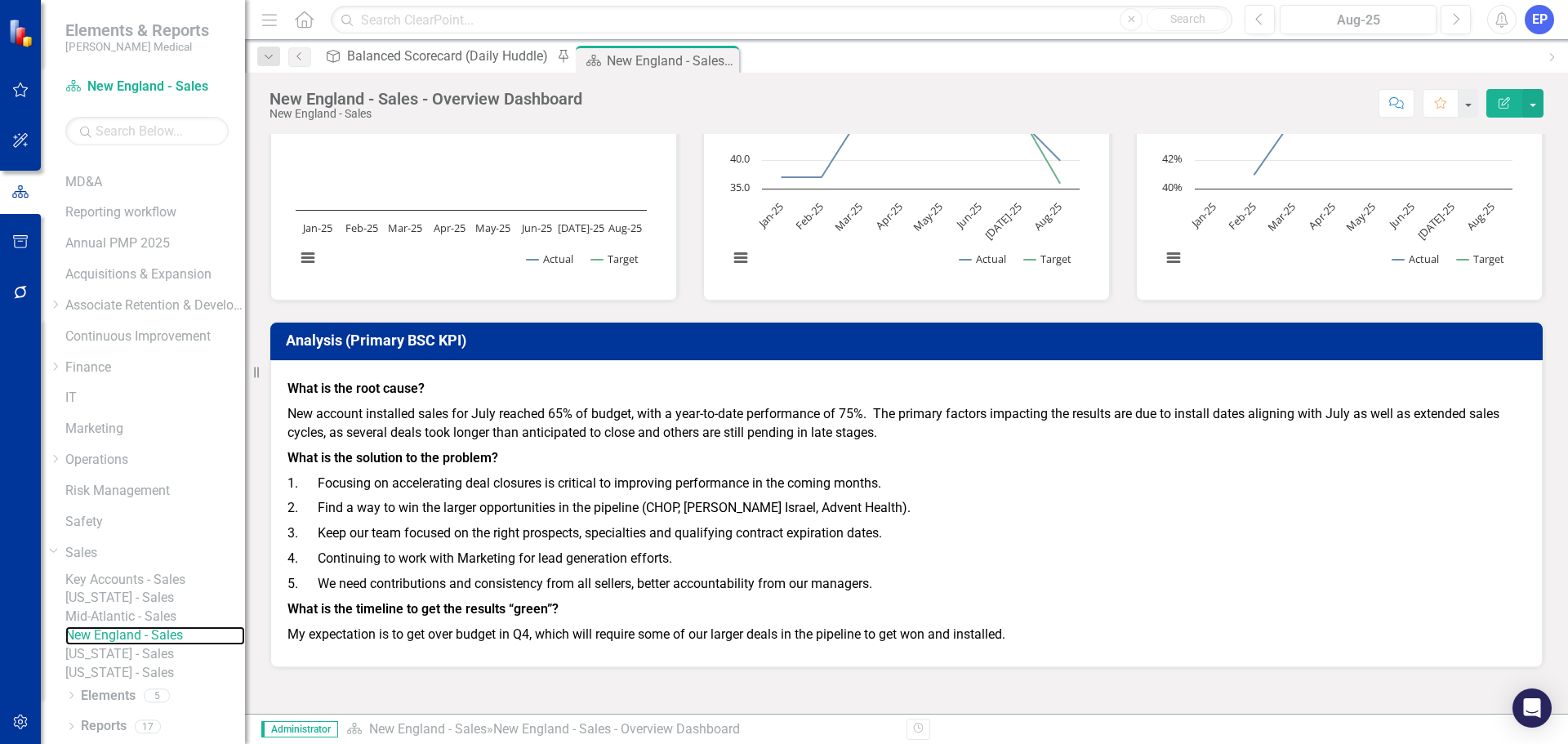
scroll to position [653, 0]
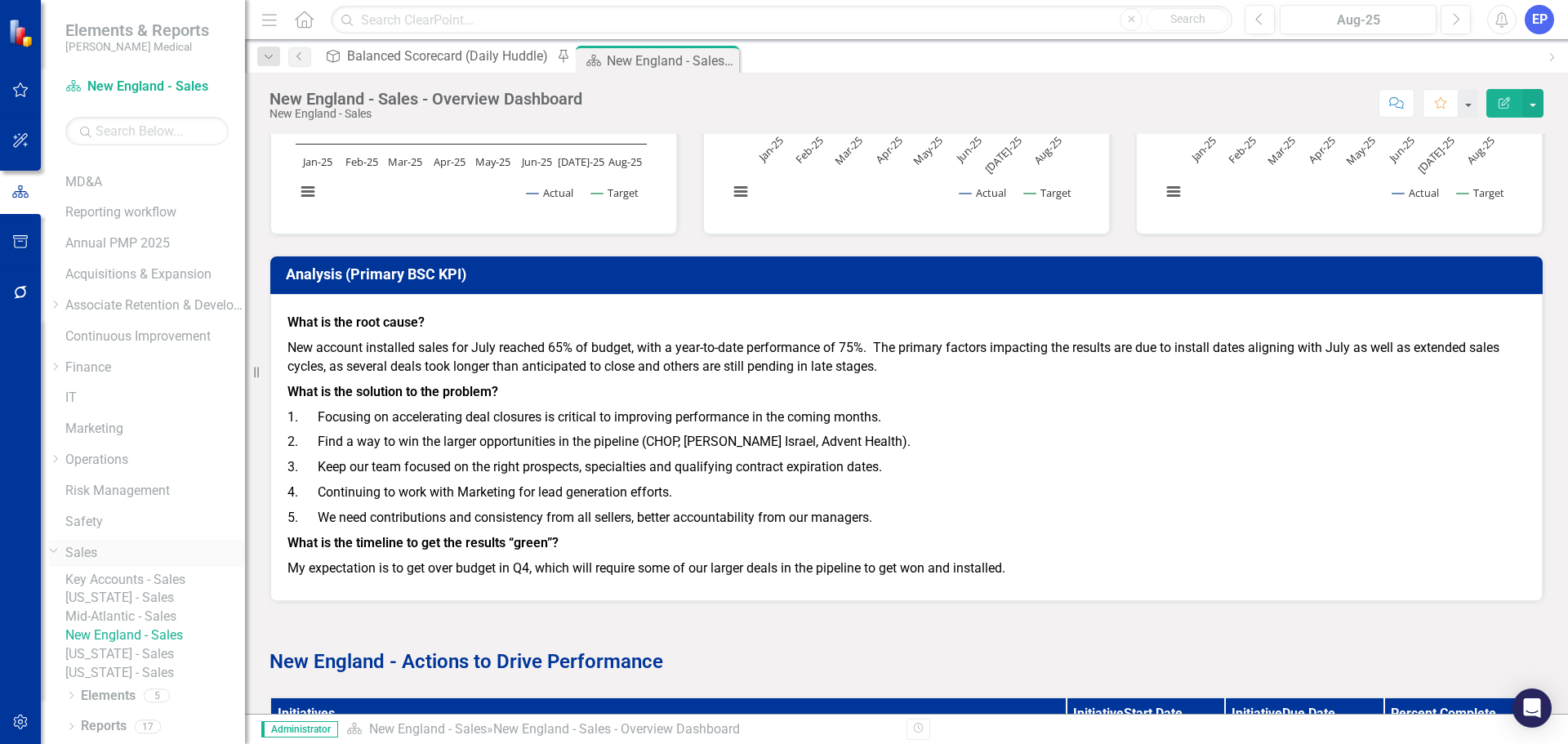
click at [115, 543] on link "Sales" at bounding box center [155, 553] width 180 height 19
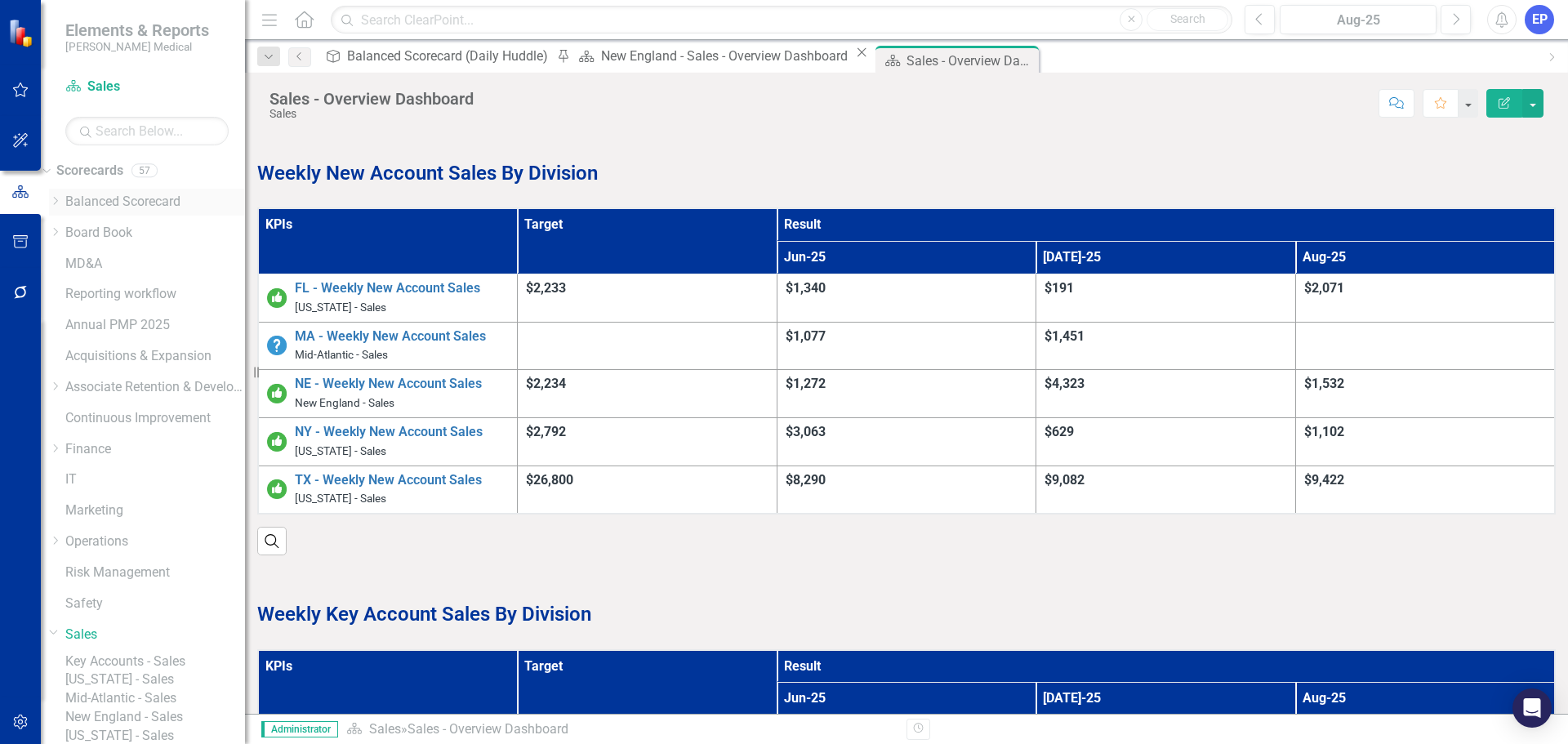
click at [61, 206] on icon "Dropdown" at bounding box center [55, 201] width 12 height 10
click at [58, 195] on icon "Dropdown" at bounding box center [54, 198] width 10 height 12
click at [79, 224] on div "Dropdown Board Book" at bounding box center [147, 233] width 196 height 27
click at [61, 230] on icon "Dropdown" at bounding box center [55, 232] width 12 height 10
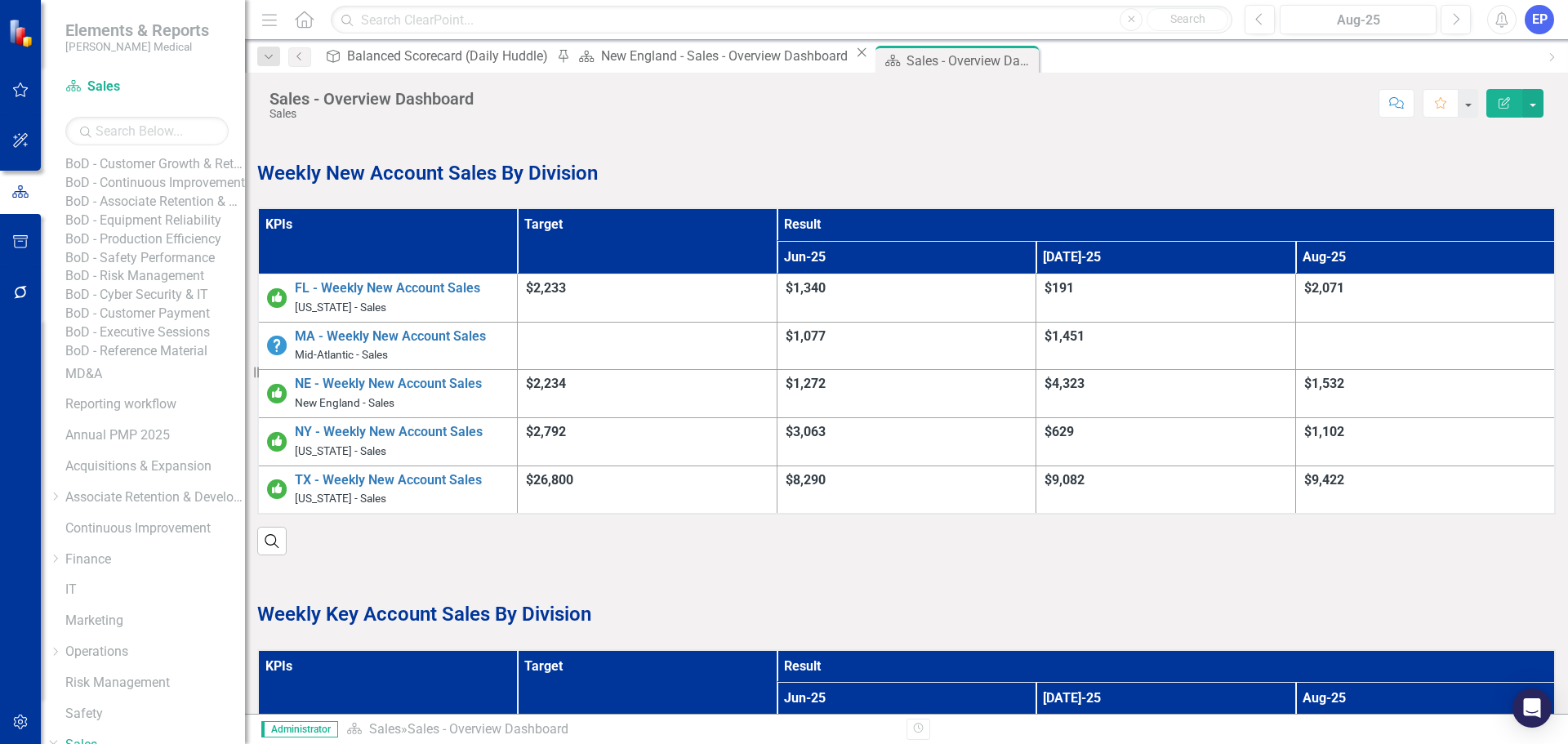
scroll to position [245, 0]
click at [187, 323] on link "BoD - Customer Payment" at bounding box center [155, 313] width 180 height 19
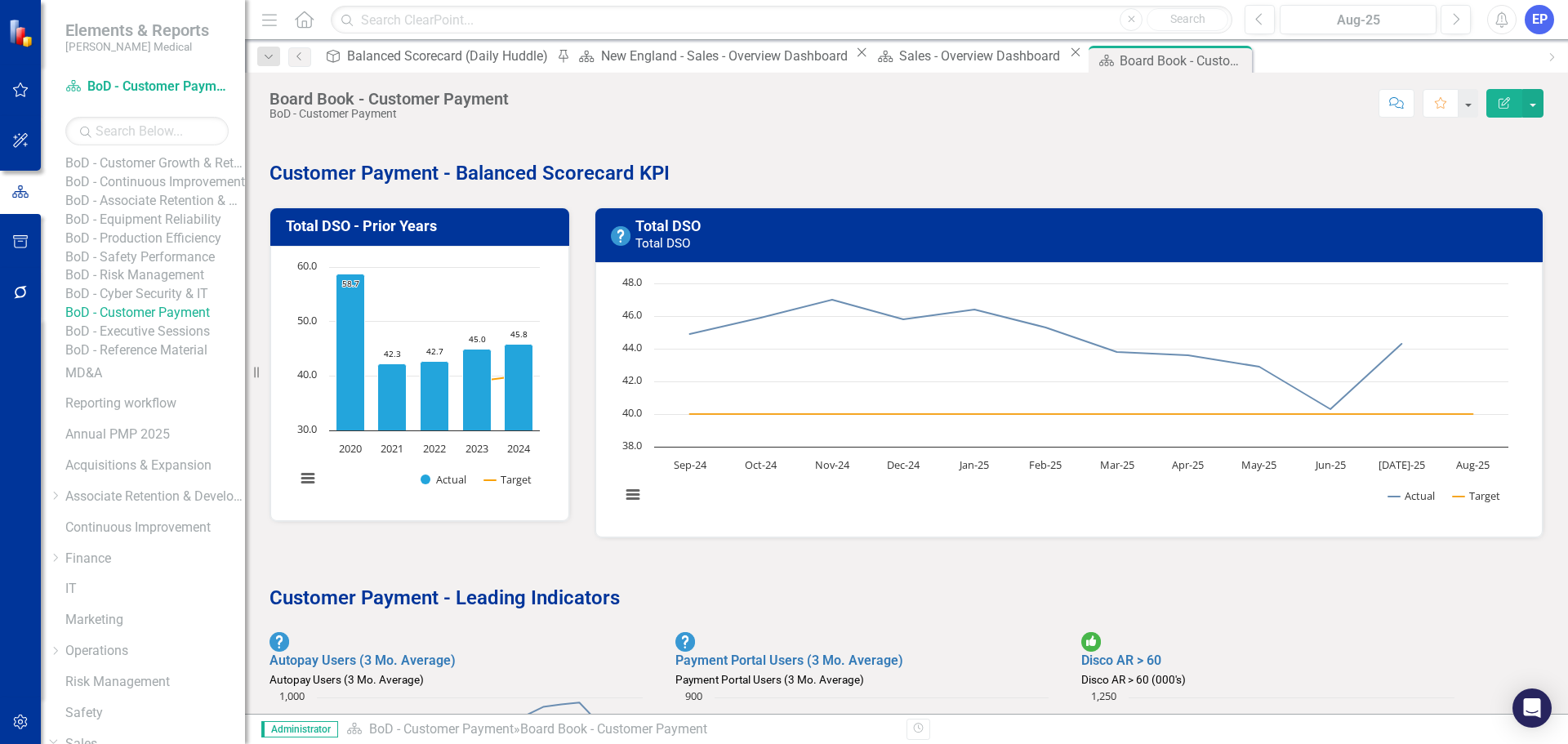
click at [177, 360] on link "BoD - Reference Material" at bounding box center [155, 350] width 180 height 19
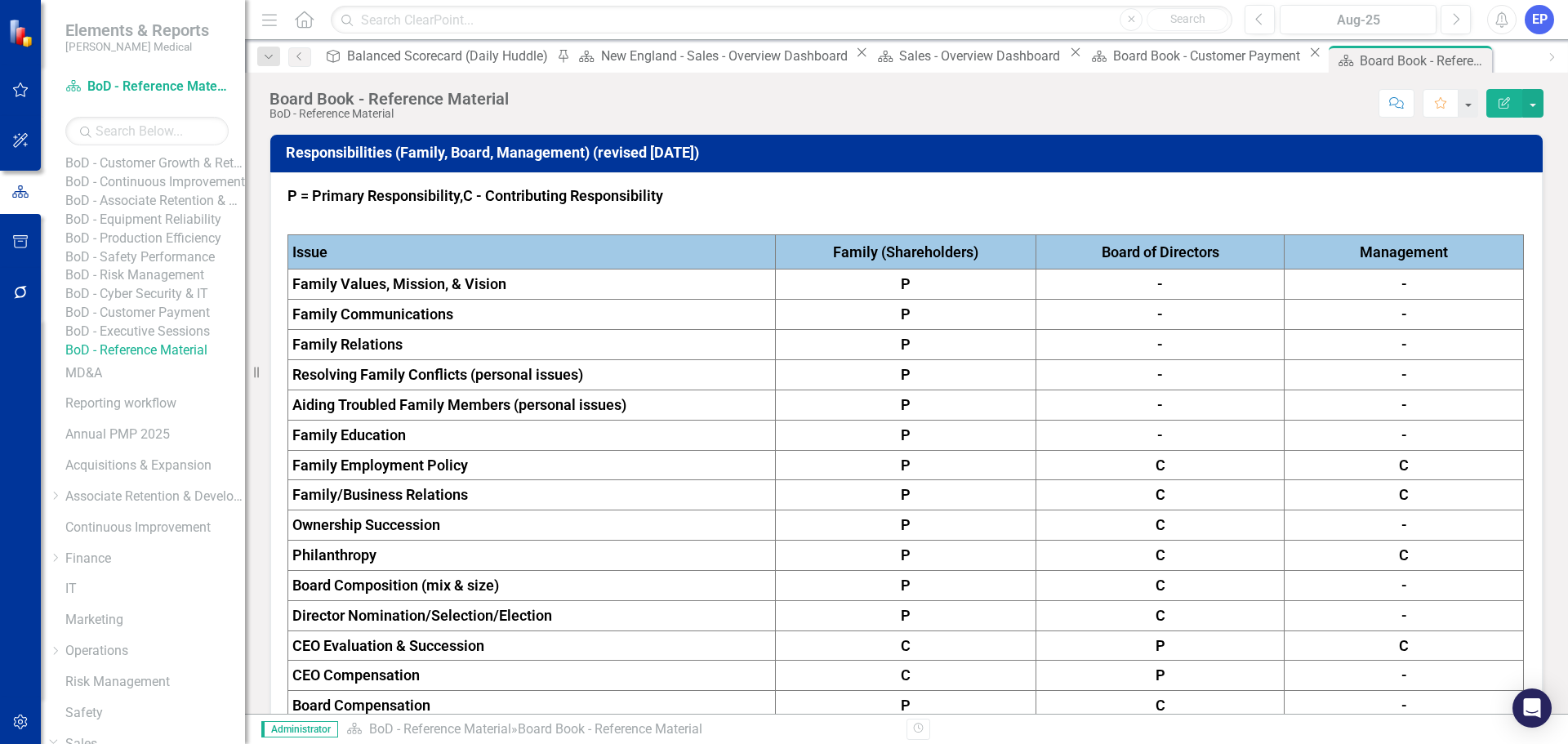
click at [168, 304] on link "BoD - Cyber Security & IT" at bounding box center [155, 294] width 180 height 19
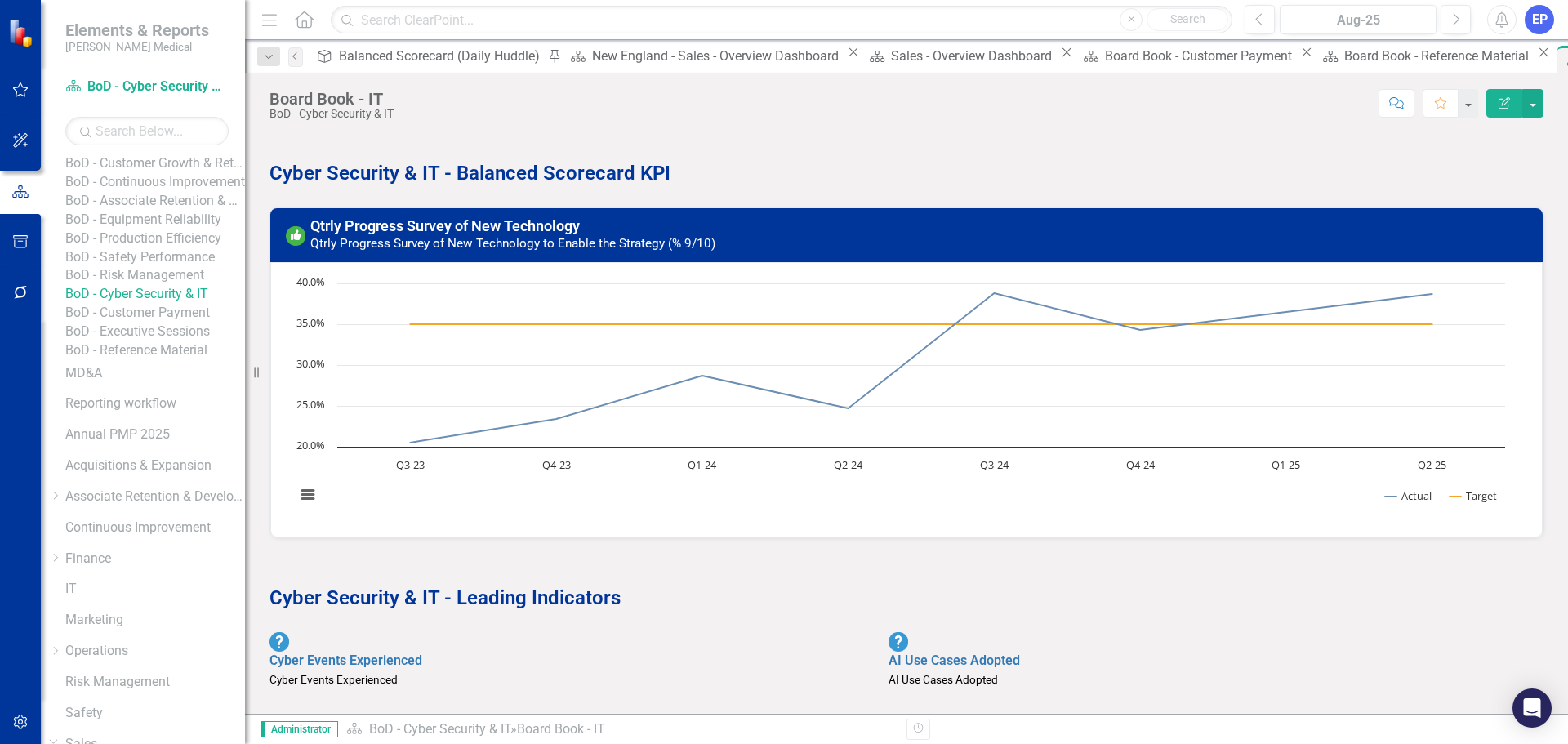
click at [170, 284] on link "BoD - Risk Management" at bounding box center [155, 275] width 180 height 19
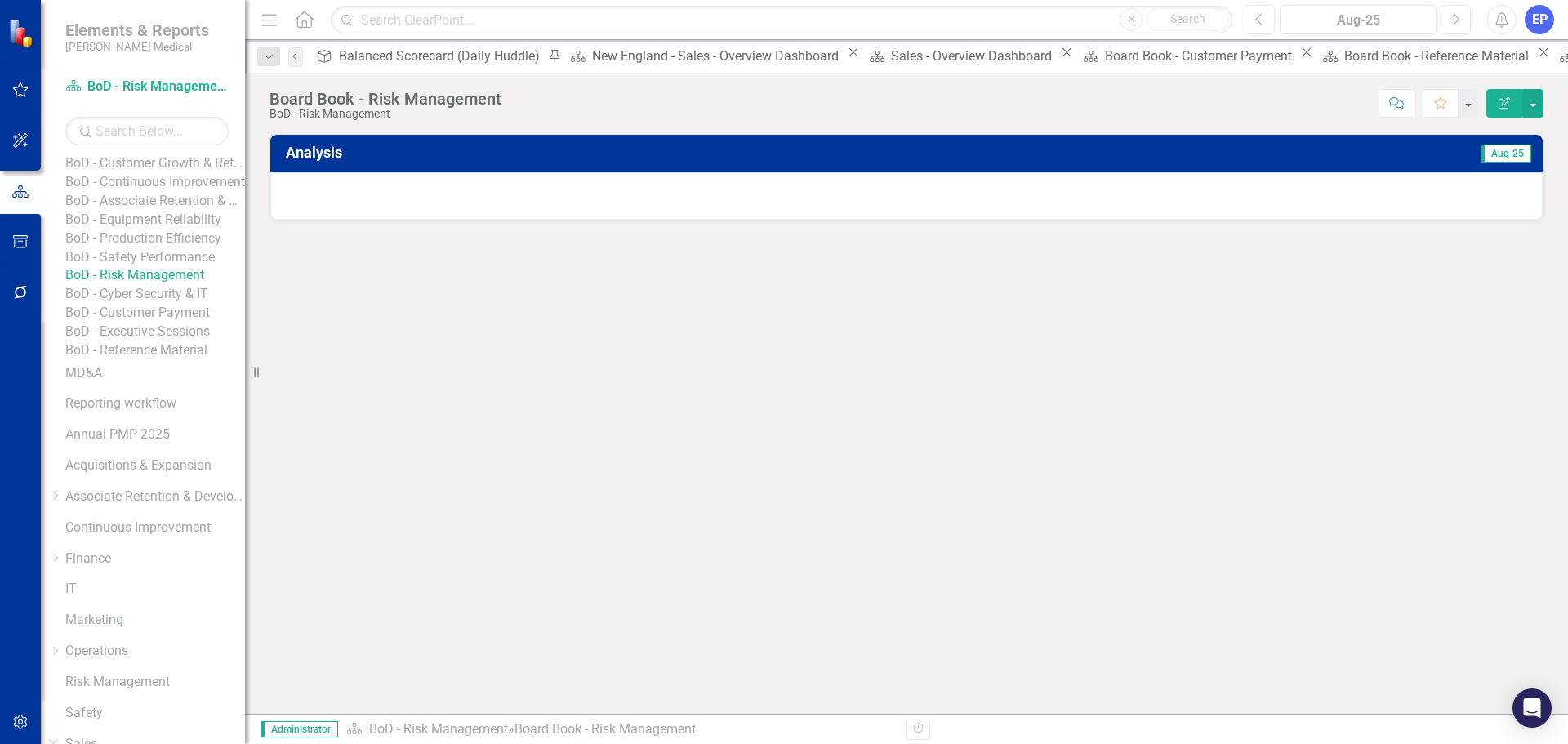
click at [183, 267] on link "BoD - Safety Performance" at bounding box center [155, 257] width 180 height 19
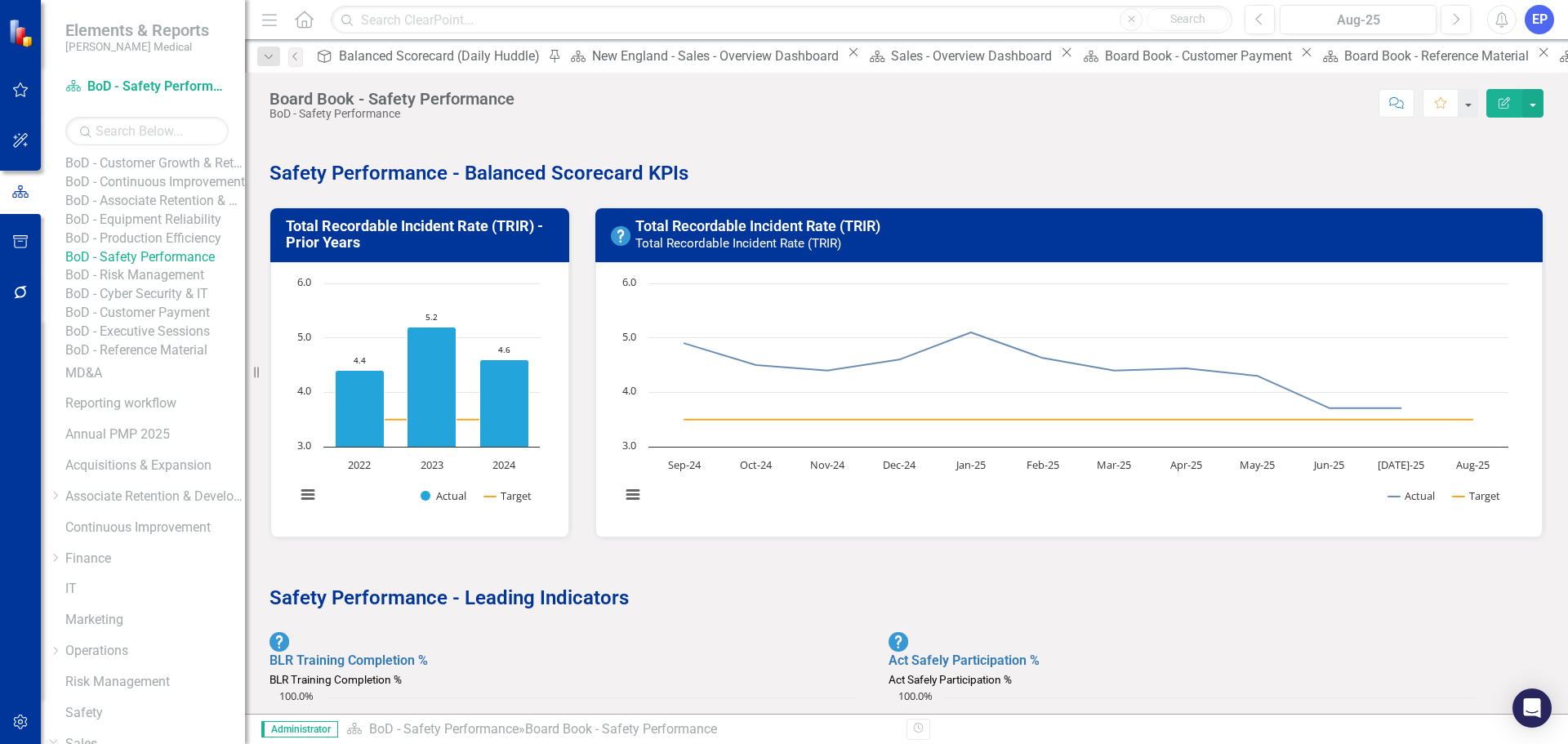
click at [170, 248] on link "BoD - Production Efficiency" at bounding box center [155, 239] width 180 height 19
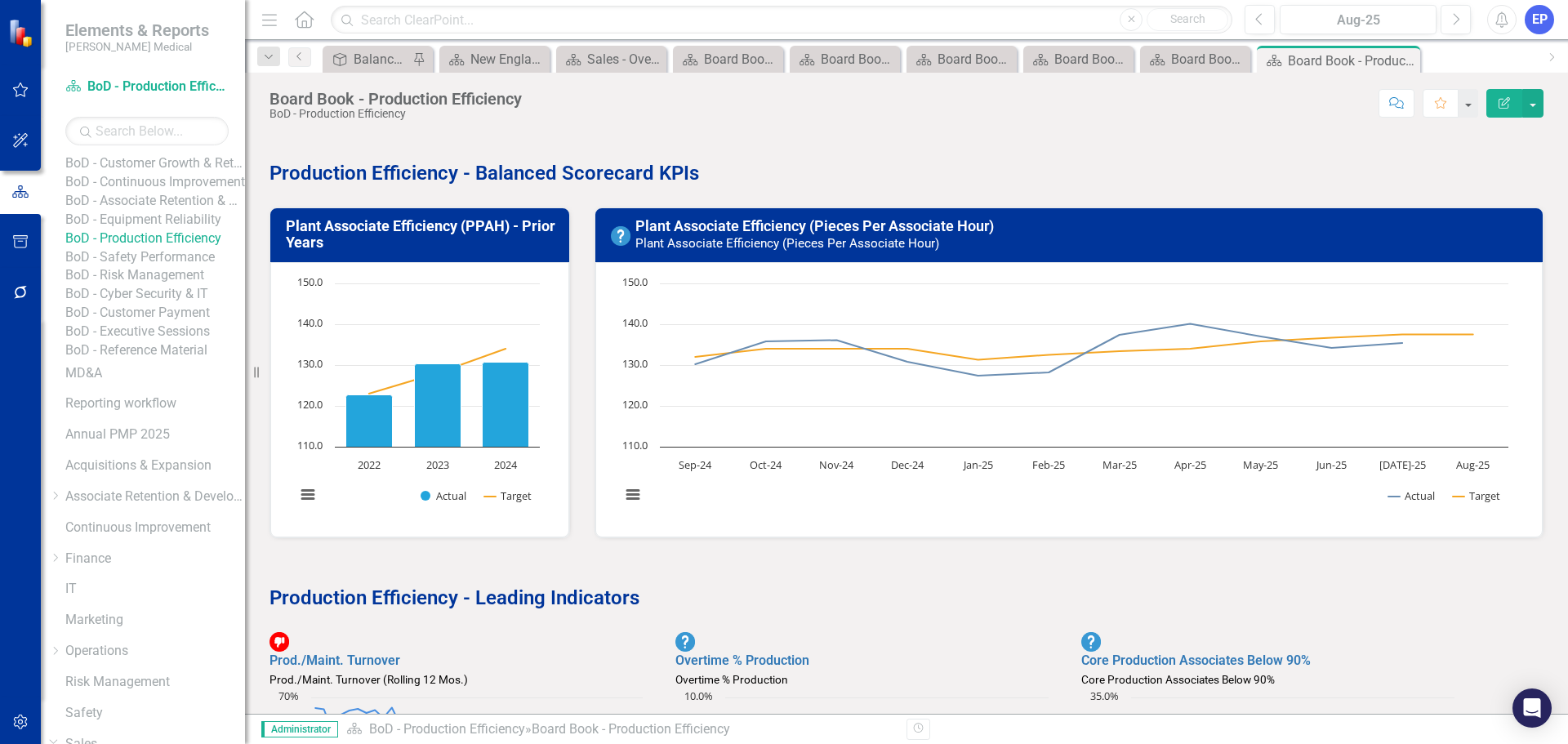
click at [179, 230] on link "BoD - Equipment Reliability" at bounding box center [155, 220] width 180 height 19
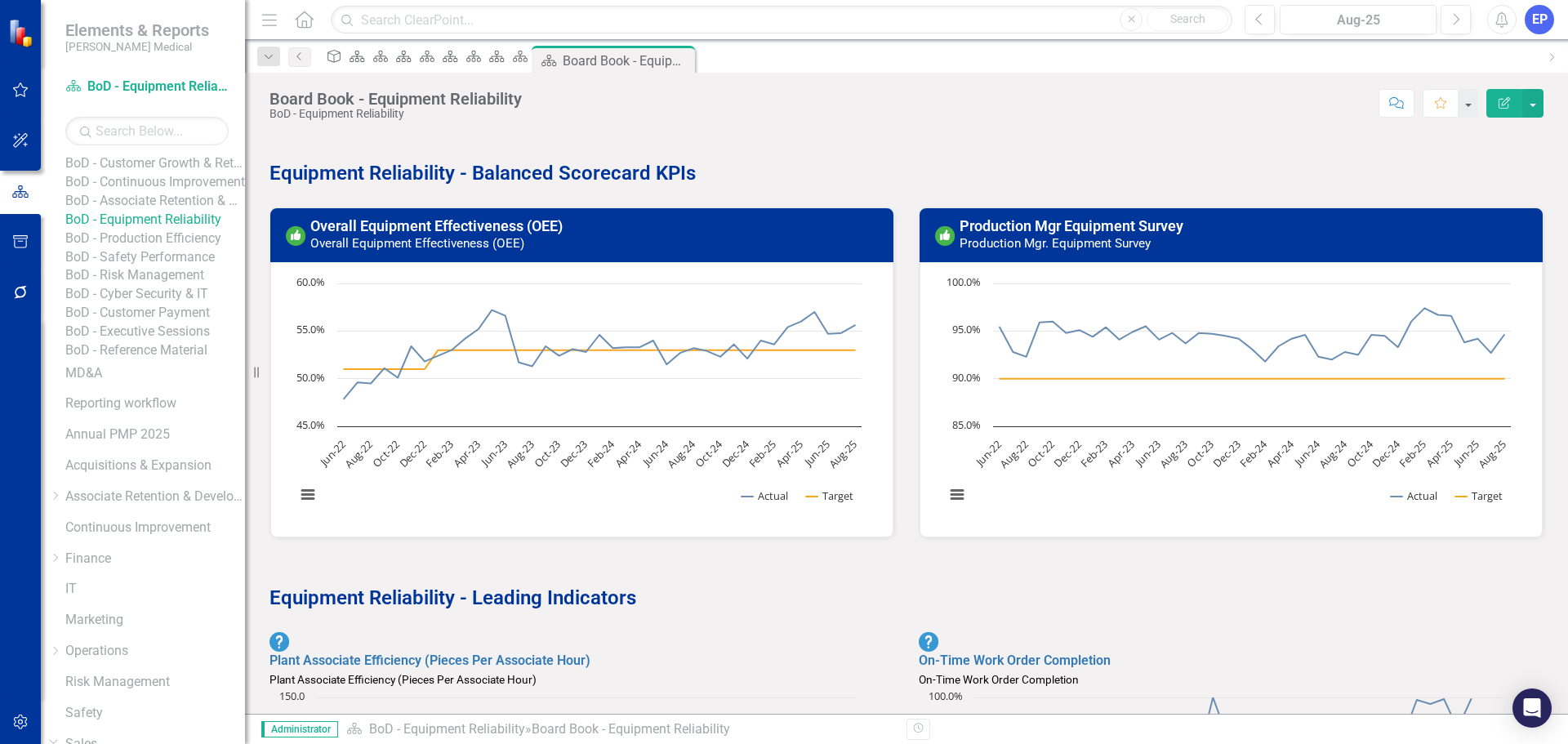
click at [171, 211] on link "BoD - Associate Retention & Development" at bounding box center [155, 201] width 180 height 19
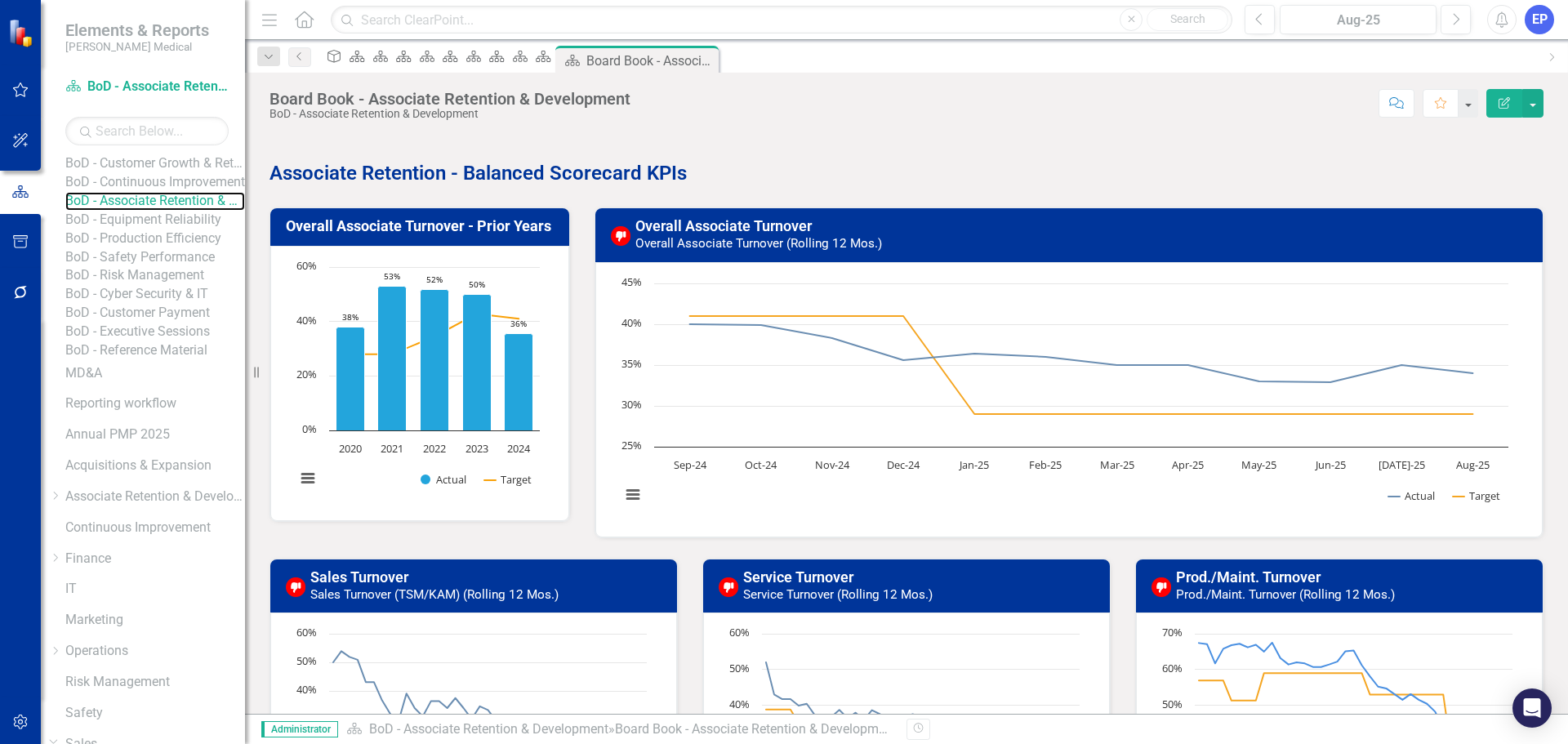
scroll to position [82, 0]
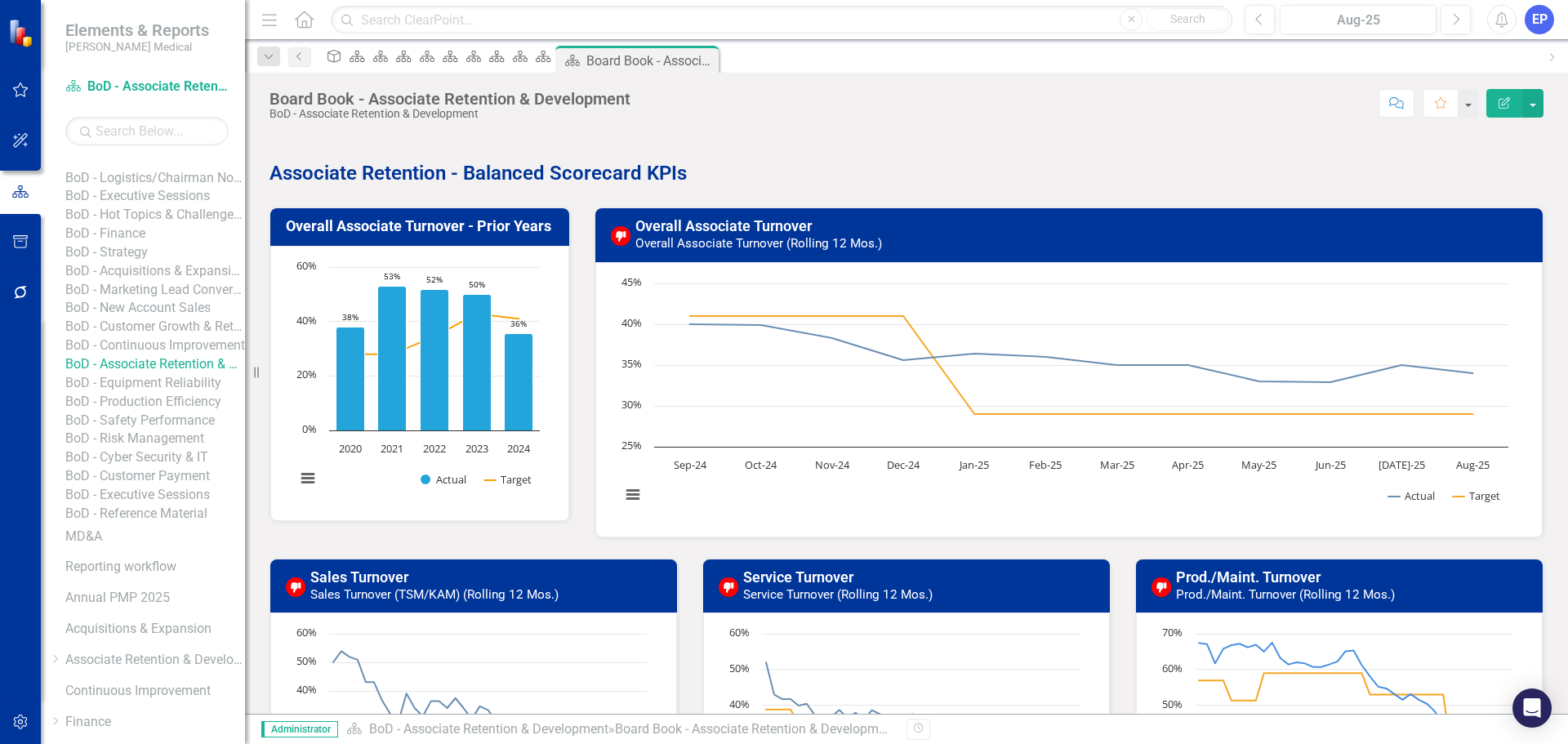
click at [172, 355] on link "BoD - Continuous Improvement" at bounding box center [155, 346] width 180 height 19
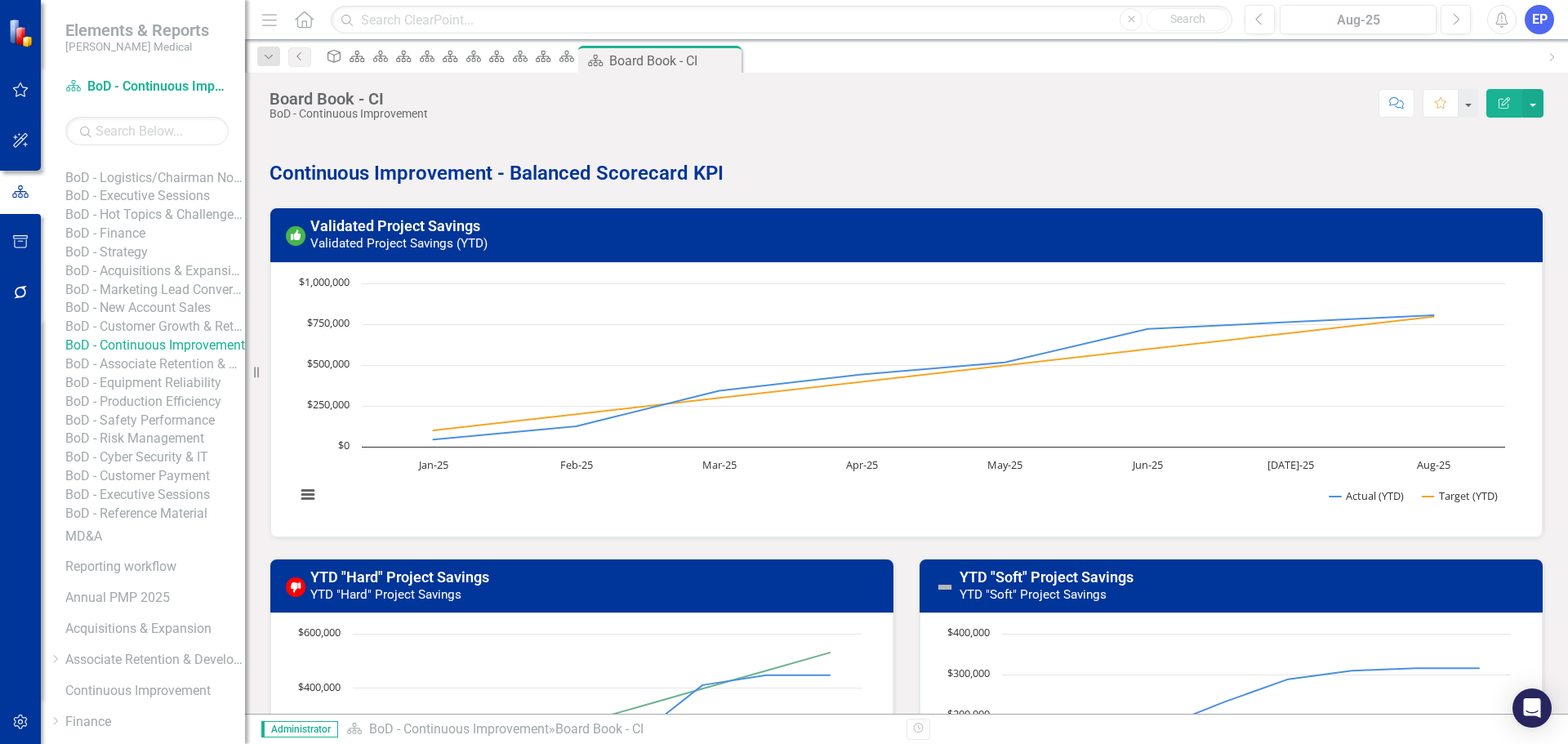
click at [171, 336] on link "BoD - Customer Growth & Retention" at bounding box center [155, 326] width 180 height 19
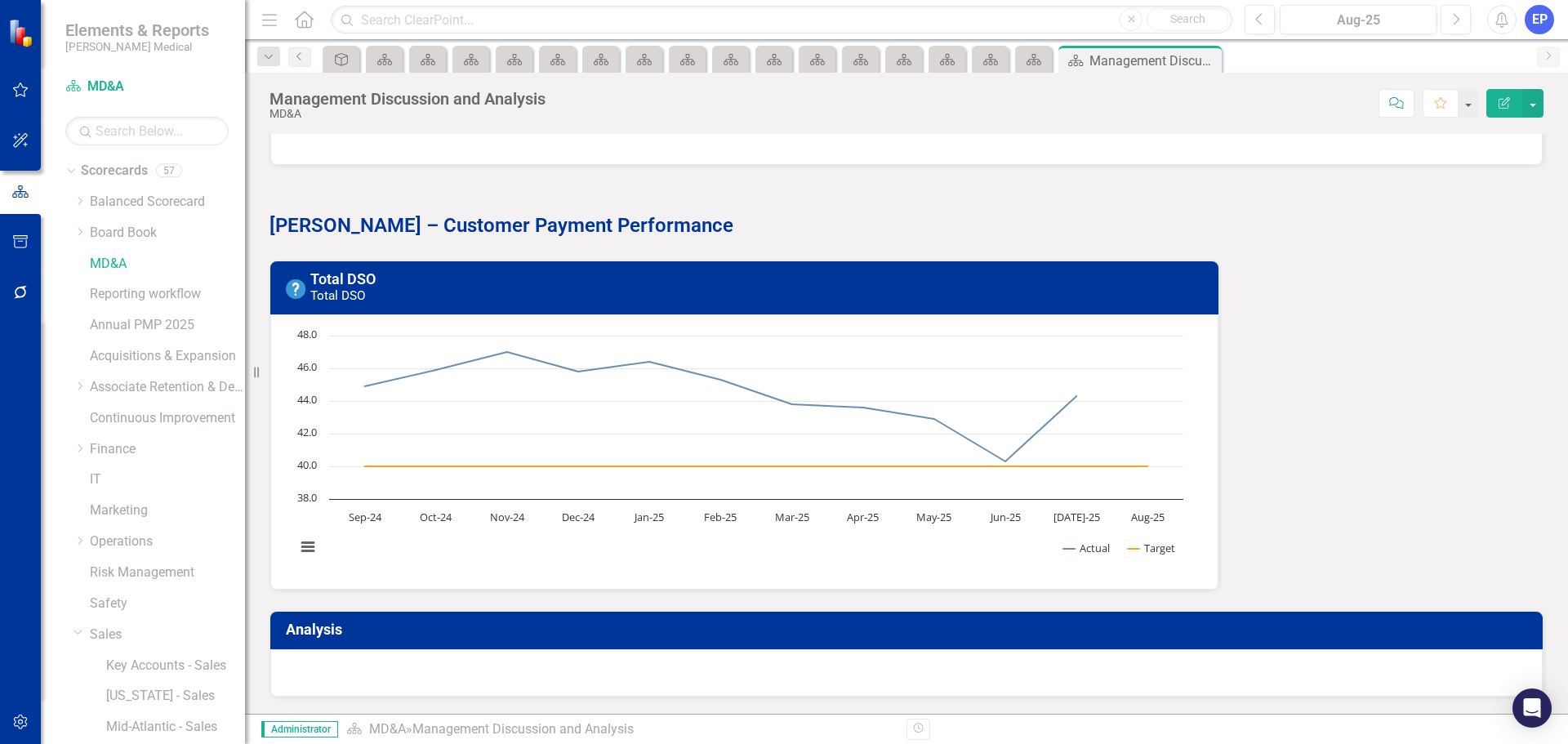
scroll to position [5862, 0]
click at [1533, 101] on button "button" at bounding box center [1532, 103] width 21 height 28
click at [1501, 160] on link "Edit Report Edit Layout" at bounding box center [1476, 163] width 132 height 30
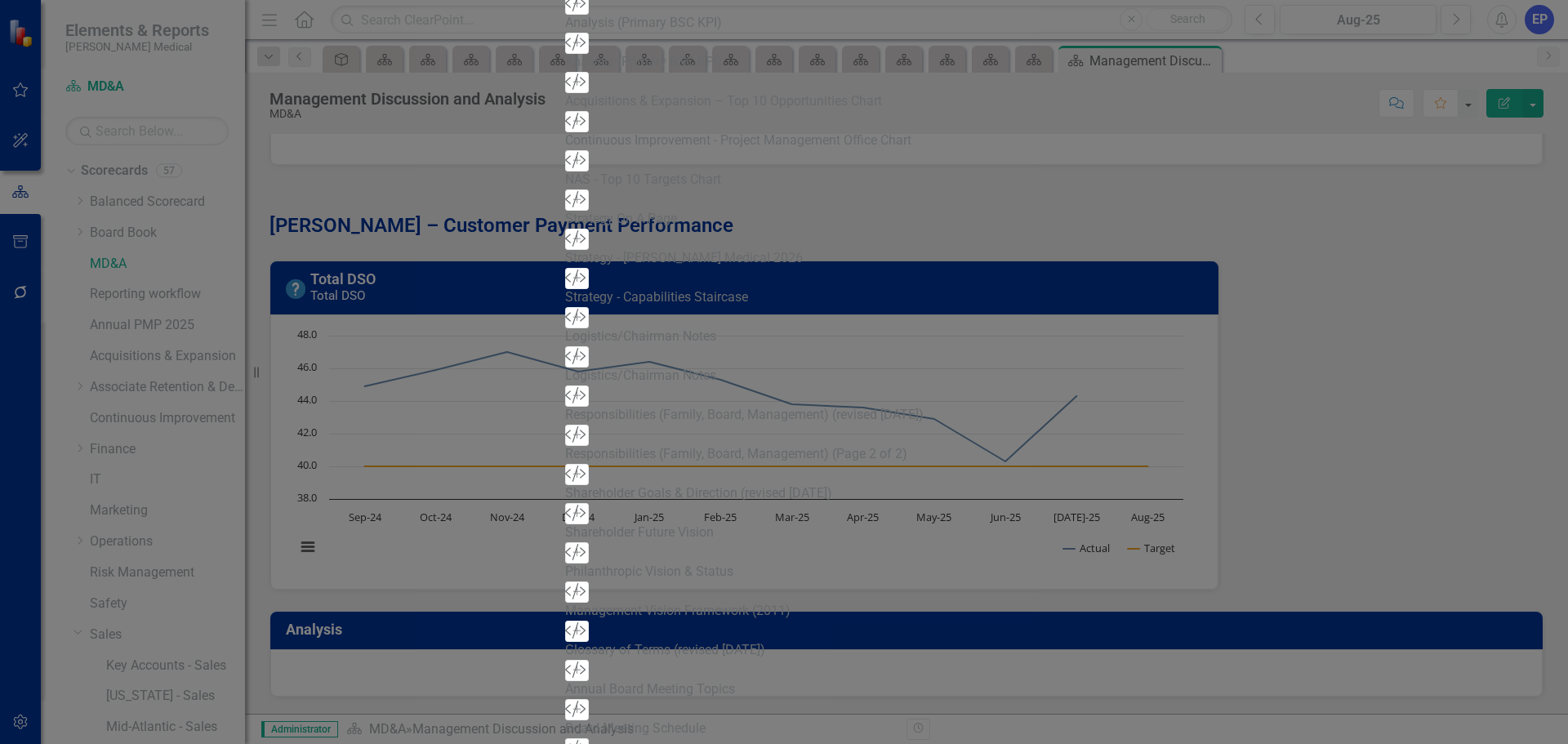
scroll to position [1270, 0]
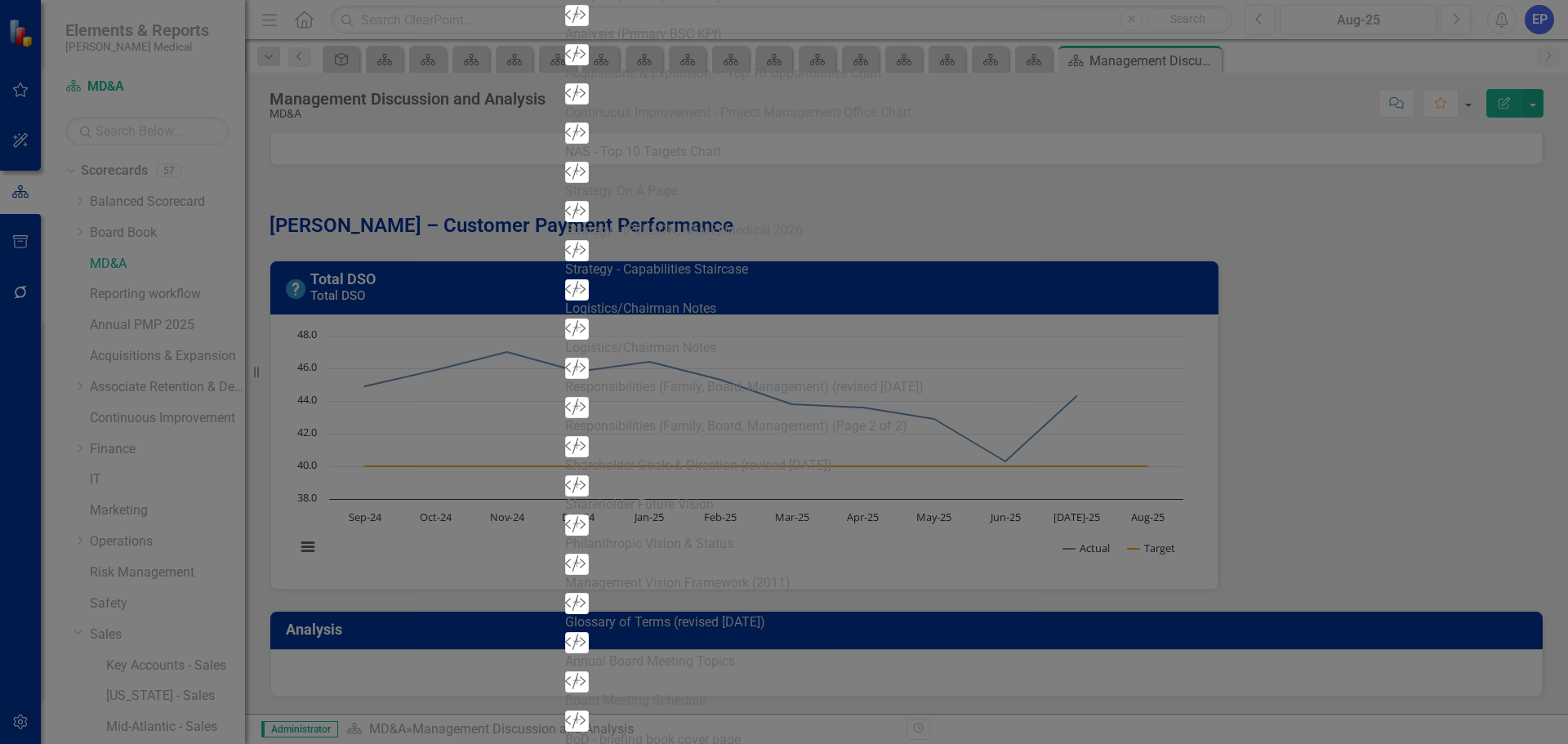
scroll to position [1561, 0]
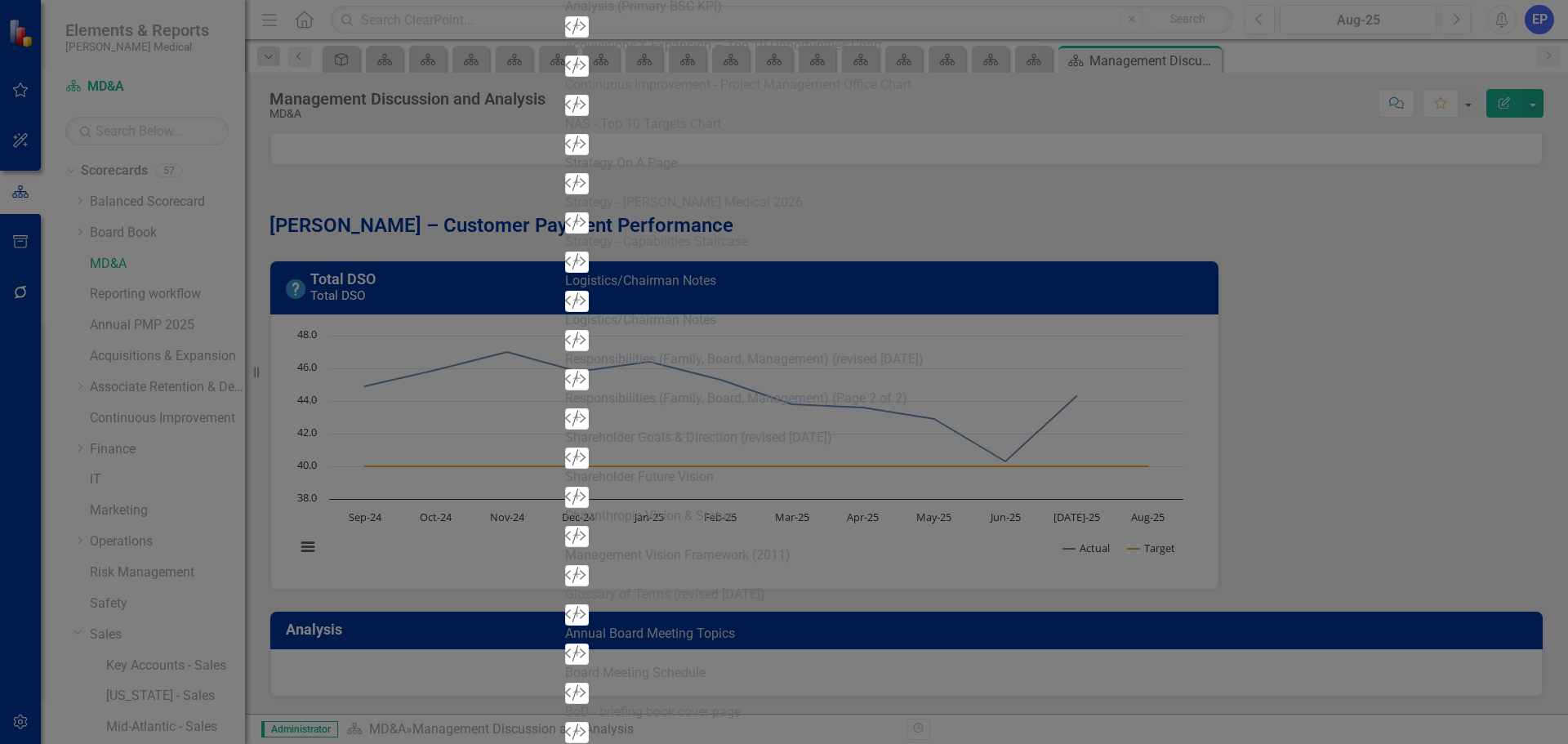
scroll to position [1851, 0]
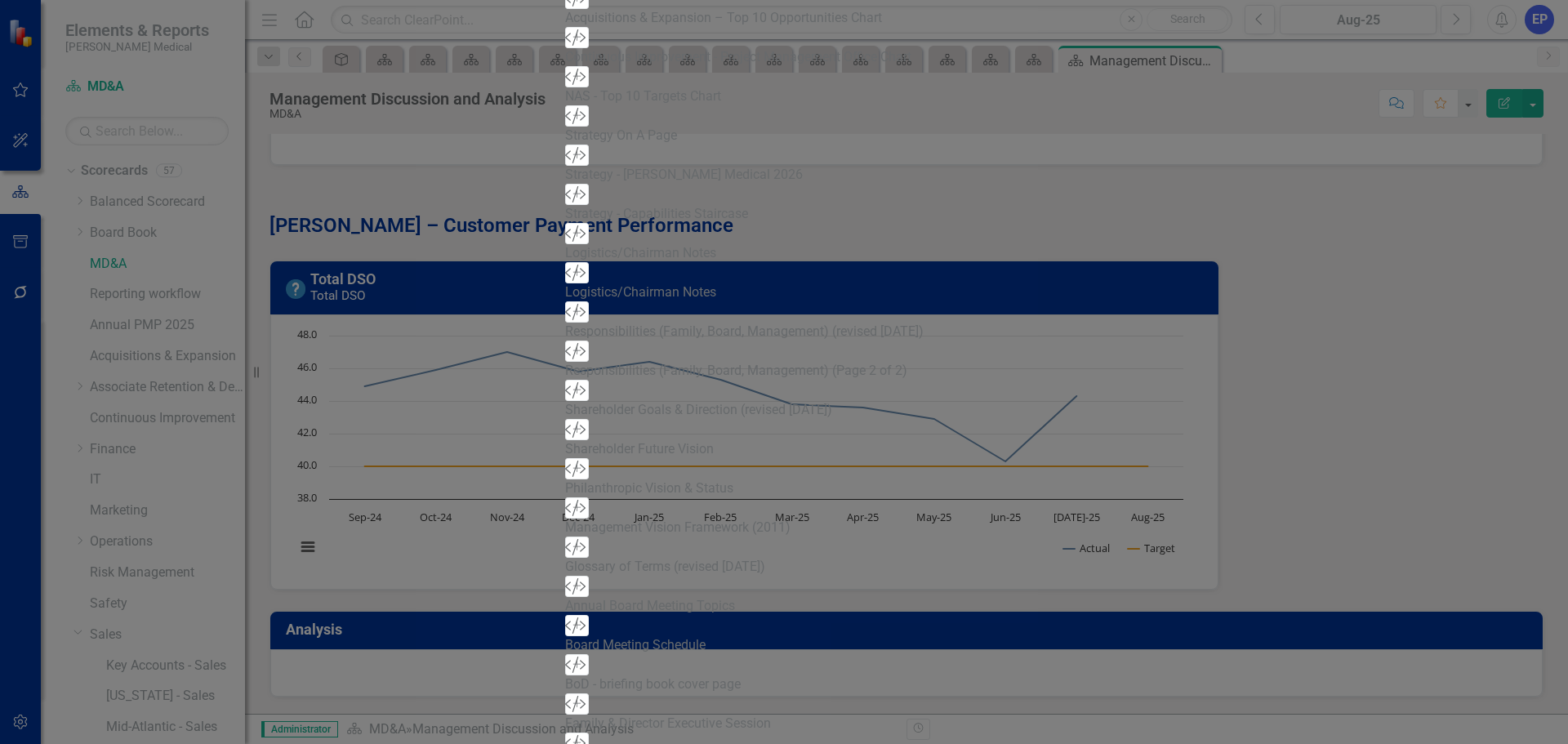
scroll to position [2142, 0]
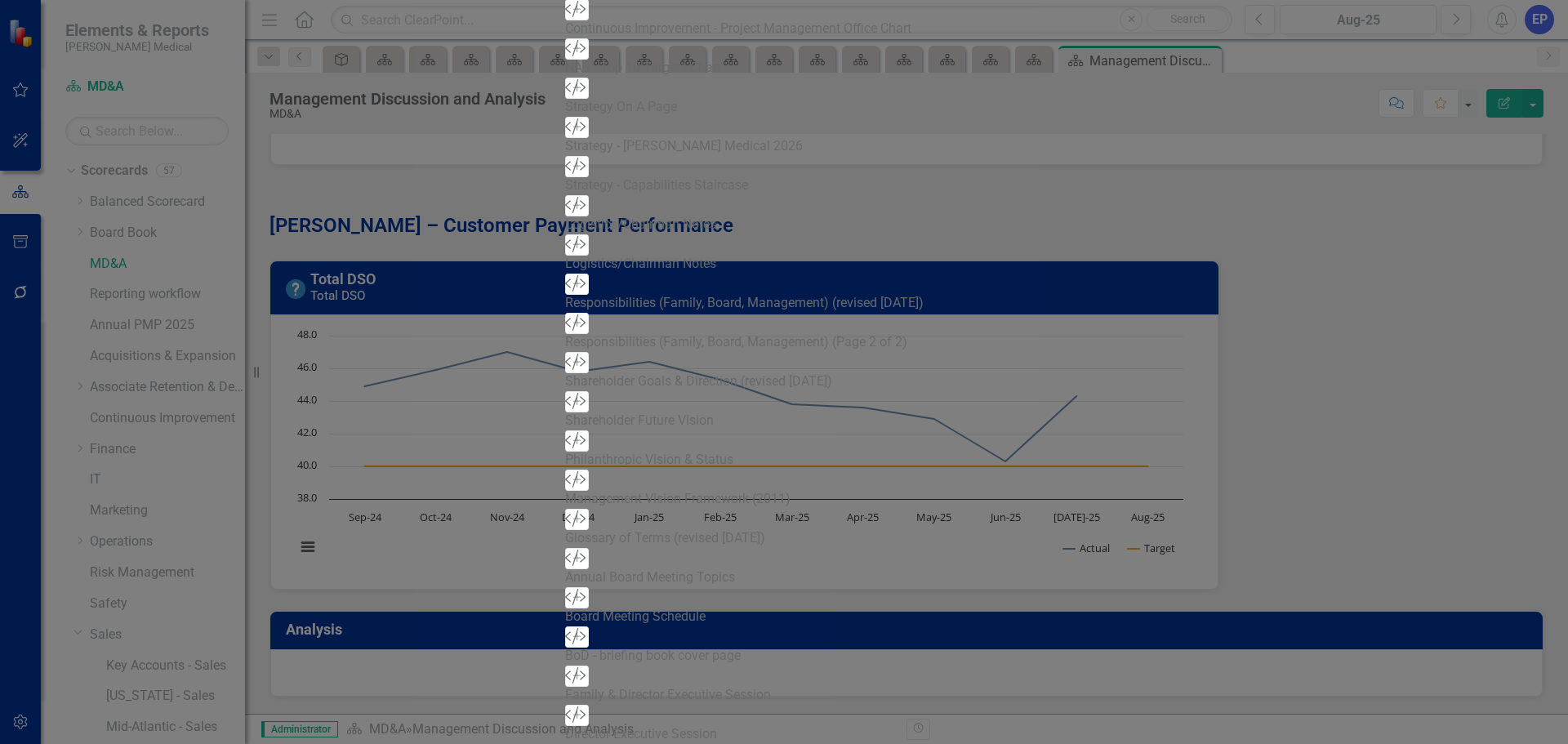
scroll to position [2433, 0]
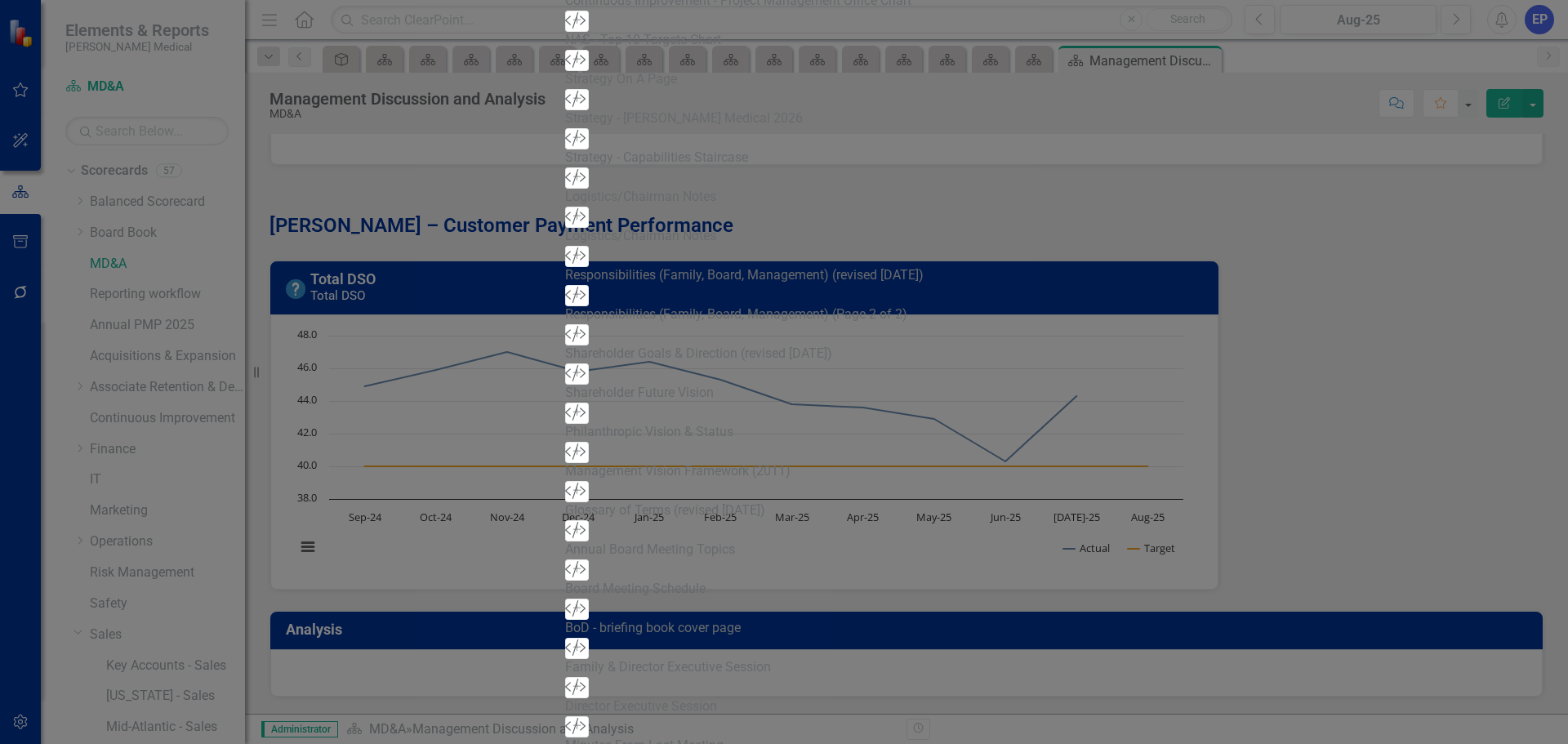
scroll to position [2723, 0]
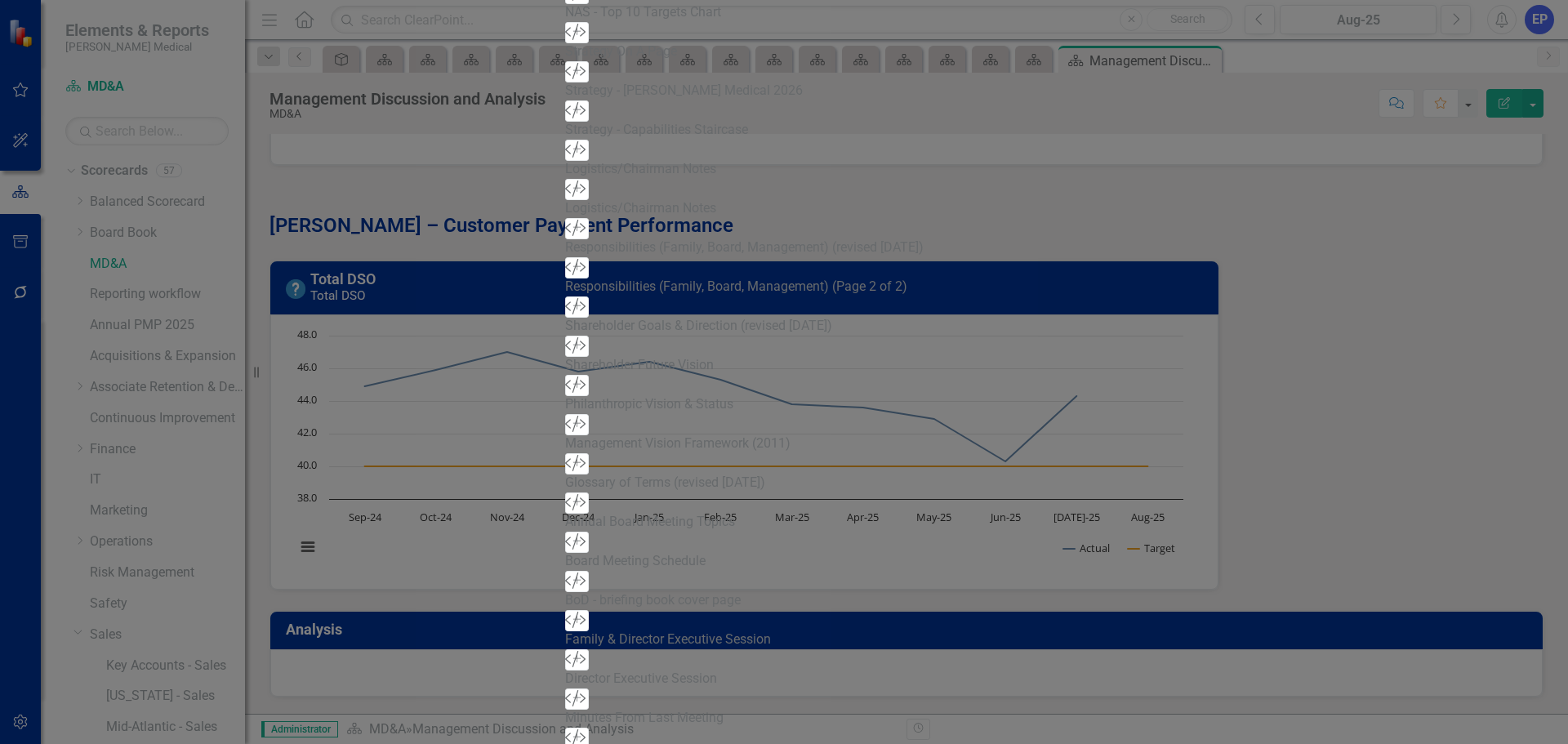
scroll to position [3013, 0]
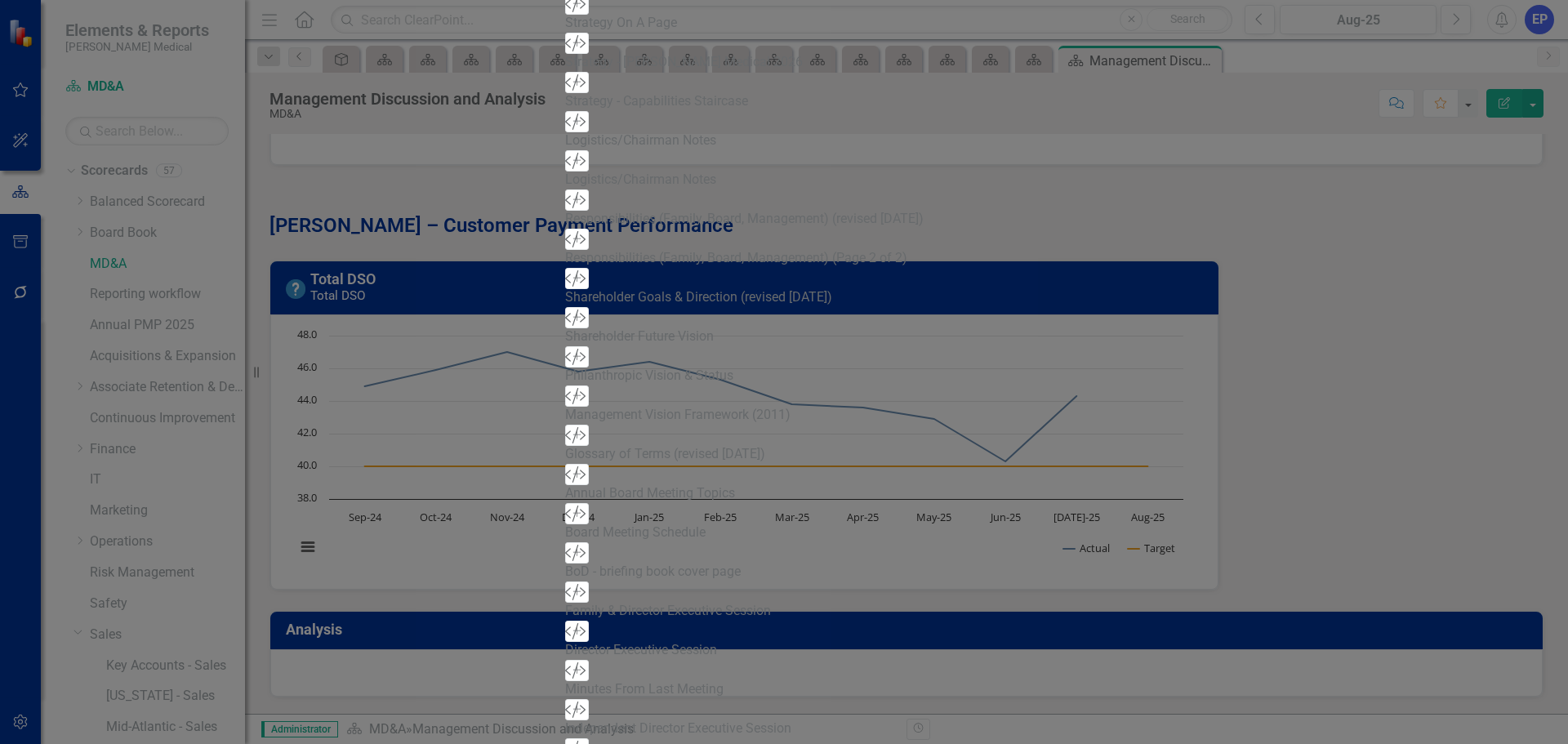
scroll to position [3304, 0]
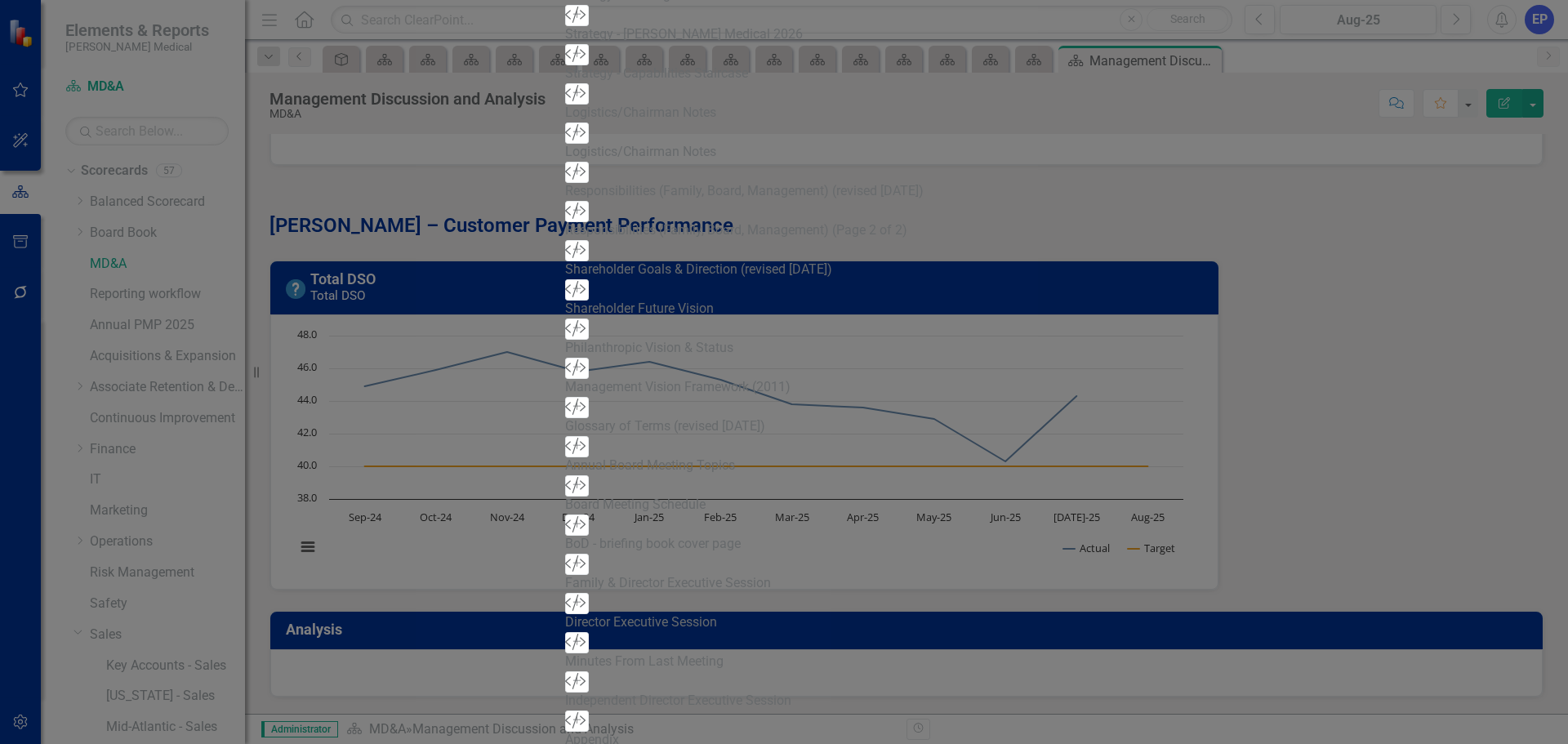
scroll to position [3595, 0]
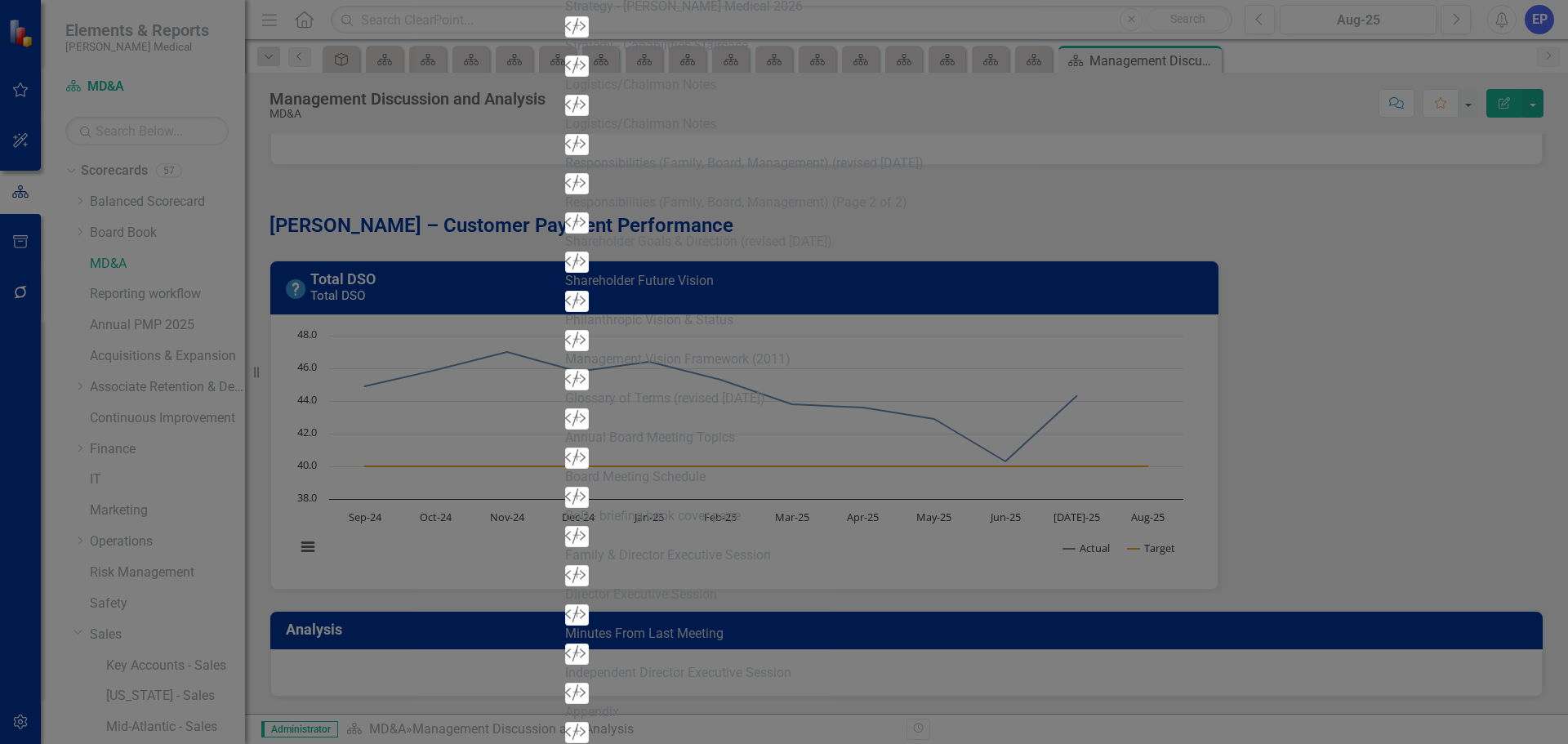
scroll to position [3885, 0]
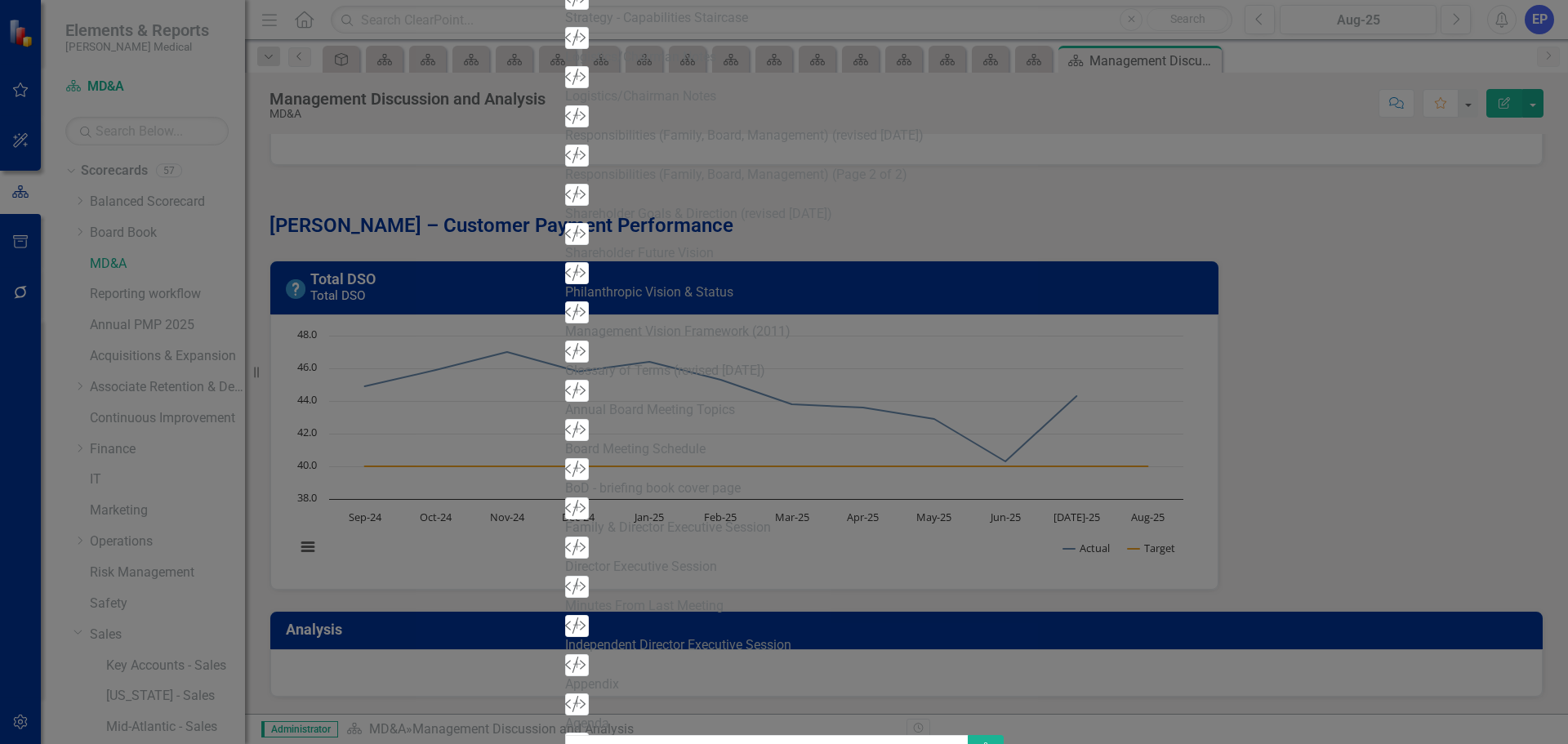
scroll to position [4176, 0]
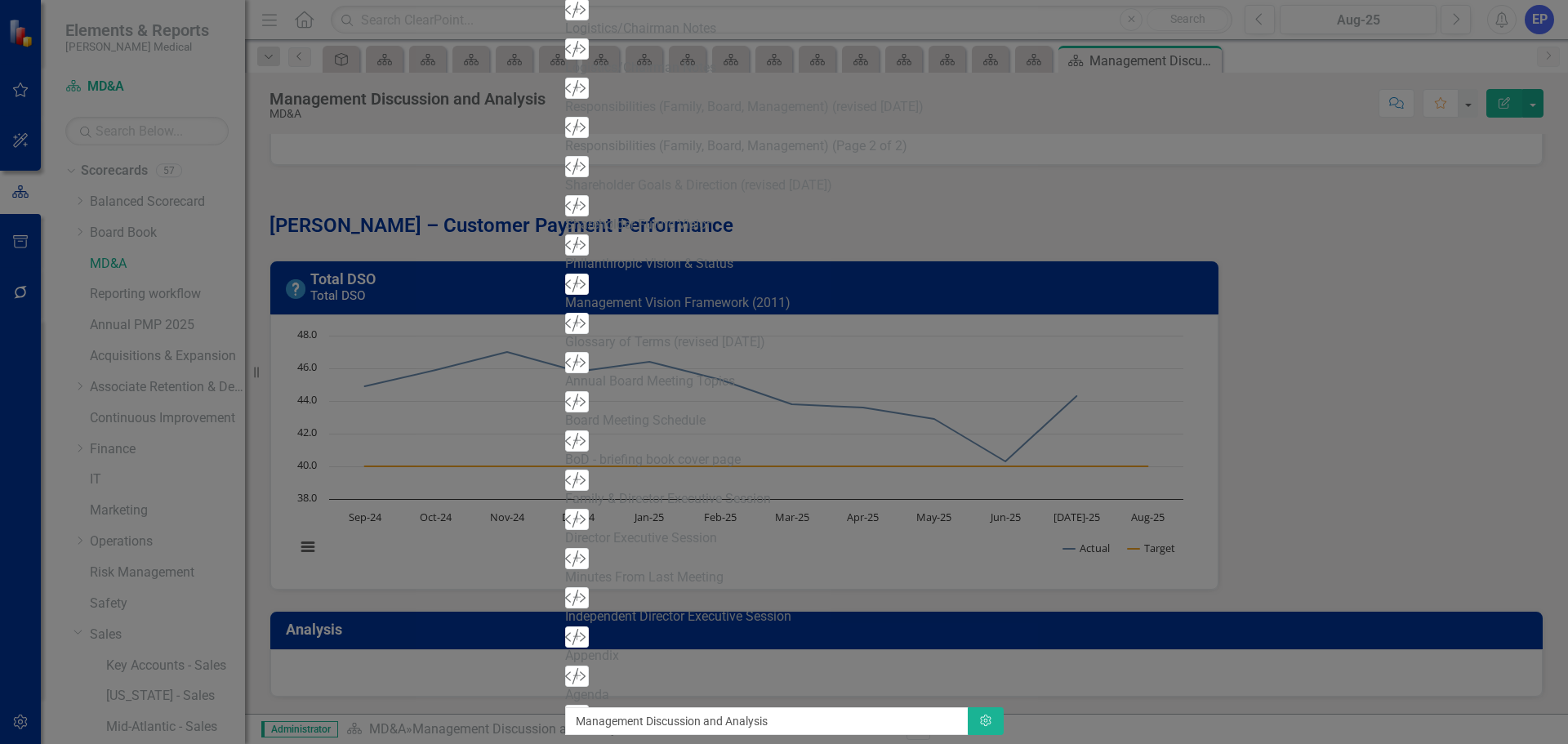
scroll to position [4467, 0]
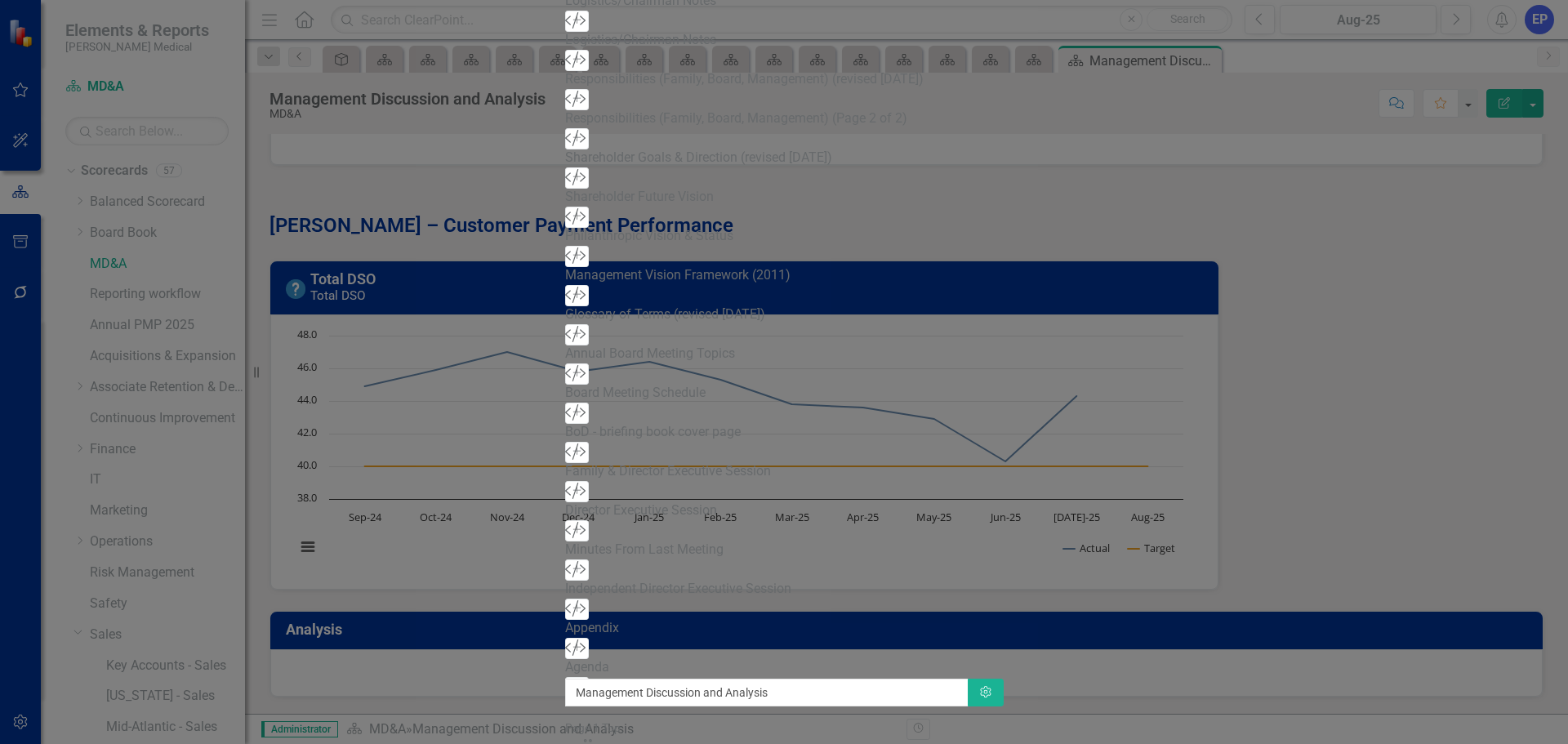
scroll to position [4758, 0]
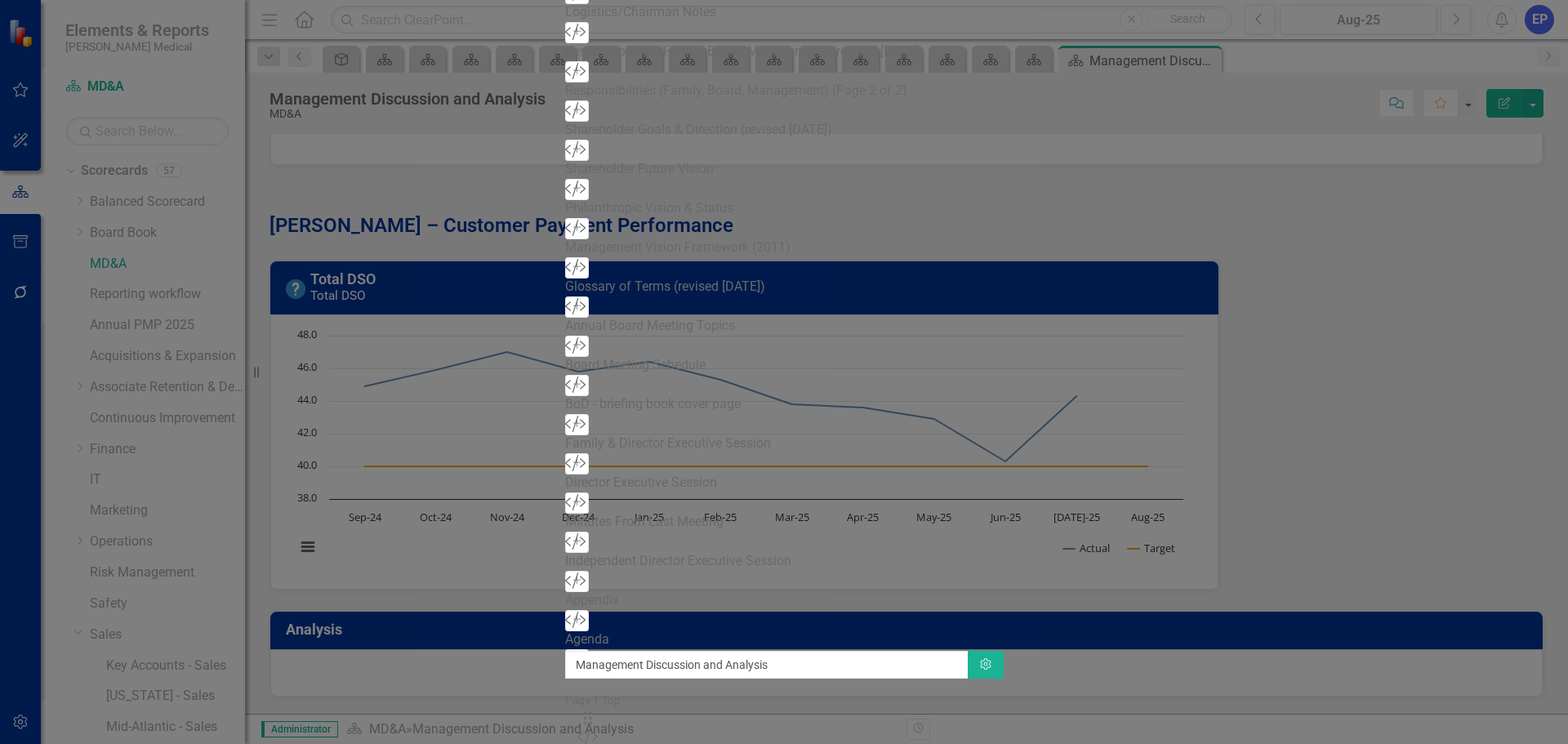
scroll to position [5048, 0]
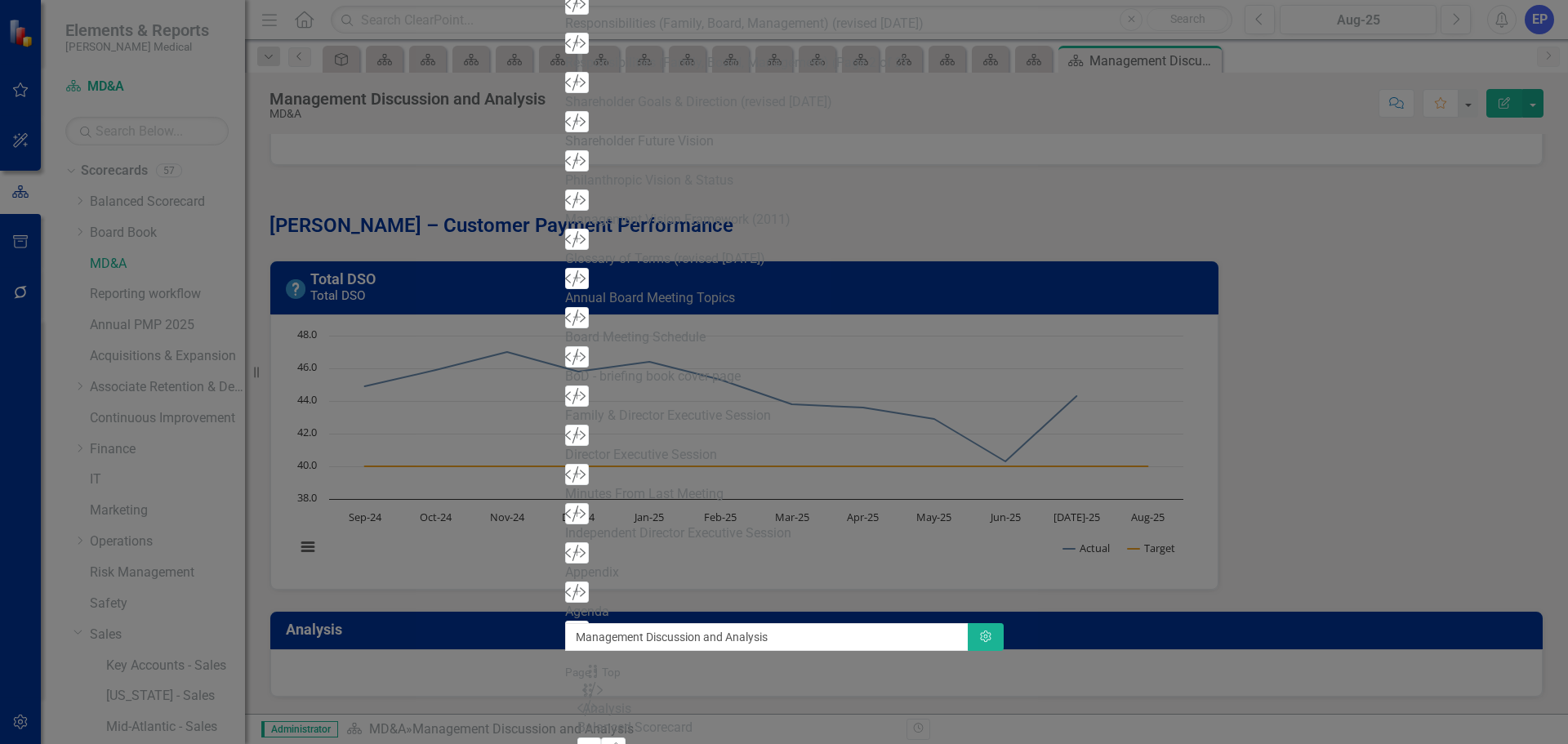
scroll to position [5289, 0]
drag, startPoint x: 561, startPoint y: 445, endPoint x: 600, endPoint y: 449, distance: 39.2
drag, startPoint x: 559, startPoint y: 443, endPoint x: 619, endPoint y: 418, distance: 65.0
drag, startPoint x: 566, startPoint y: 359, endPoint x: 607, endPoint y: 383, distance: 47.5
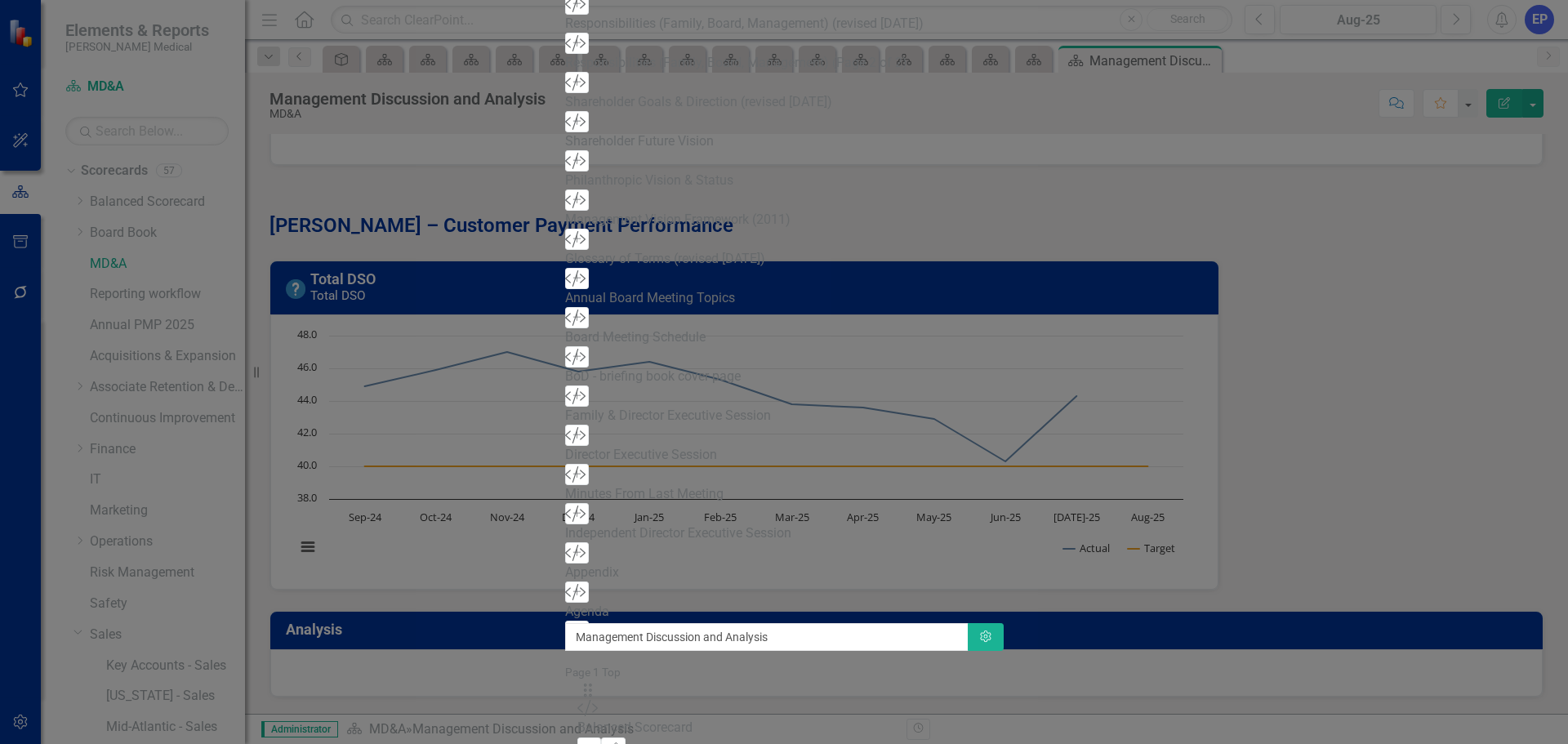
scroll to position [1078, 0]
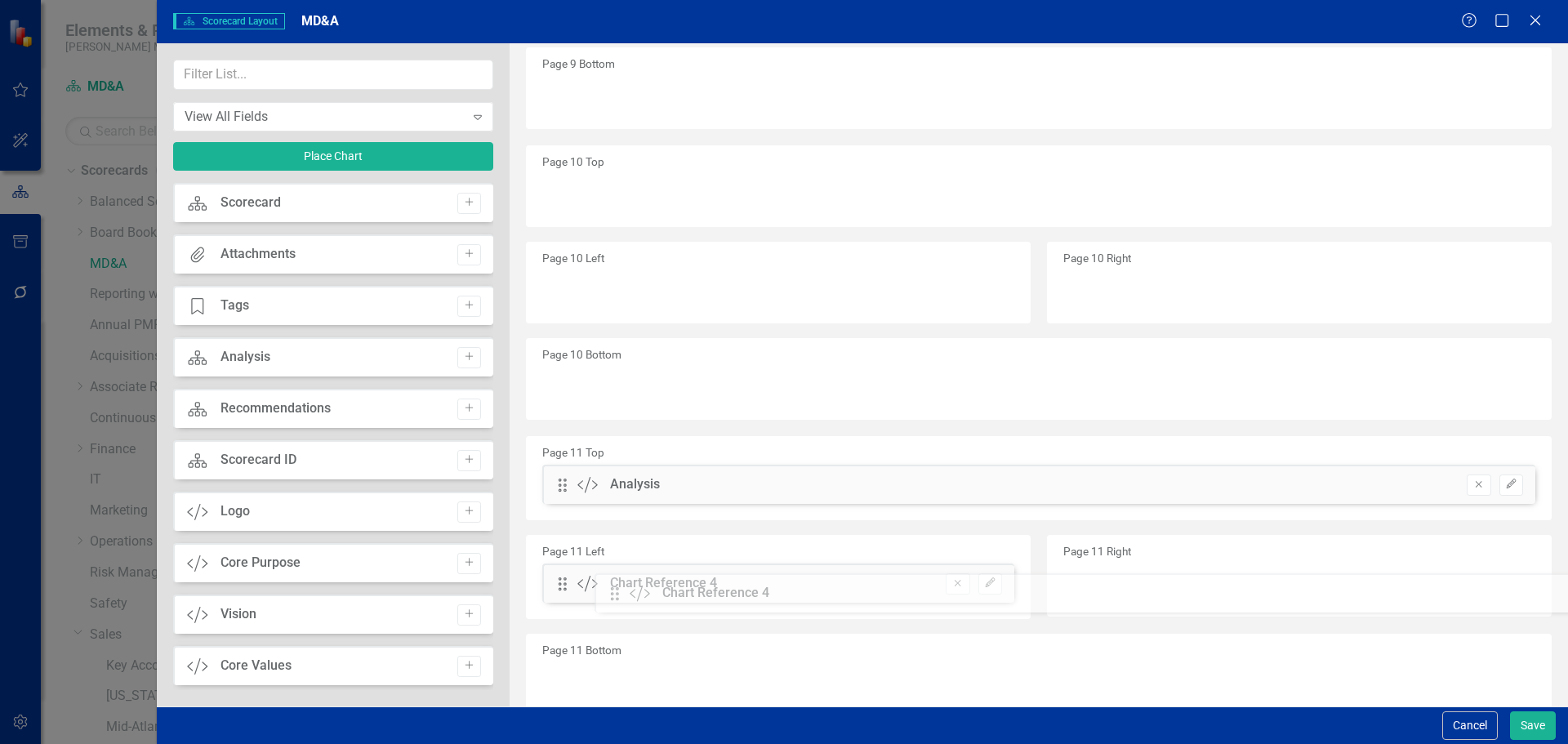
scroll to position [3409, 0]
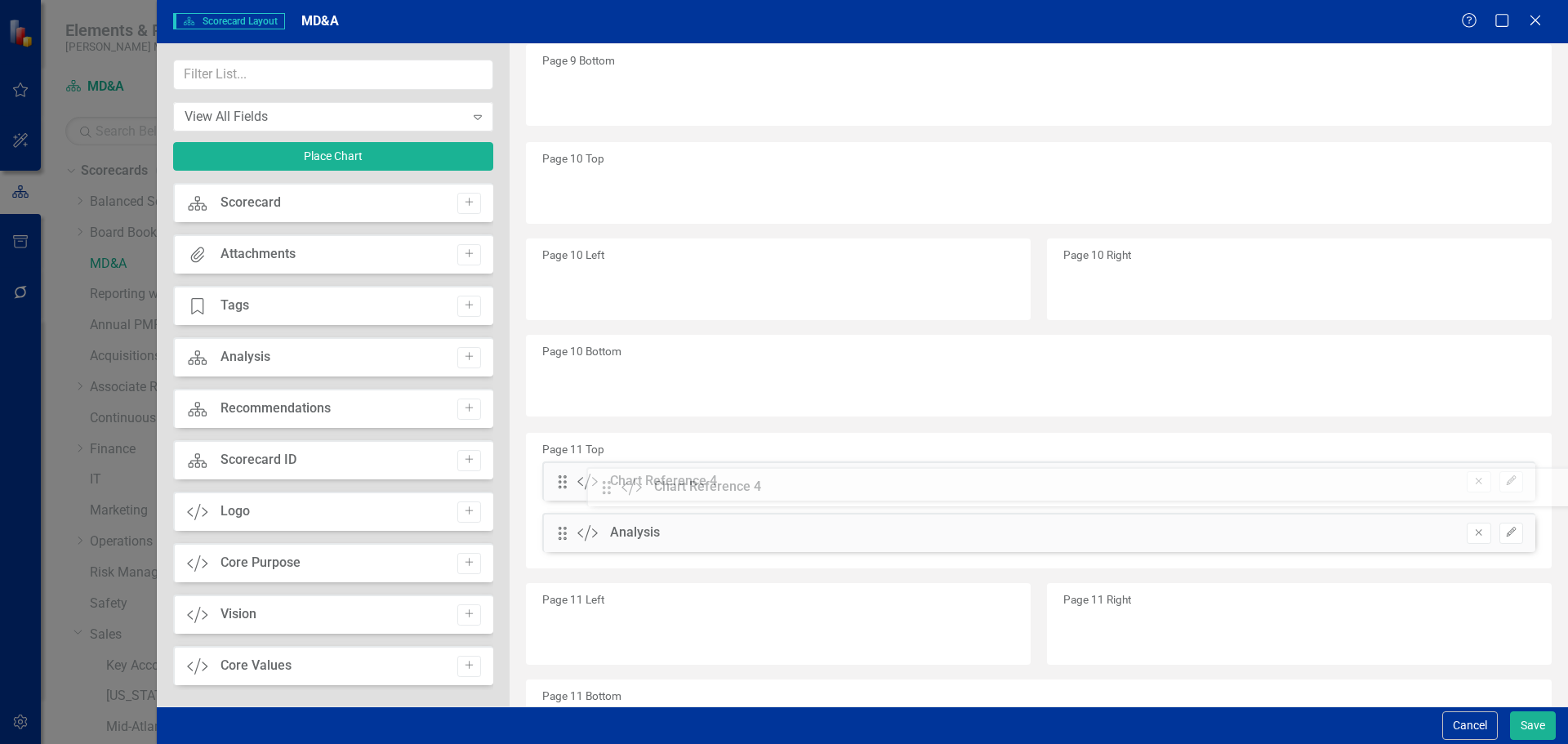
drag, startPoint x: 559, startPoint y: 298, endPoint x: 616, endPoint y: 483, distance: 193.6
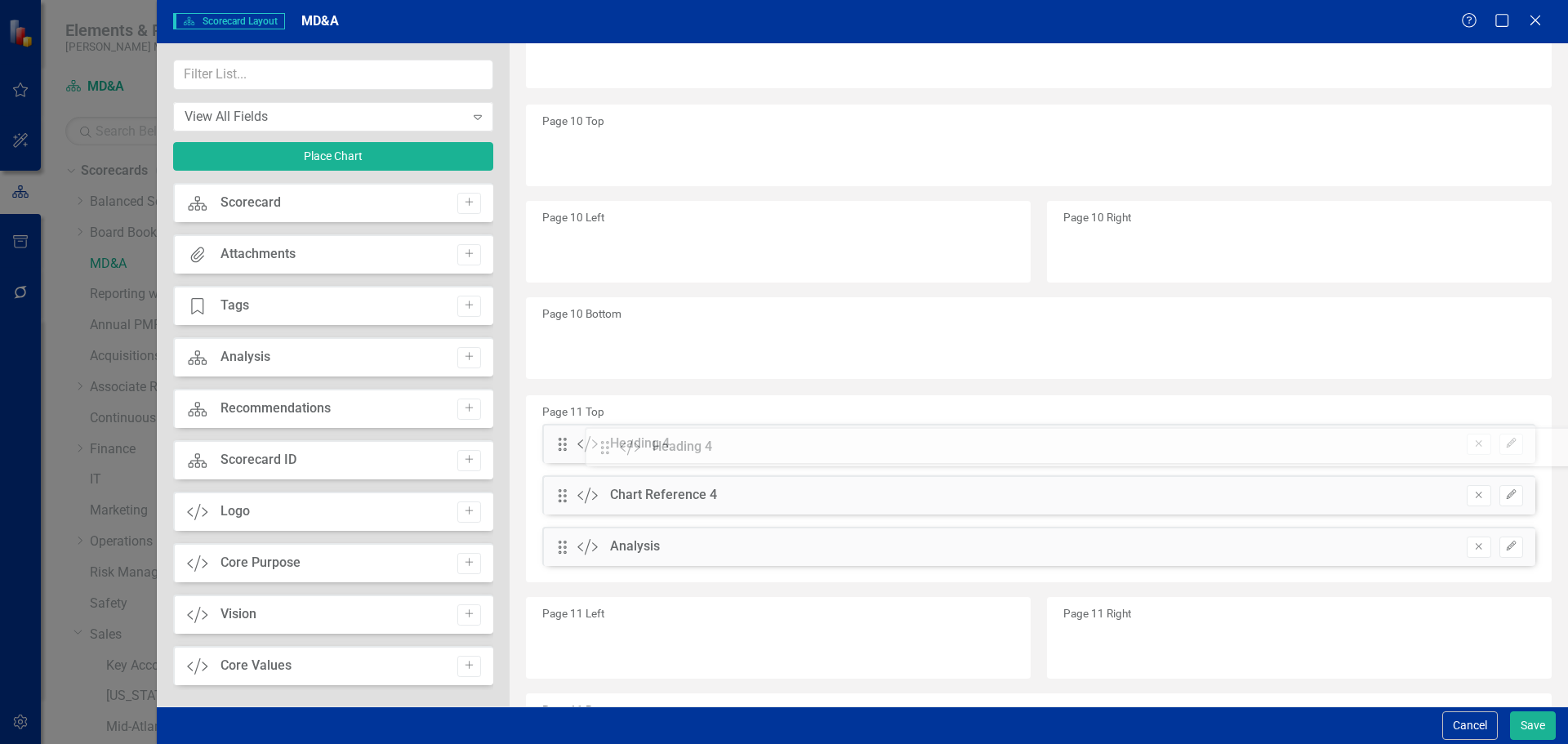
drag, startPoint x: 619, startPoint y: 387, endPoint x: 625, endPoint y: 444, distance: 57.3
drag, startPoint x: 566, startPoint y: 224, endPoint x: 624, endPoint y: 532, distance: 313.4
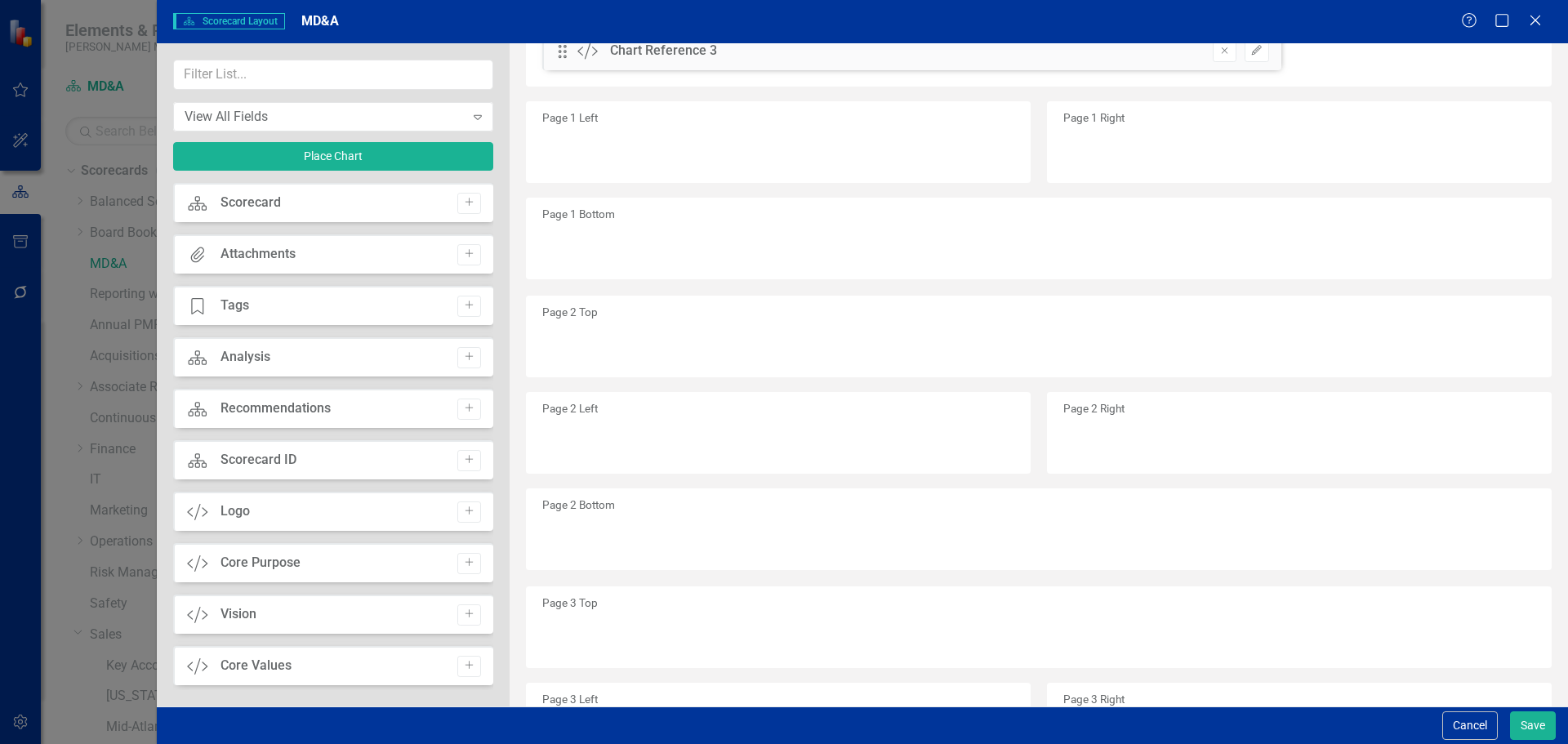
scroll to position [670, 0]
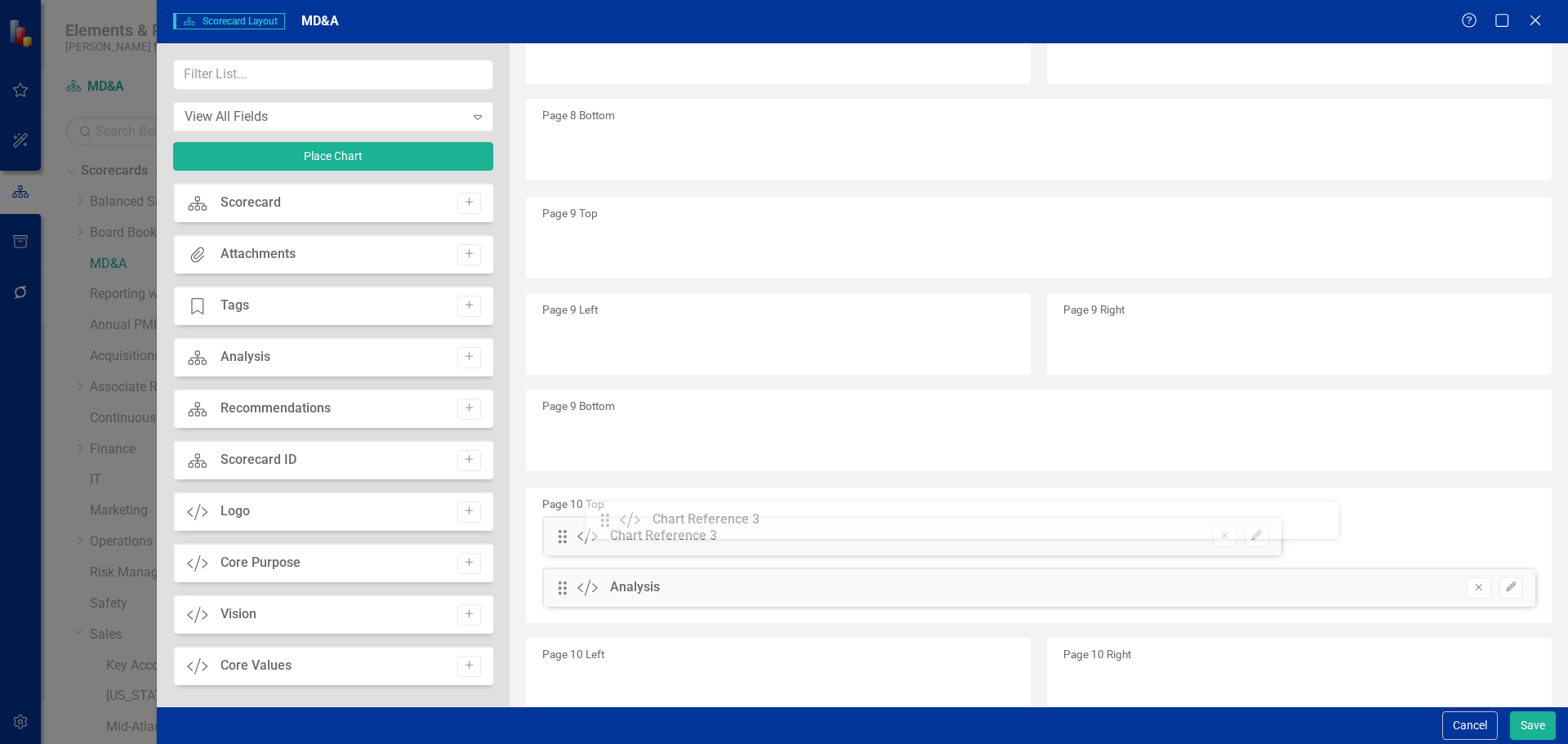
drag, startPoint x: 565, startPoint y: 202, endPoint x: 619, endPoint y: 513, distance: 315.7
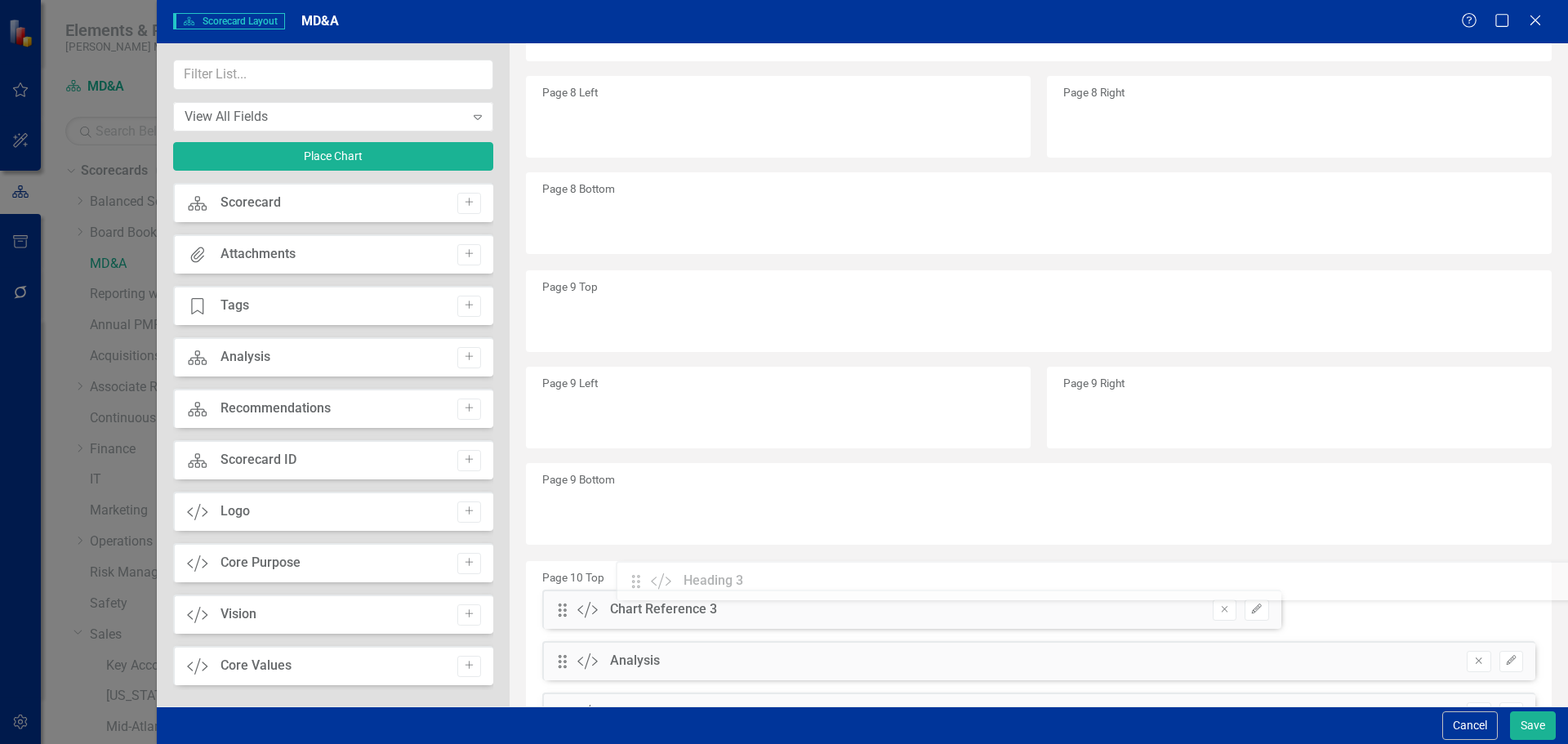
scroll to position [2841, 0]
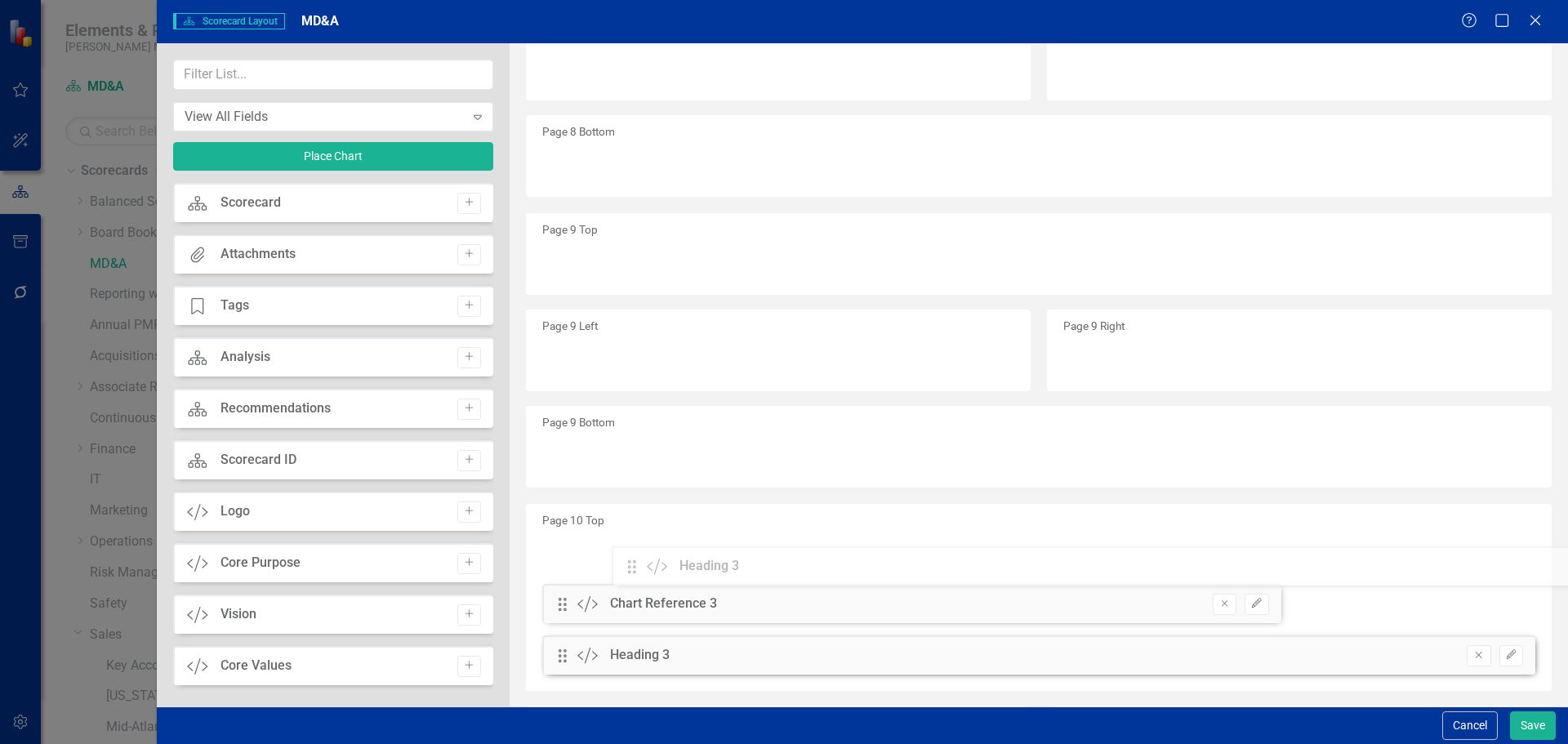
drag, startPoint x: 566, startPoint y: 197, endPoint x: 648, endPoint y: 559, distance: 371.2
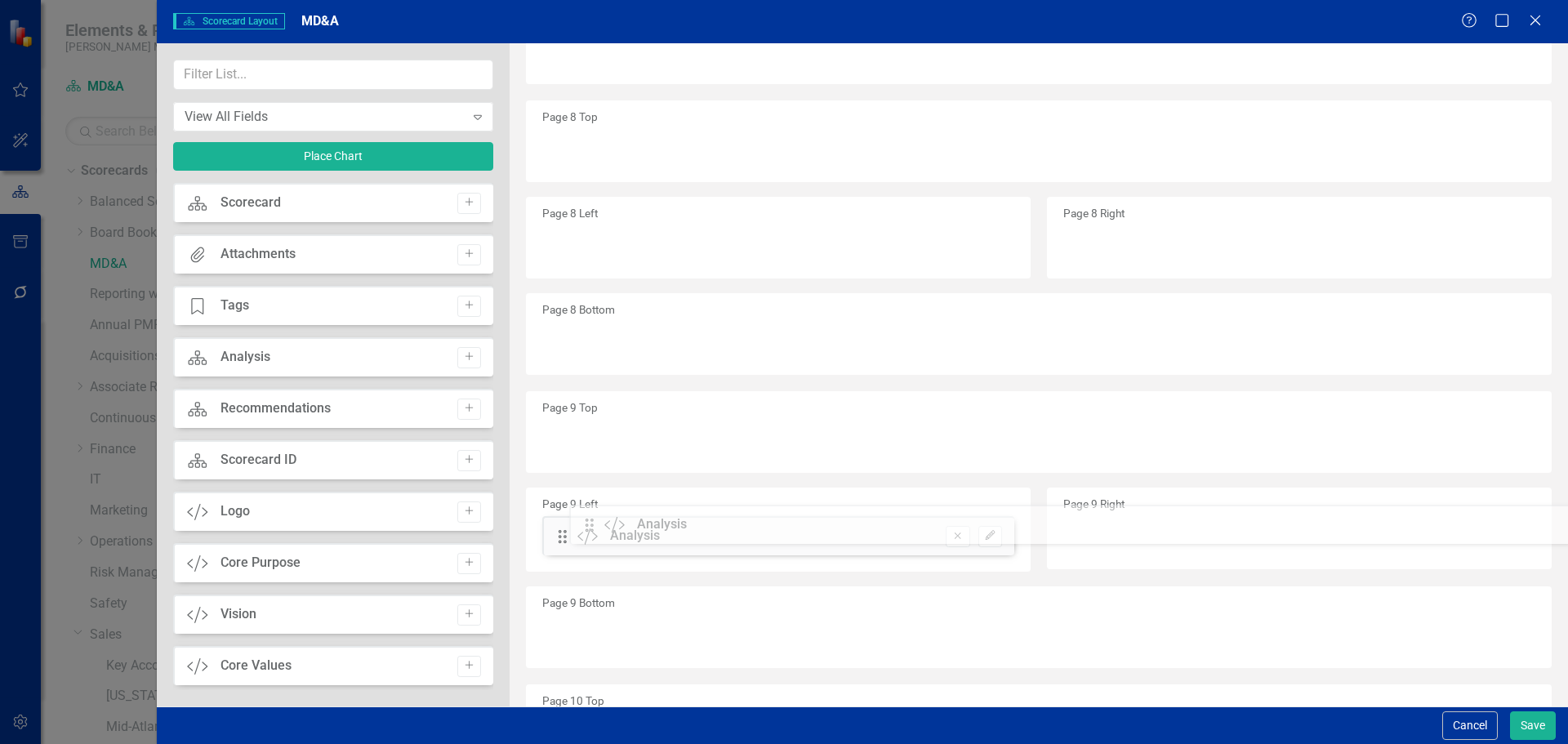
scroll to position [2615, 0]
drag, startPoint x: 578, startPoint y: 381, endPoint x: 603, endPoint y: 446, distance: 69.6
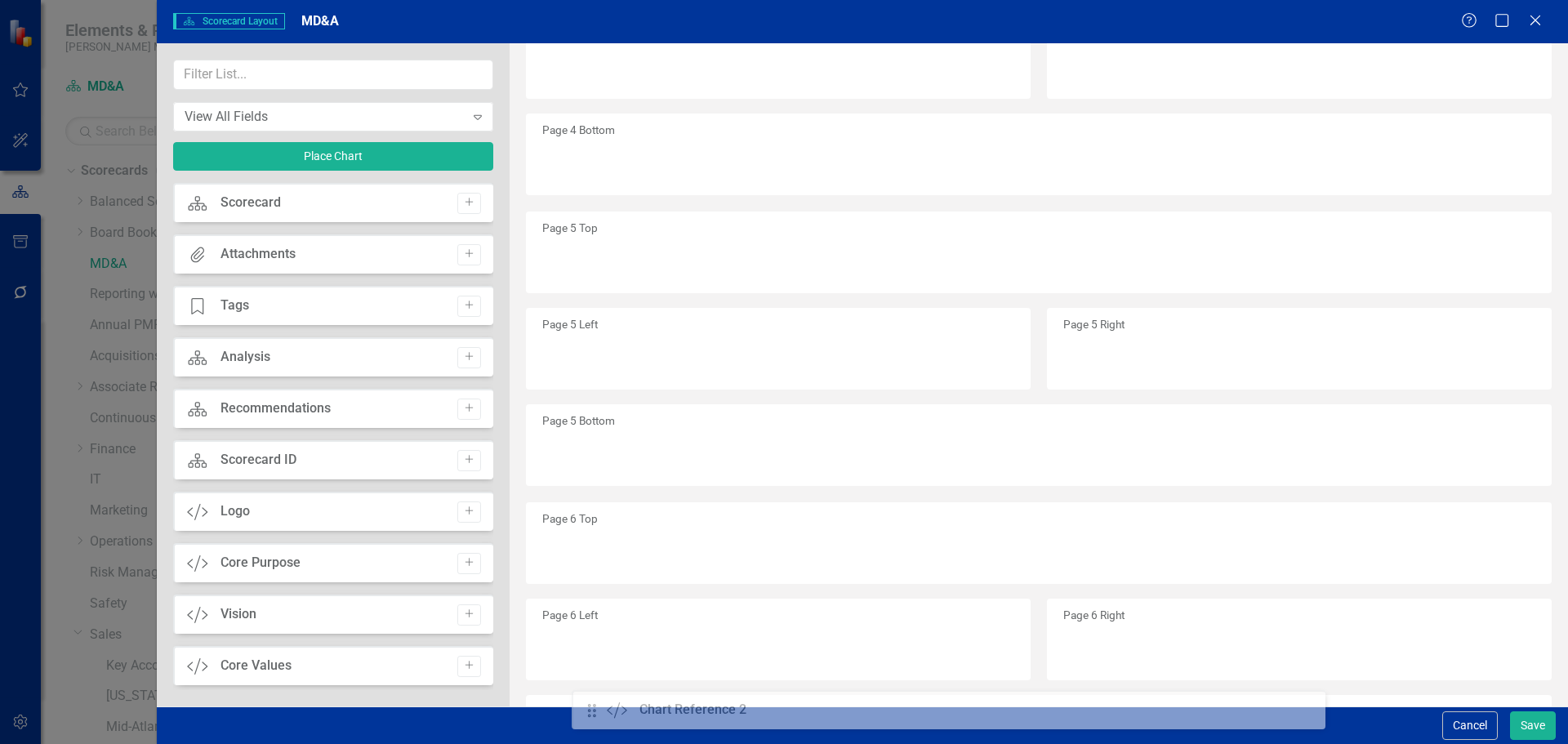
scroll to position [1643, 0]
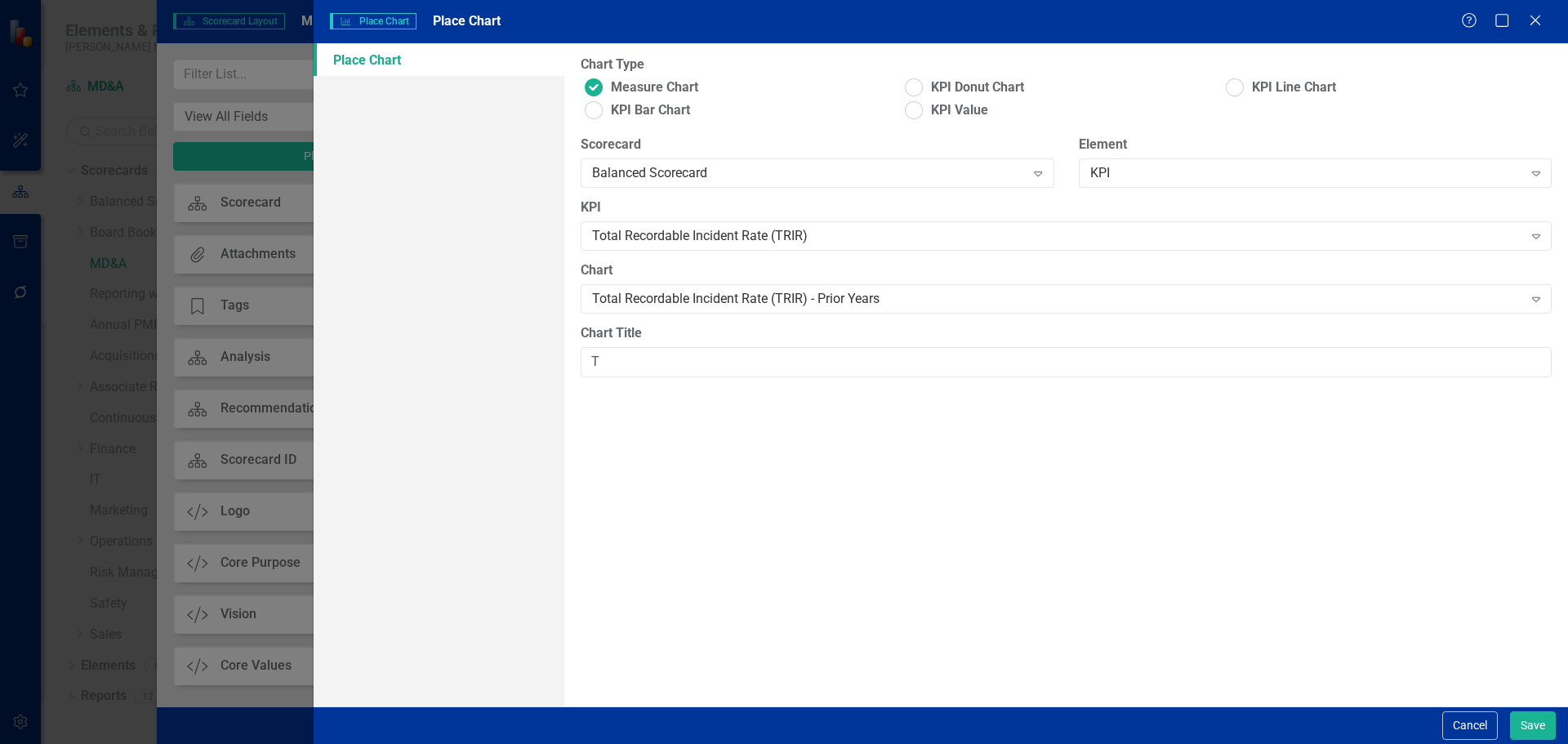
scroll to position [5372, 0]
type input "Total Recordable Incident Rate (TRIR) - Prior Years"
click at [1524, 721] on button "Save" at bounding box center [1532, 725] width 46 height 28
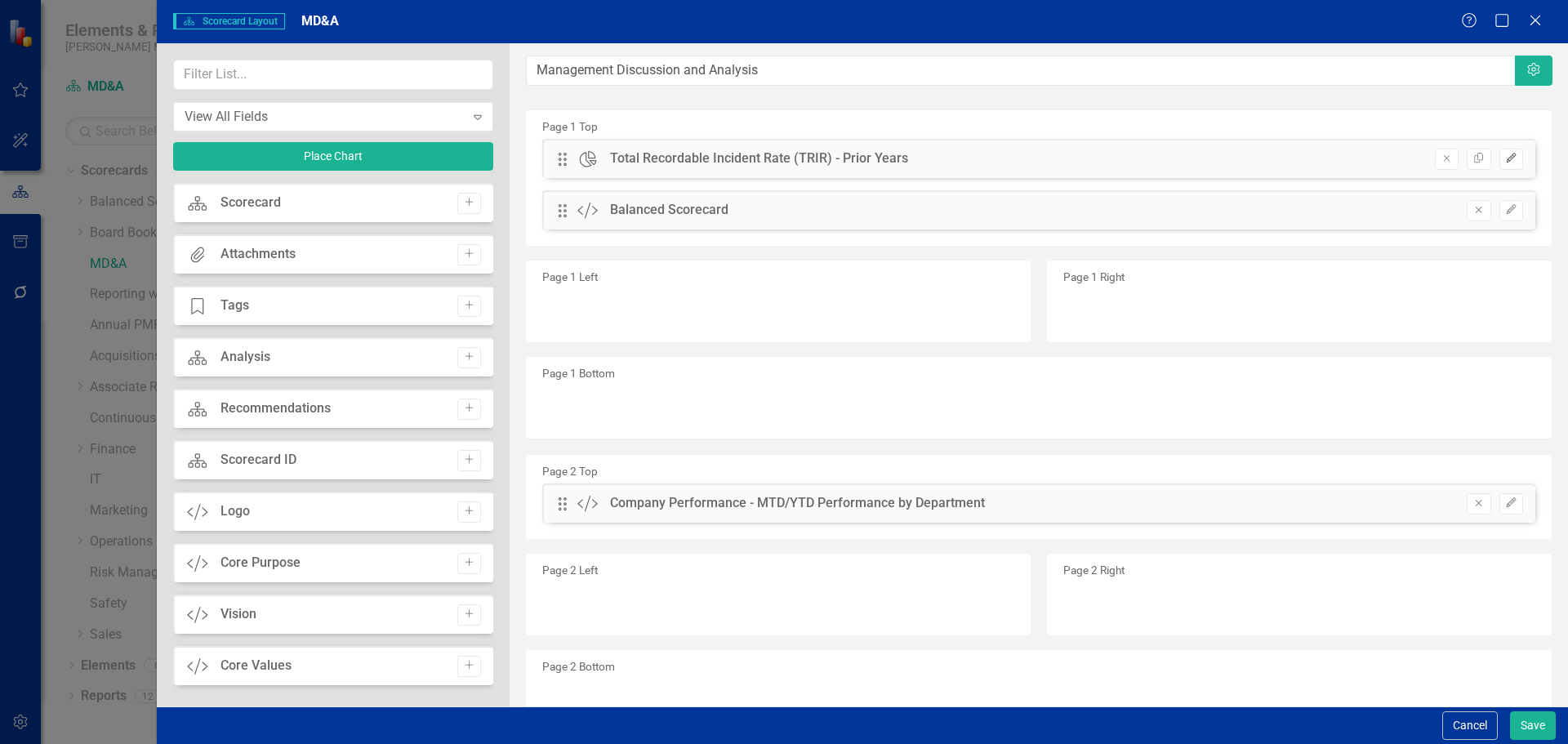
click at [1505, 155] on icon "Edit" at bounding box center [1511, 158] width 12 height 10
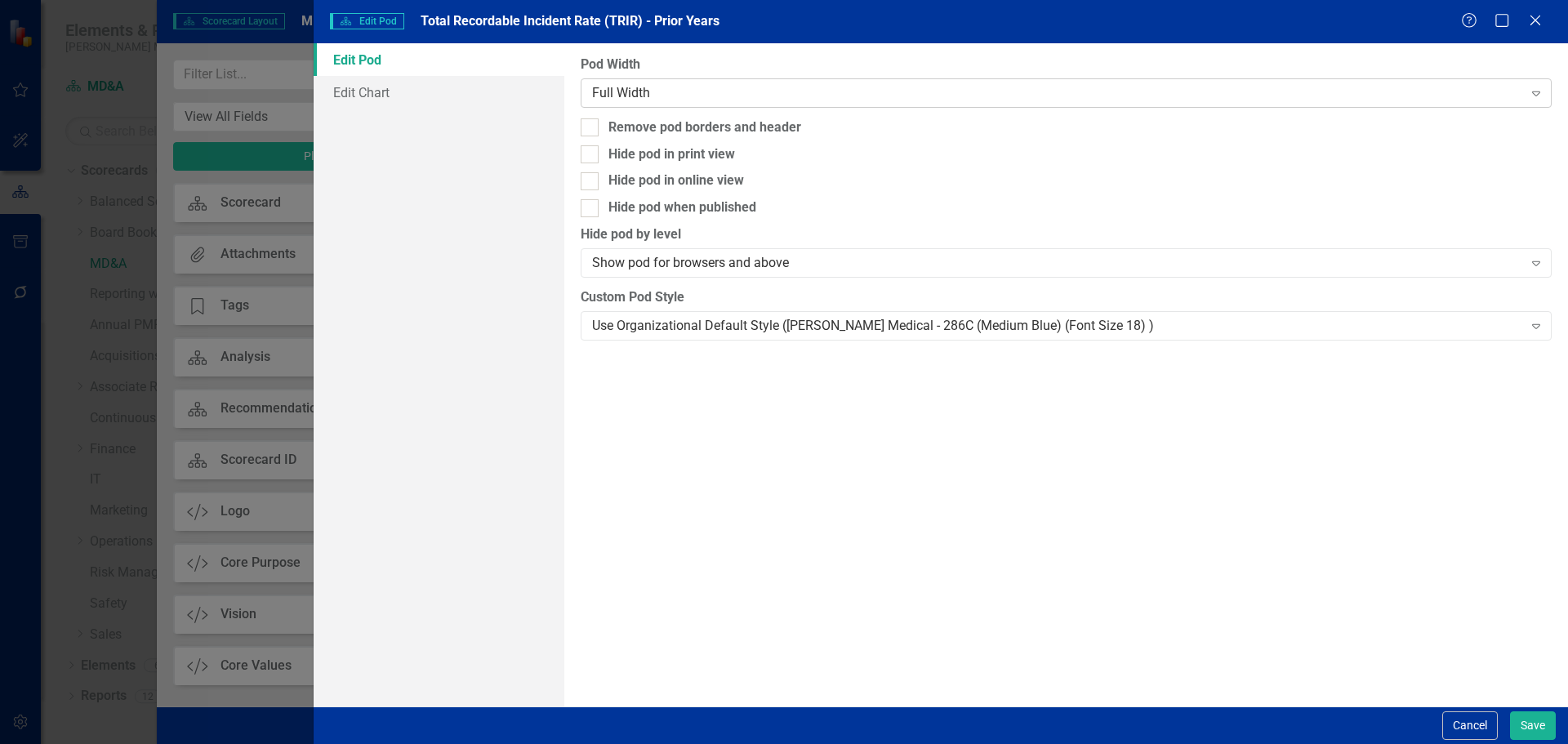
click at [780, 102] on div "Full Width" at bounding box center [1057, 92] width 930 height 19
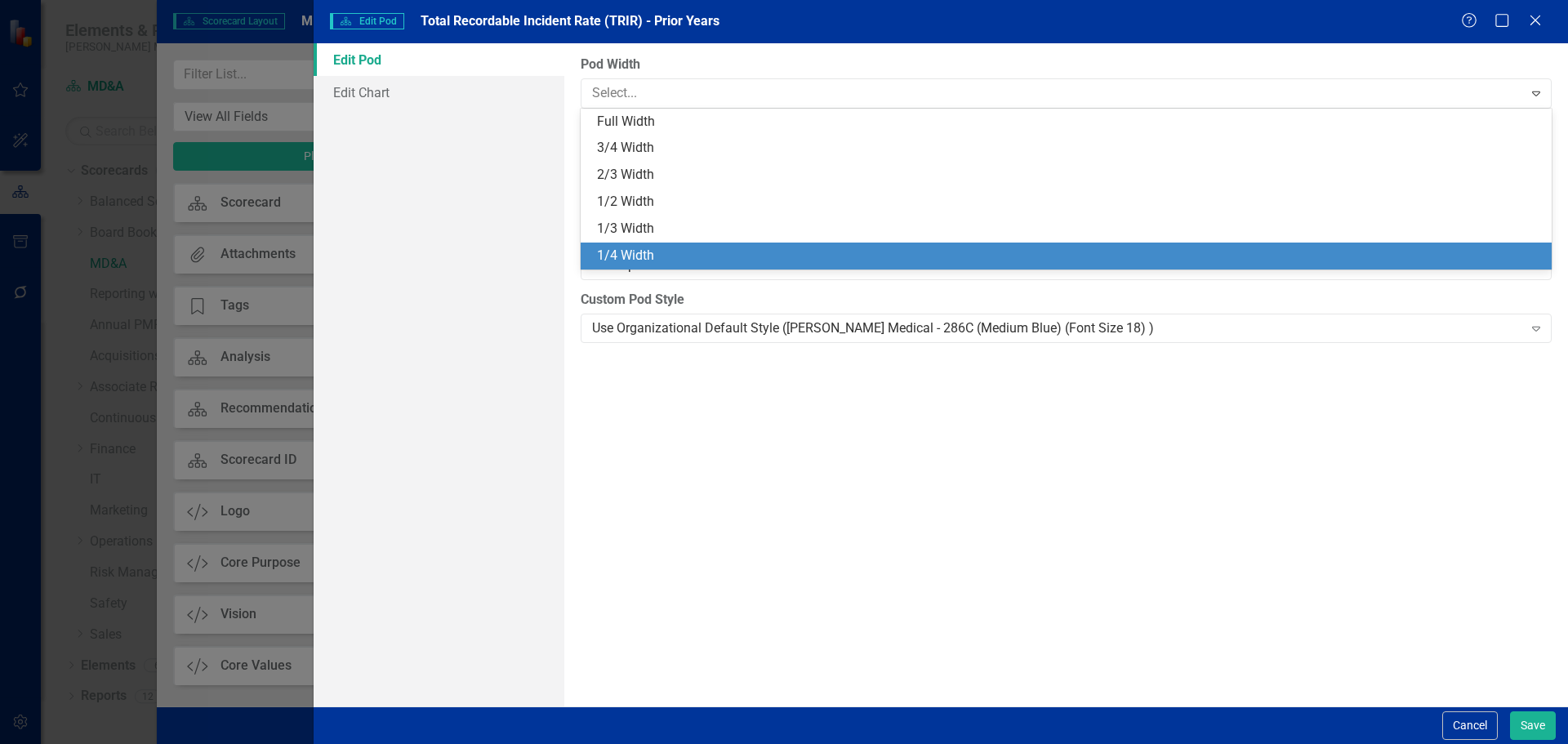
click at [764, 252] on div "1/4 Width" at bounding box center [1069, 255] width 945 height 19
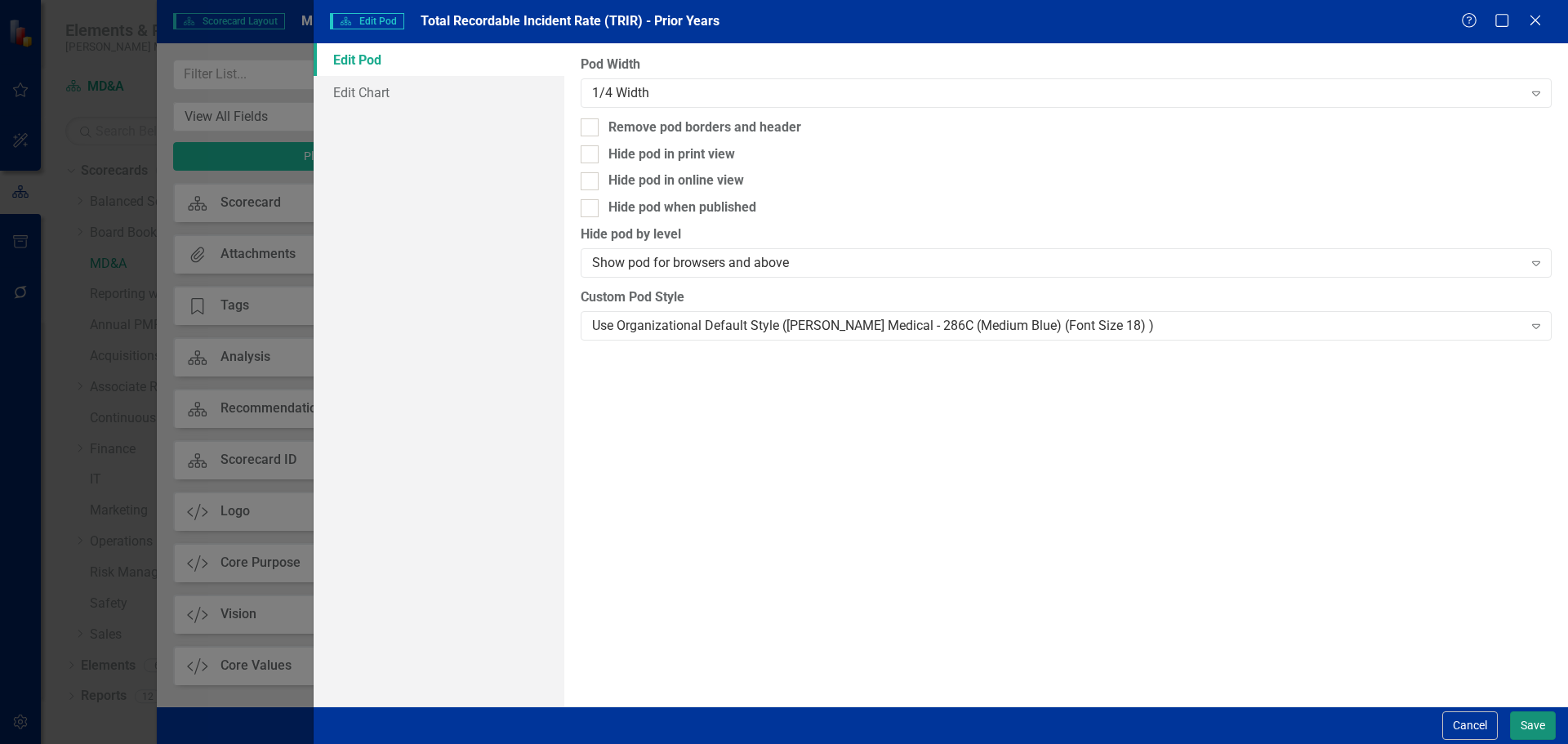
click at [1526, 728] on button "Save" at bounding box center [1532, 725] width 46 height 28
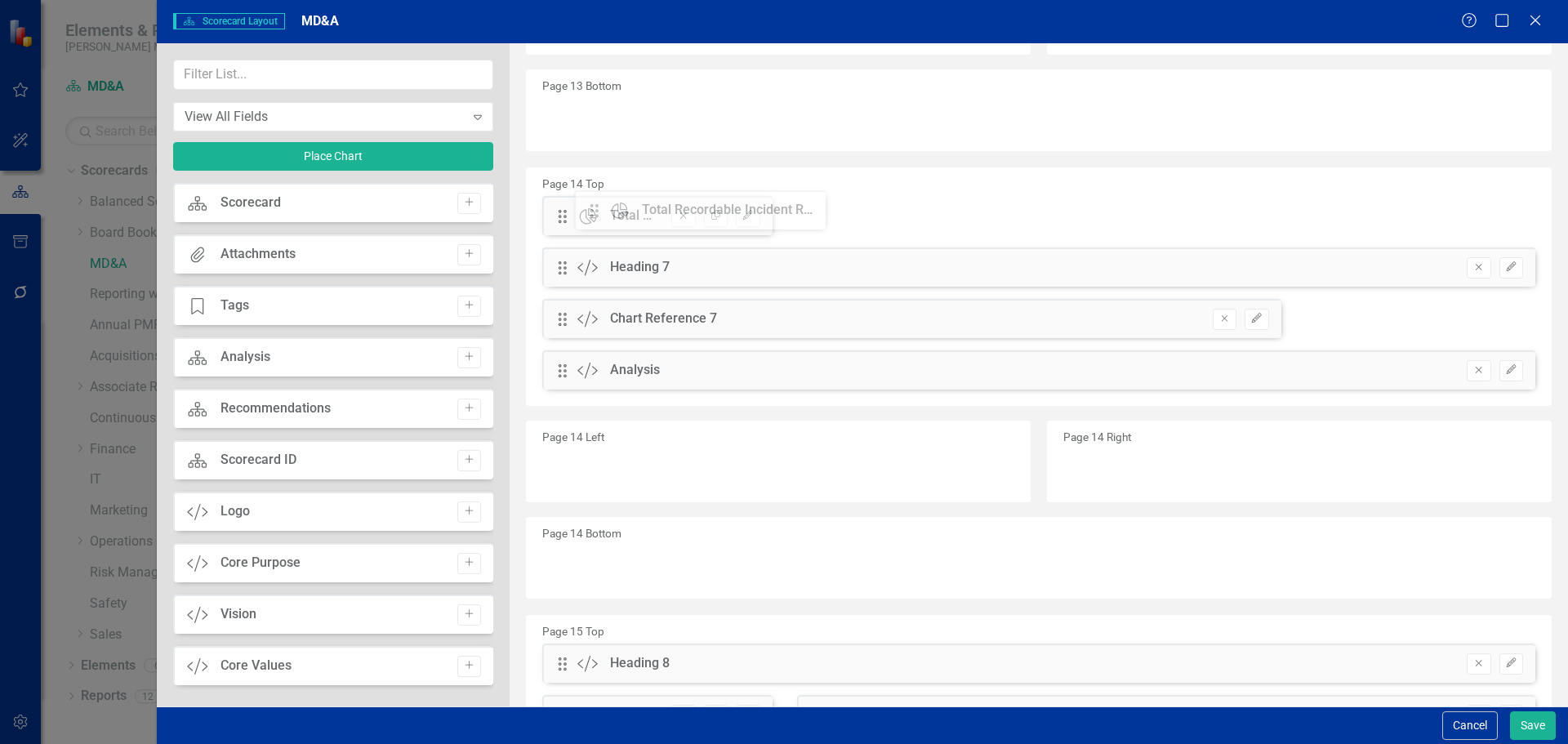
scroll to position [4363, 0]
drag, startPoint x: 559, startPoint y: 153, endPoint x: 588, endPoint y: 294, distance: 144.0
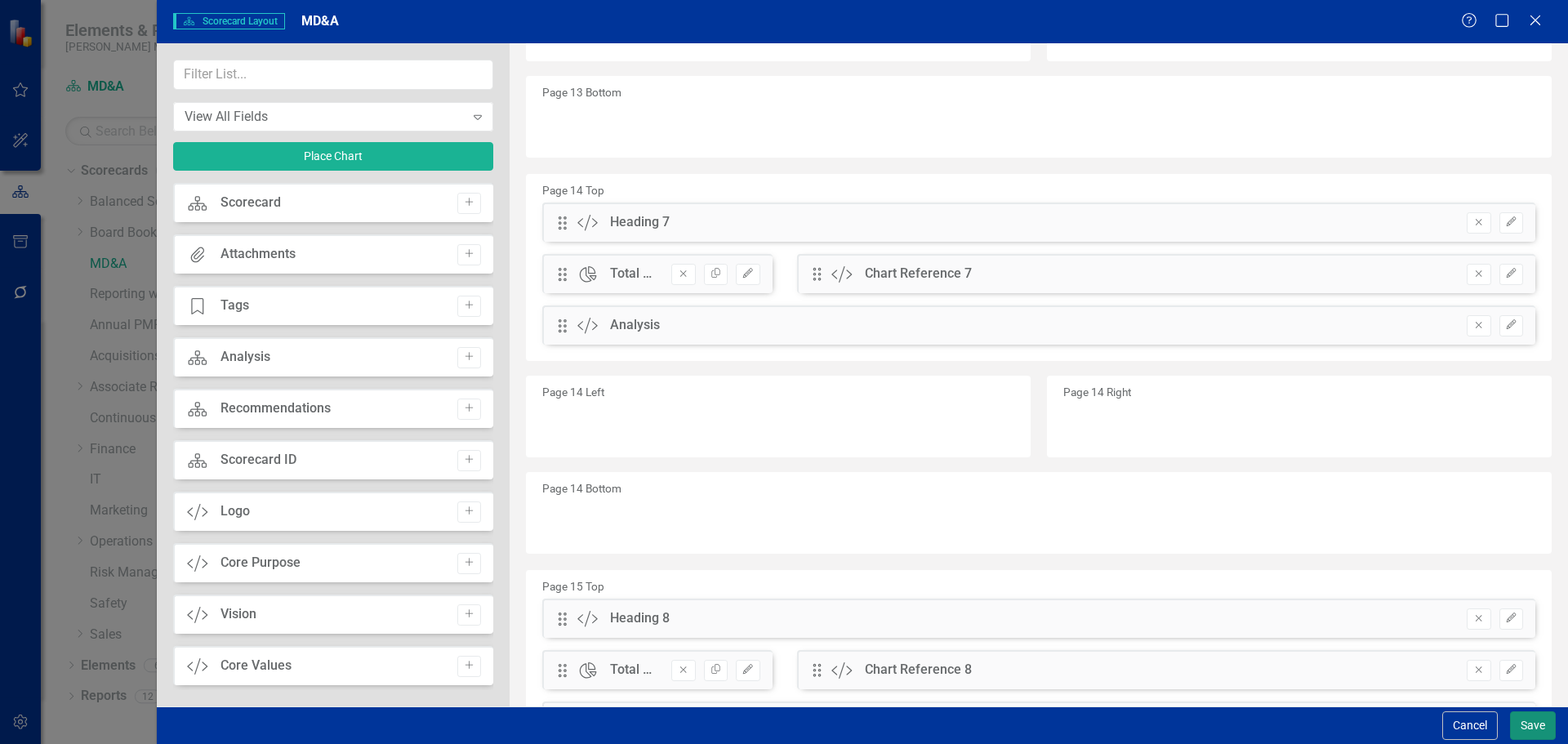
click at [1542, 720] on button "Save" at bounding box center [1532, 725] width 46 height 28
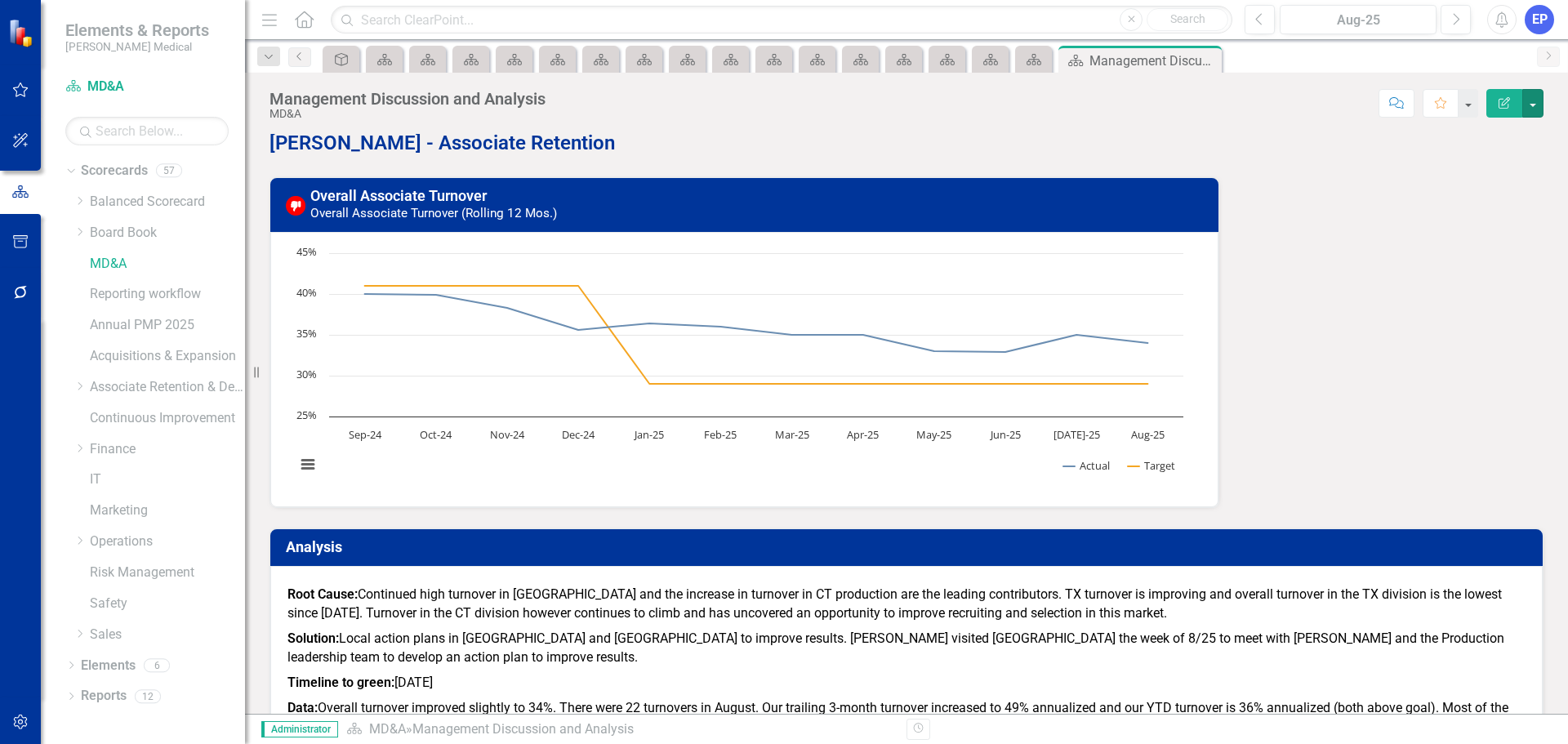
scroll to position [1372, 0]
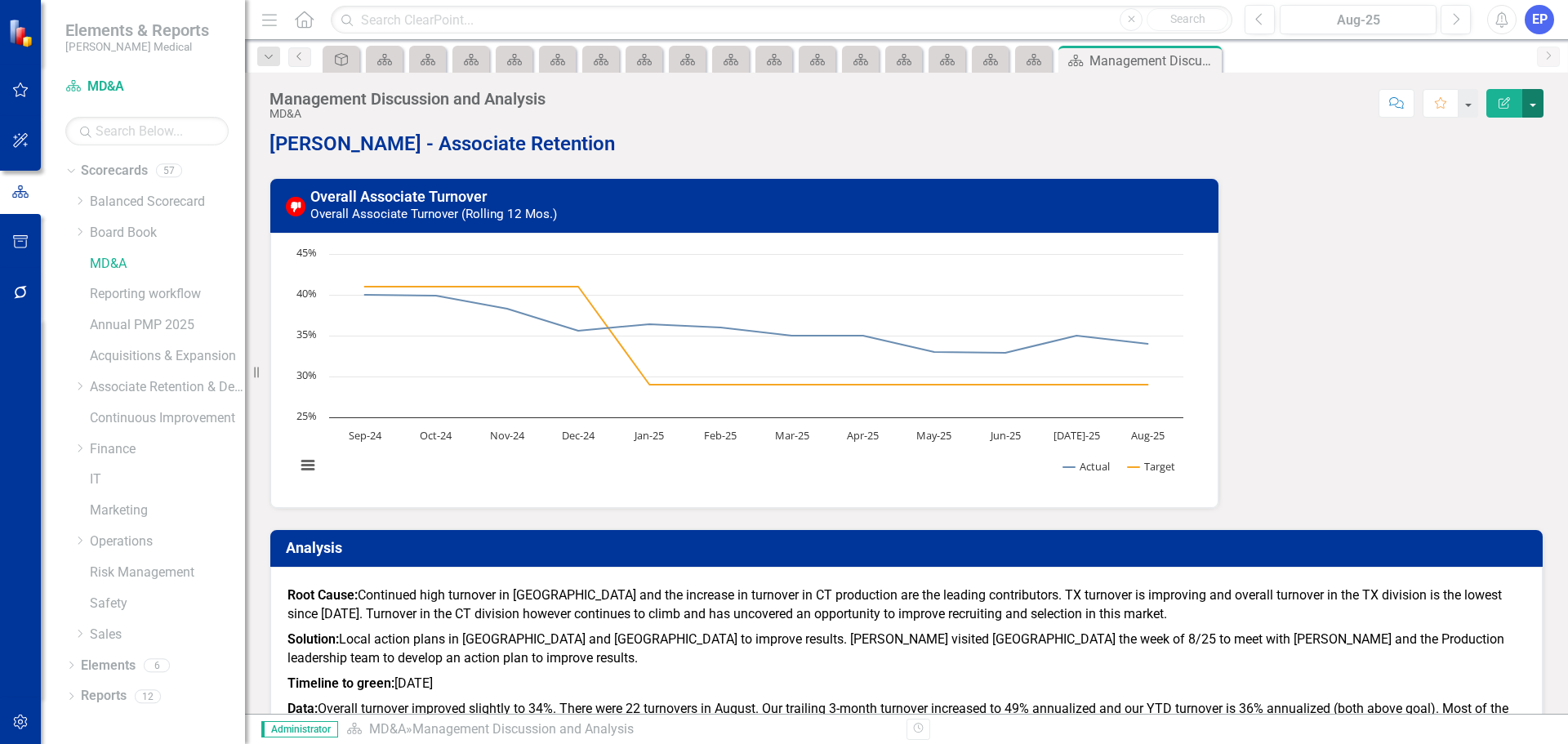
click at [1527, 111] on button "button" at bounding box center [1532, 103] width 21 height 28
click at [1503, 160] on link "Edit Report Edit Layout" at bounding box center [1476, 163] width 132 height 30
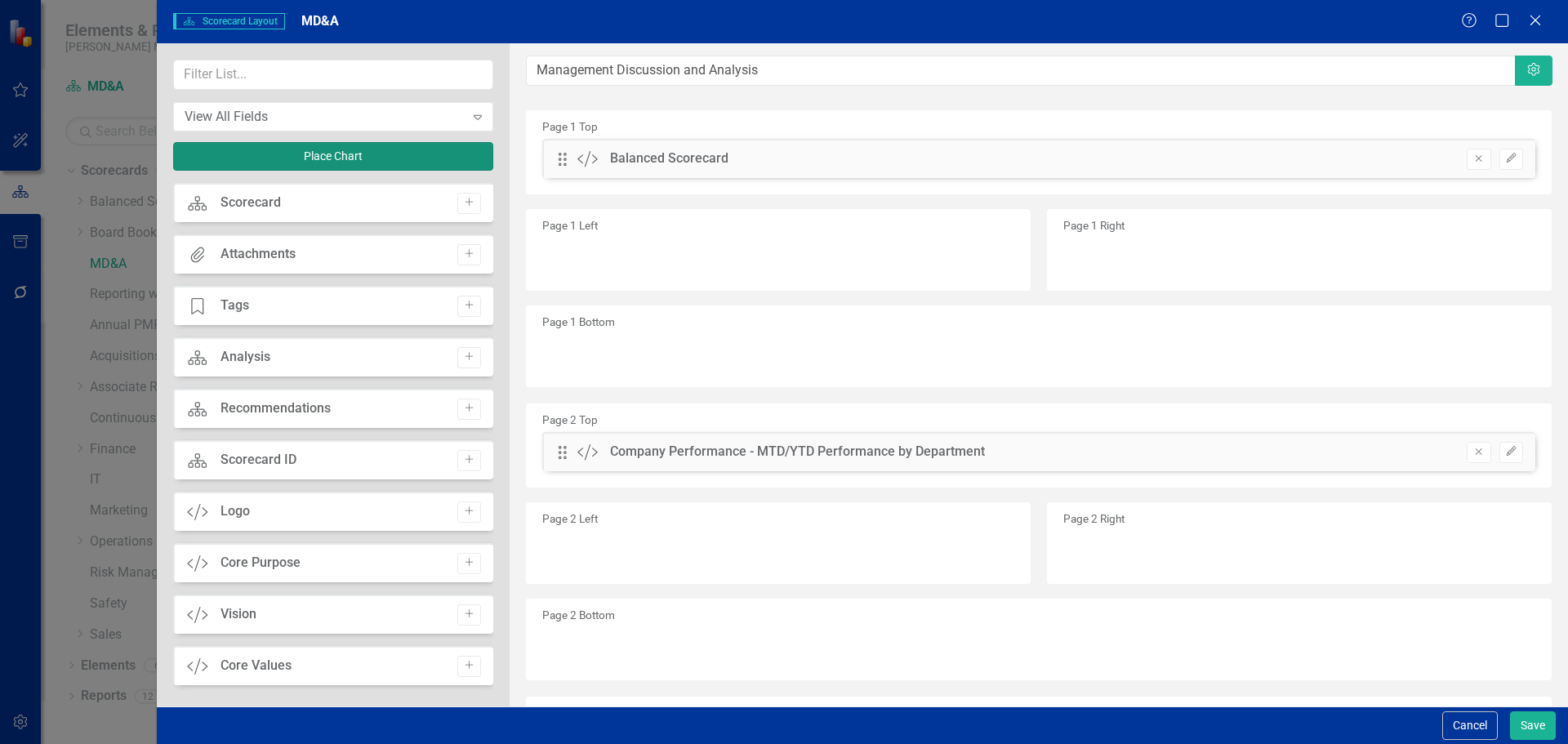
click at [348, 150] on button "Place Chart" at bounding box center [333, 156] width 320 height 28
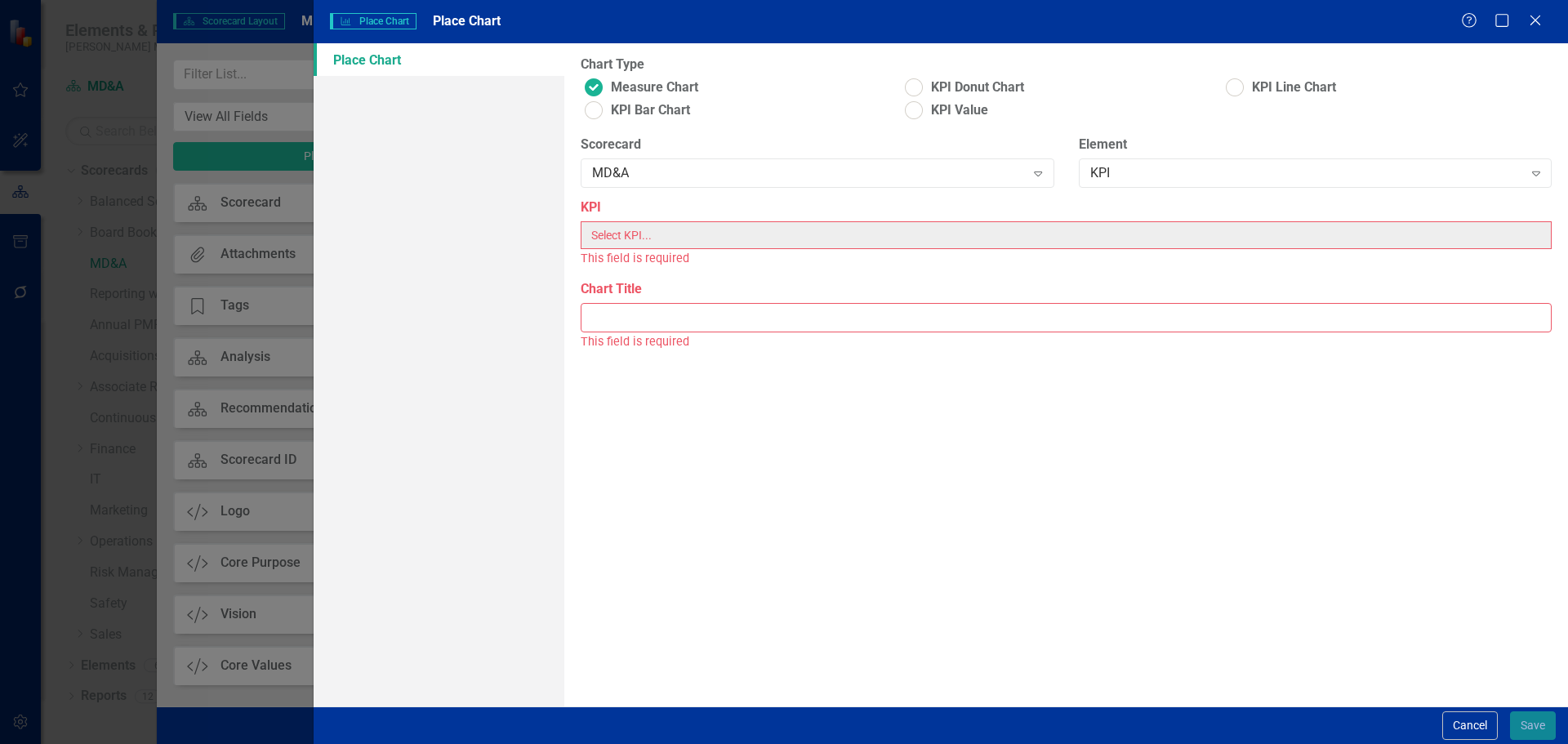
click at [676, 170] on div "MD&A" at bounding box center [808, 173] width 432 height 19
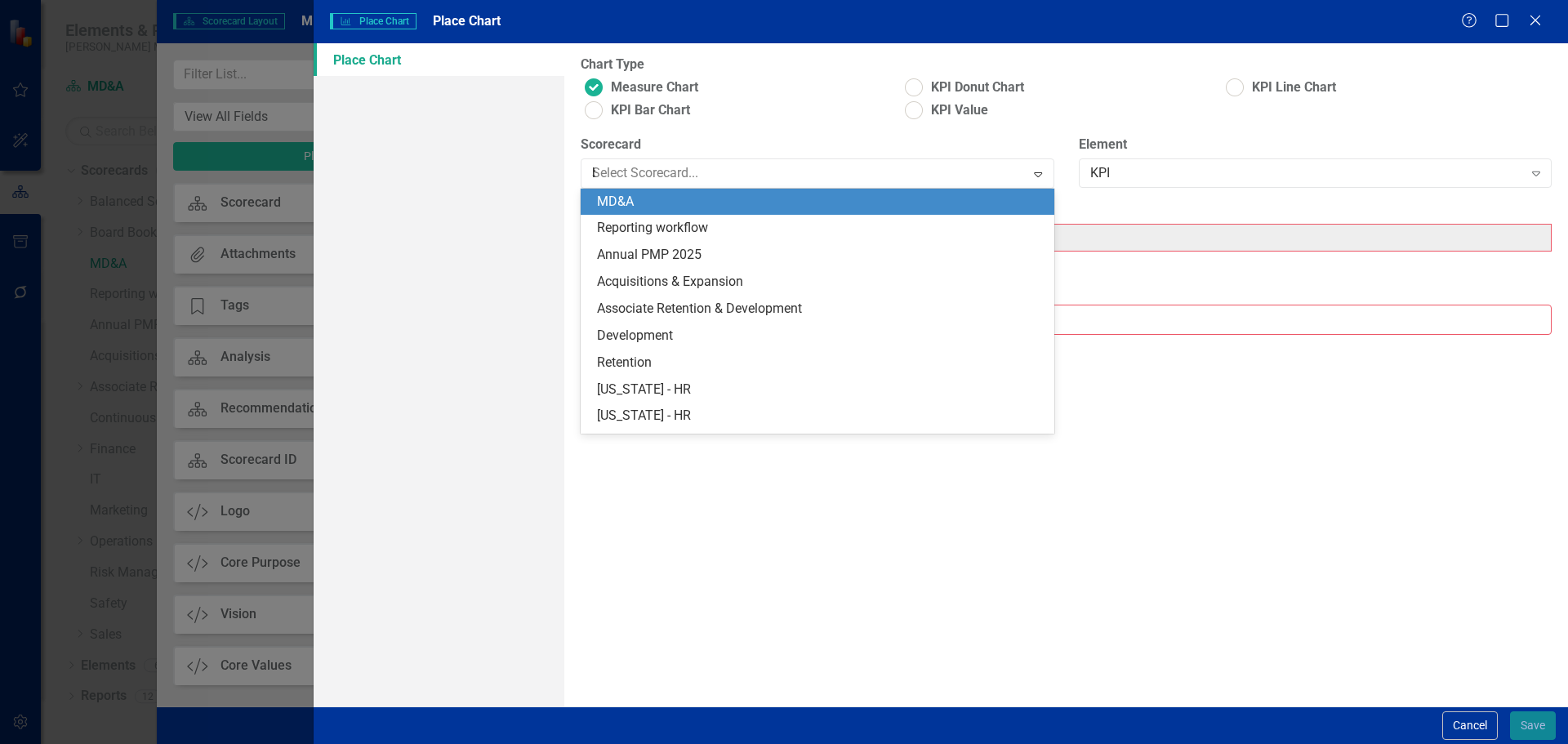
scroll to position [318, 0]
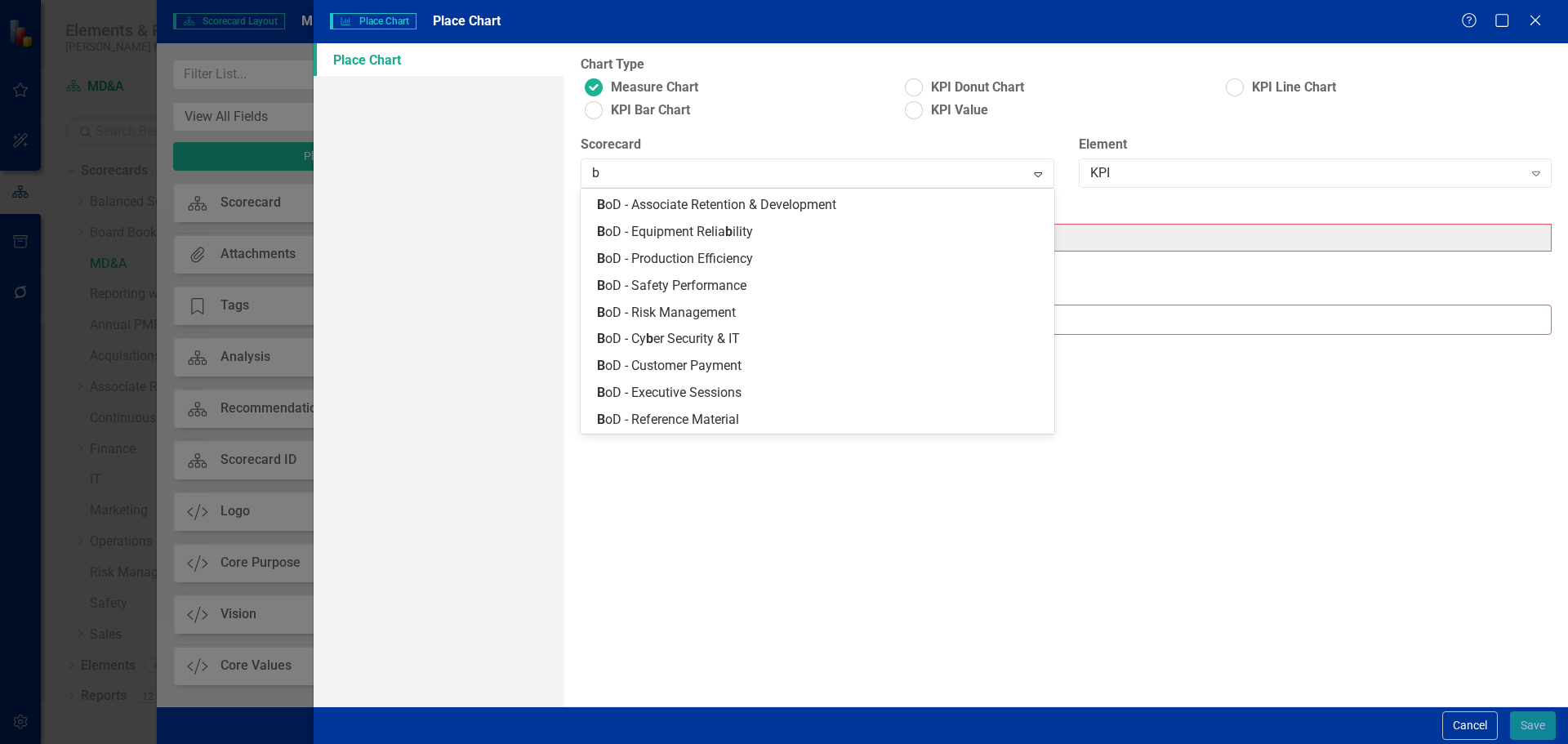
type input "ba"
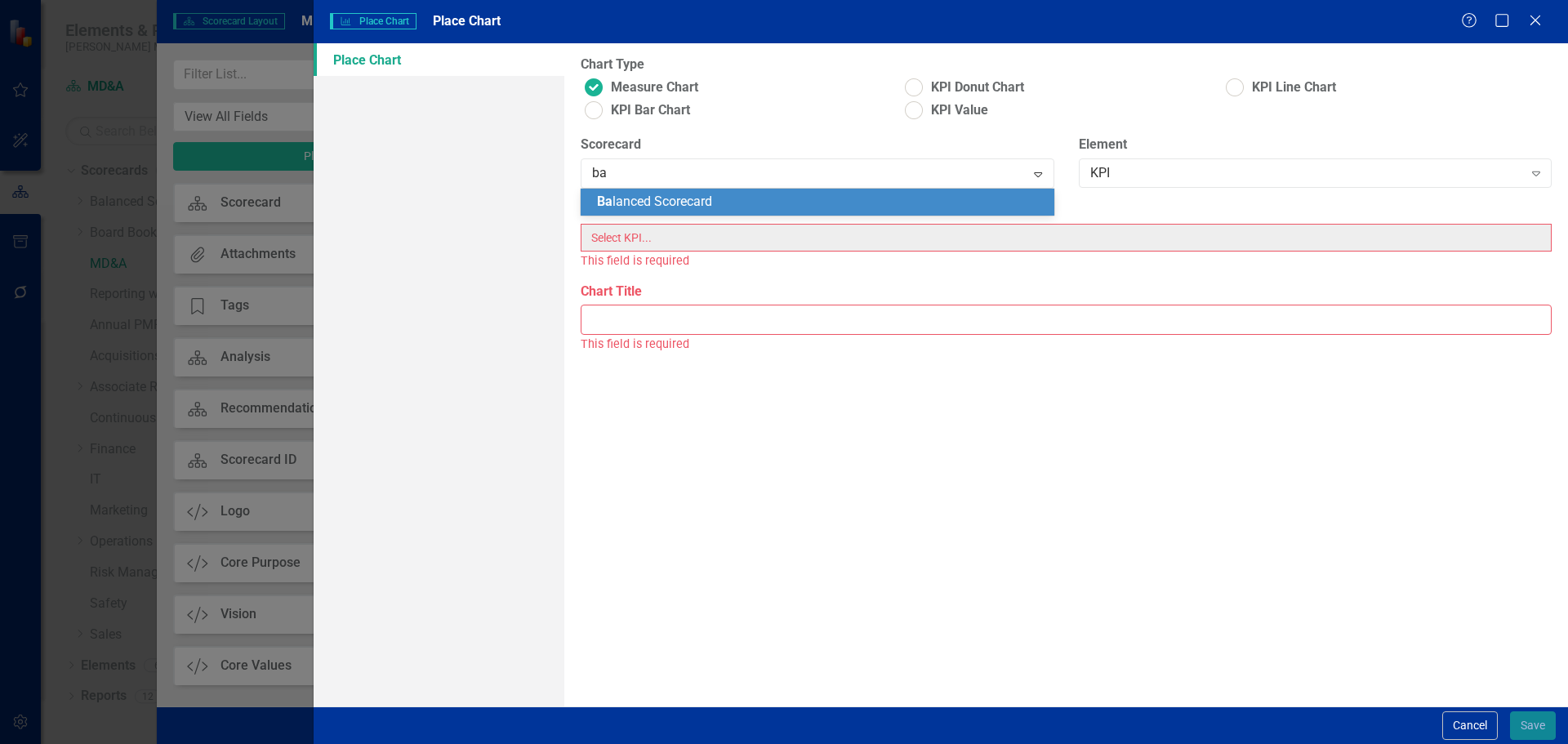
click at [628, 208] on span "Ba lanced Scorecard" at bounding box center [654, 201] width 115 height 16
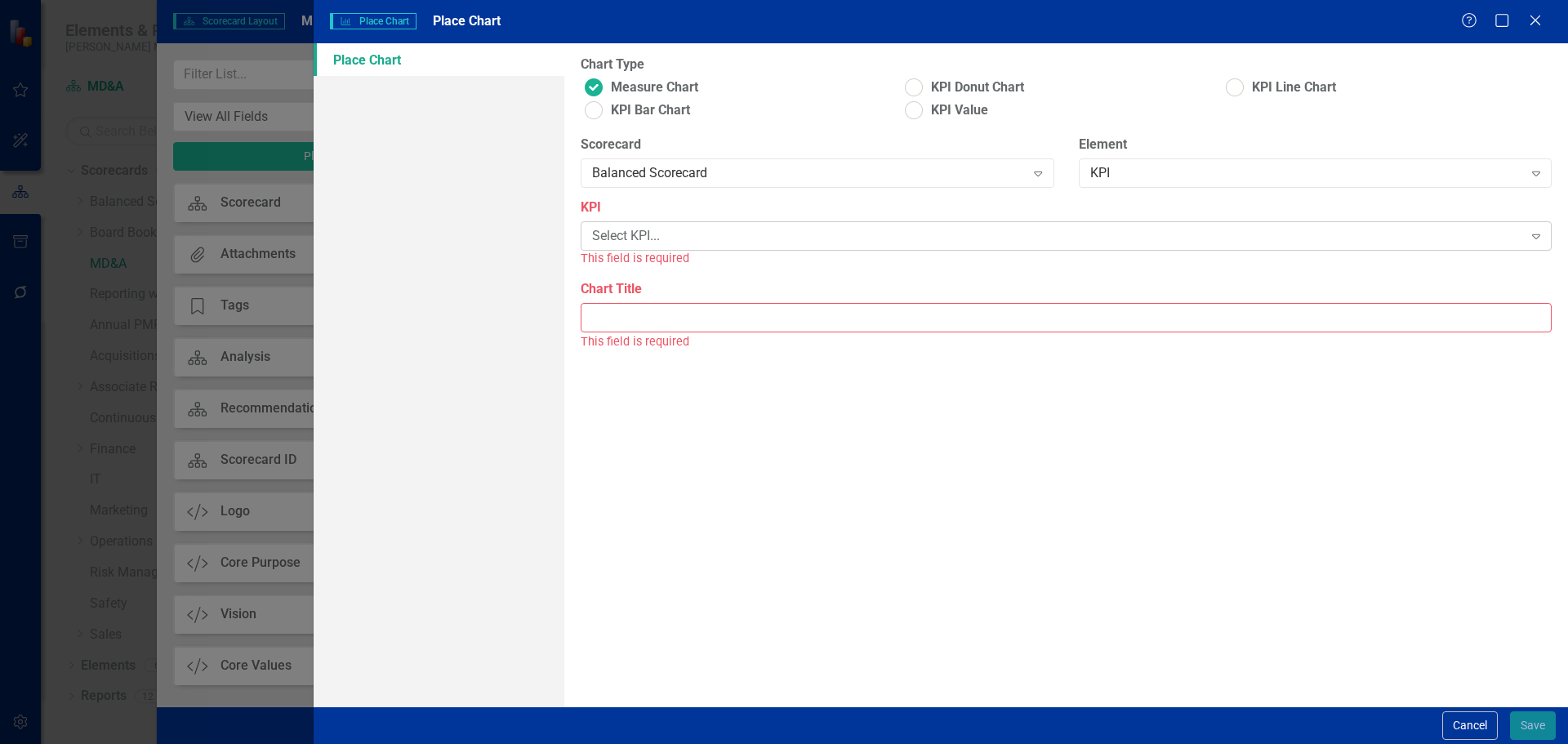
click at [988, 235] on div "Select KPI..." at bounding box center [1057, 236] width 930 height 19
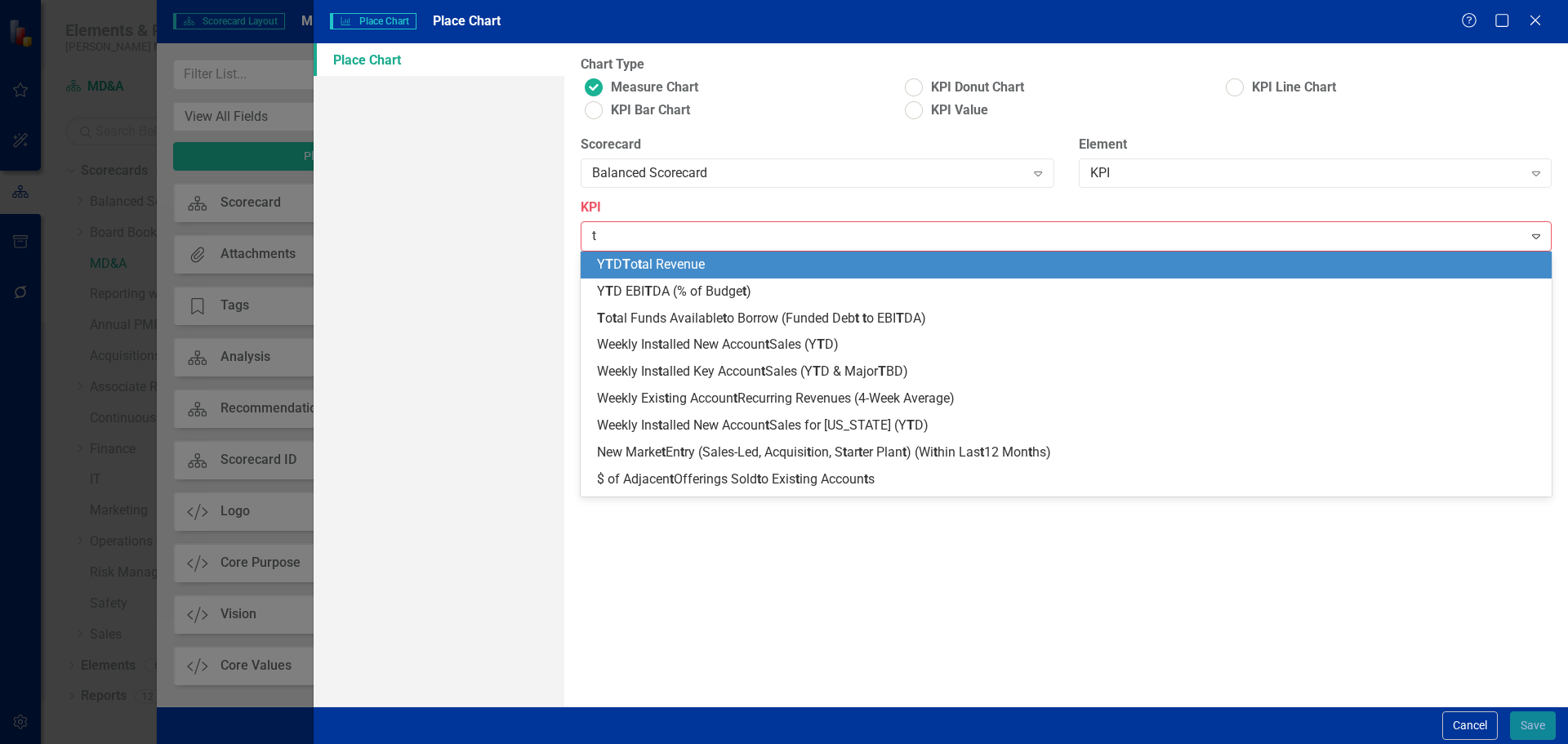
type input "tu"
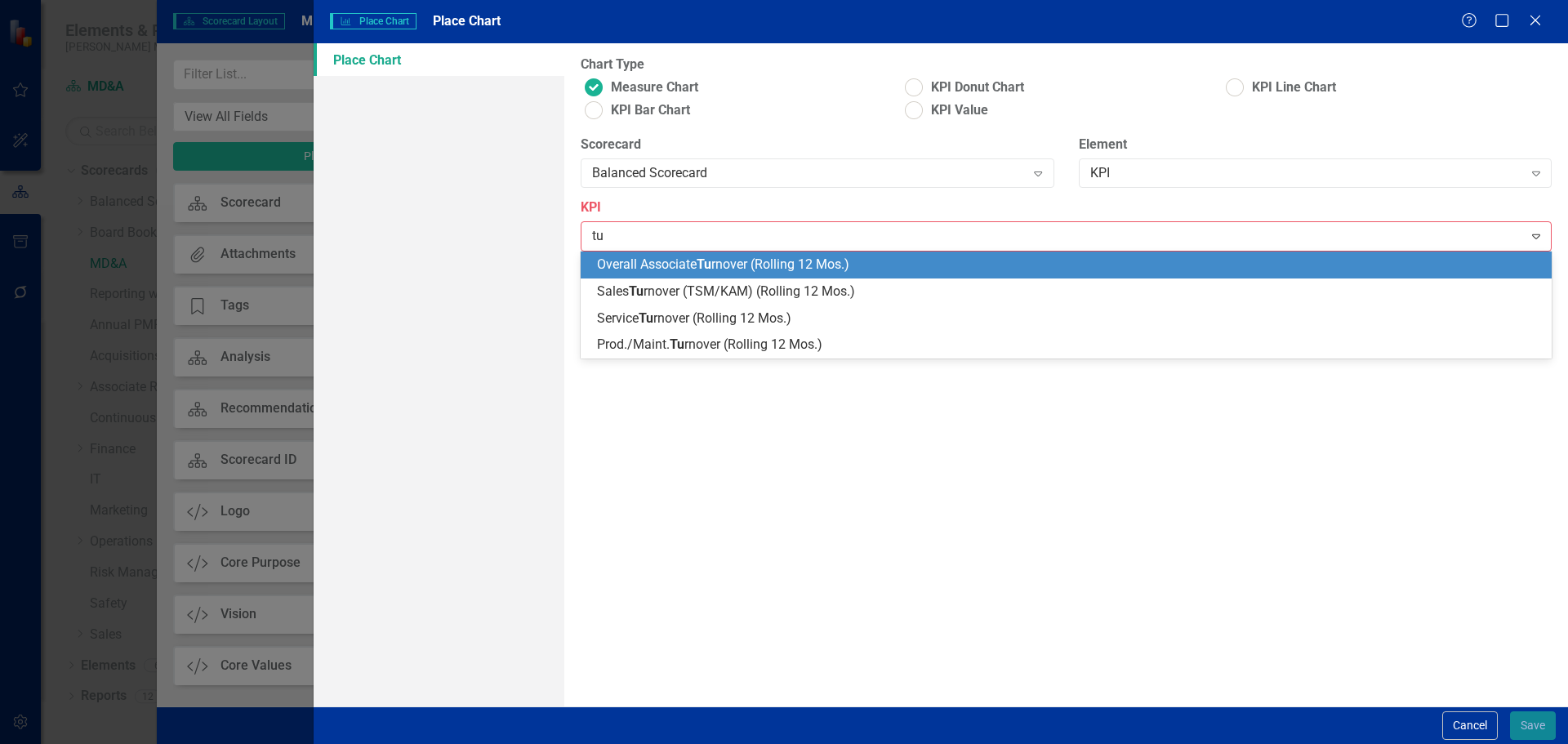
click at [732, 264] on span "Overall Associate Tu rnover (Rolling 12 Mos.)" at bounding box center [722, 264] width 253 height 16
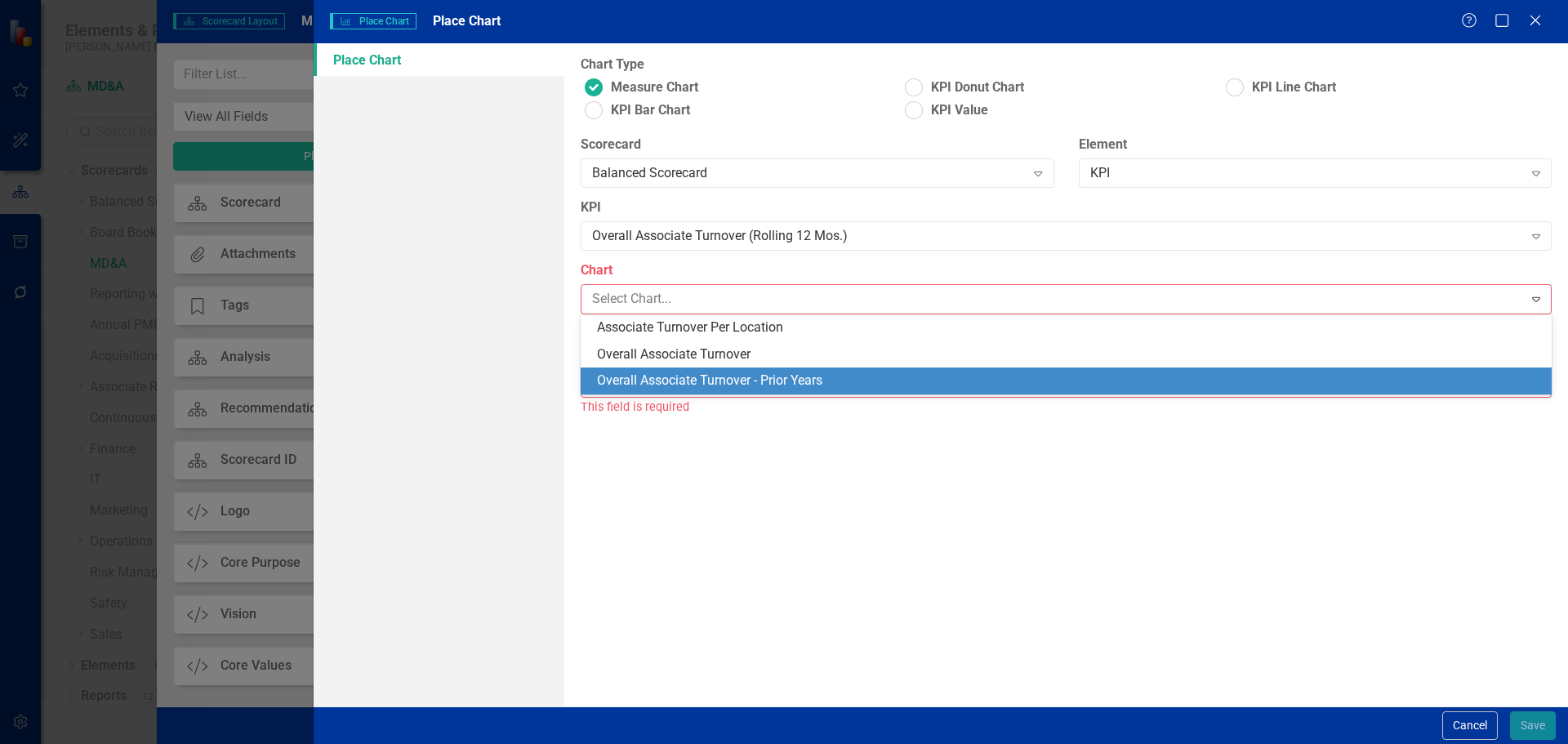
click at [729, 376] on div "Overall Associate Turnover - Prior Years" at bounding box center [1069, 380] width 945 height 19
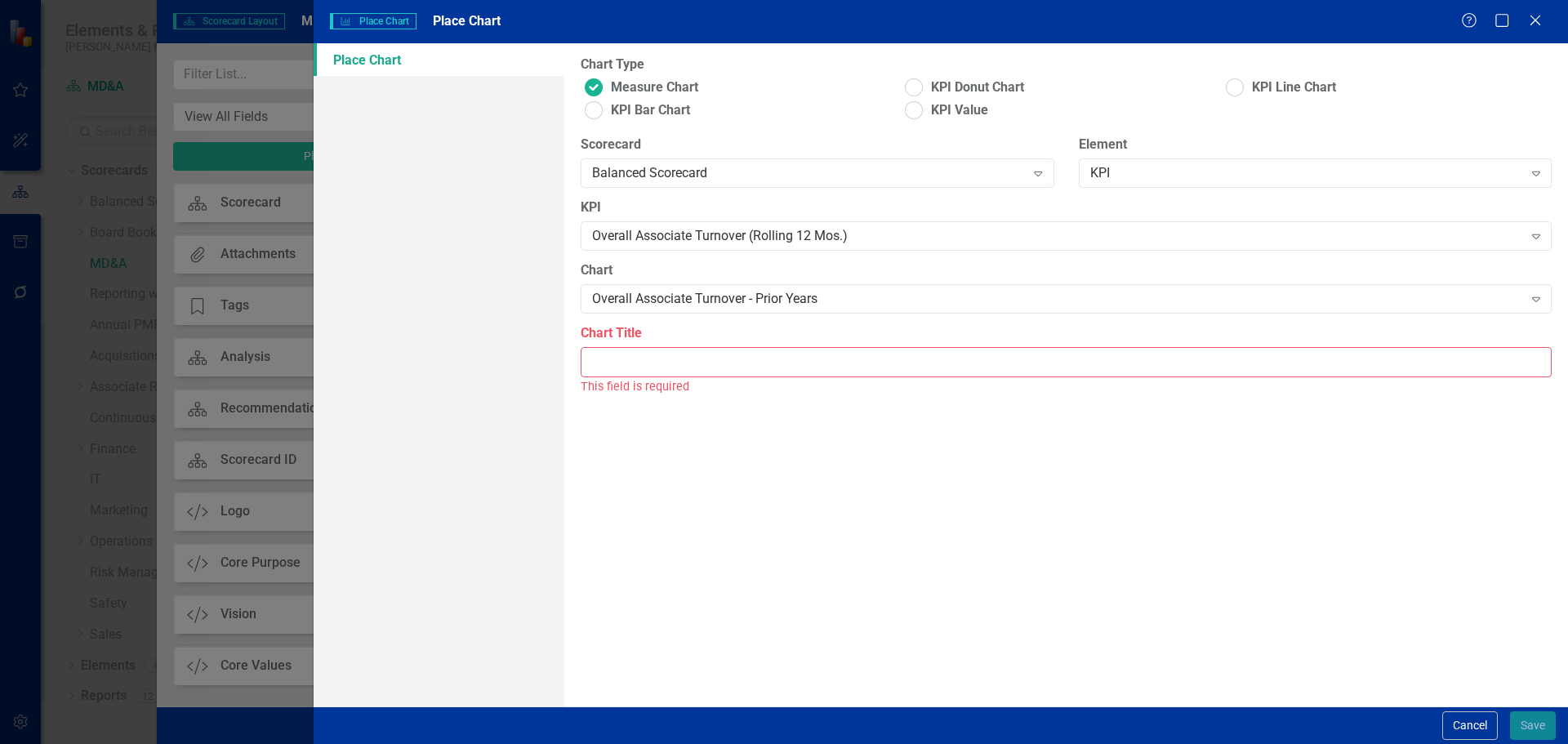
click at [729, 364] on input "Chart Title" at bounding box center [1066, 361] width 971 height 30
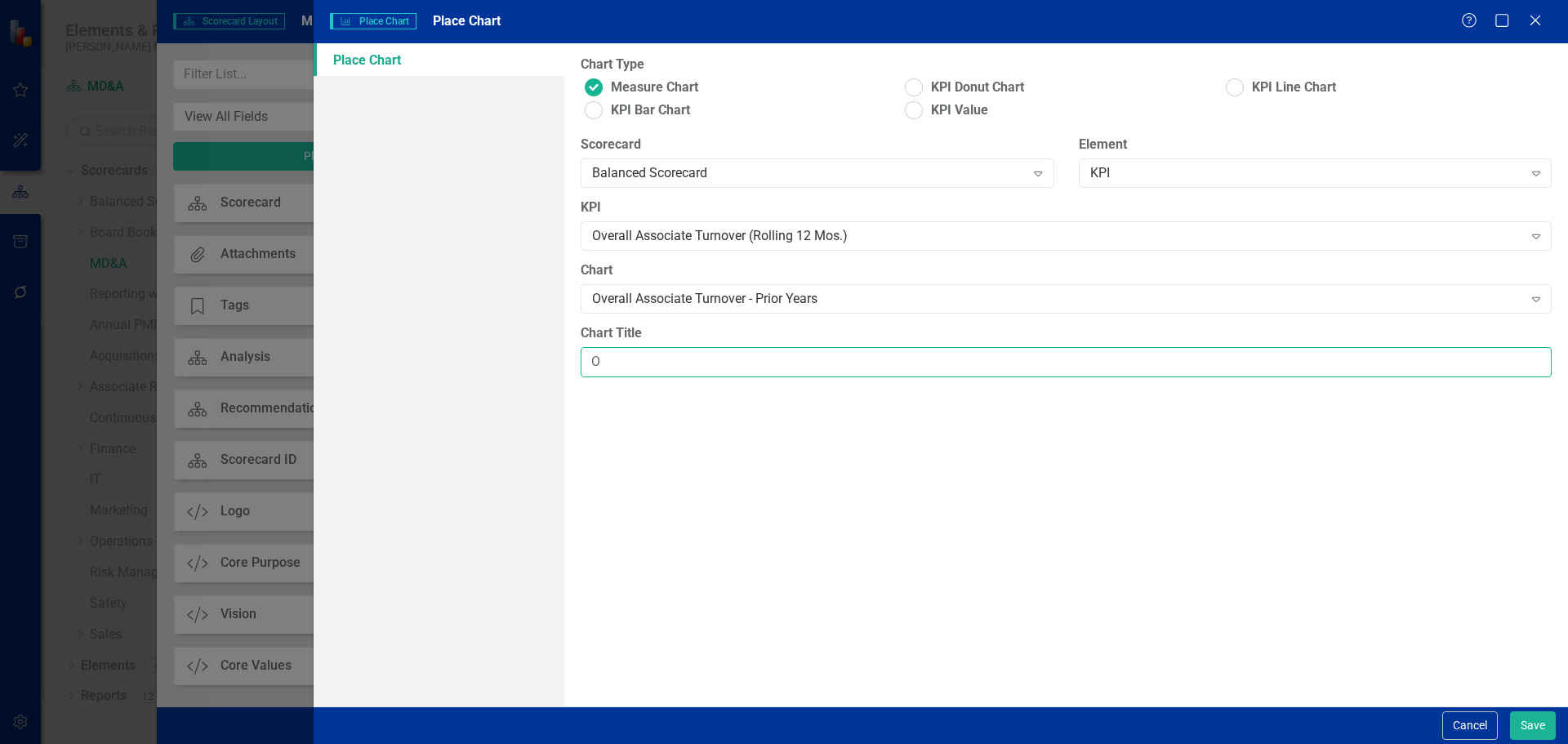
type input "Overall Associate Turnover - Prior Years"
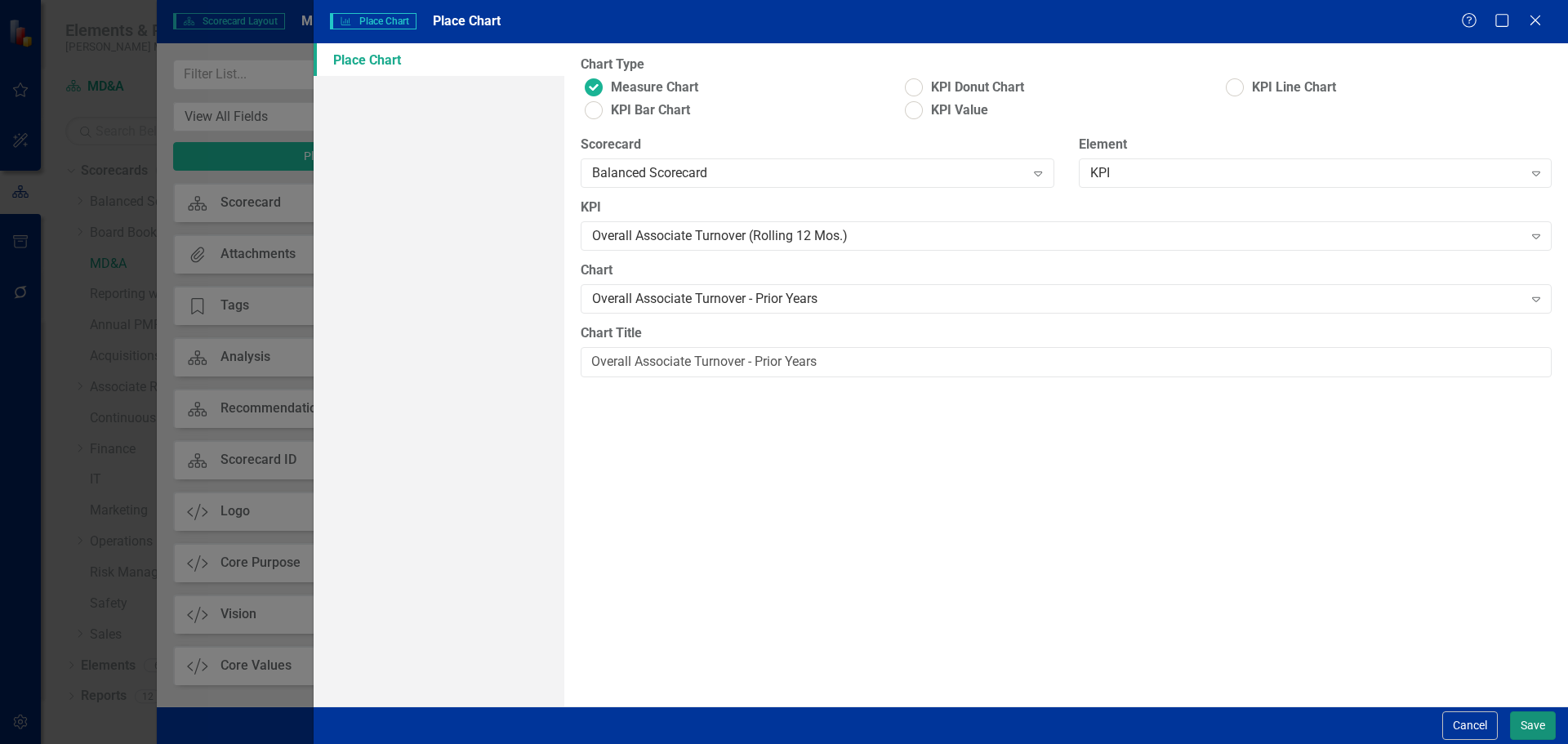
click at [1530, 723] on button "Save" at bounding box center [1532, 725] width 46 height 28
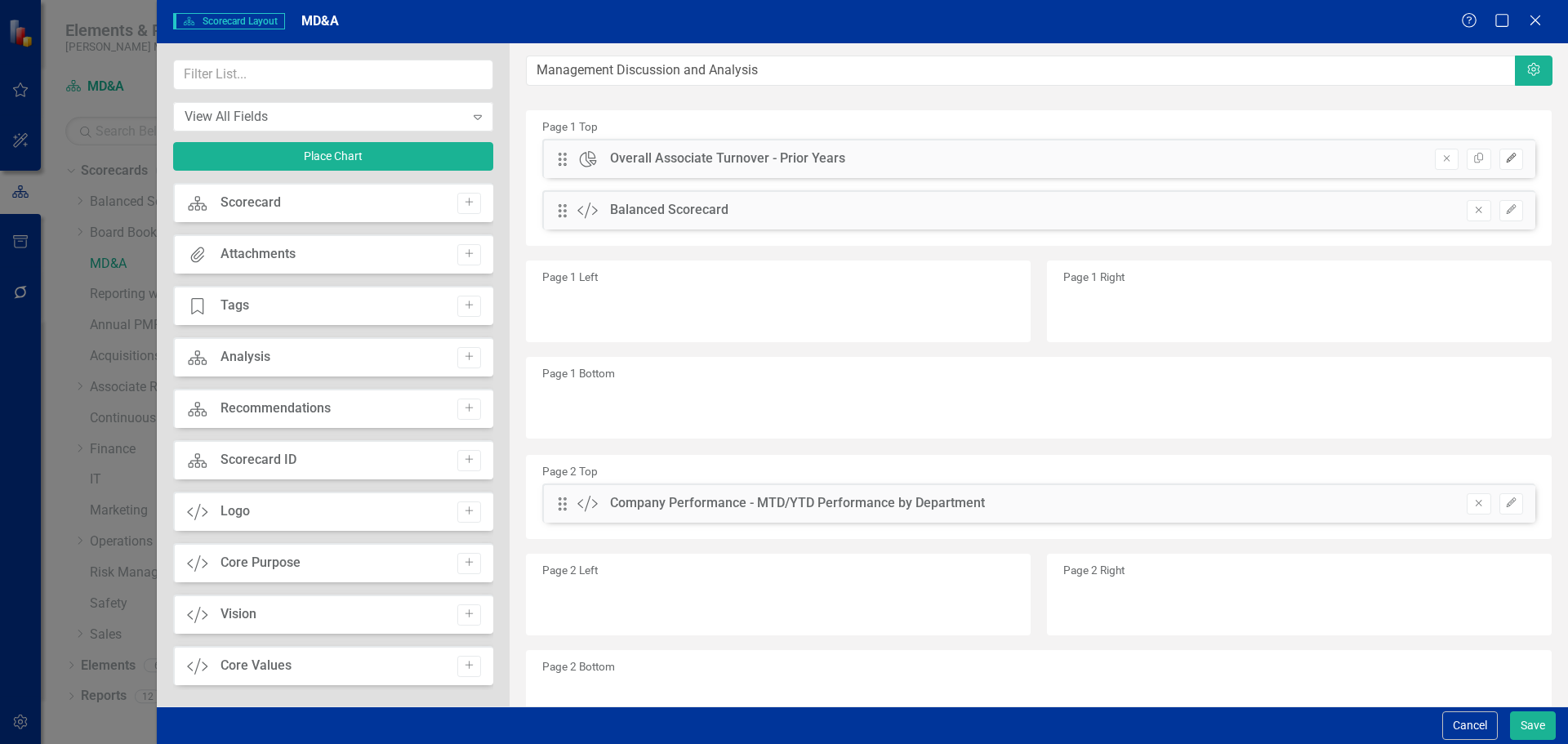
click at [1505, 158] on icon "Edit" at bounding box center [1511, 158] width 12 height 10
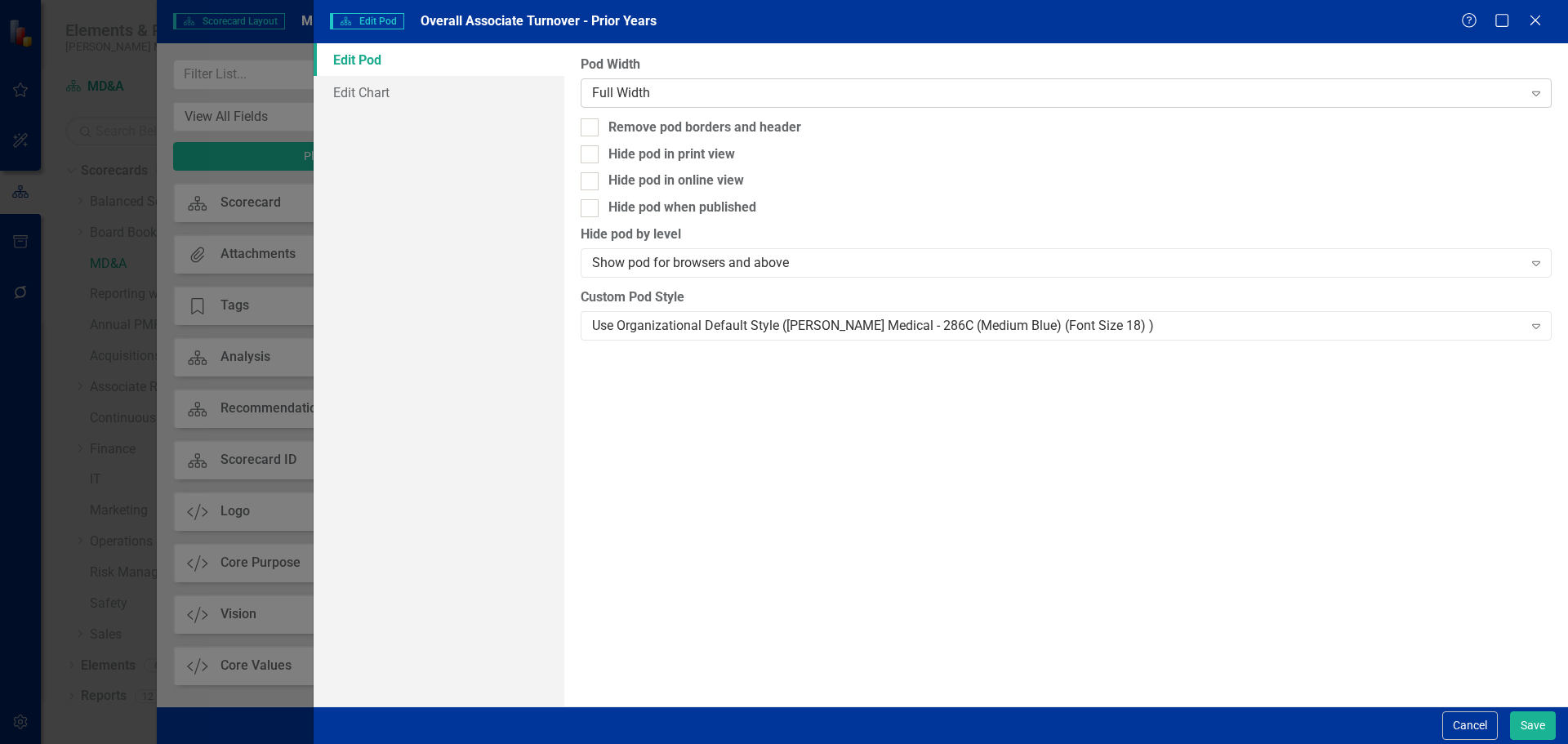
click at [734, 97] on div "Full Width" at bounding box center [1057, 92] width 930 height 19
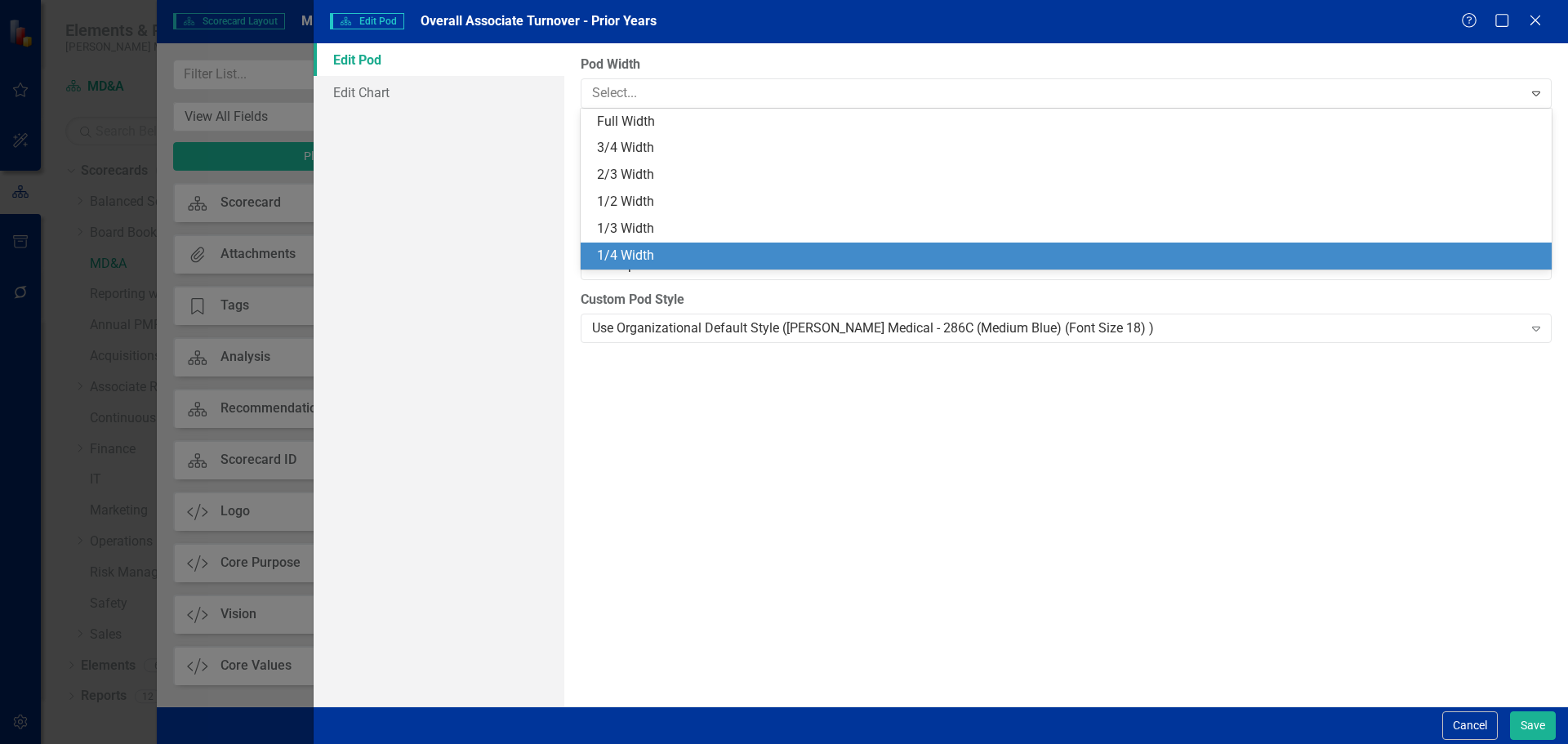
click at [700, 253] on div "1/4 Width" at bounding box center [1069, 255] width 945 height 19
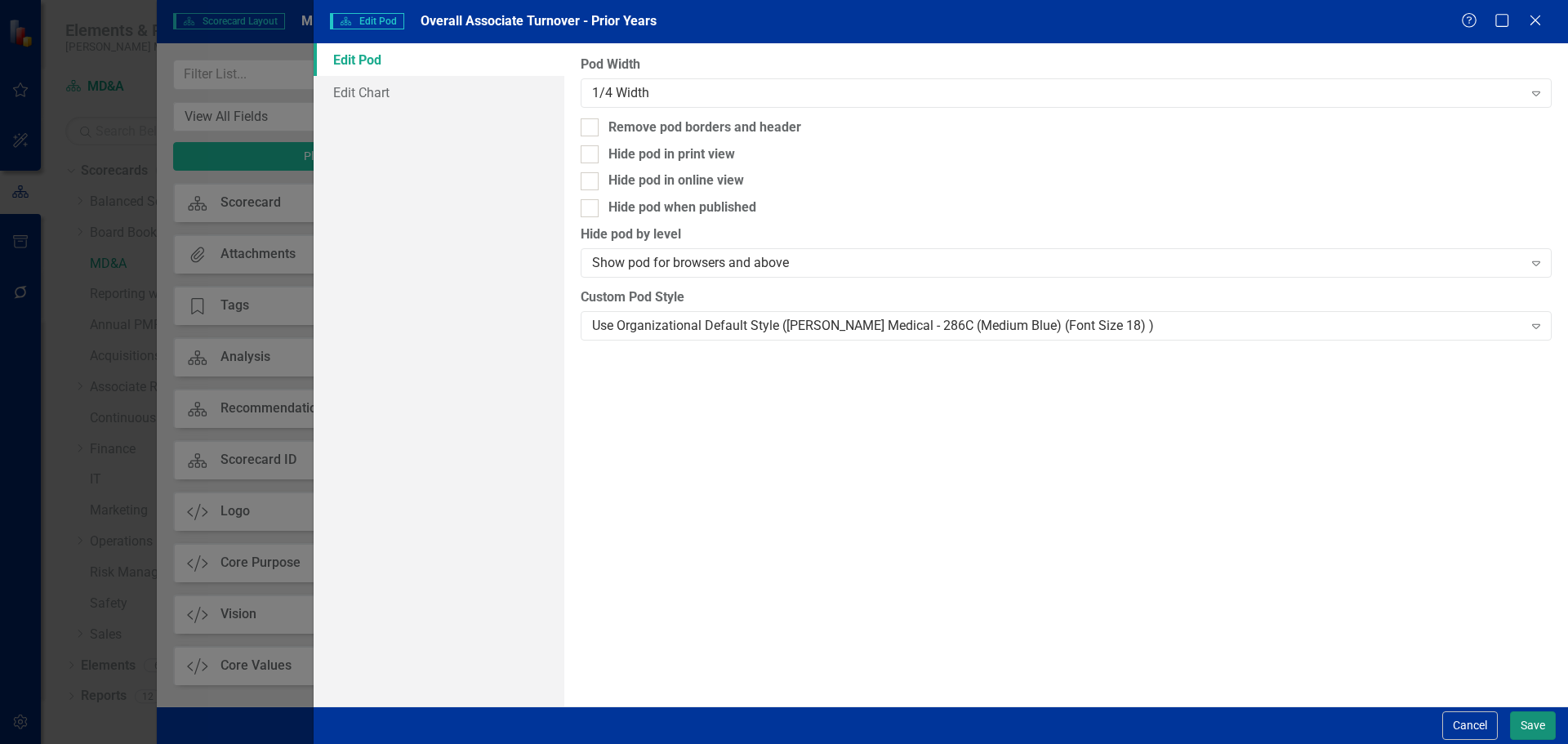
click at [1546, 716] on button "Save" at bounding box center [1532, 725] width 46 height 28
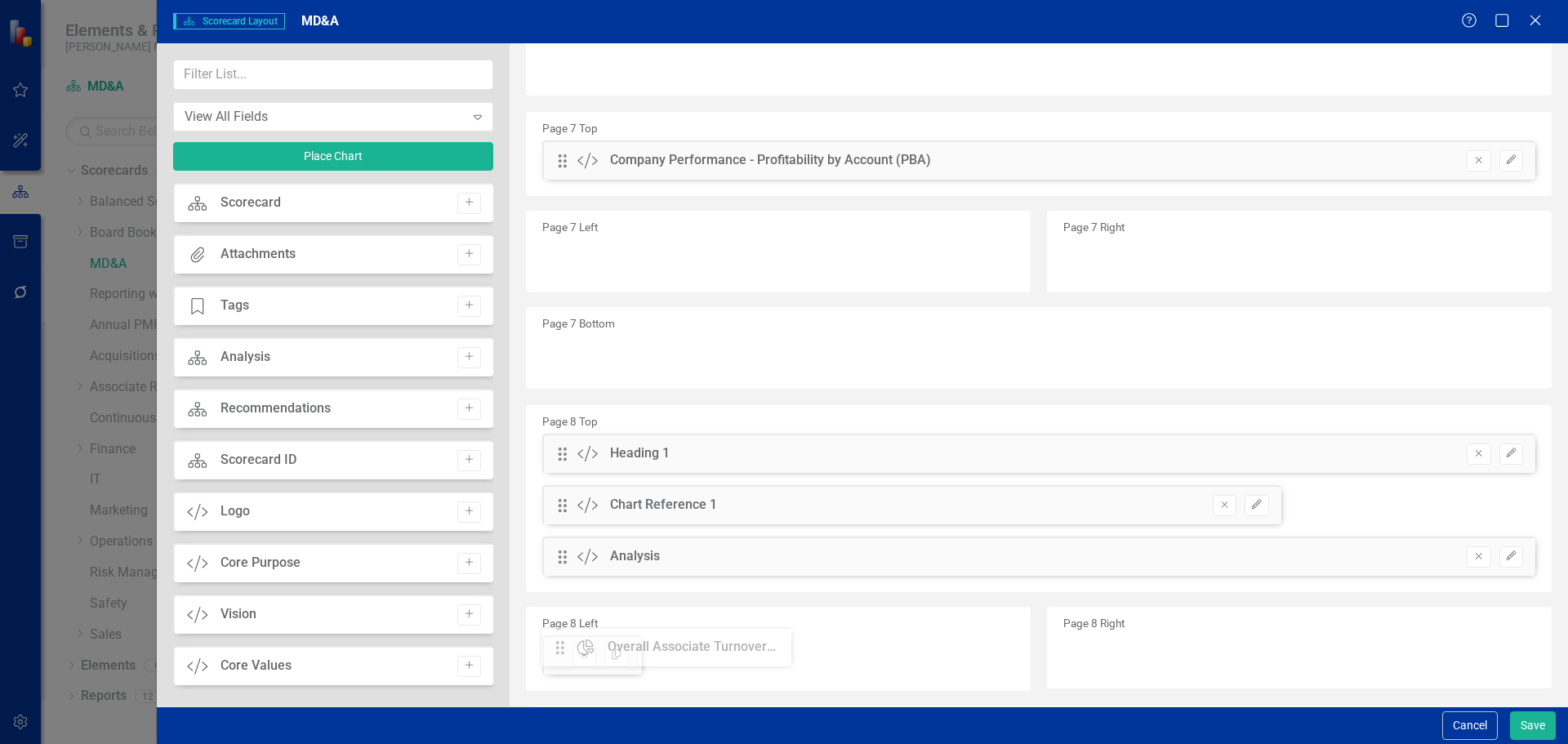
scroll to position [1825, 0]
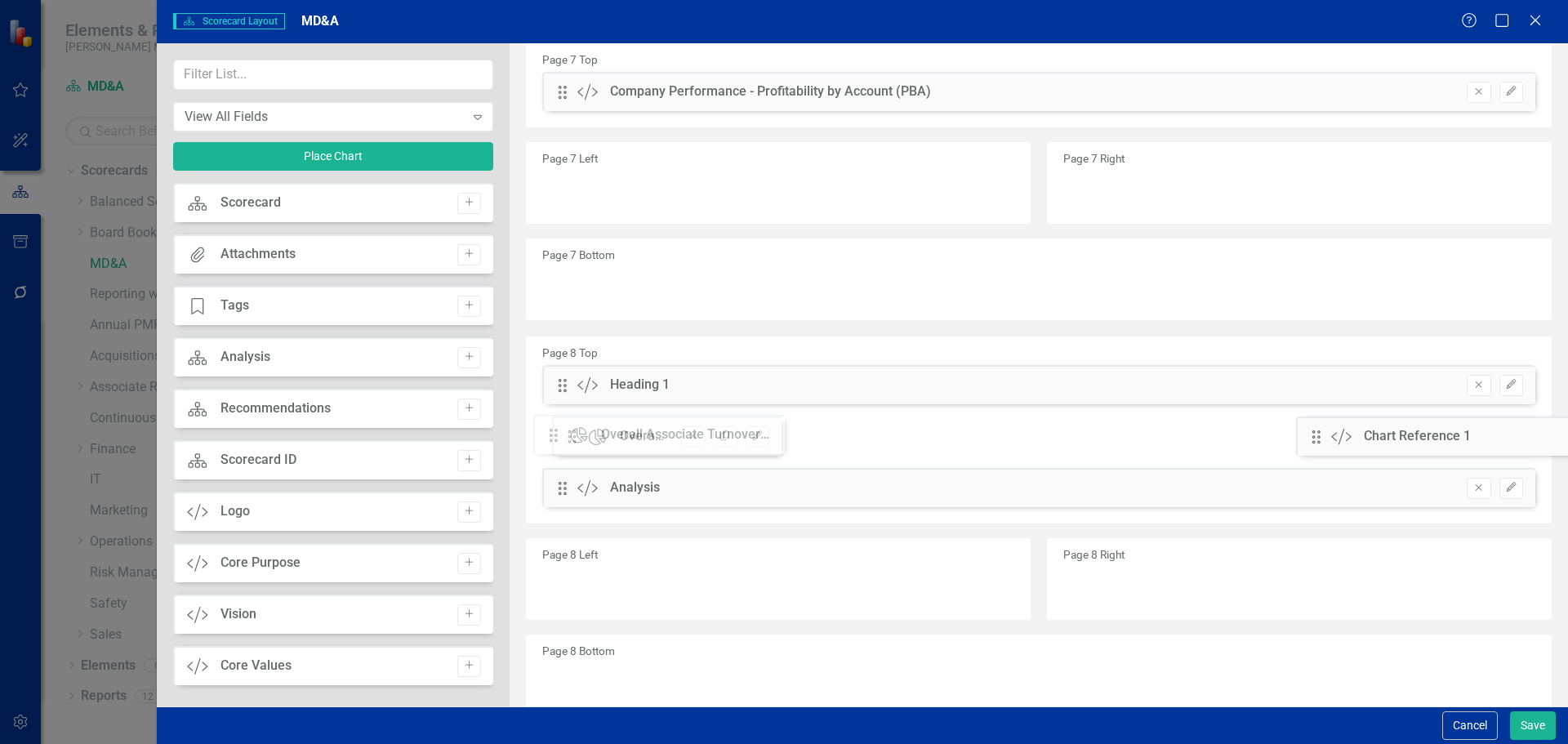
drag, startPoint x: 562, startPoint y: 160, endPoint x: 566, endPoint y: 437, distance: 277.0
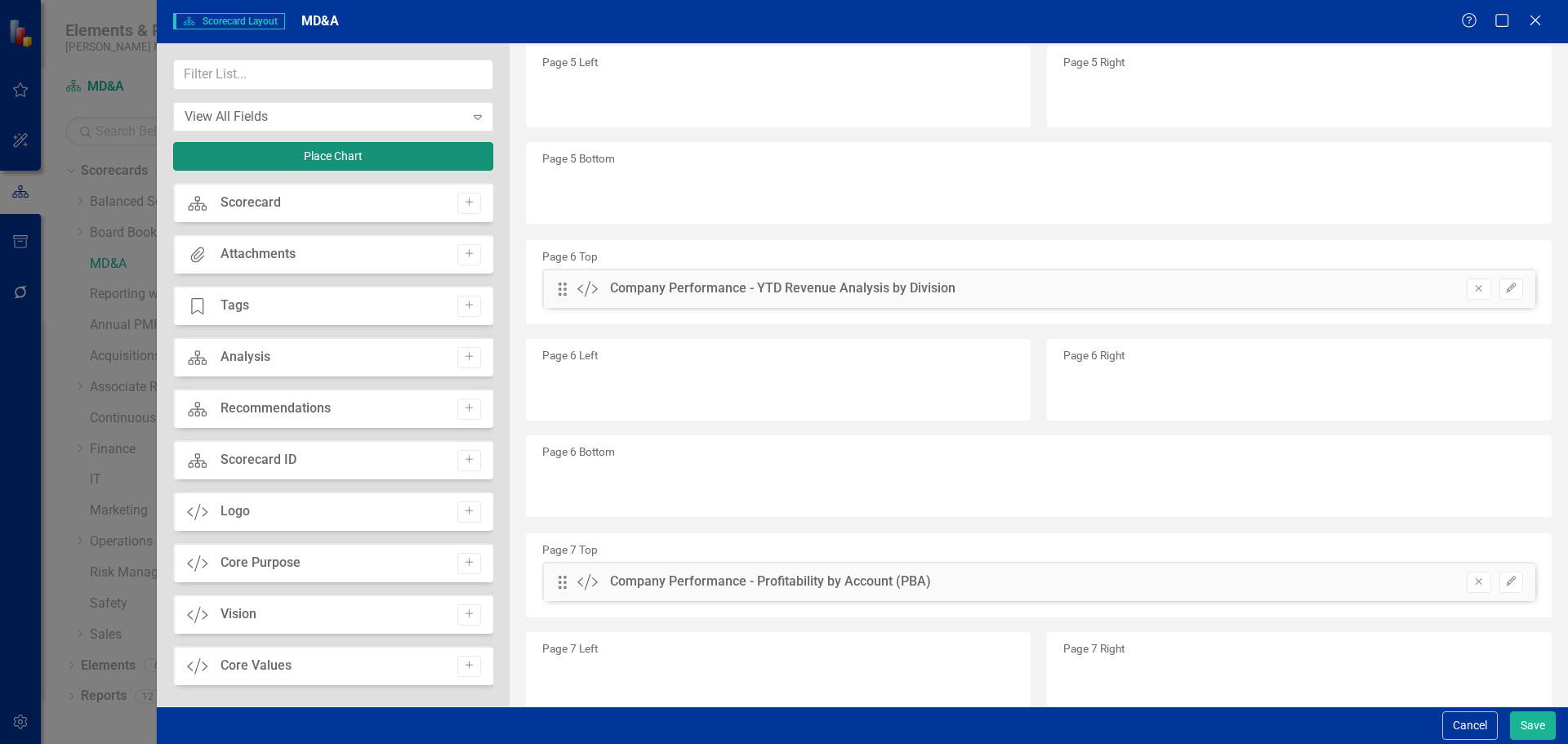
click at [342, 159] on button "Place Chart" at bounding box center [333, 156] width 320 height 28
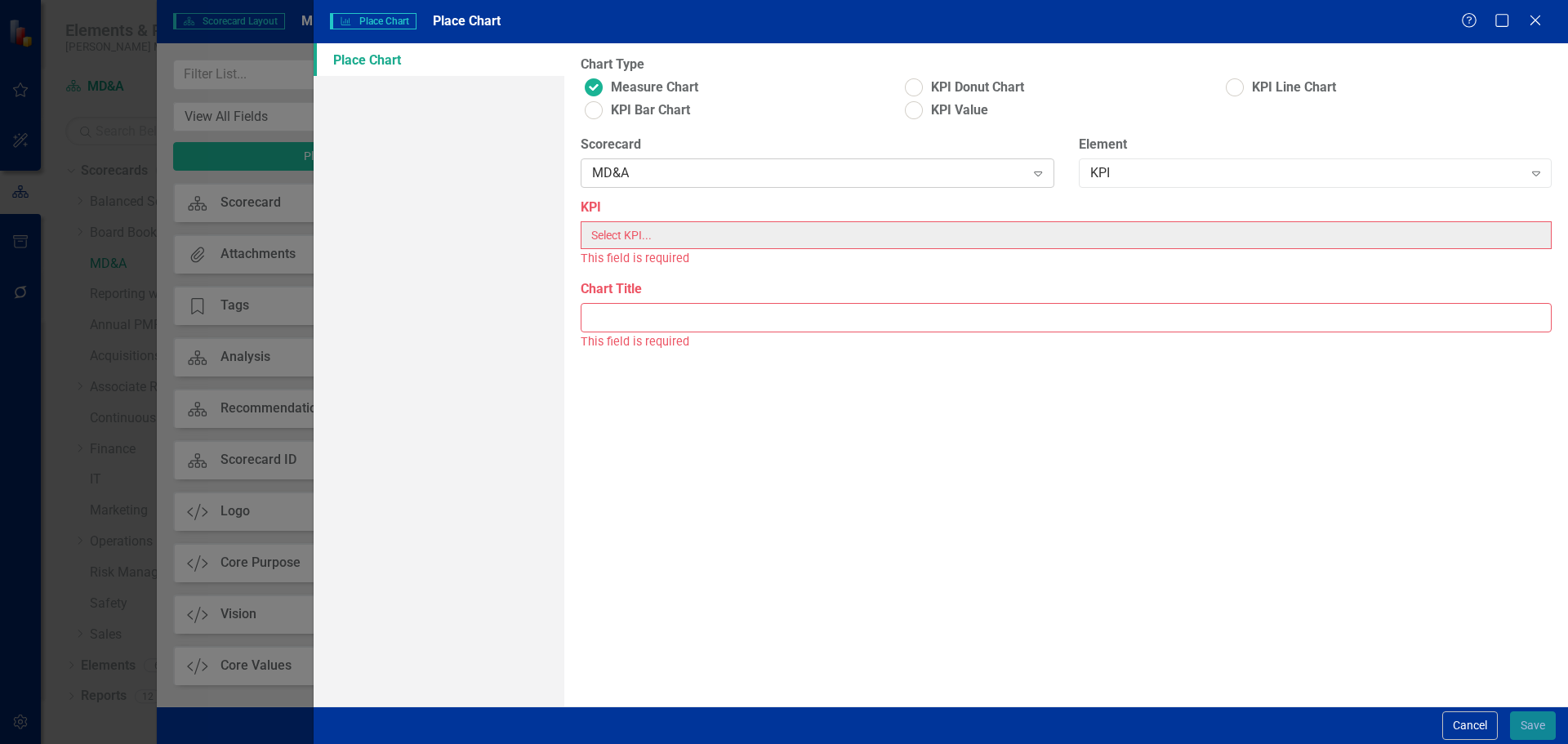
click at [753, 171] on div "MD&A" at bounding box center [808, 173] width 432 height 19
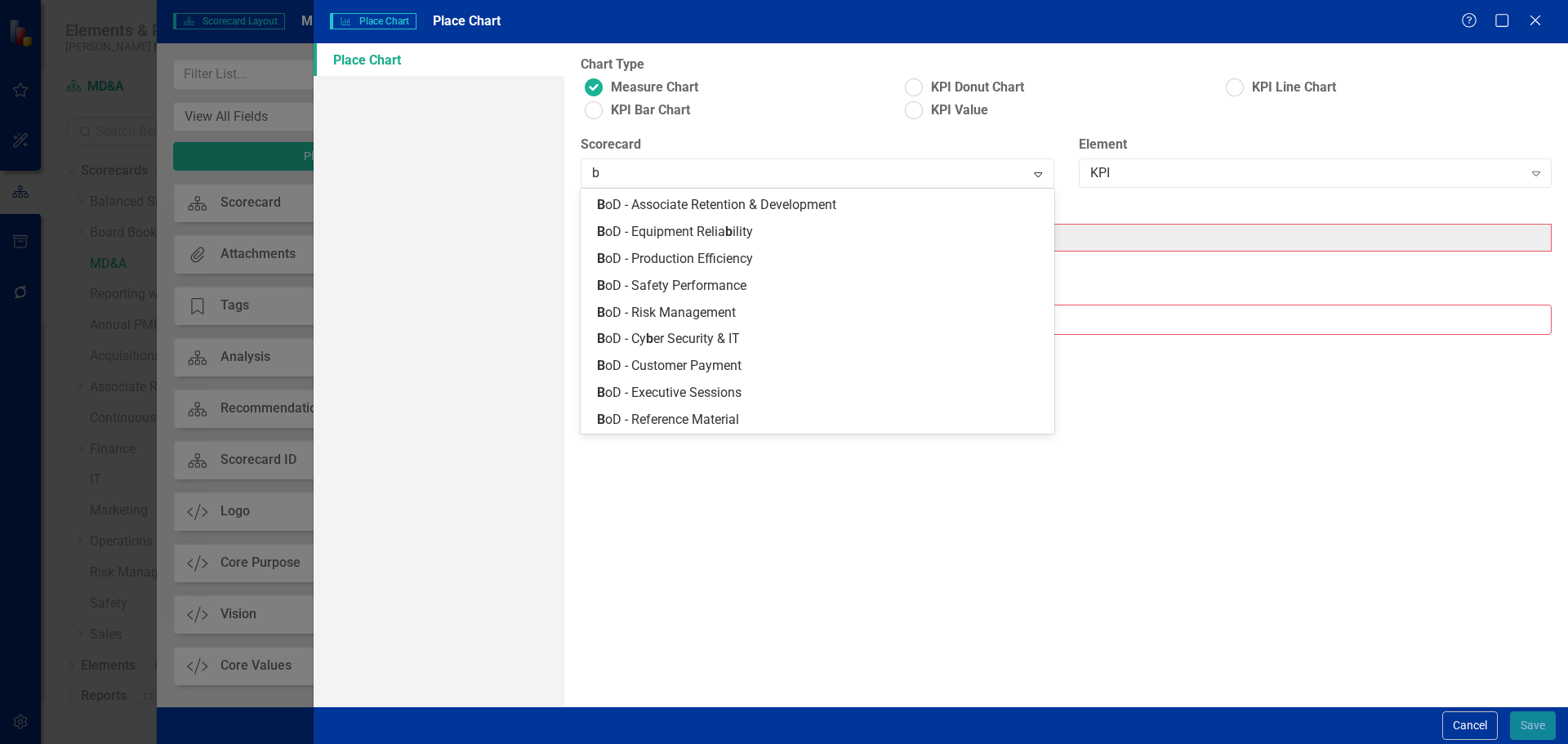
scroll to position [318, 0]
type input "ba"
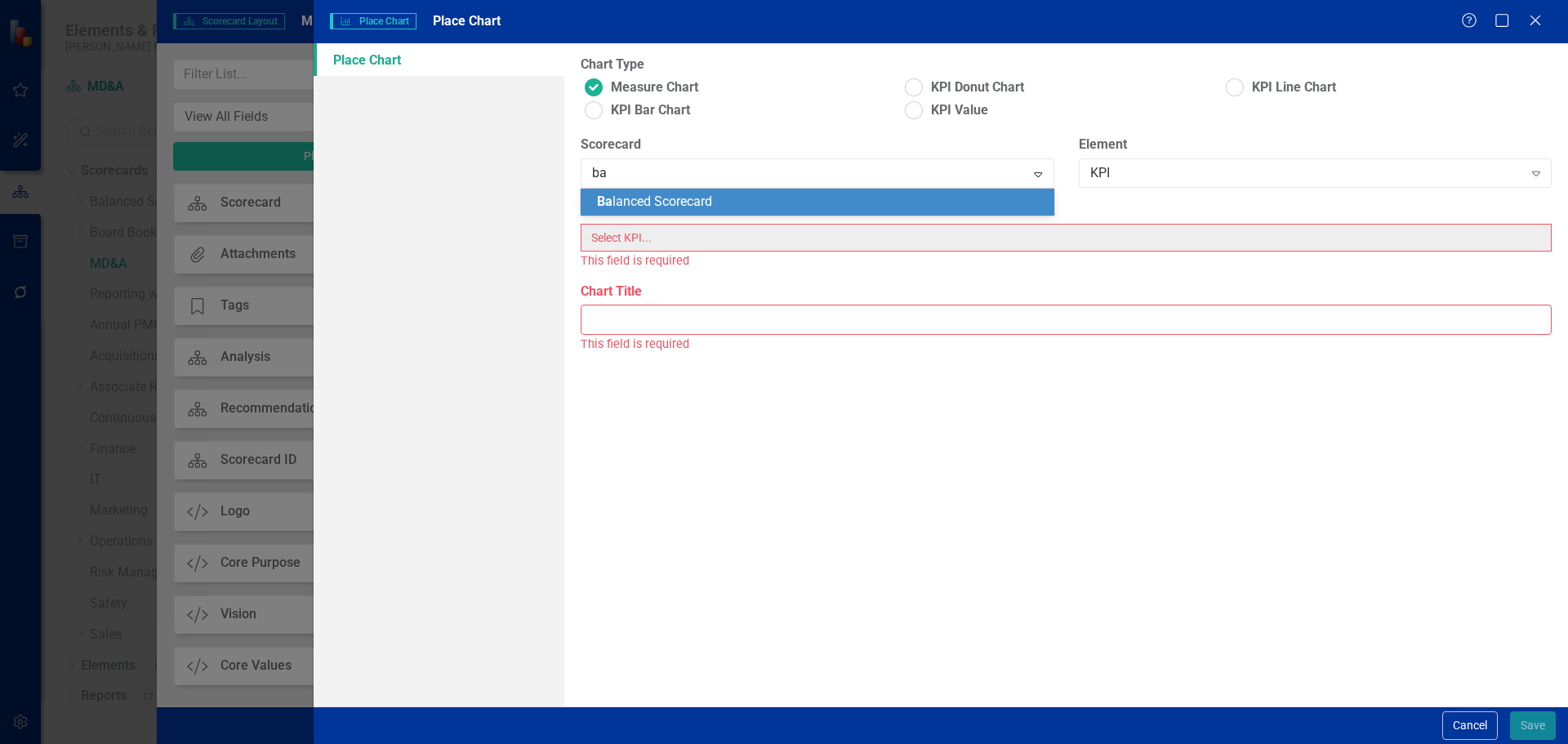
scroll to position [0, 0]
click at [753, 204] on div "Ba lanced Scorecard" at bounding box center [820, 202] width 447 height 19
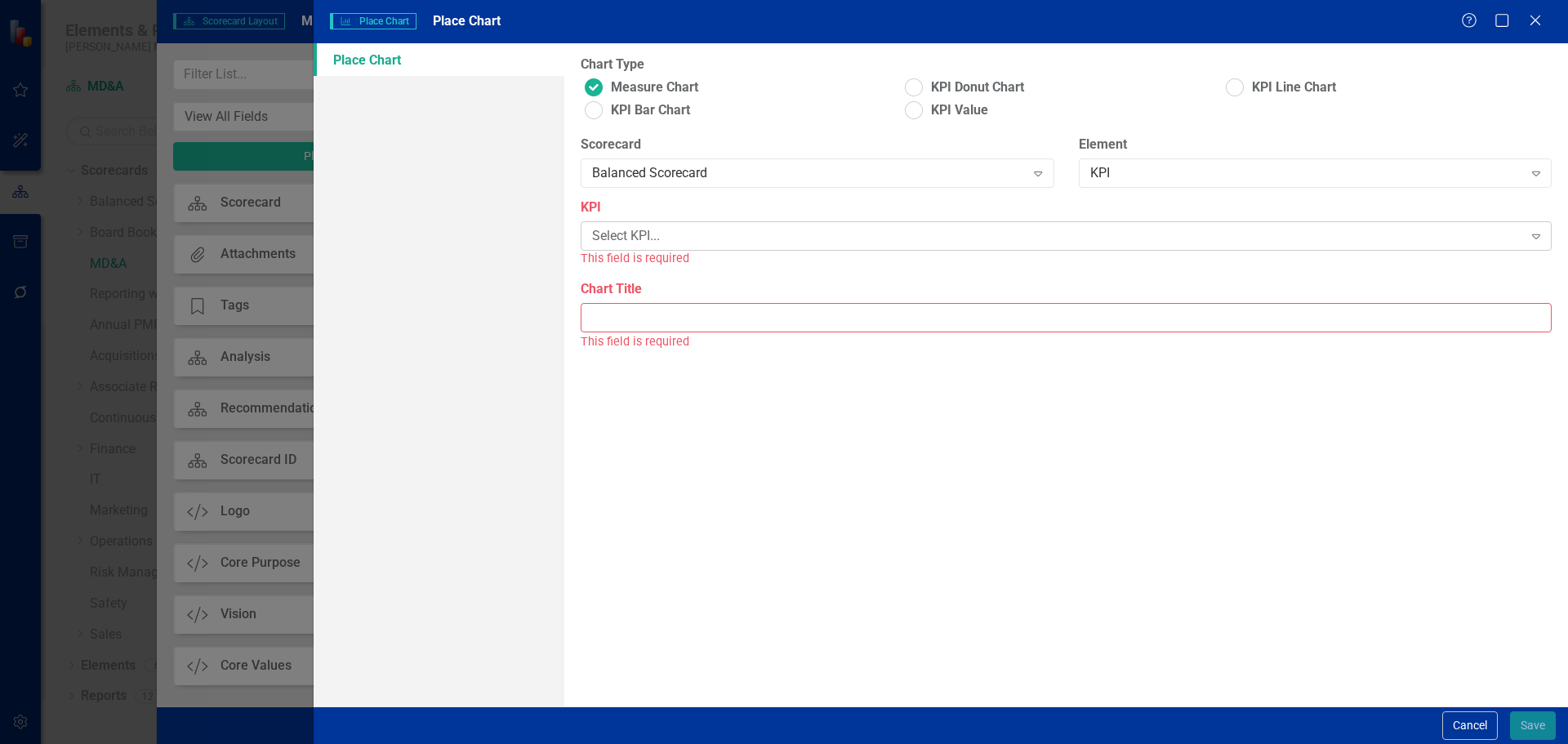
click at [637, 232] on div "Select KPI..." at bounding box center [1057, 236] width 930 height 19
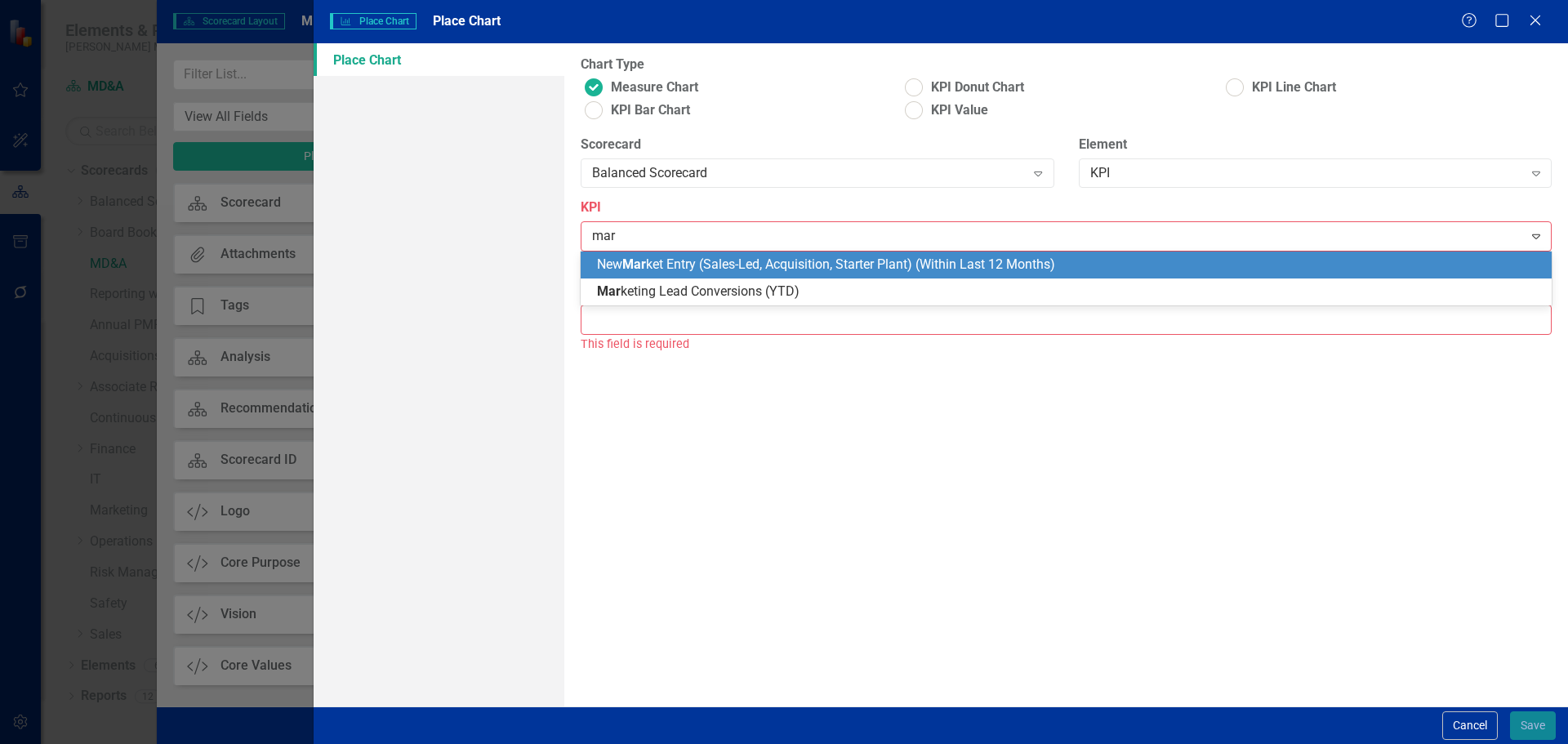
type input "mark"
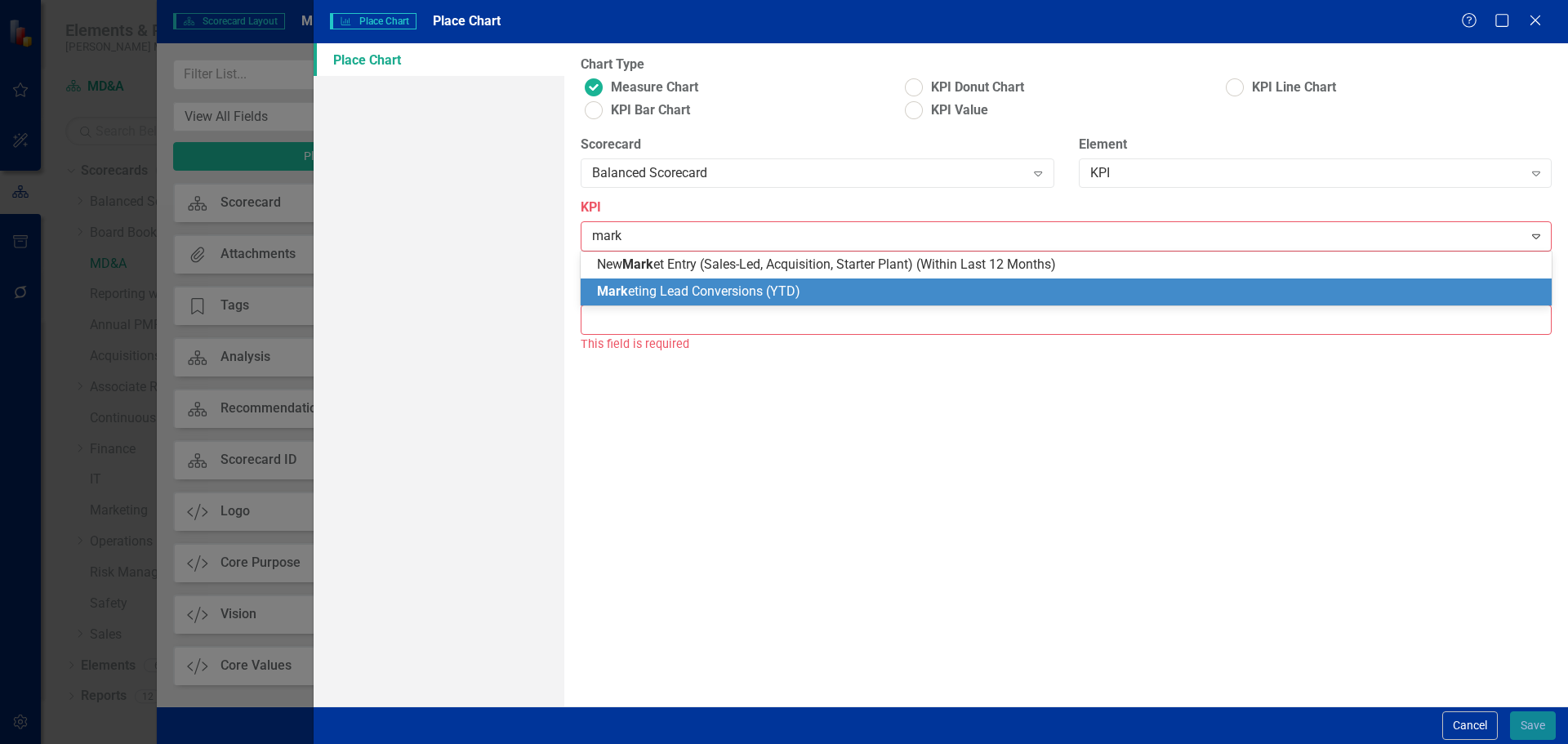
click at [649, 292] on span "Mark eting Lead Conversions (YTD)" at bounding box center [698, 291] width 203 height 16
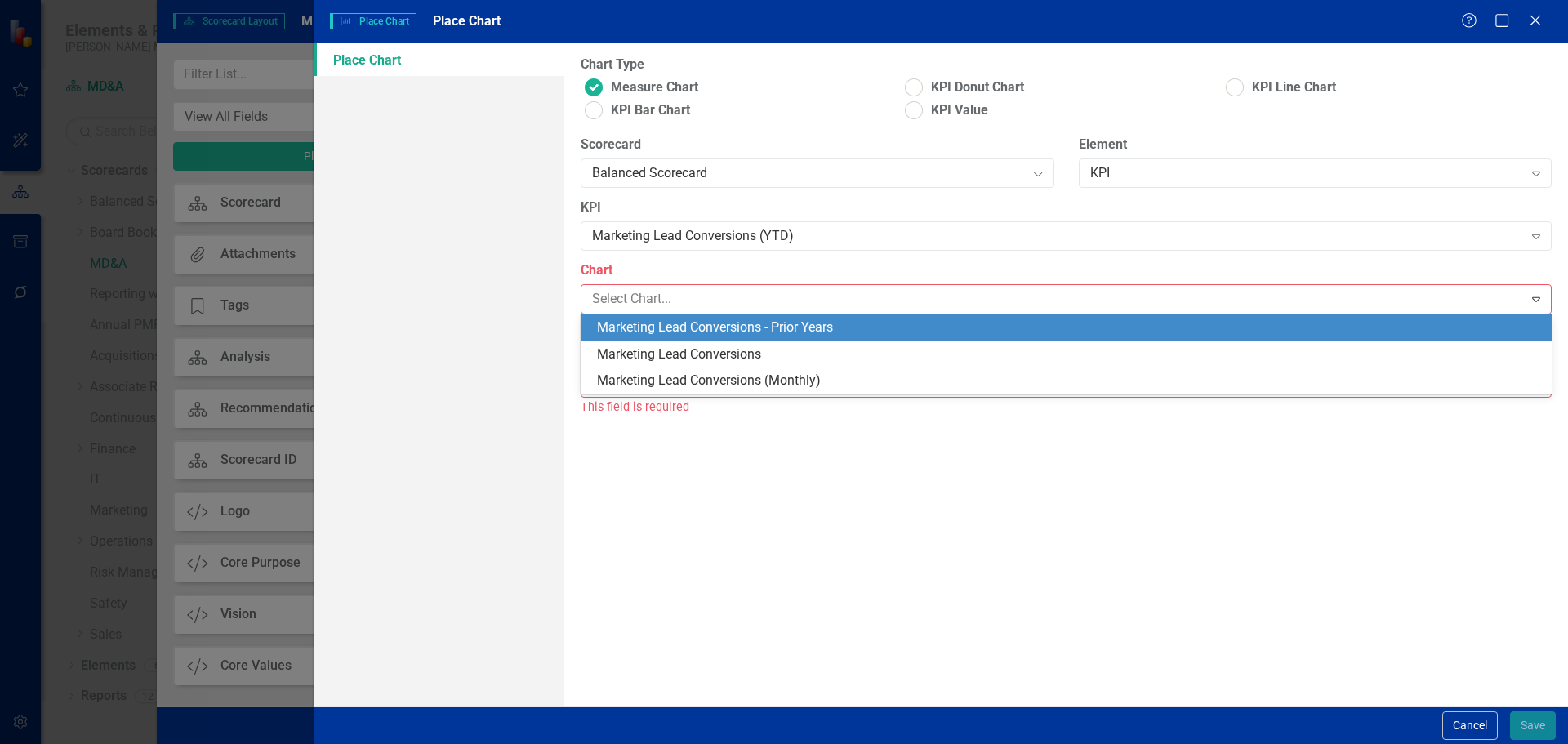
click at [676, 333] on div "Marketing Lead Conversions - Prior Years" at bounding box center [1069, 327] width 945 height 19
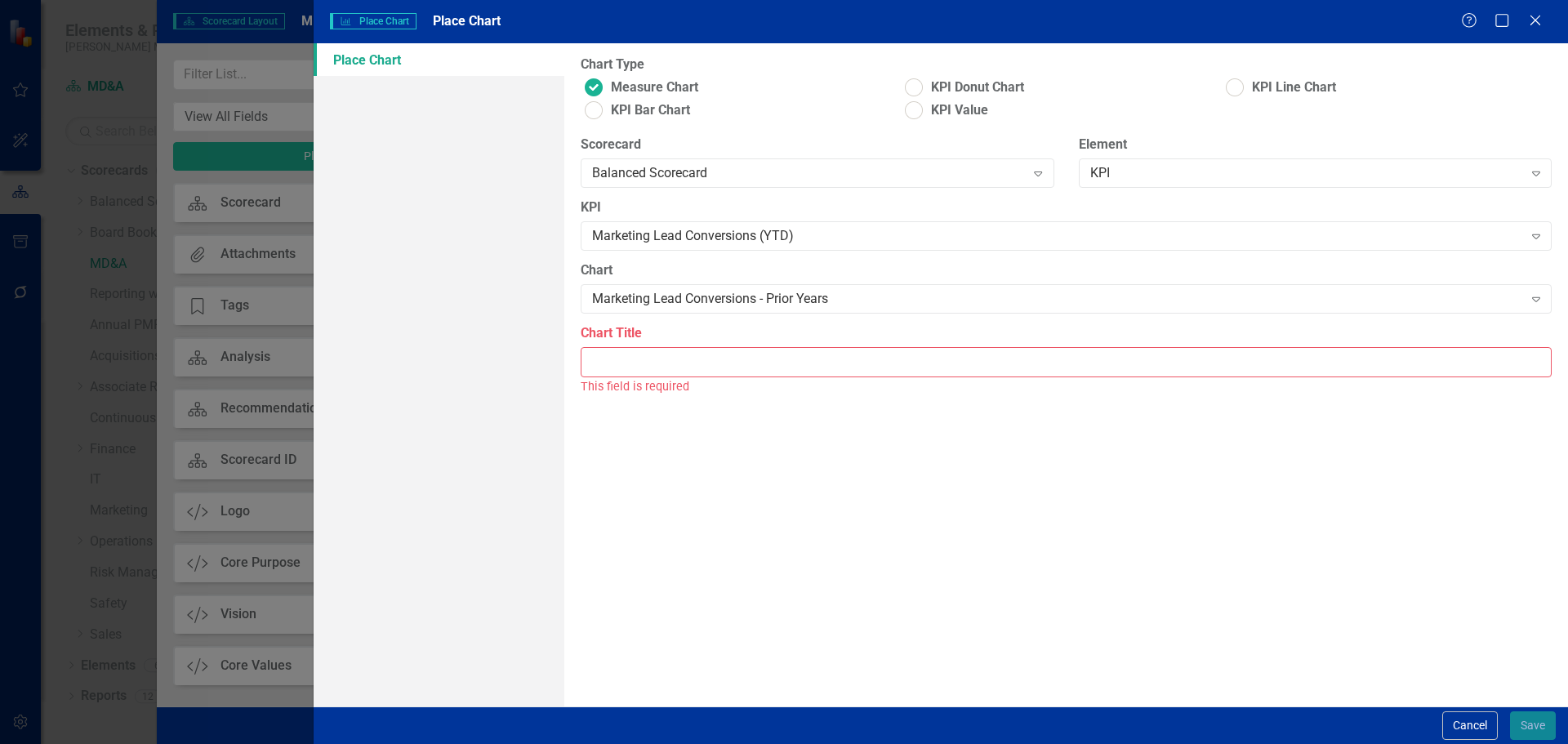
click at [675, 355] on input "Chart Title" at bounding box center [1066, 361] width 971 height 30
type input "Marketing Lead Conversions - Prior Years"
click at [1532, 727] on button "Save" at bounding box center [1532, 725] width 46 height 28
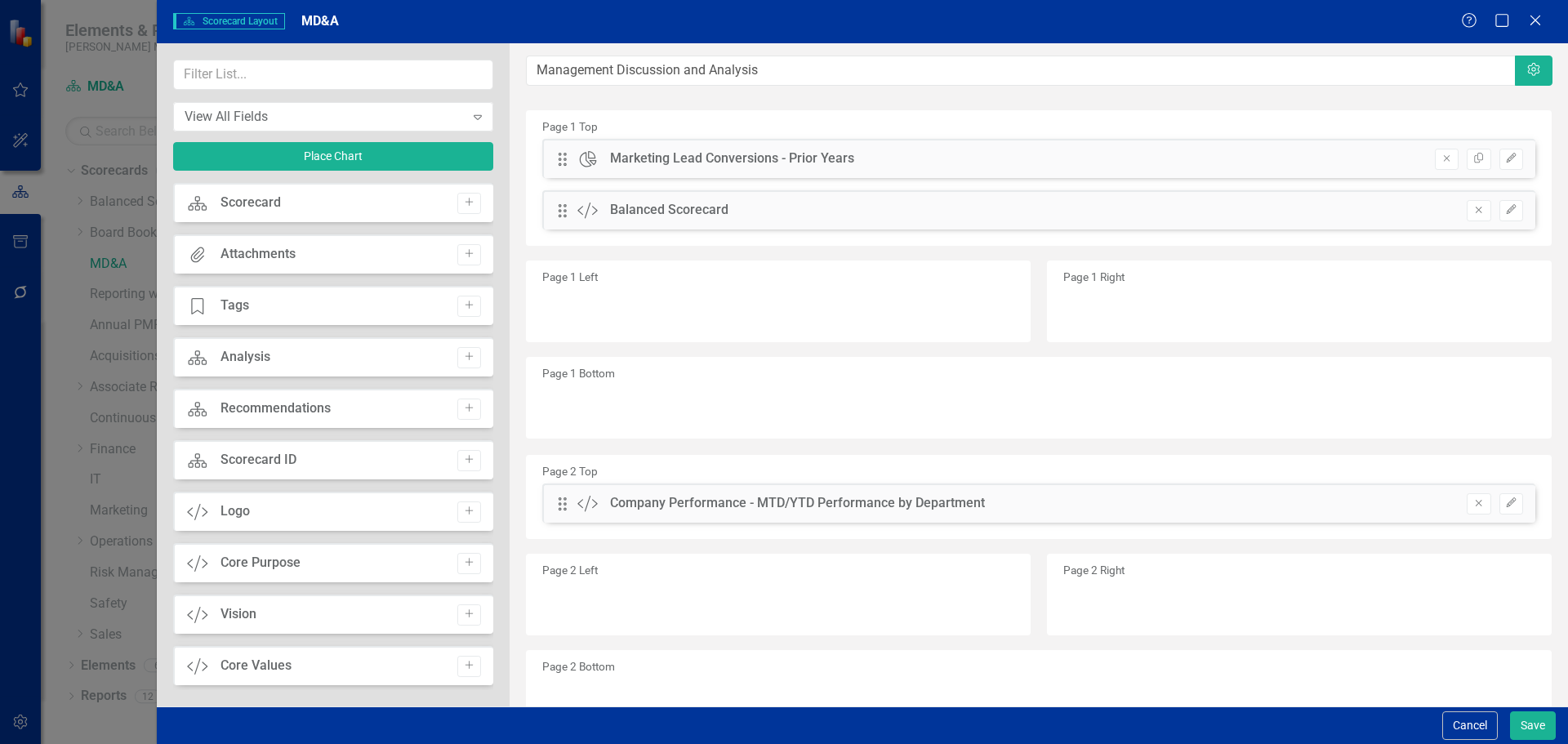
click at [1512, 152] on div "Drag Chart Marketing Lead Conversions - Prior Years Remove Copy Edit" at bounding box center [1038, 158] width 993 height 39
click at [1506, 153] on button "Edit" at bounding box center [1511, 159] width 24 height 21
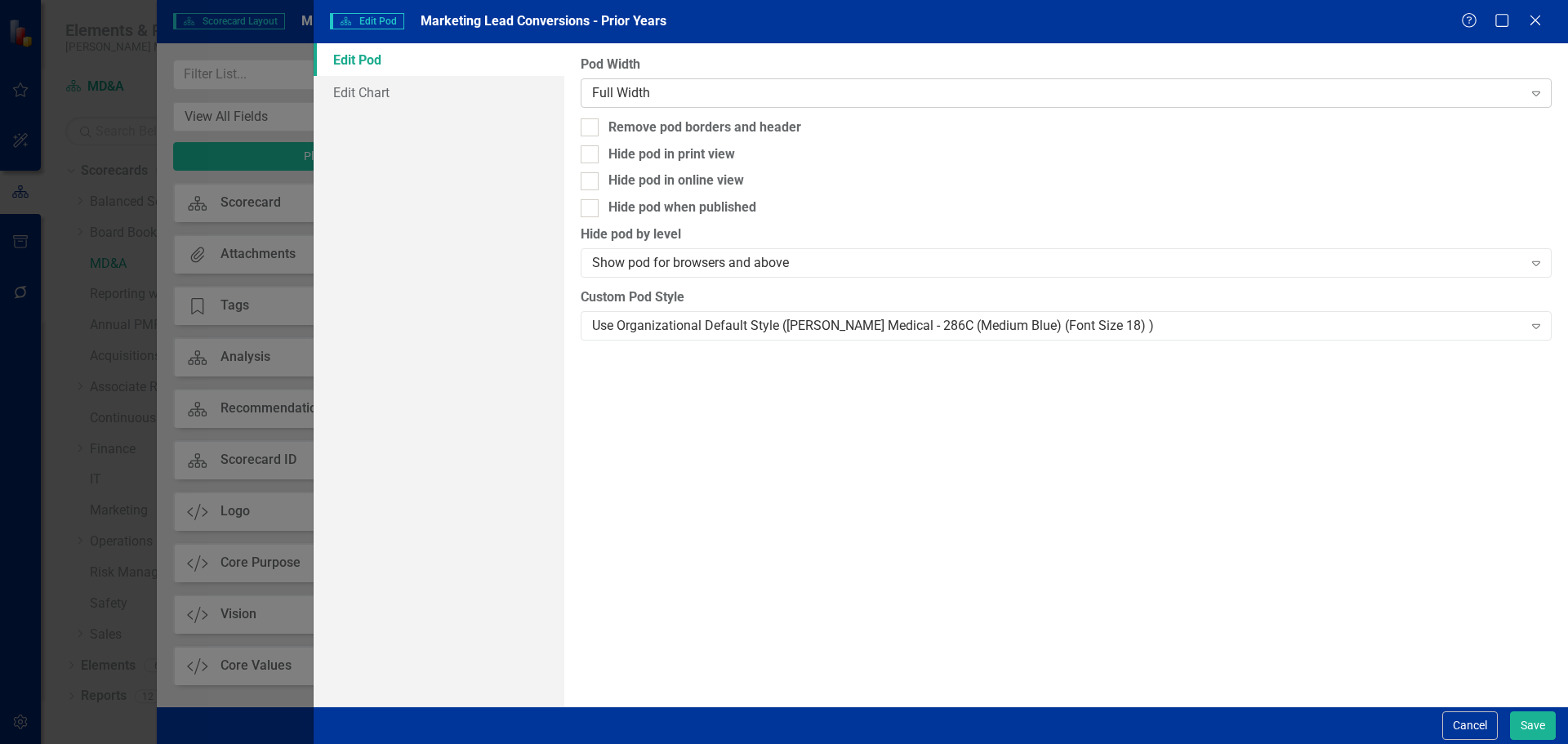
click at [760, 89] on div "Full Width" at bounding box center [1057, 92] width 930 height 19
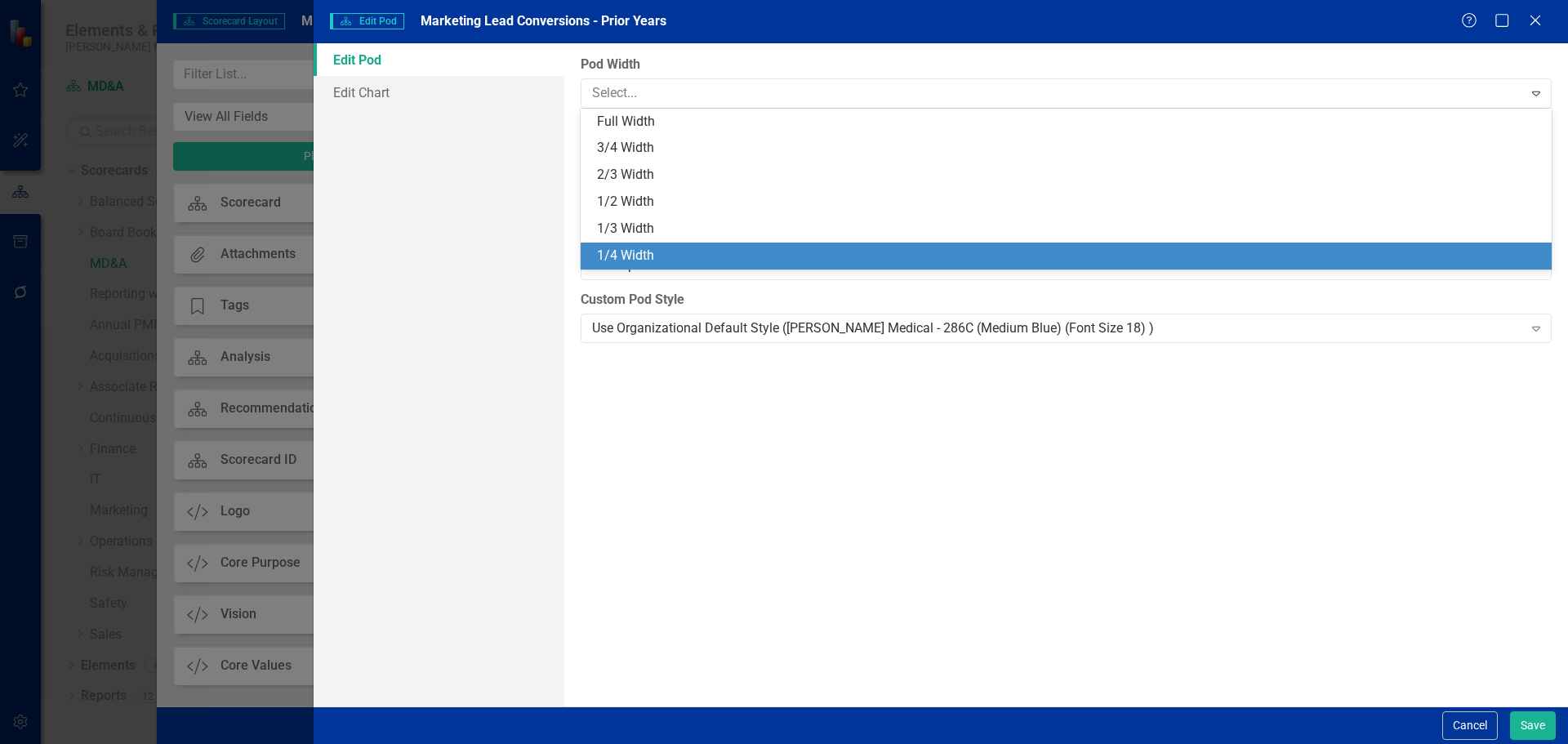
click at [706, 258] on div "1/4 Width" at bounding box center [1069, 255] width 945 height 19
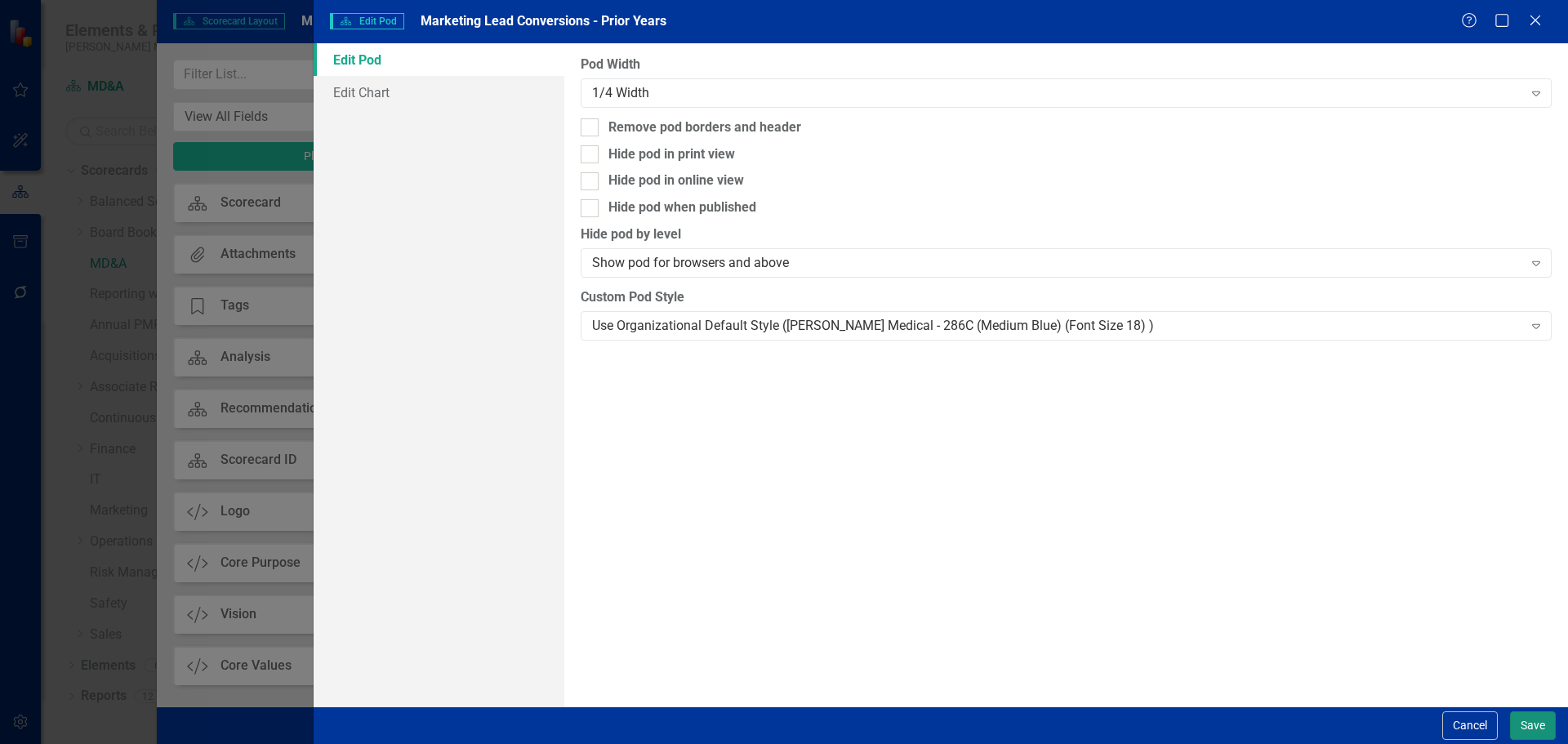
click at [1532, 718] on button "Save" at bounding box center [1532, 725] width 46 height 28
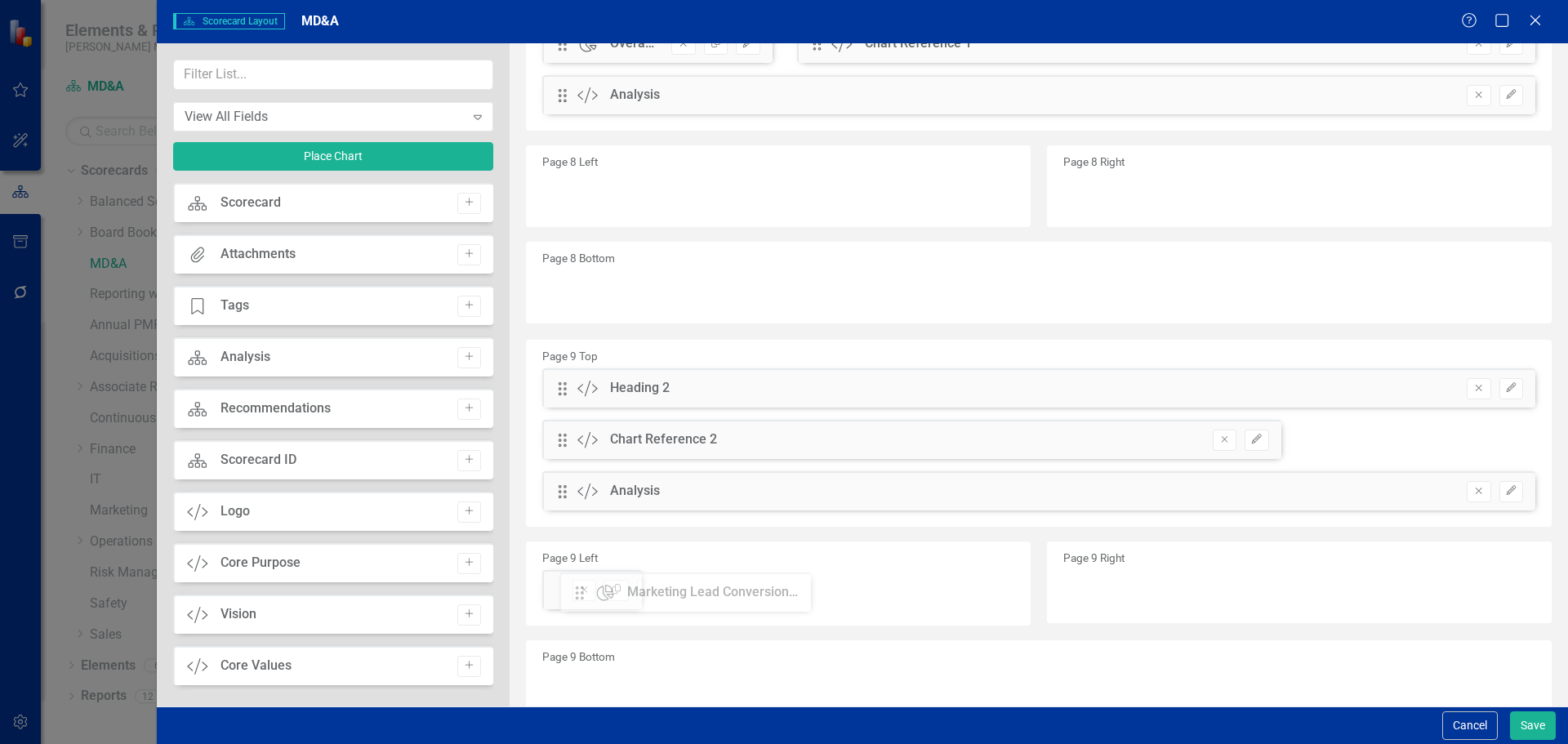
scroll to position [2222, 0]
drag, startPoint x: 561, startPoint y: 160, endPoint x: 579, endPoint y: 450, distance: 290.6
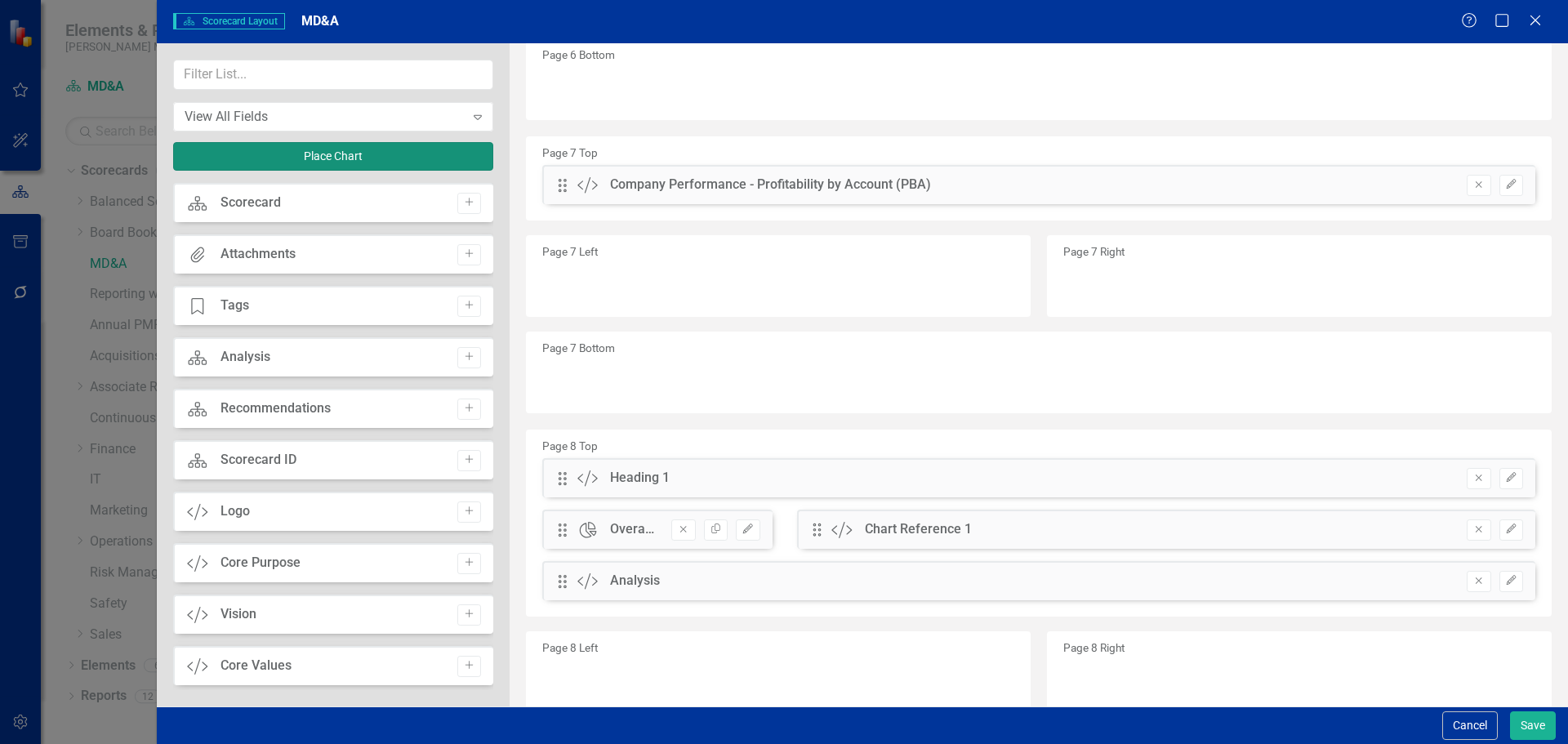
click at [322, 166] on button "Place Chart" at bounding box center [333, 156] width 320 height 28
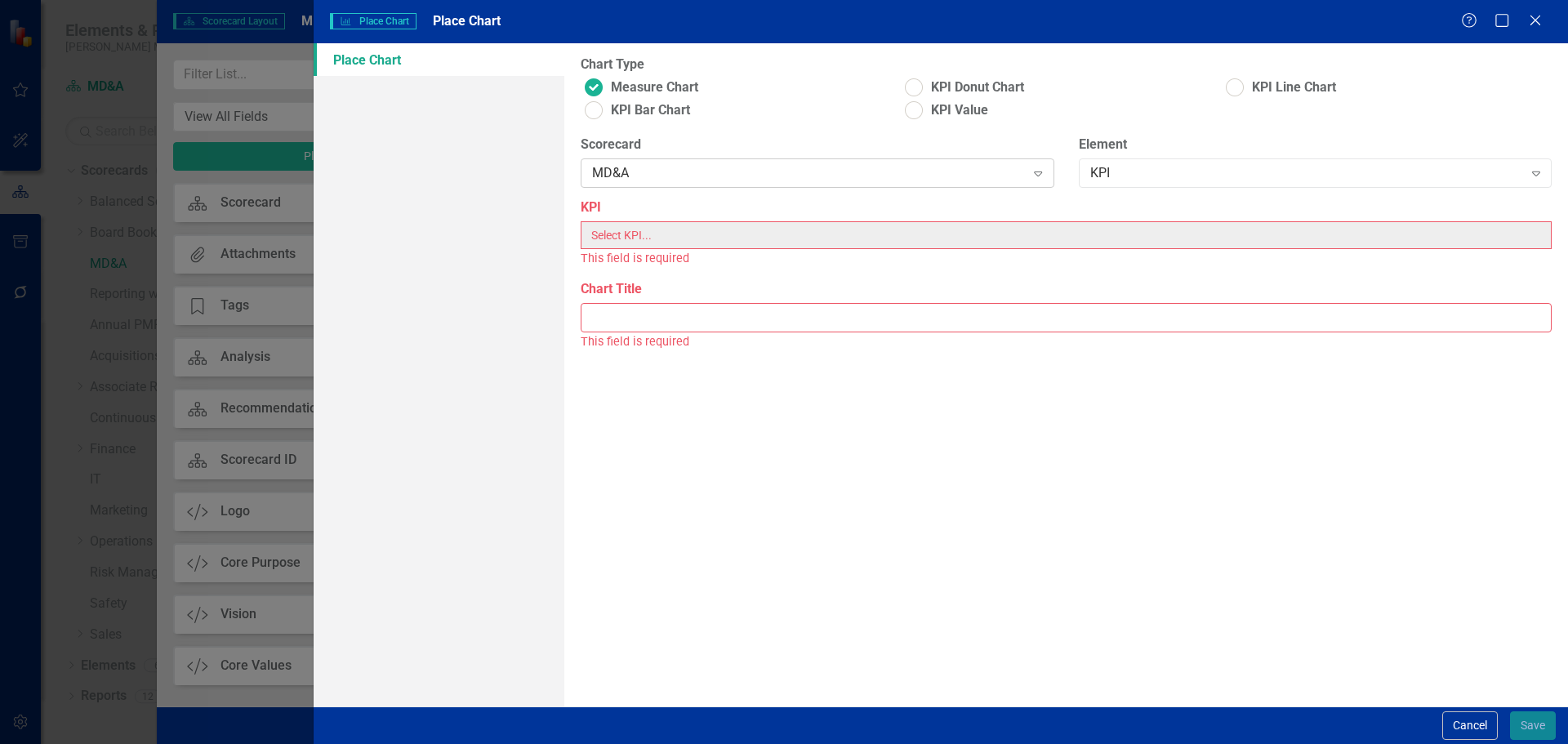
click at [711, 181] on div "MD&A" at bounding box center [808, 173] width 432 height 19
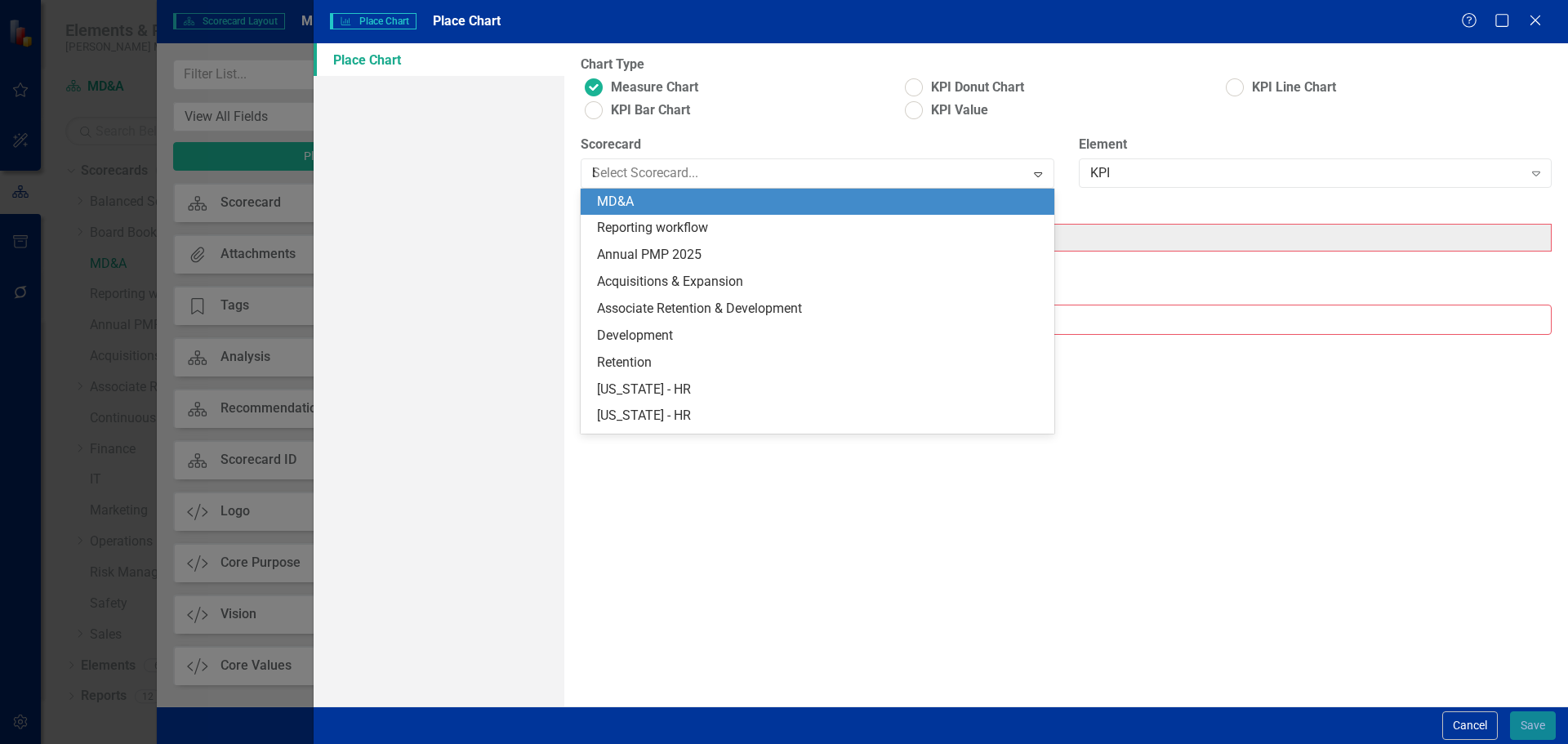
scroll to position [318, 0]
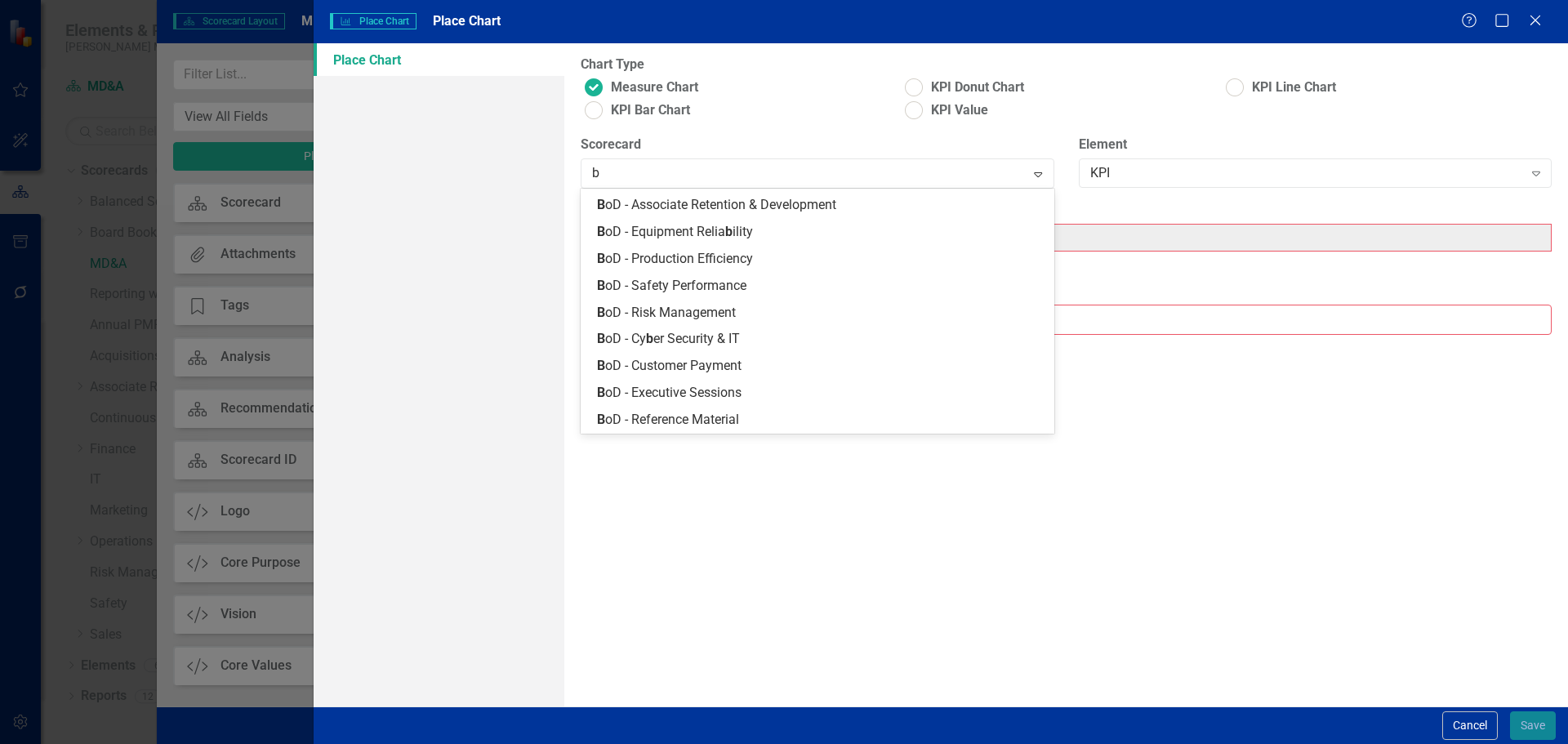
type input "ba"
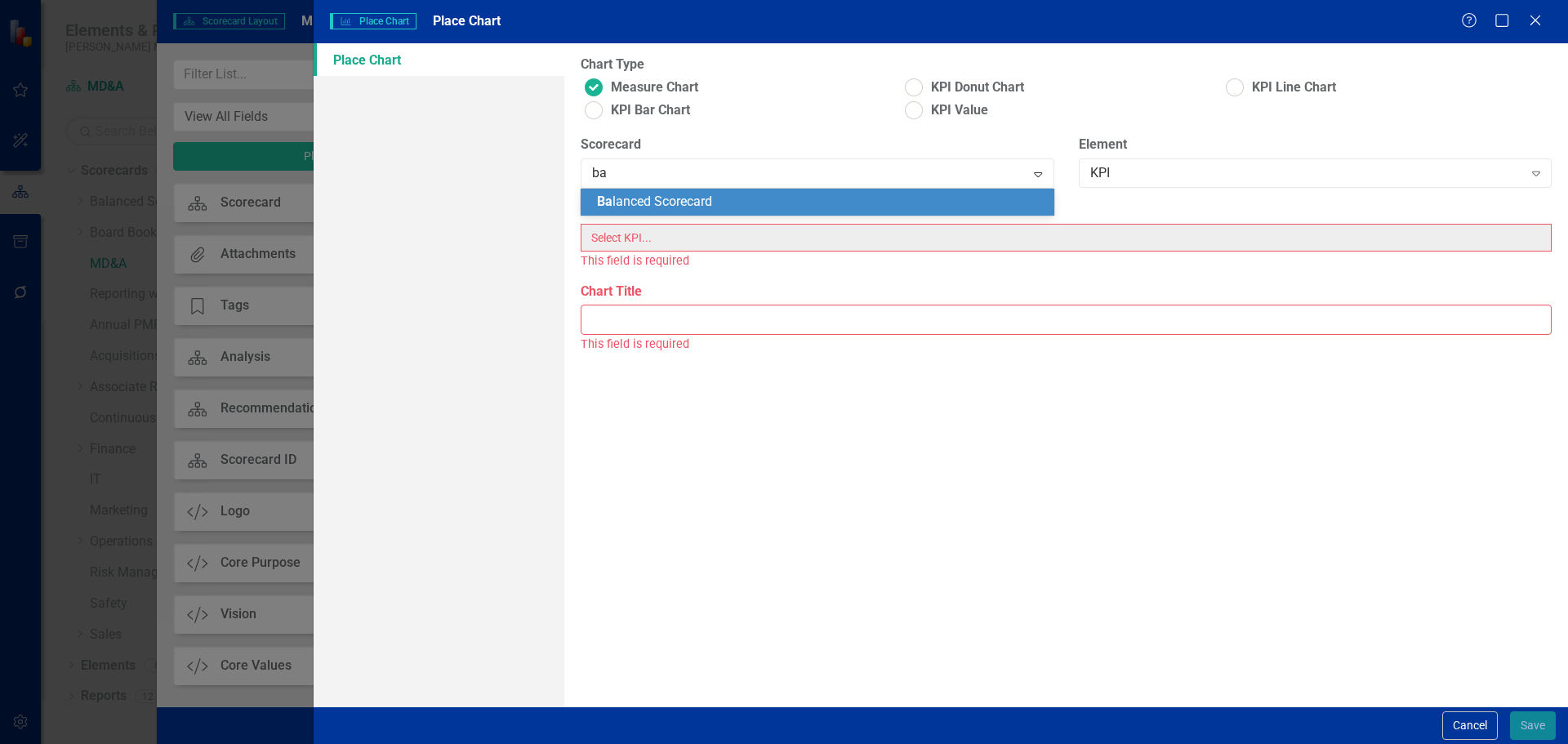
click at [716, 191] on div "Ba lanced Scorecard" at bounding box center [817, 202] width 472 height 27
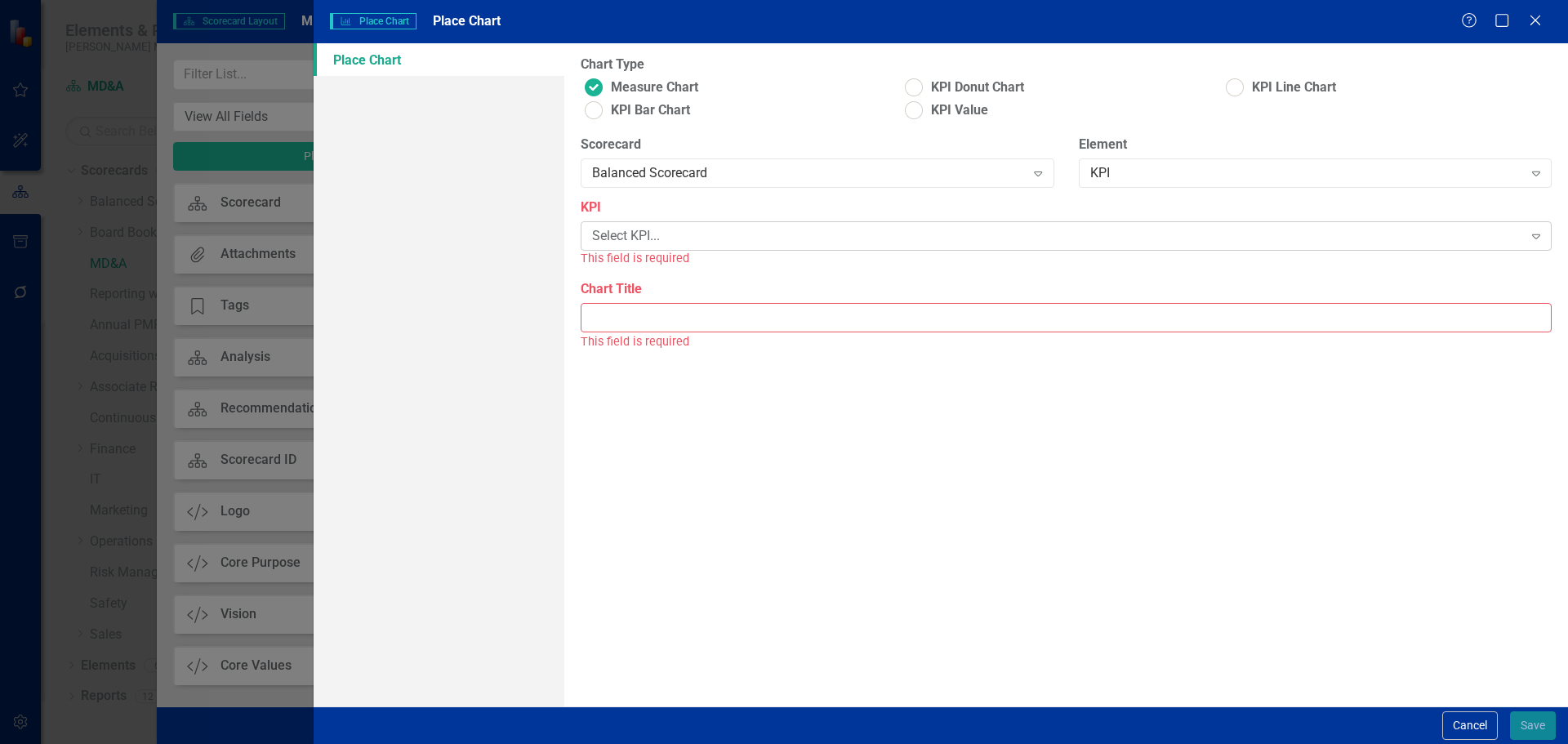
click at [628, 237] on div "Select KPI..." at bounding box center [1057, 236] width 930 height 19
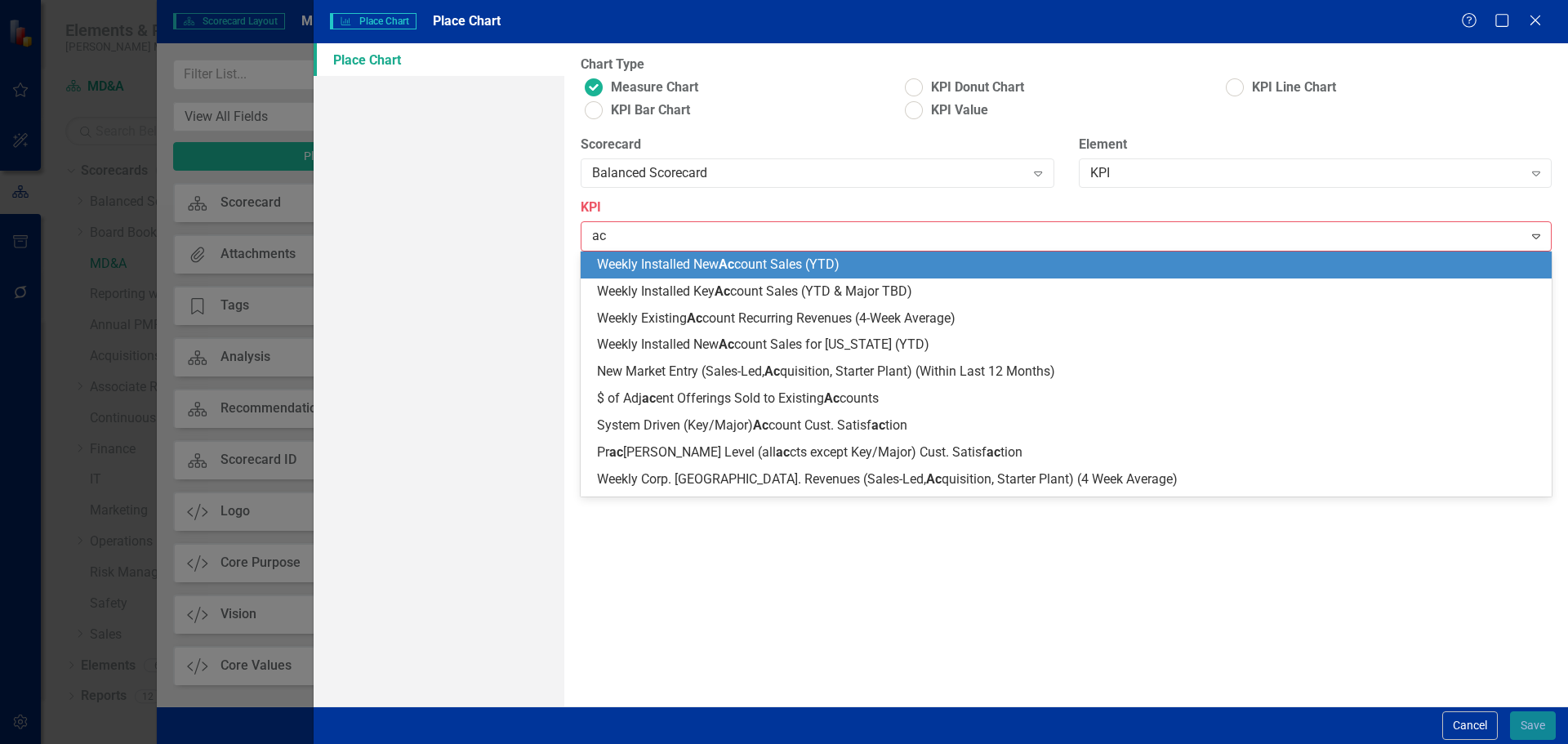
type input "acc"
click at [641, 265] on span "Weekly Installed New Acc ount Sales (YTD)" at bounding box center [718, 264] width 243 height 16
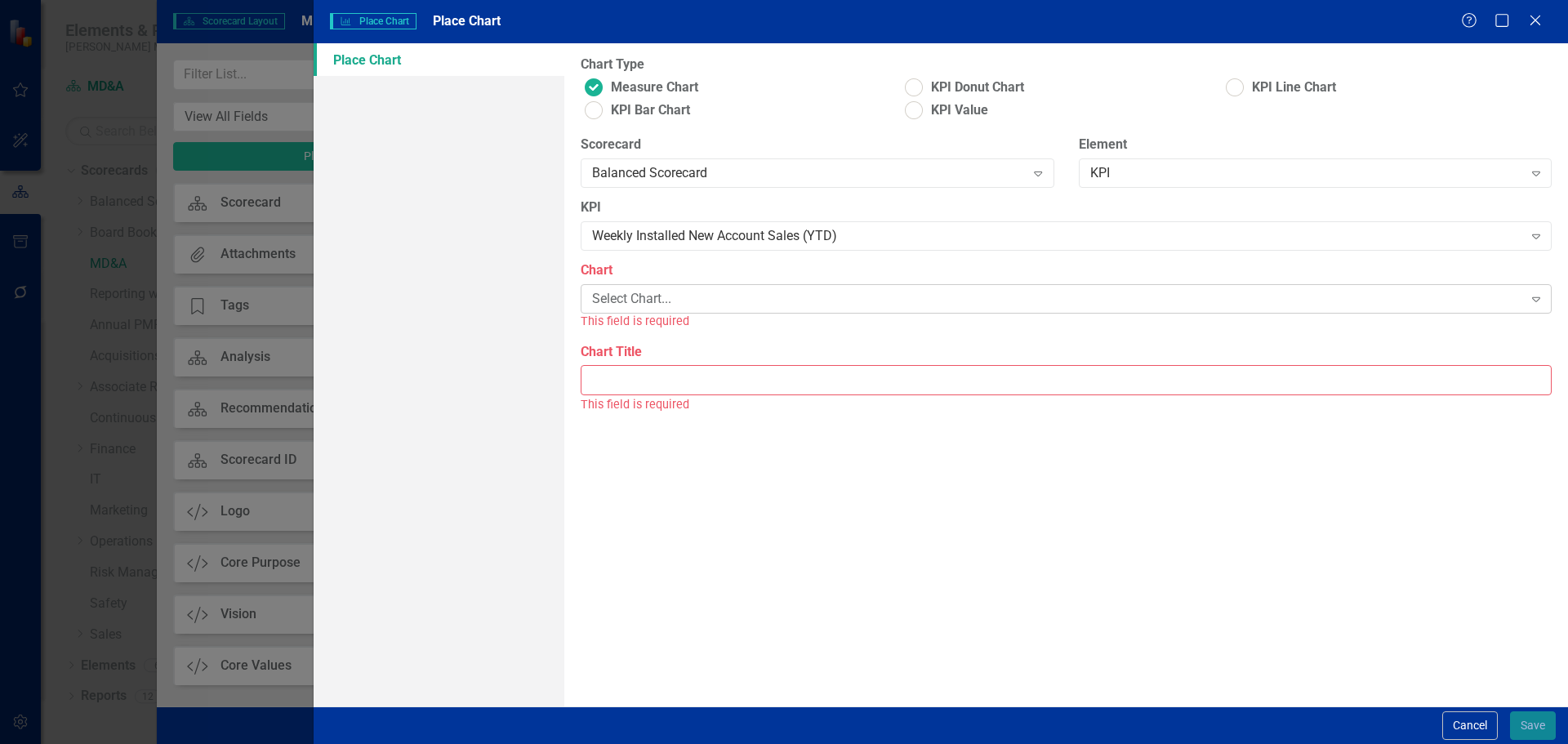
click at [673, 300] on div "Select Chart..." at bounding box center [1057, 299] width 930 height 19
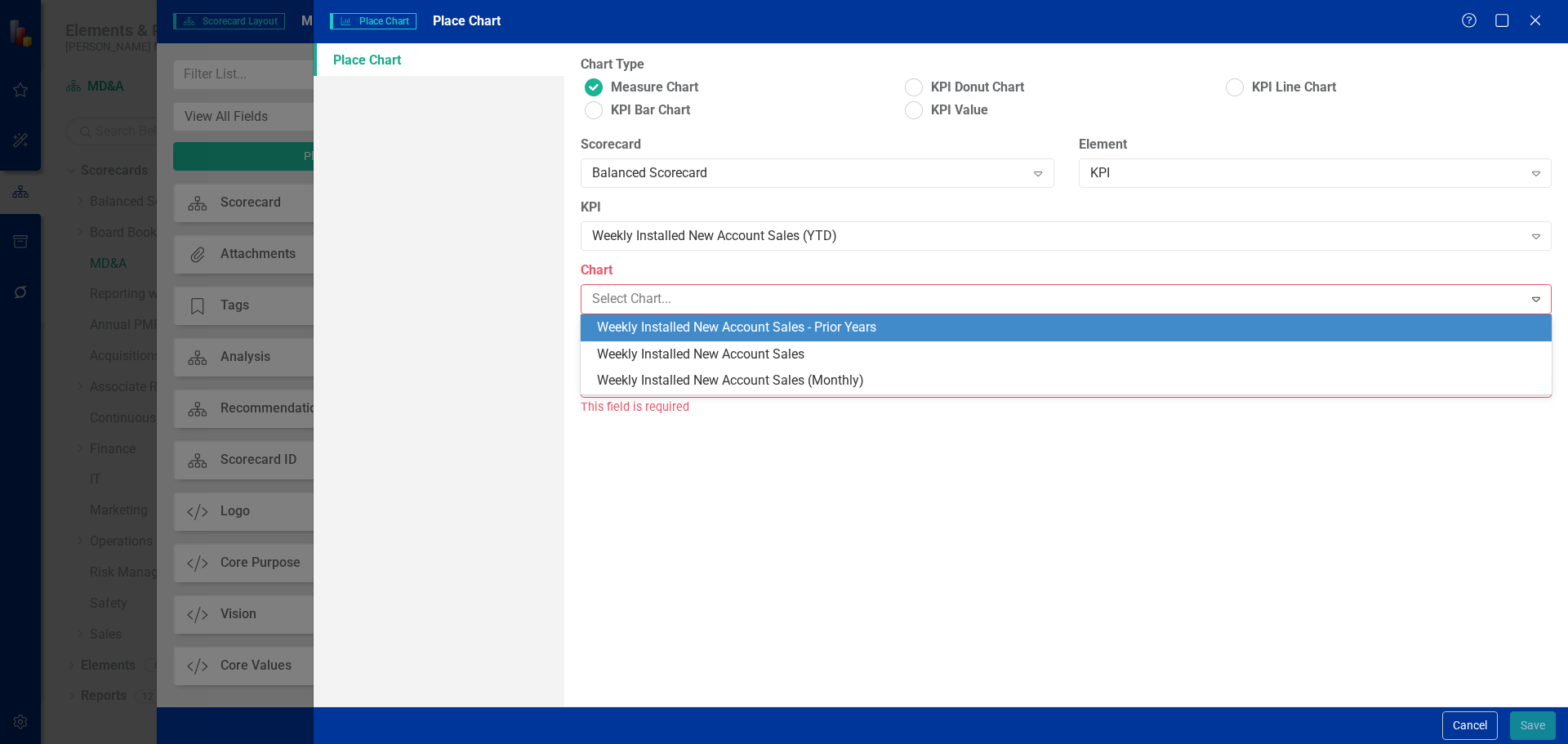
click at [684, 324] on div "Weekly Installed New Account Sales - Prior Years" at bounding box center [1069, 327] width 945 height 19
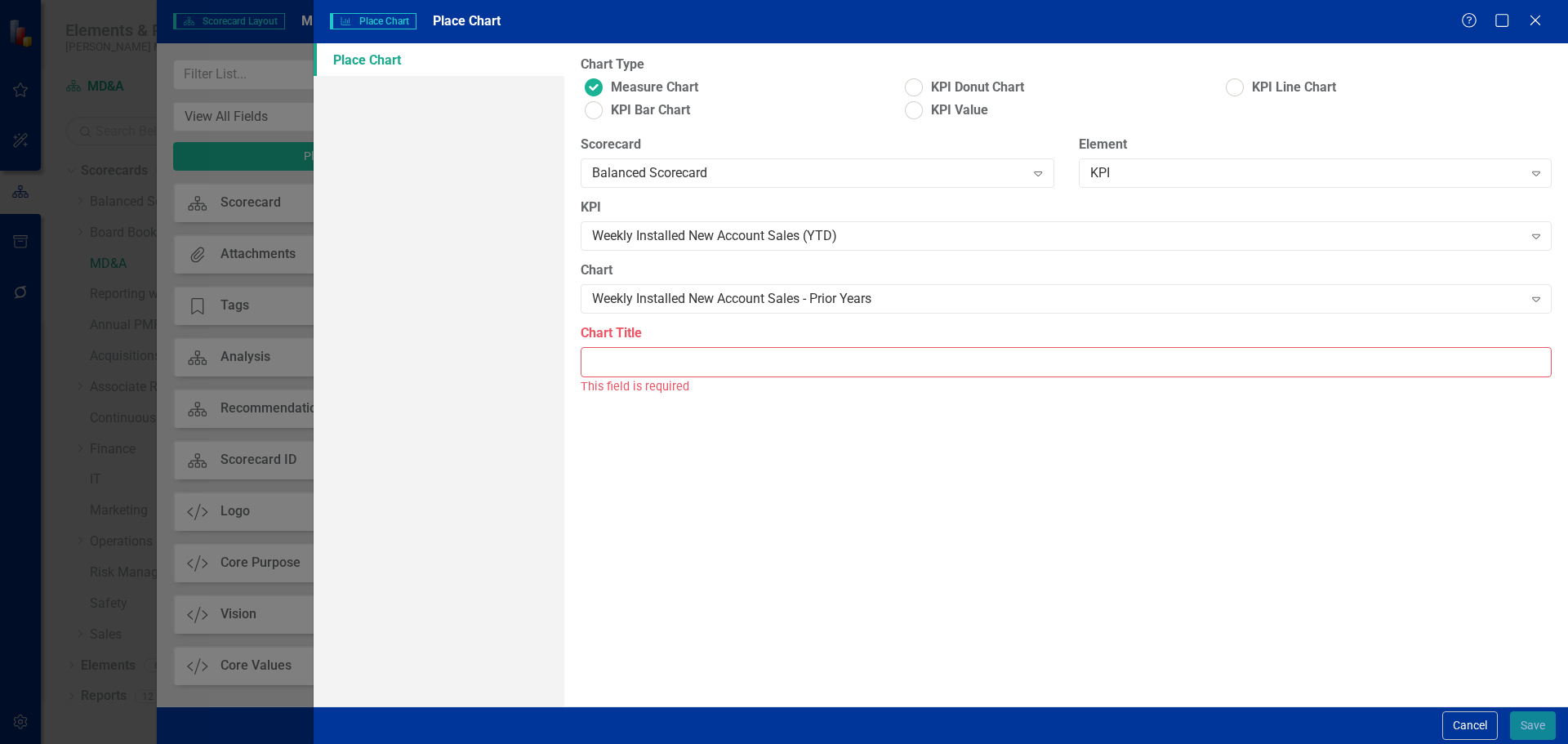
click at [685, 357] on input "Chart Title" at bounding box center [1066, 361] width 971 height 30
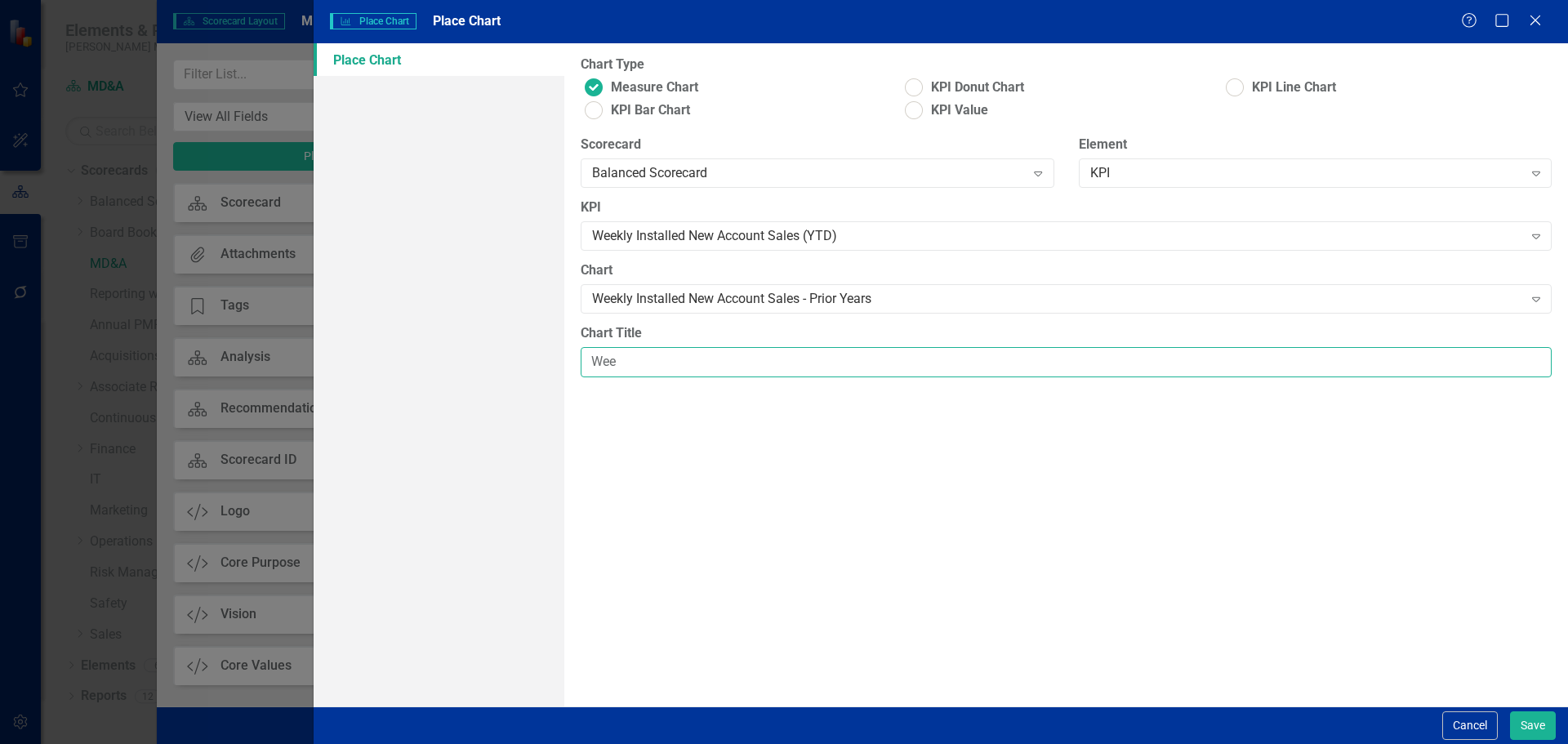
type input "Weekly Installed New Account Sales - Prior Years"
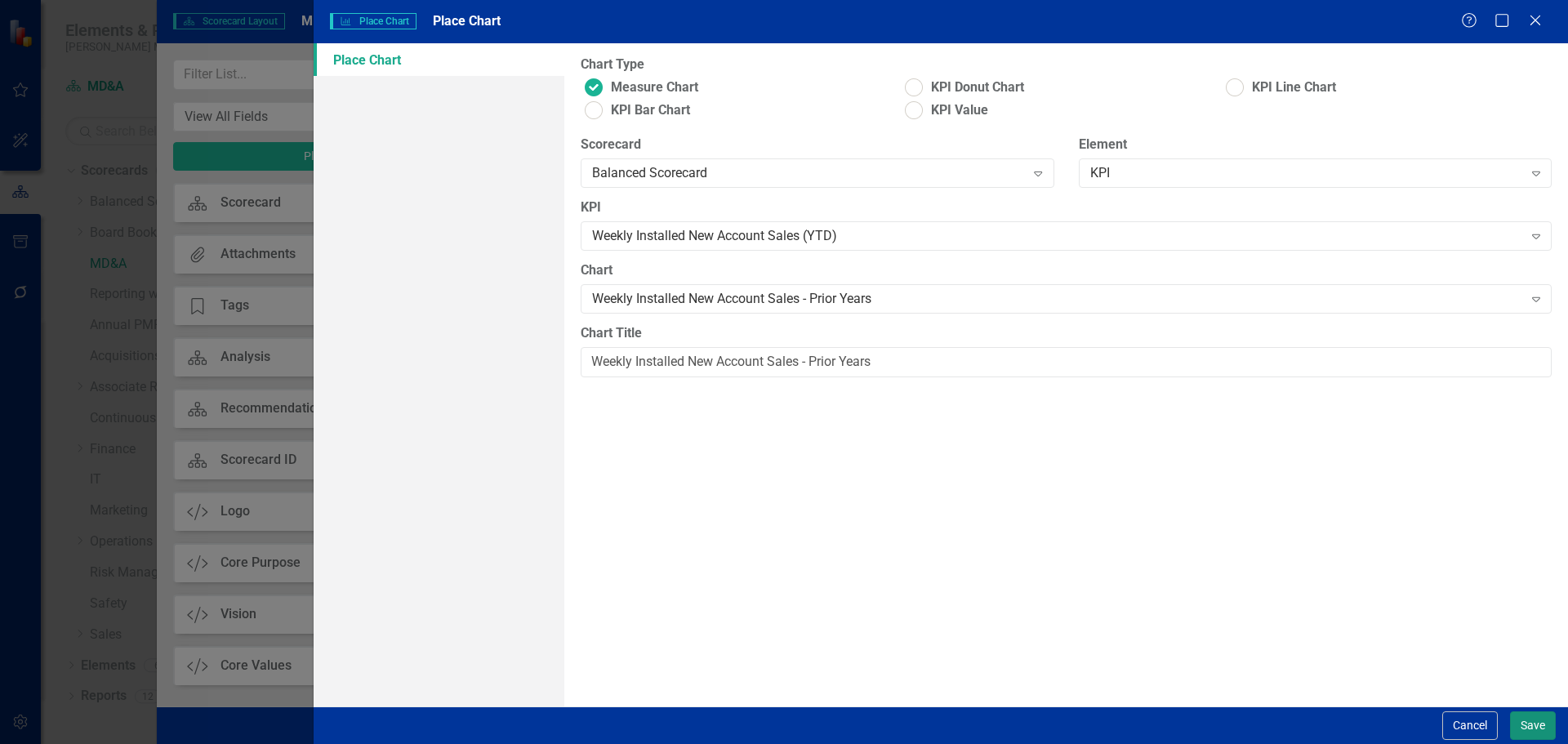
click at [1521, 718] on button "Save" at bounding box center [1532, 725] width 46 height 28
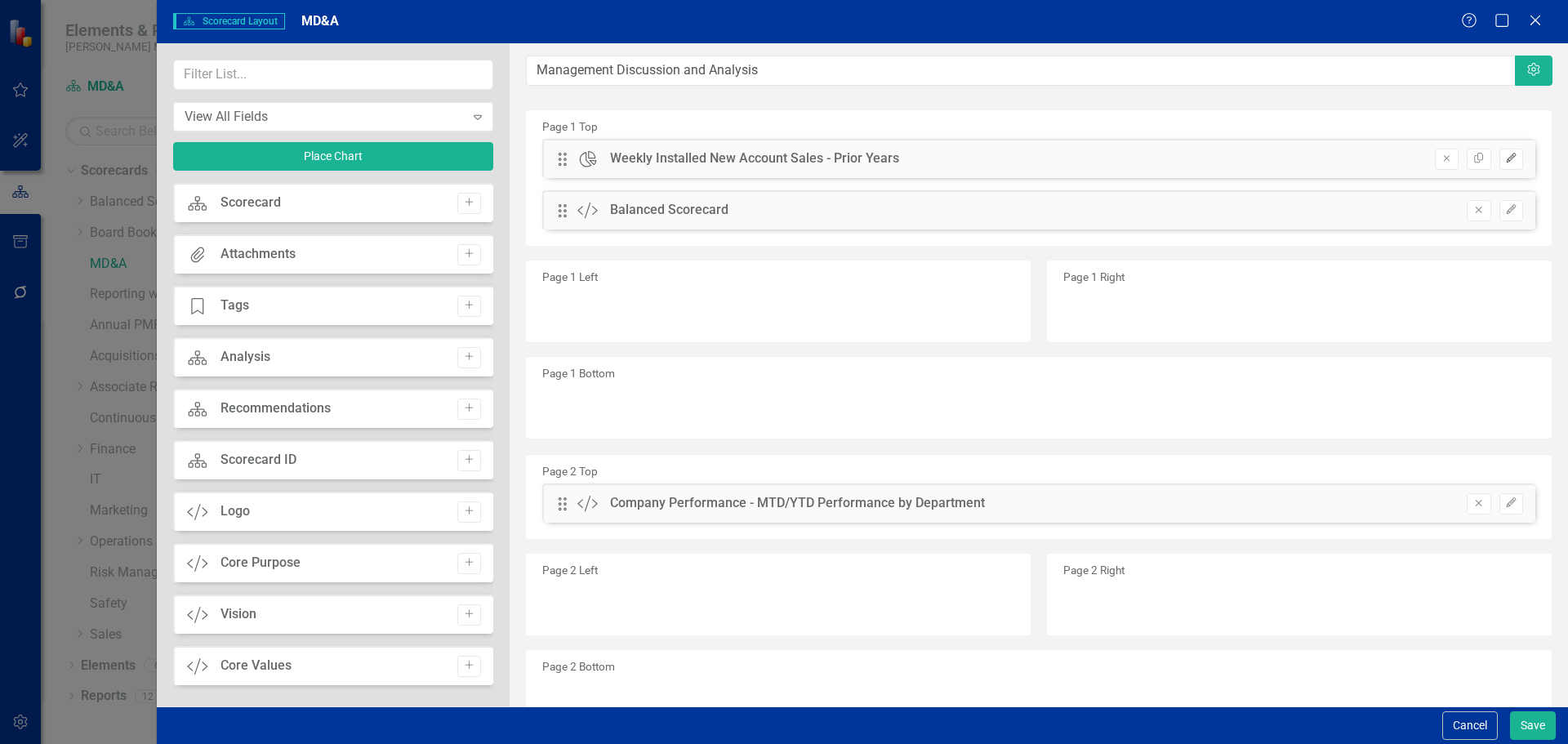
click at [1500, 165] on button "Edit" at bounding box center [1511, 159] width 24 height 21
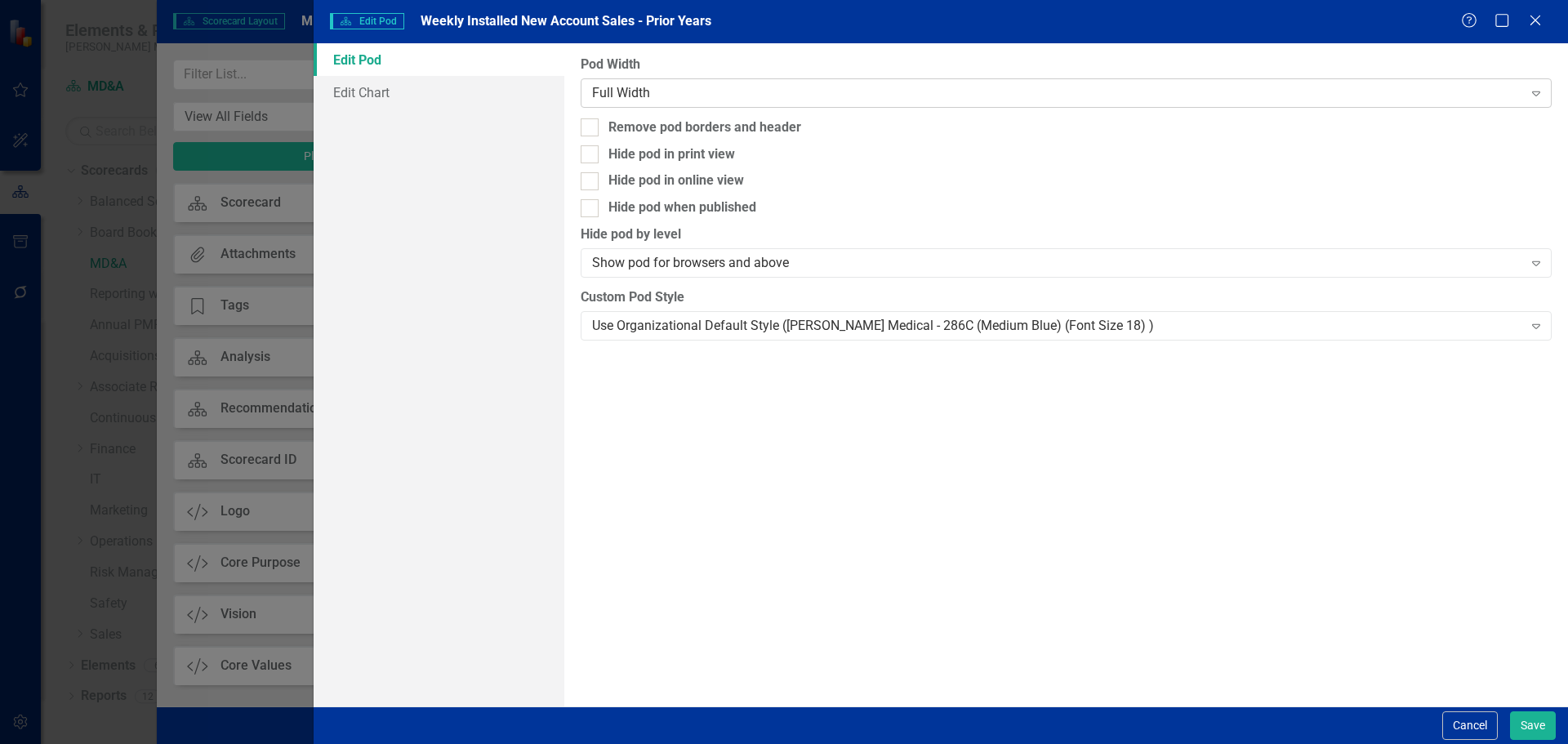
click at [674, 101] on div "Full Width" at bounding box center [1057, 92] width 930 height 19
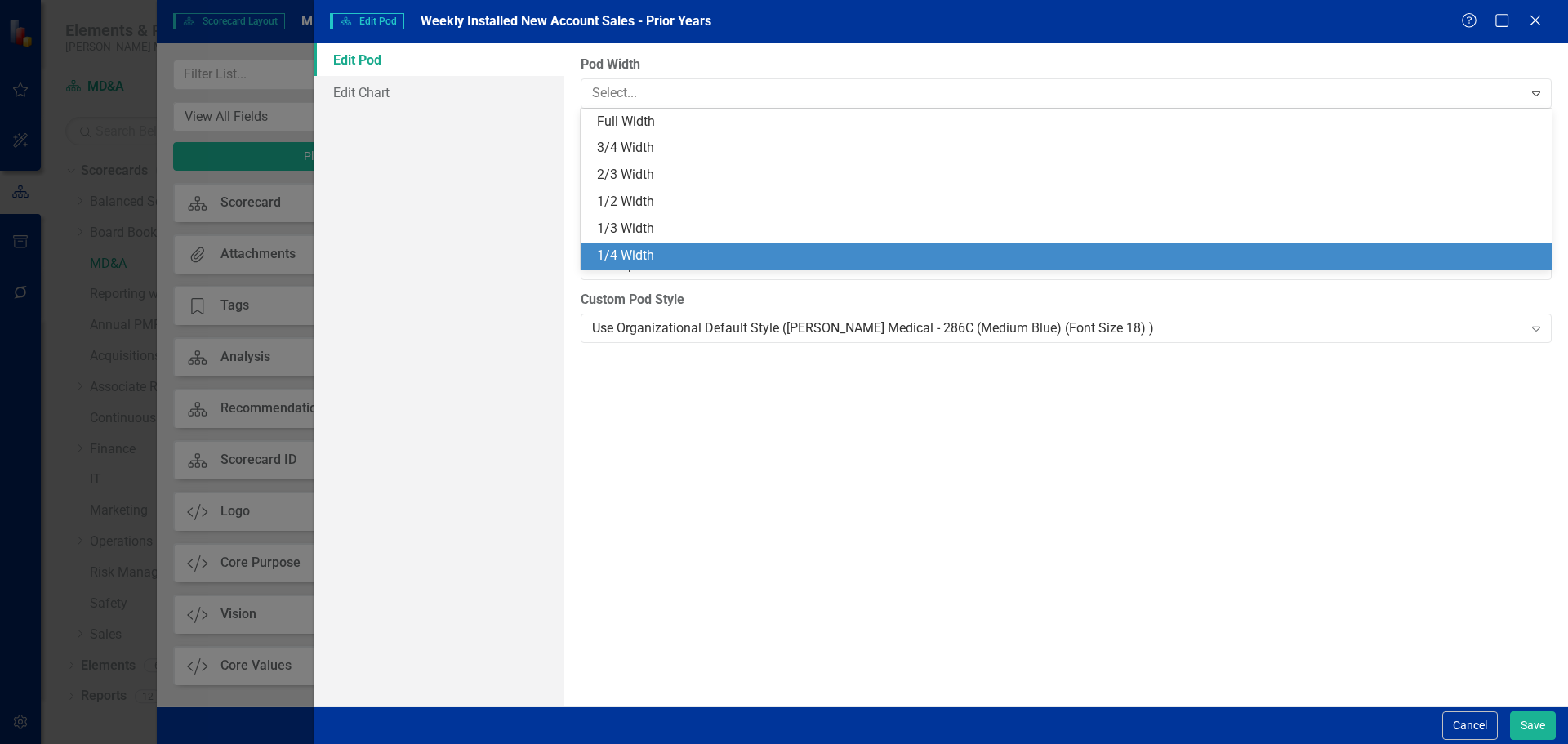
click at [659, 253] on div "1/4 Width" at bounding box center [1069, 255] width 945 height 19
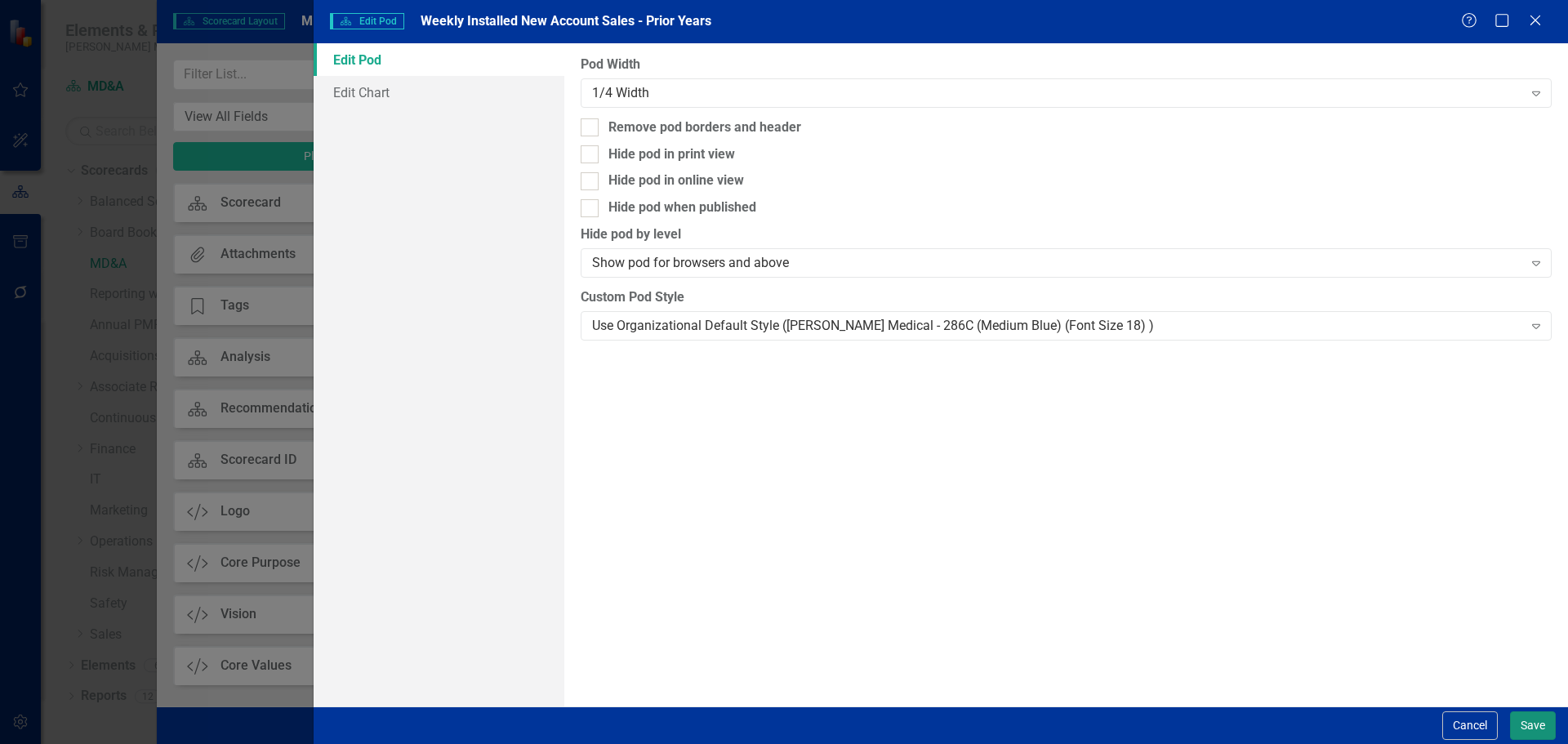
click at [1526, 724] on button "Save" at bounding box center [1532, 725] width 46 height 28
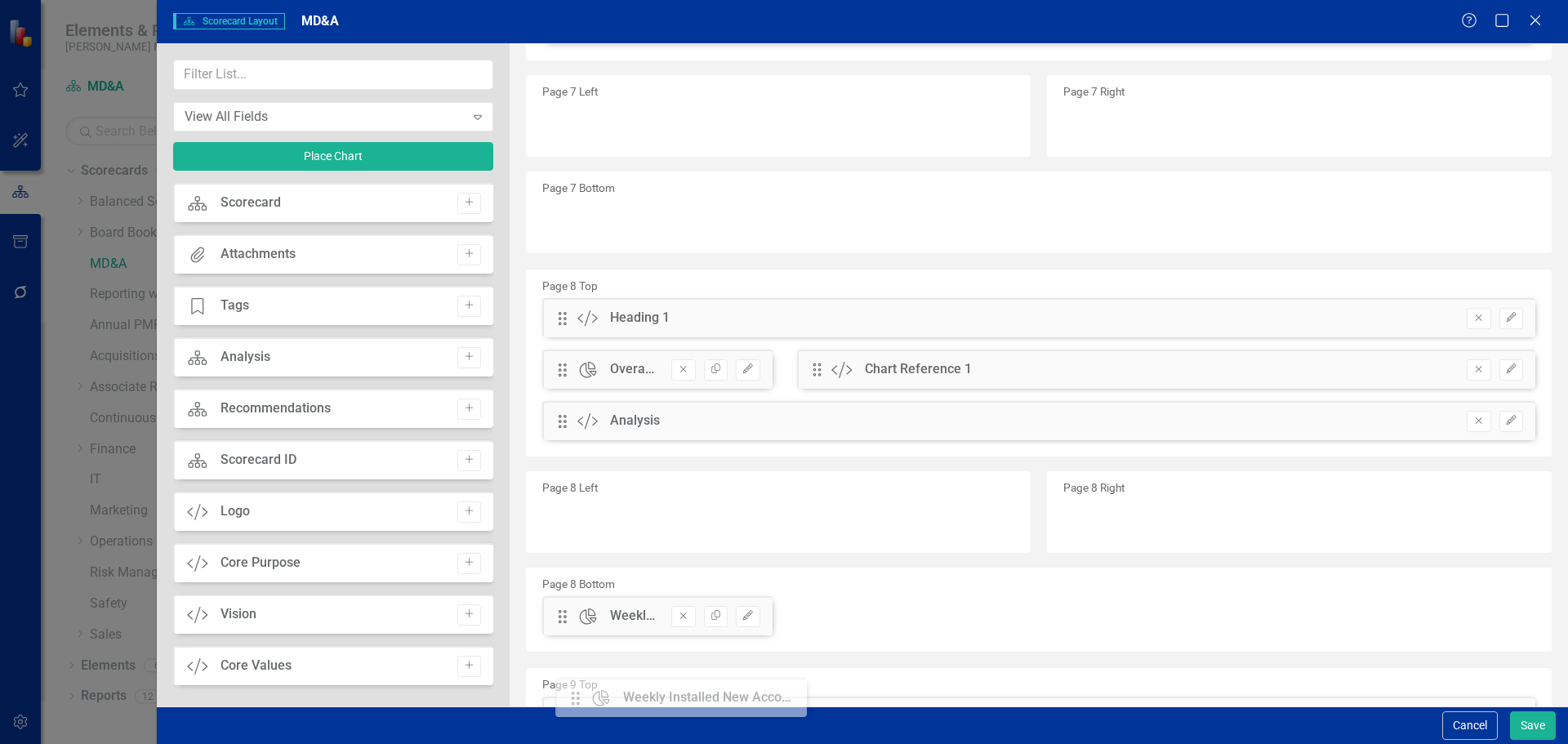
scroll to position [1925, 0]
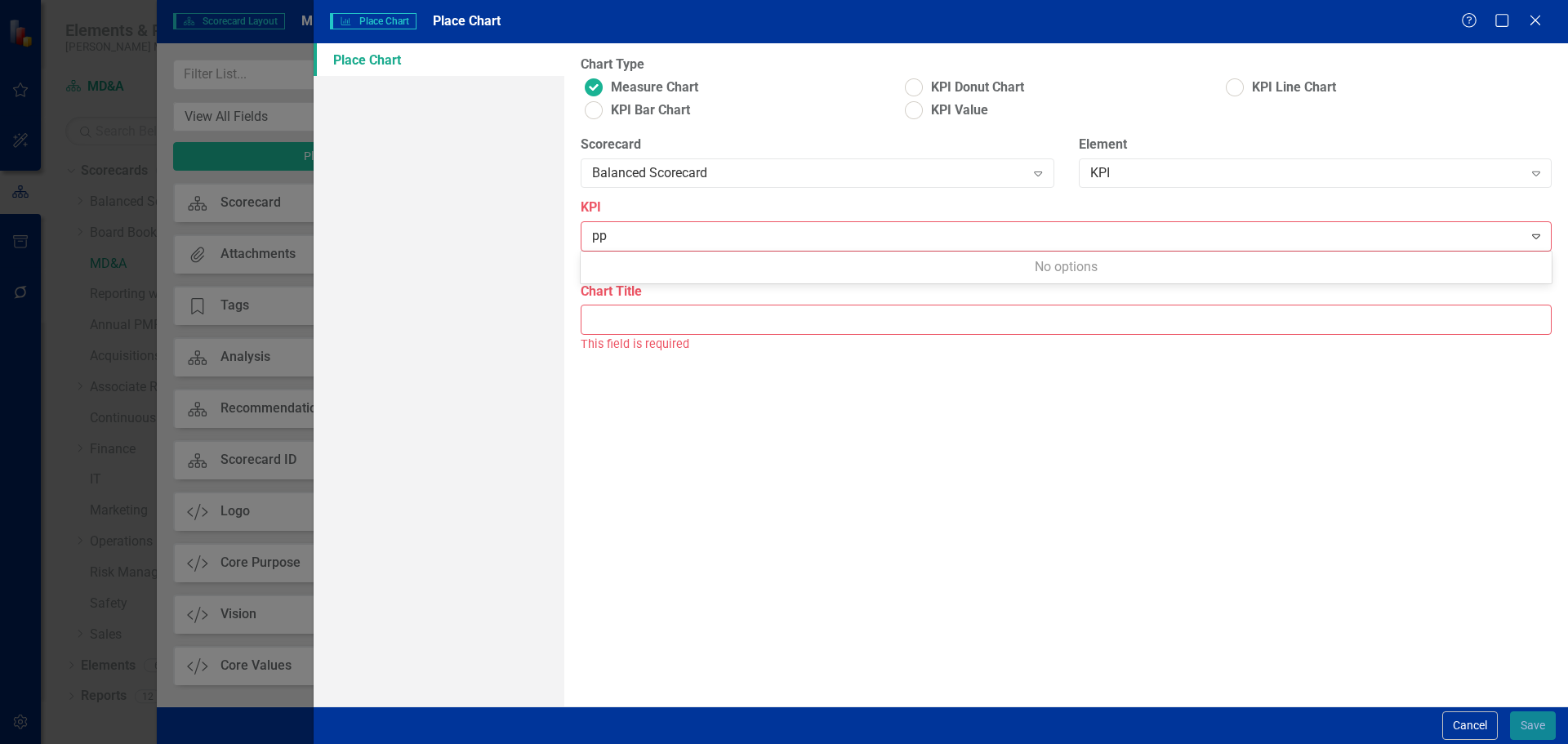
scroll to position [1372, 0]
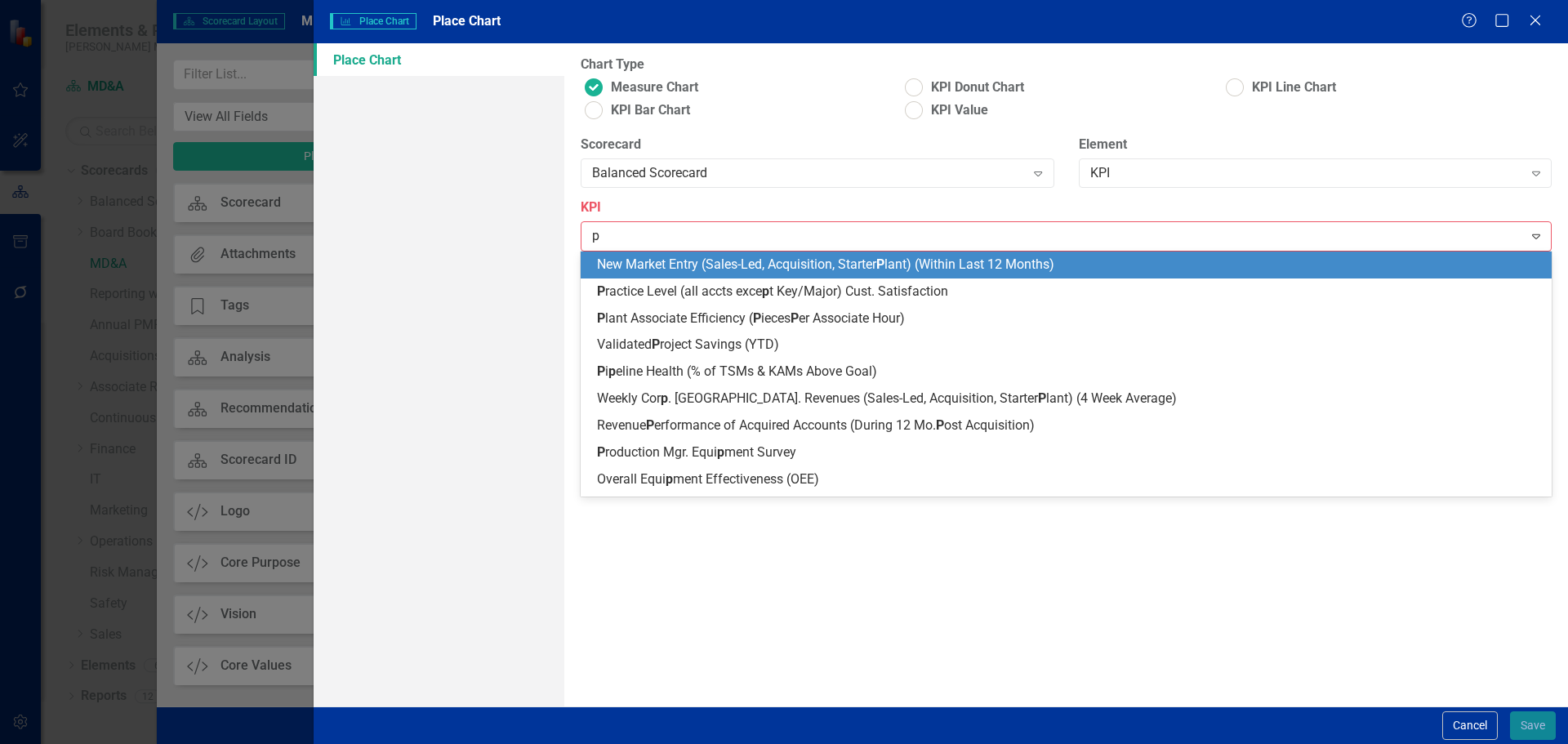
type input "pi"
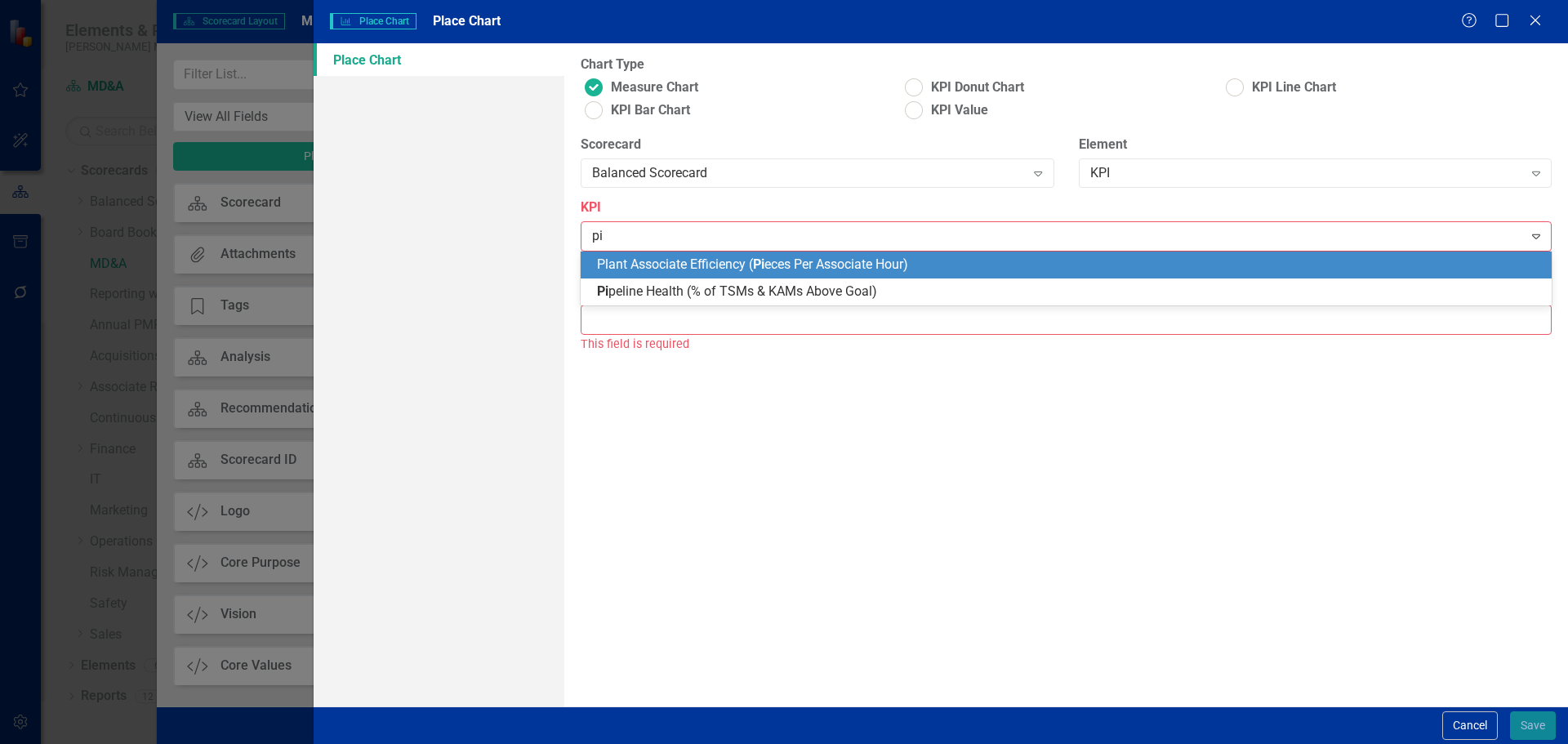
click at [743, 266] on span "Plant Associate Efficiency ( Pi eces Per Associate Hour)" at bounding box center [752, 264] width 311 height 16
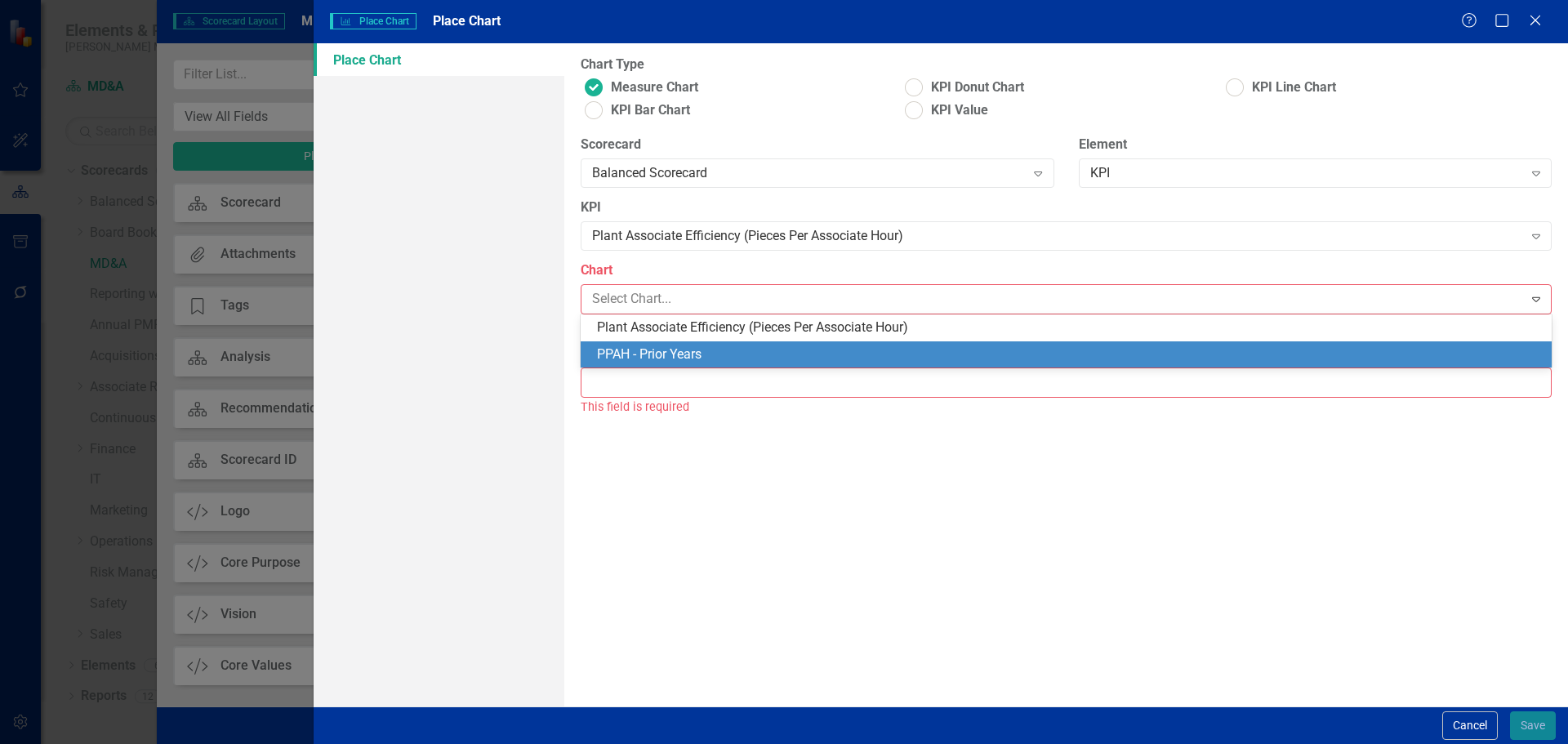
click at [741, 352] on div "PPAH - Prior Years" at bounding box center [1069, 355] width 945 height 19
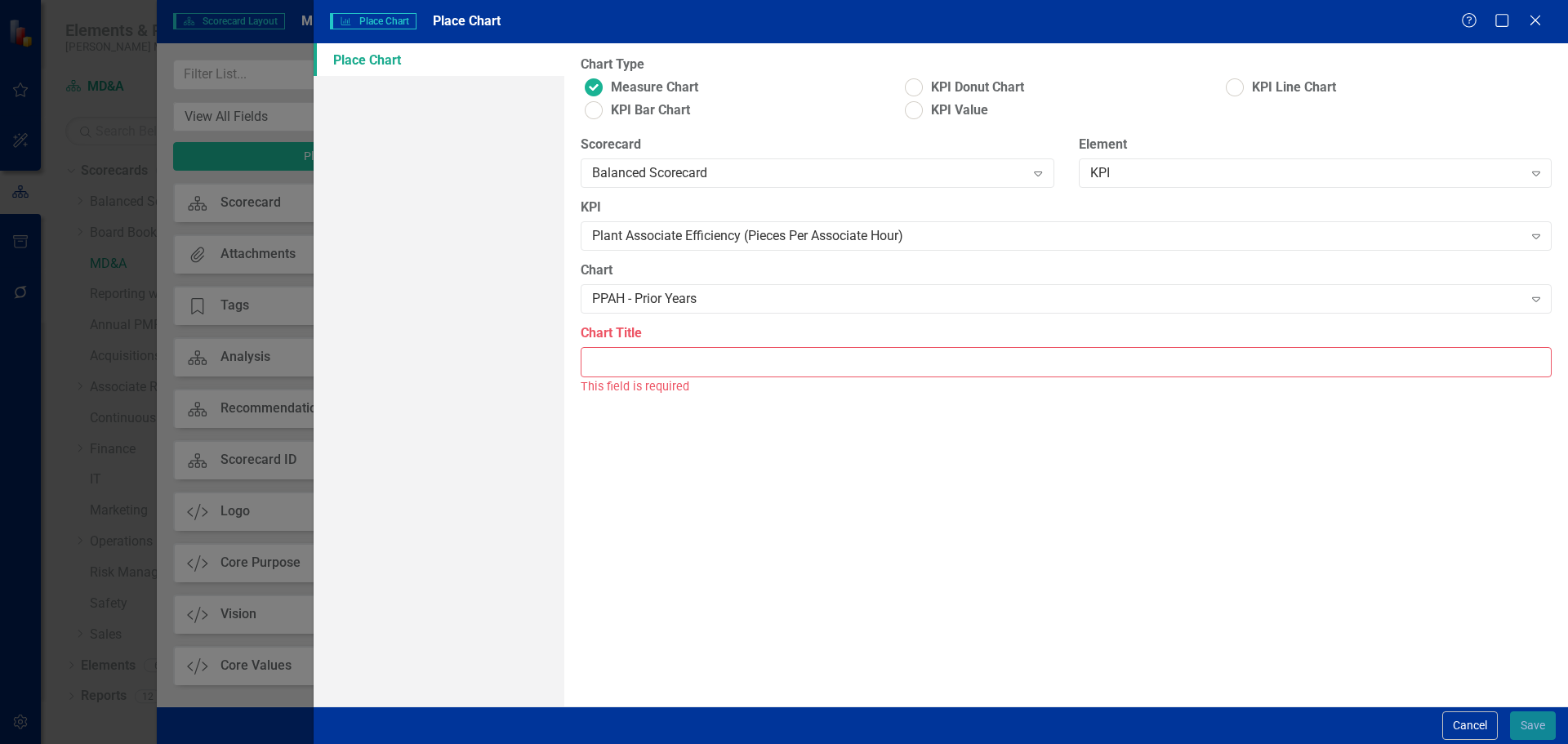
click at [736, 365] on input "Chart Title" at bounding box center [1066, 361] width 971 height 30
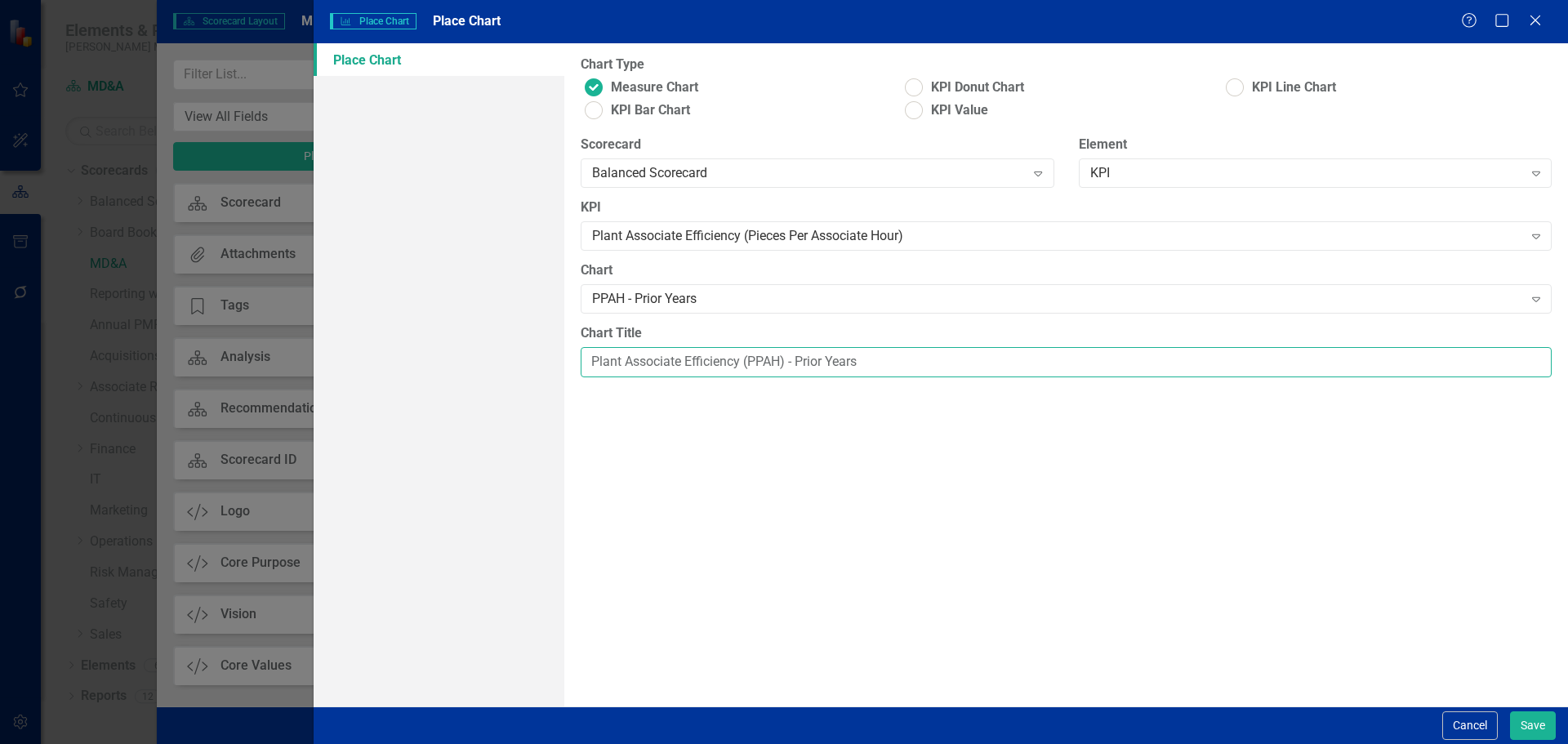
click at [786, 356] on input "Plant Associate Efficiency (PPAH) - Prior Years" at bounding box center [1066, 361] width 971 height 30
type input "PPAH - Prior Years"
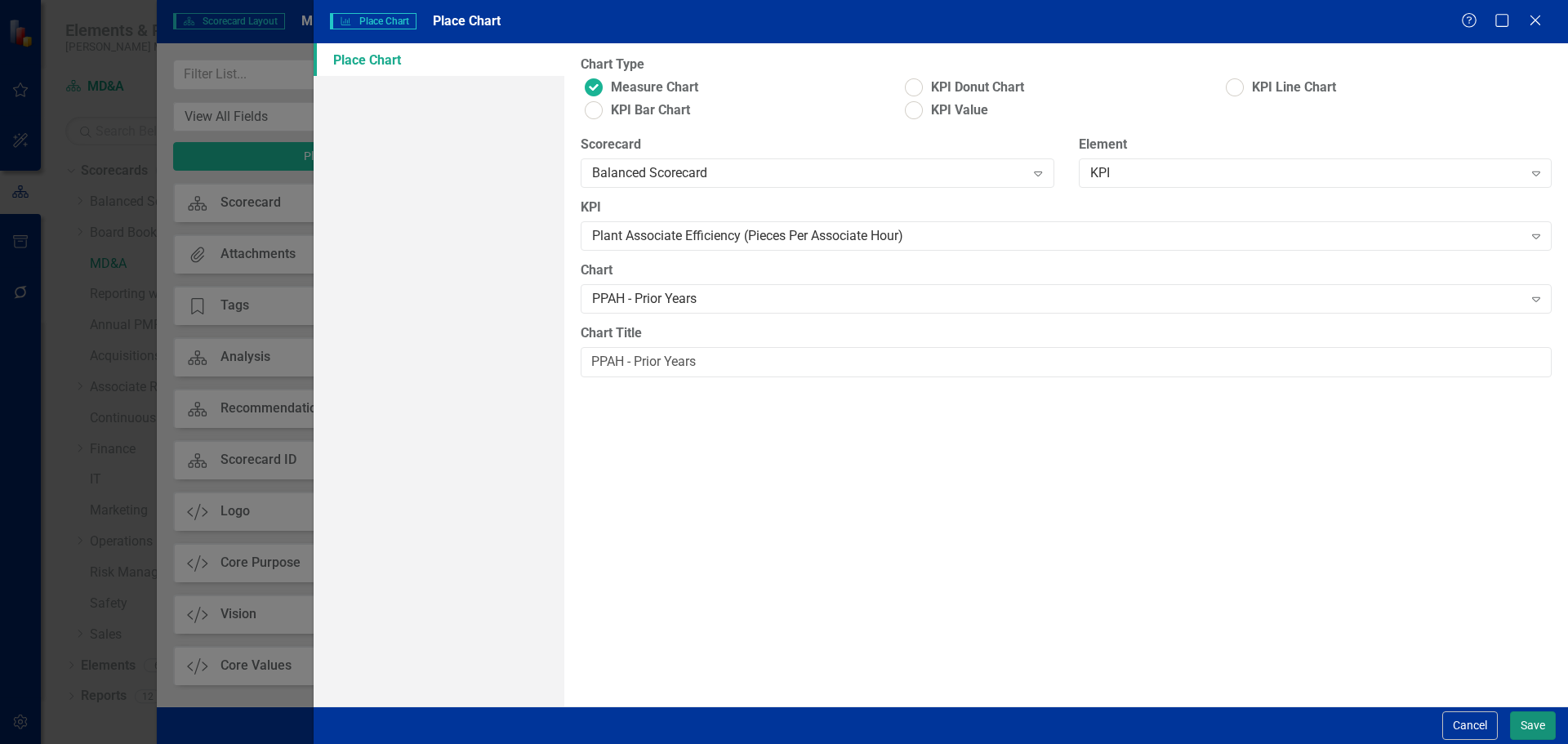
click at [1535, 727] on button "Save" at bounding box center [1532, 725] width 46 height 28
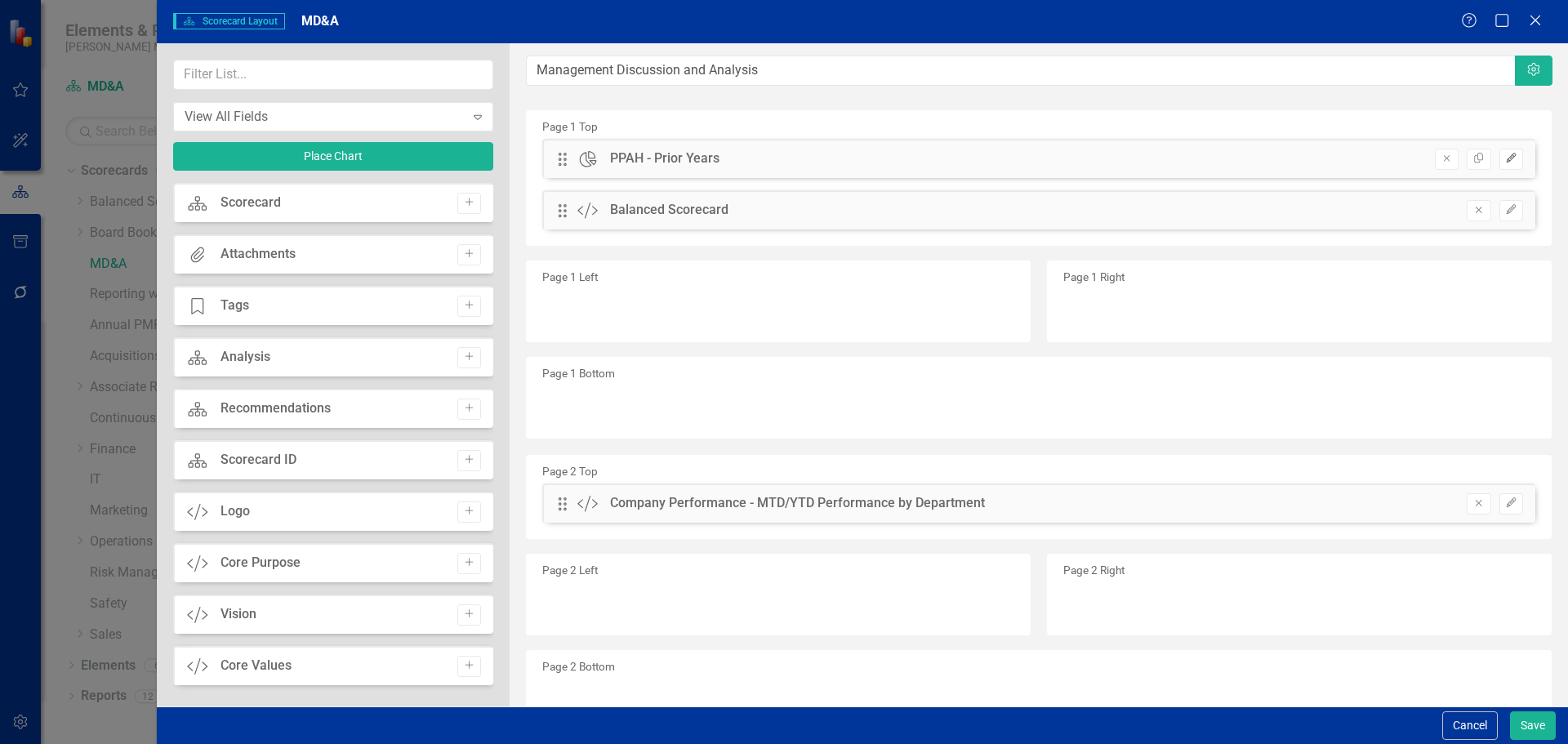
click at [1505, 160] on icon "Edit" at bounding box center [1511, 158] width 12 height 10
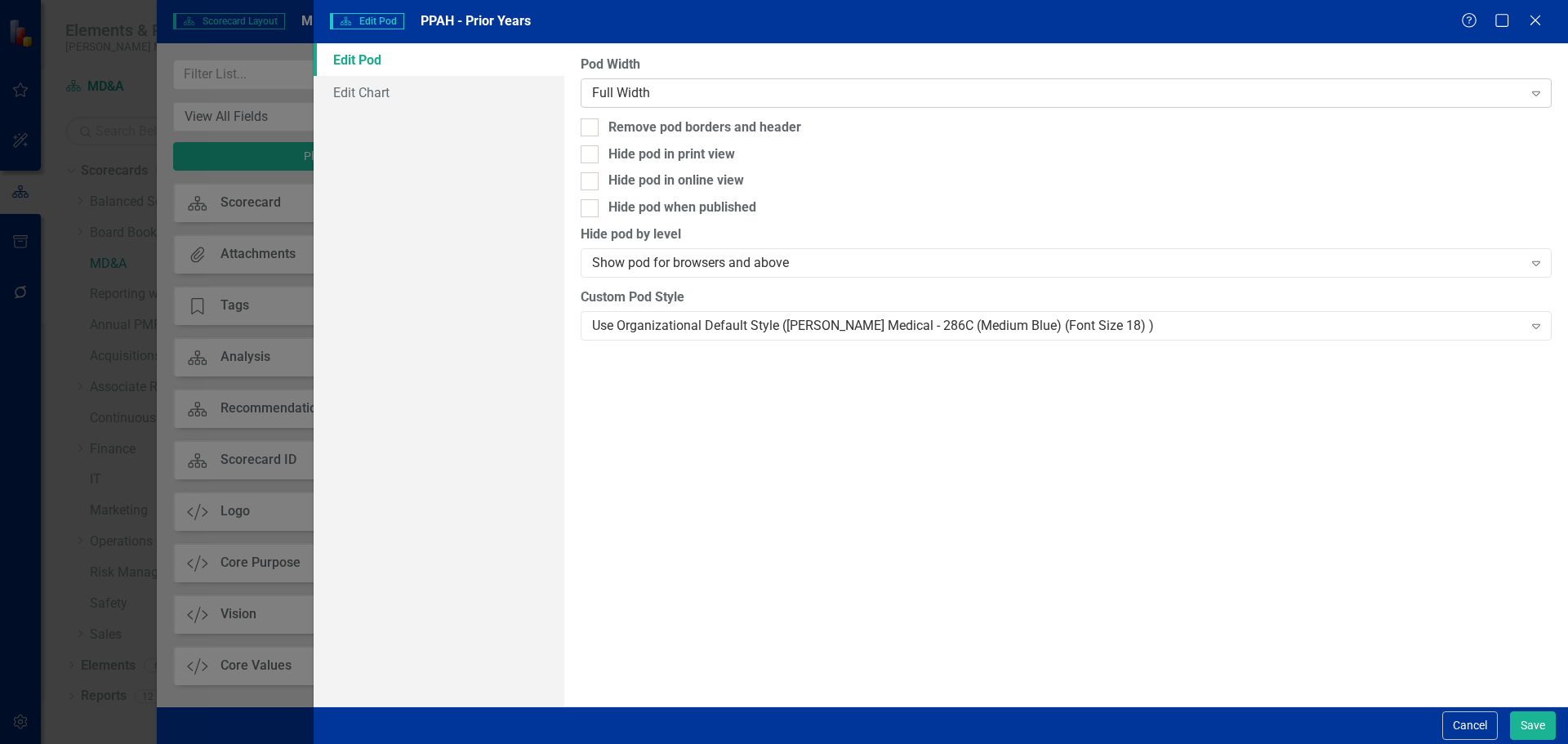
click at [713, 90] on div "Full Width" at bounding box center [1057, 92] width 930 height 19
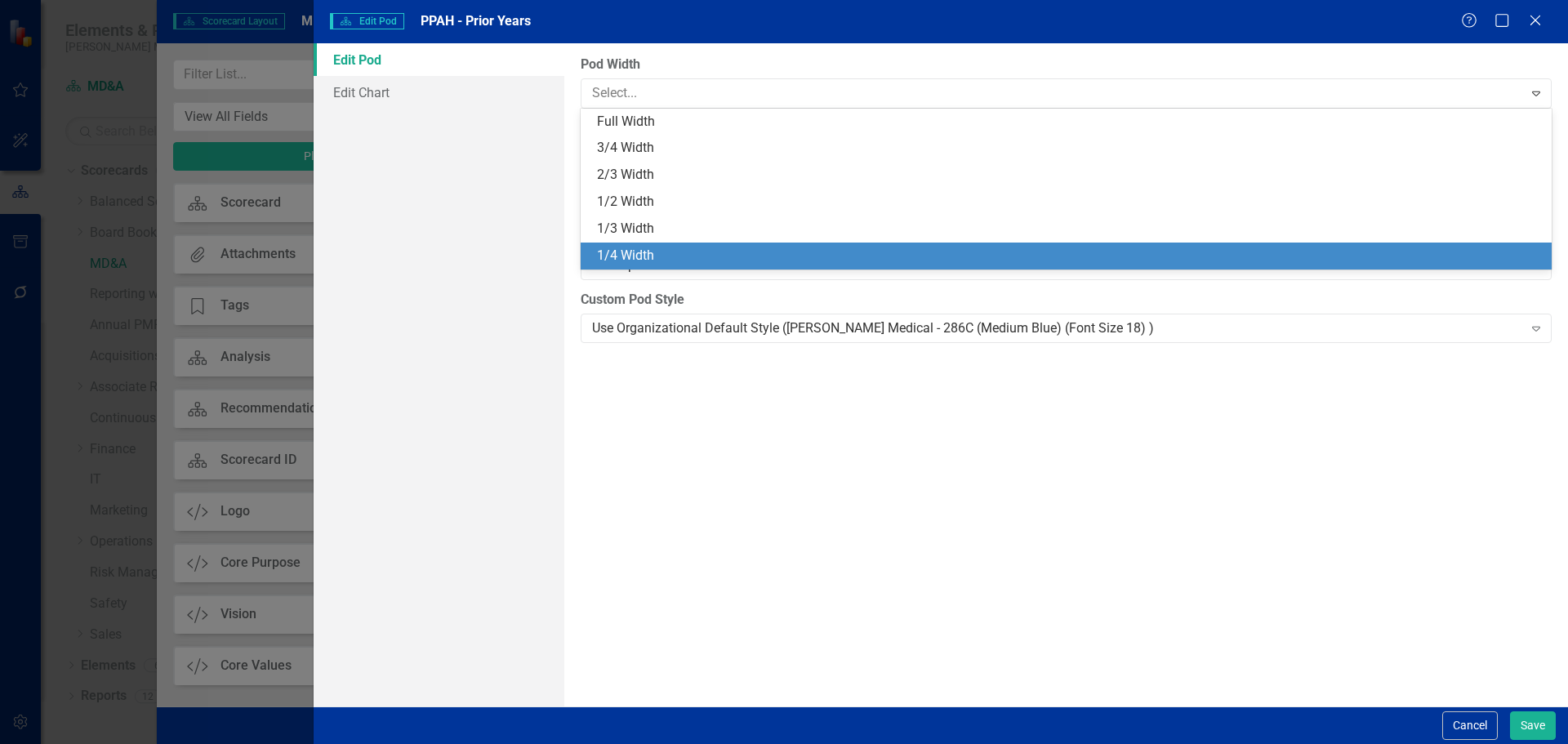
click at [679, 251] on div "1/4 Width" at bounding box center [1069, 255] width 945 height 19
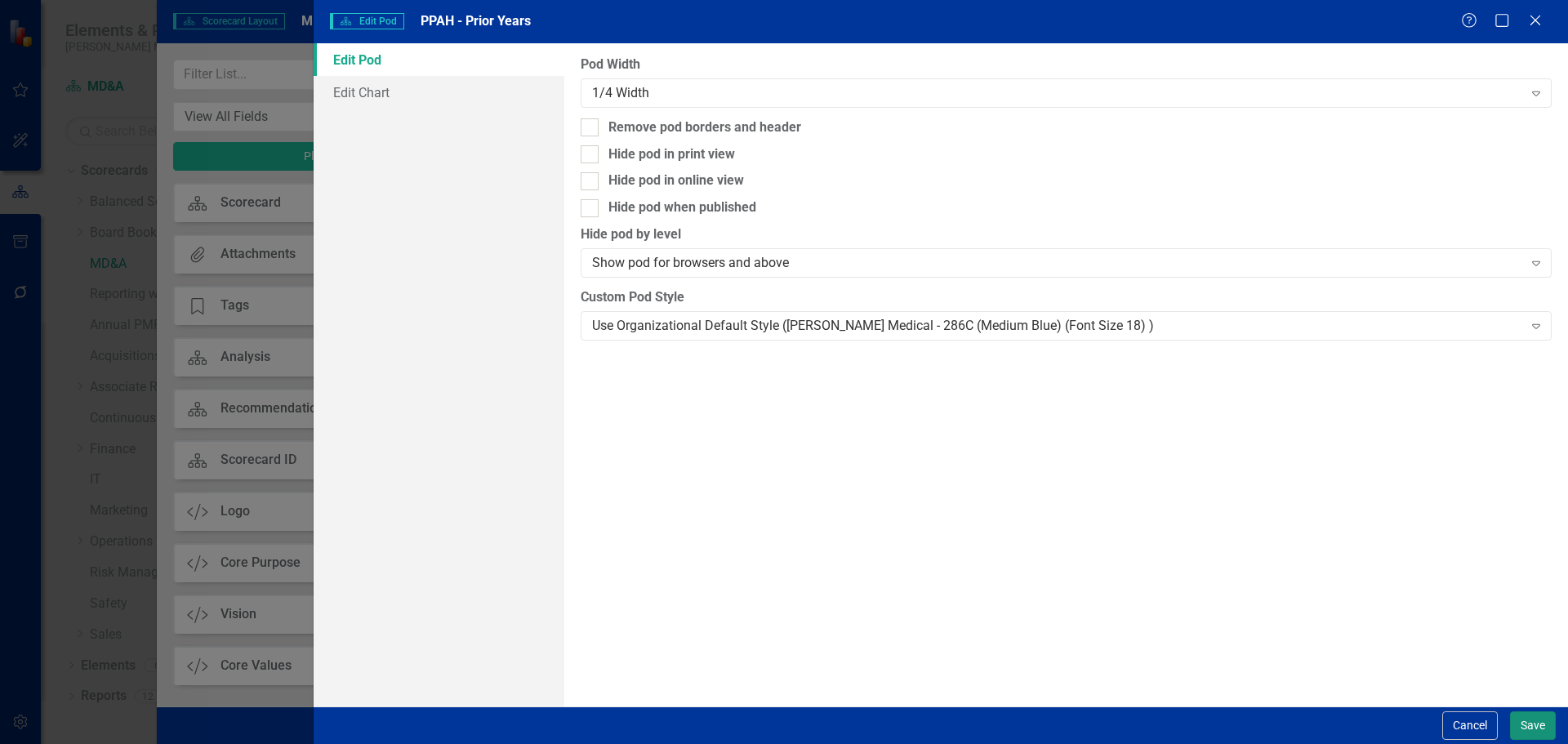
click at [1532, 724] on button "Save" at bounding box center [1532, 725] width 46 height 28
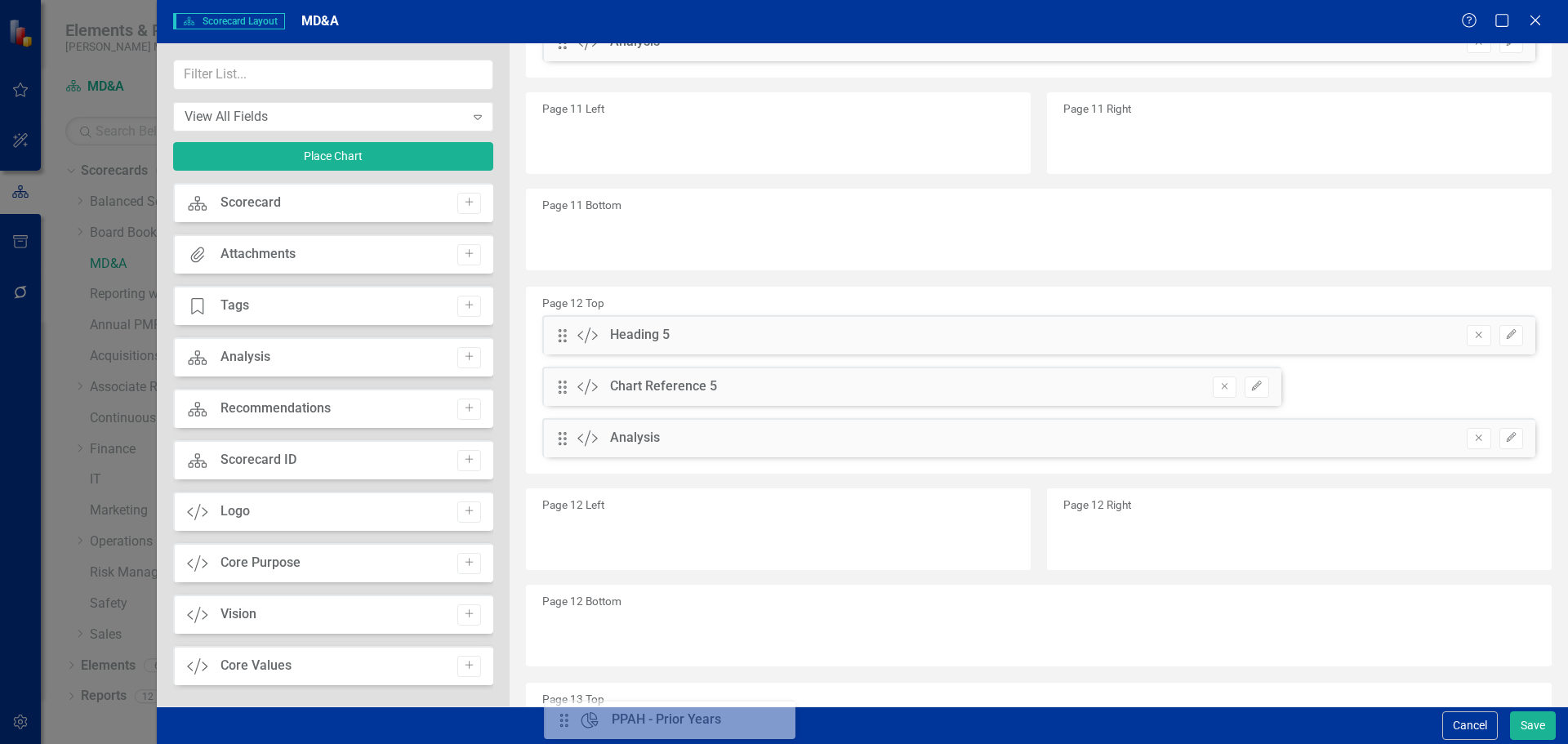
scroll to position [3665, 0]
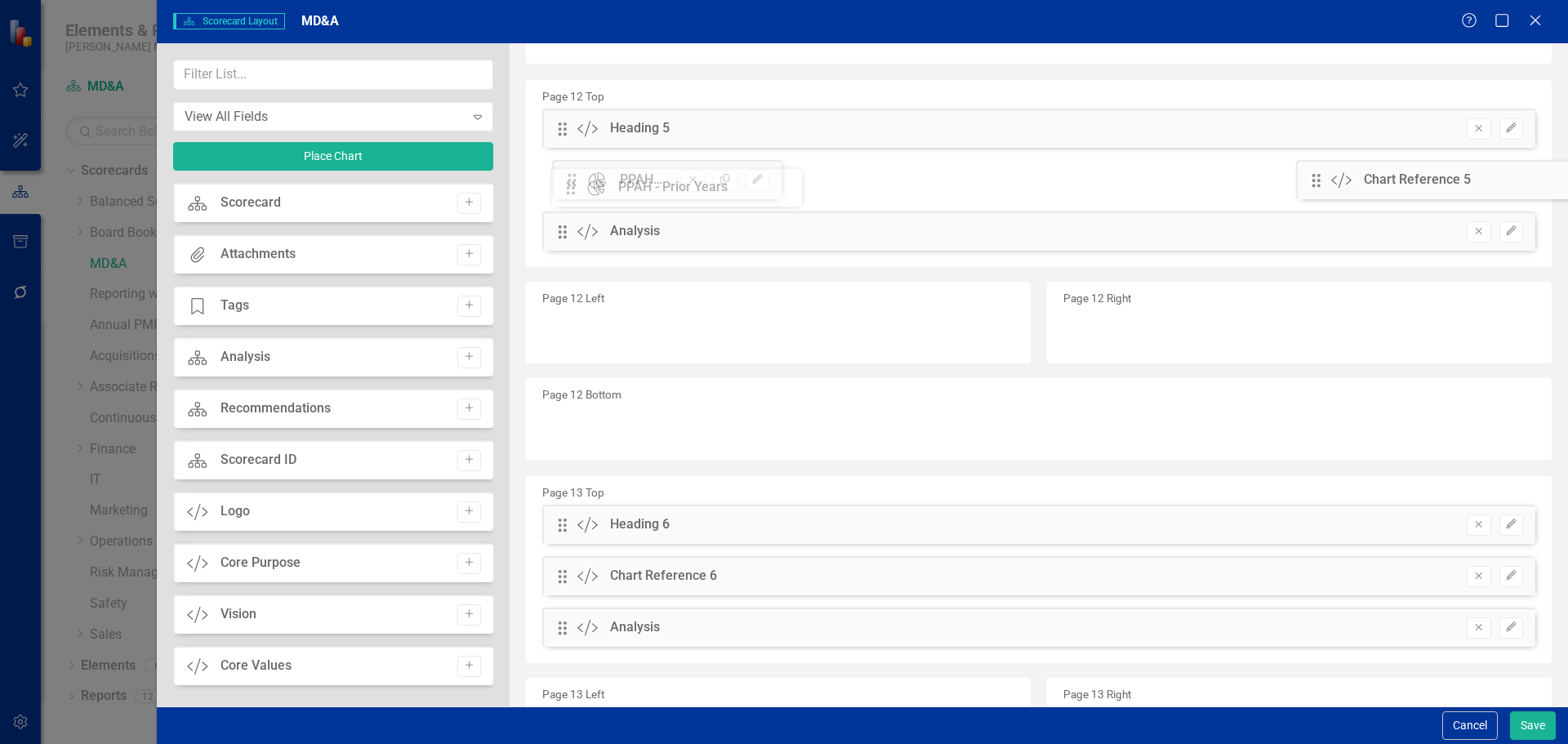
drag, startPoint x: 557, startPoint y: 159, endPoint x: 577, endPoint y: 187, distance: 34.4
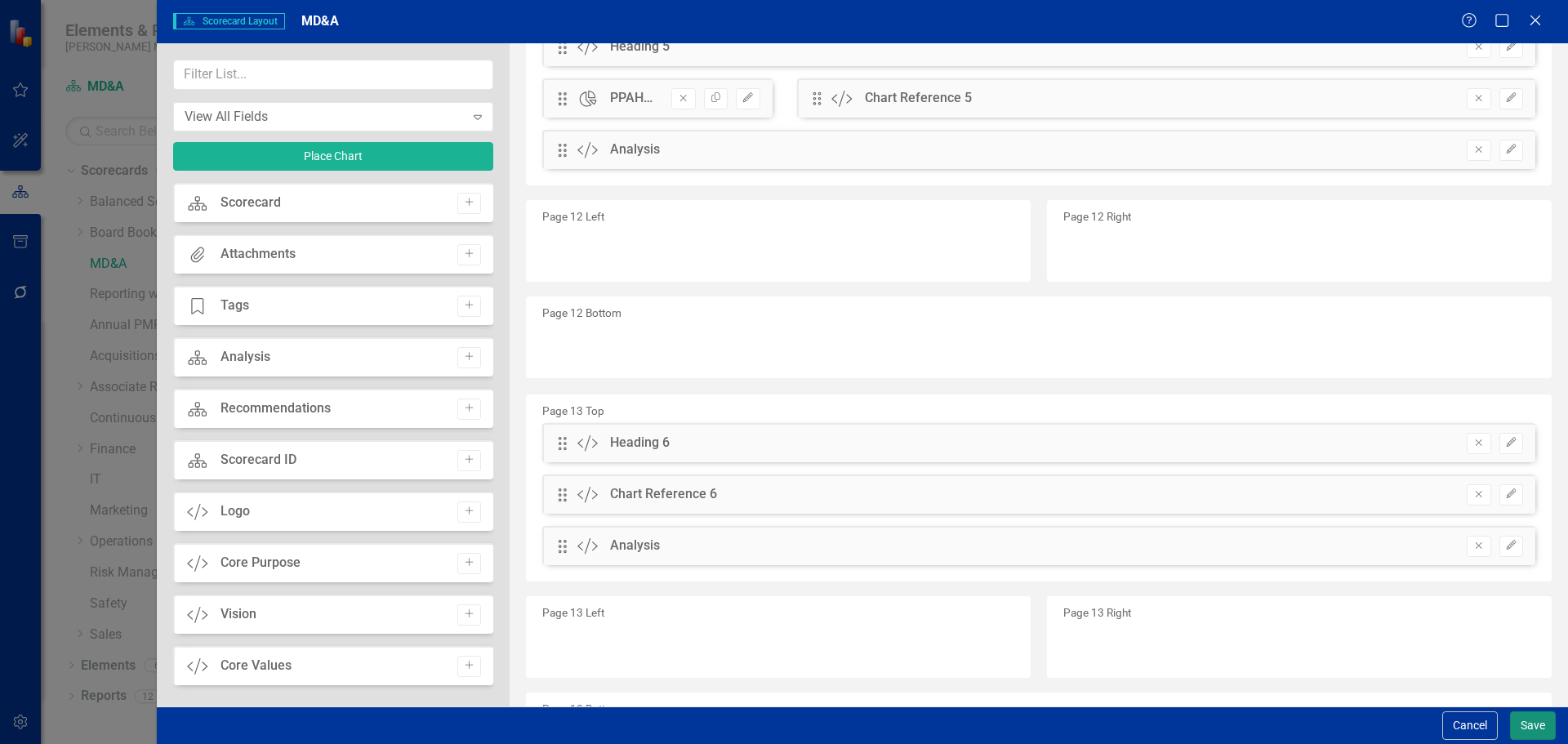
click at [1532, 723] on button "Save" at bounding box center [1532, 725] width 46 height 28
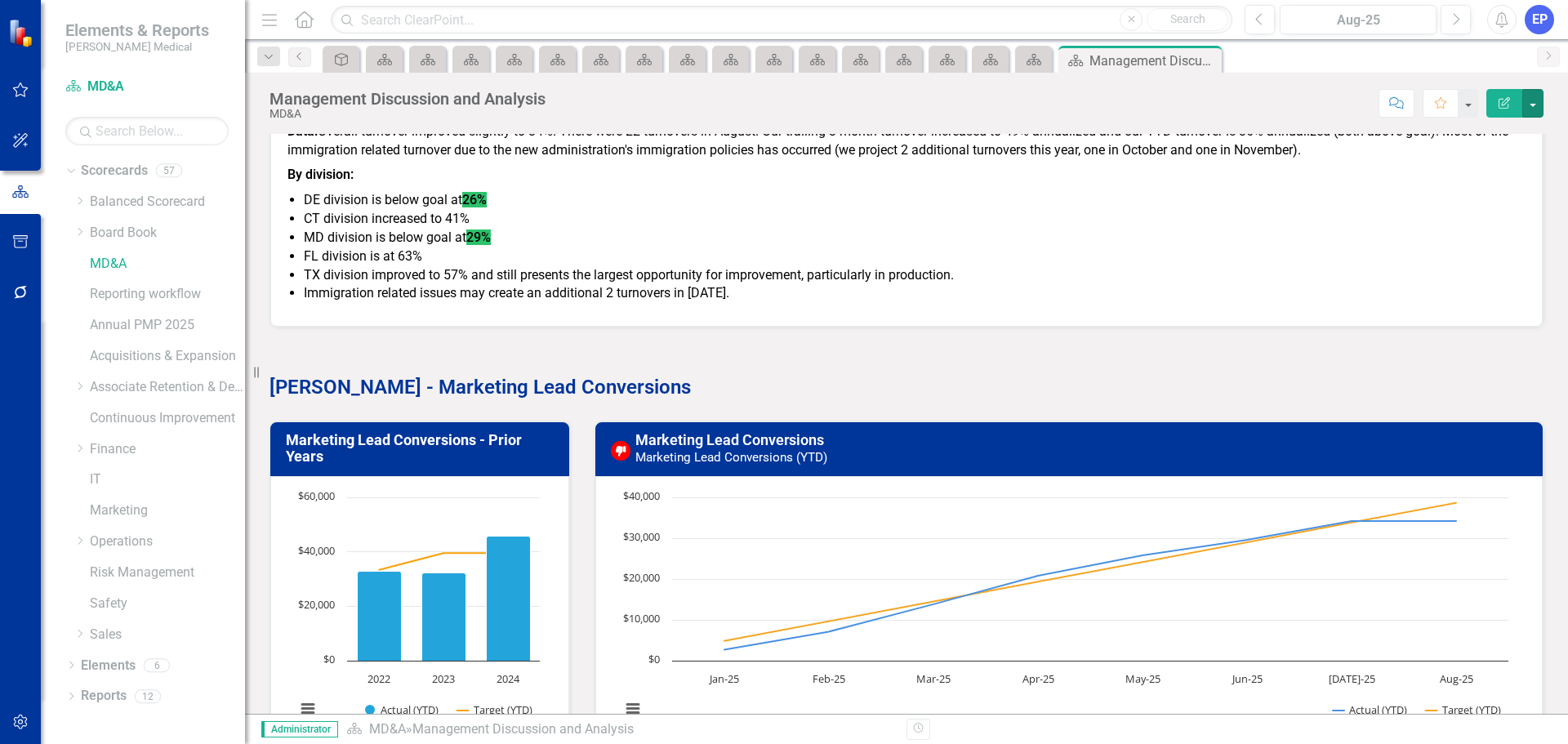
scroll to position [1944, 0]
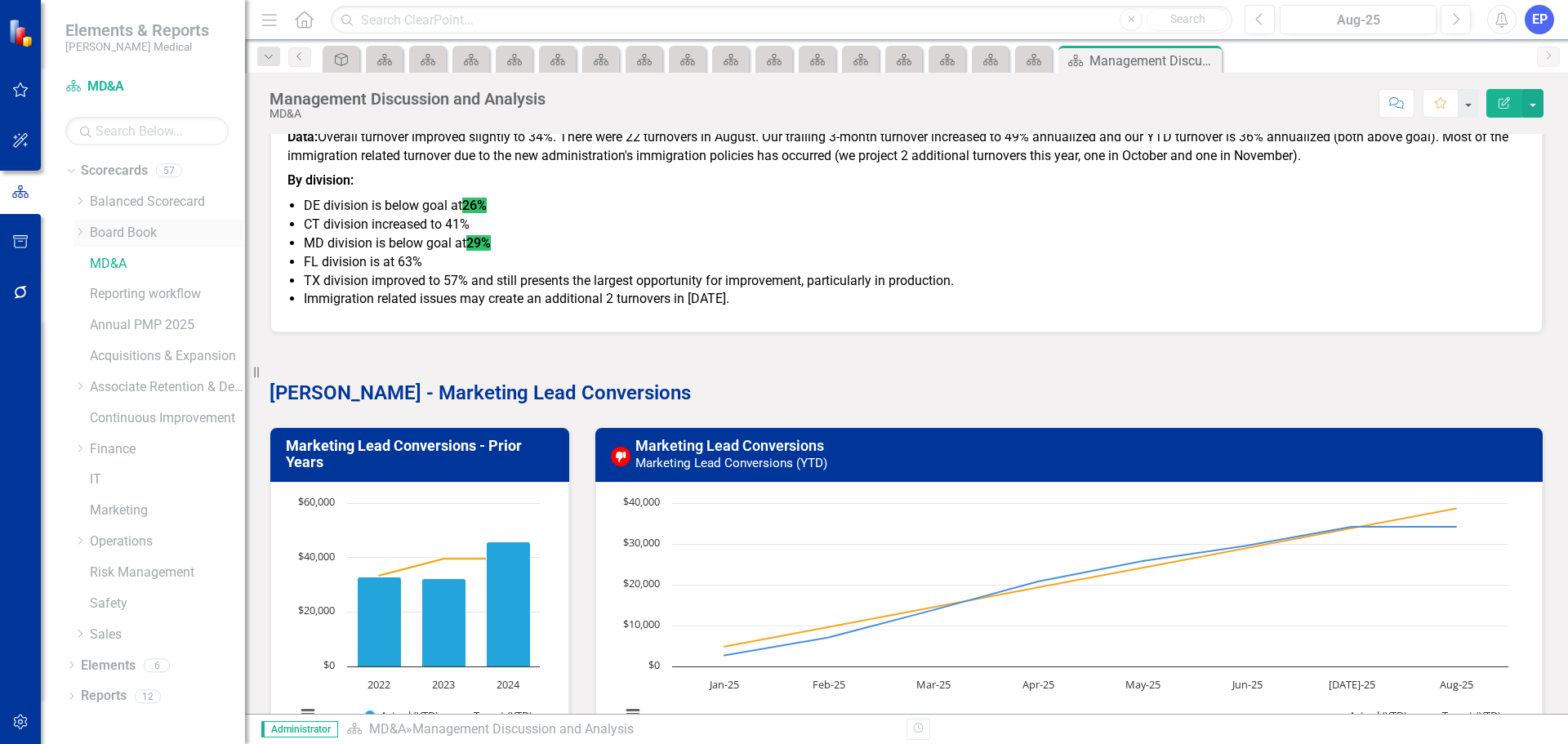
click at [81, 232] on icon "Dropdown" at bounding box center [79, 232] width 12 height 10
click at [74, 232] on icon "Dropdown" at bounding box center [78, 229] width 10 height 12
click at [105, 201] on link "Balanced Scorecard" at bounding box center [167, 202] width 155 height 19
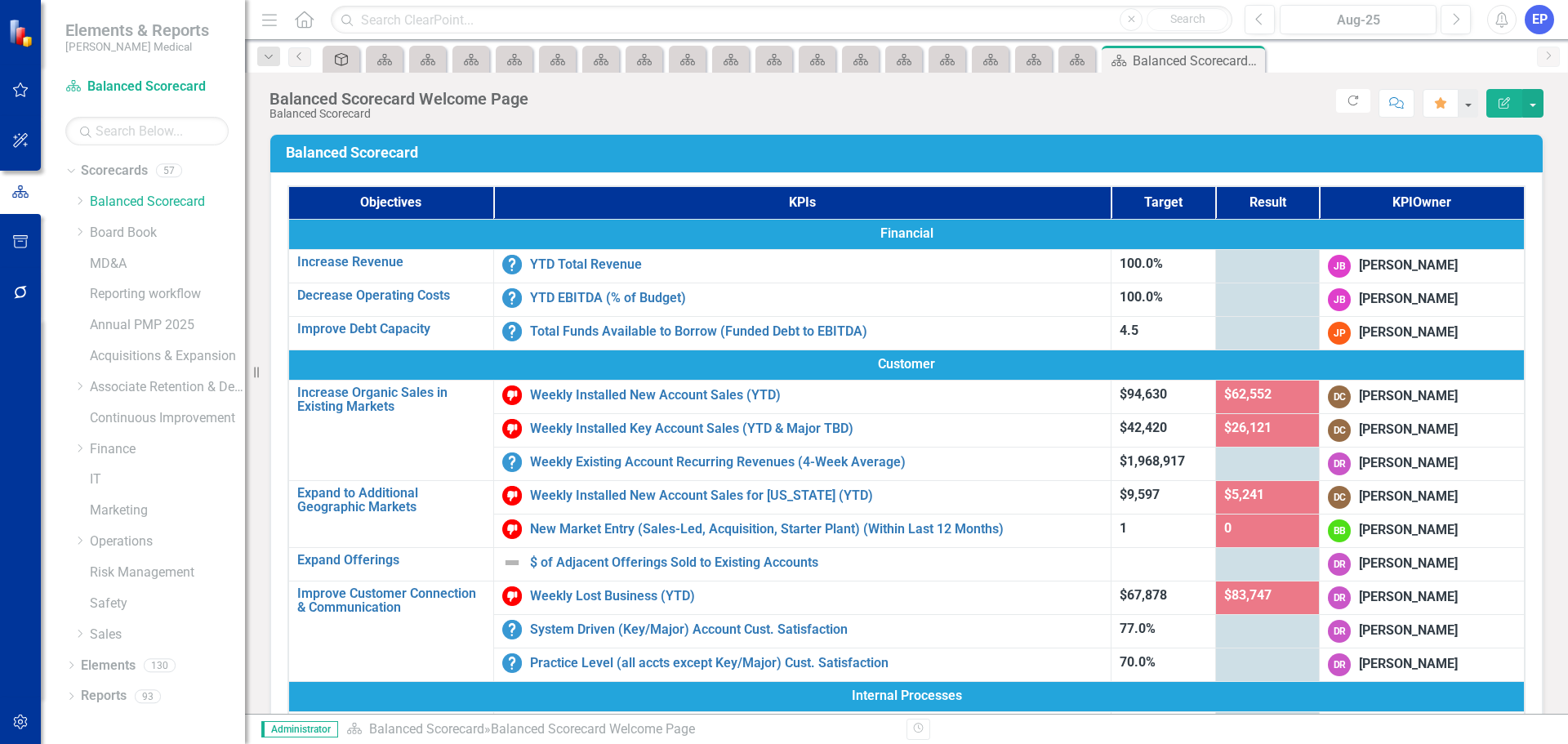
drag, startPoint x: 1252, startPoint y: 54, endPoint x: 343, endPoint y: 57, distance: 909.0
click at [0, 0] on icon "Close" at bounding box center [0, 0] width 0 height 0
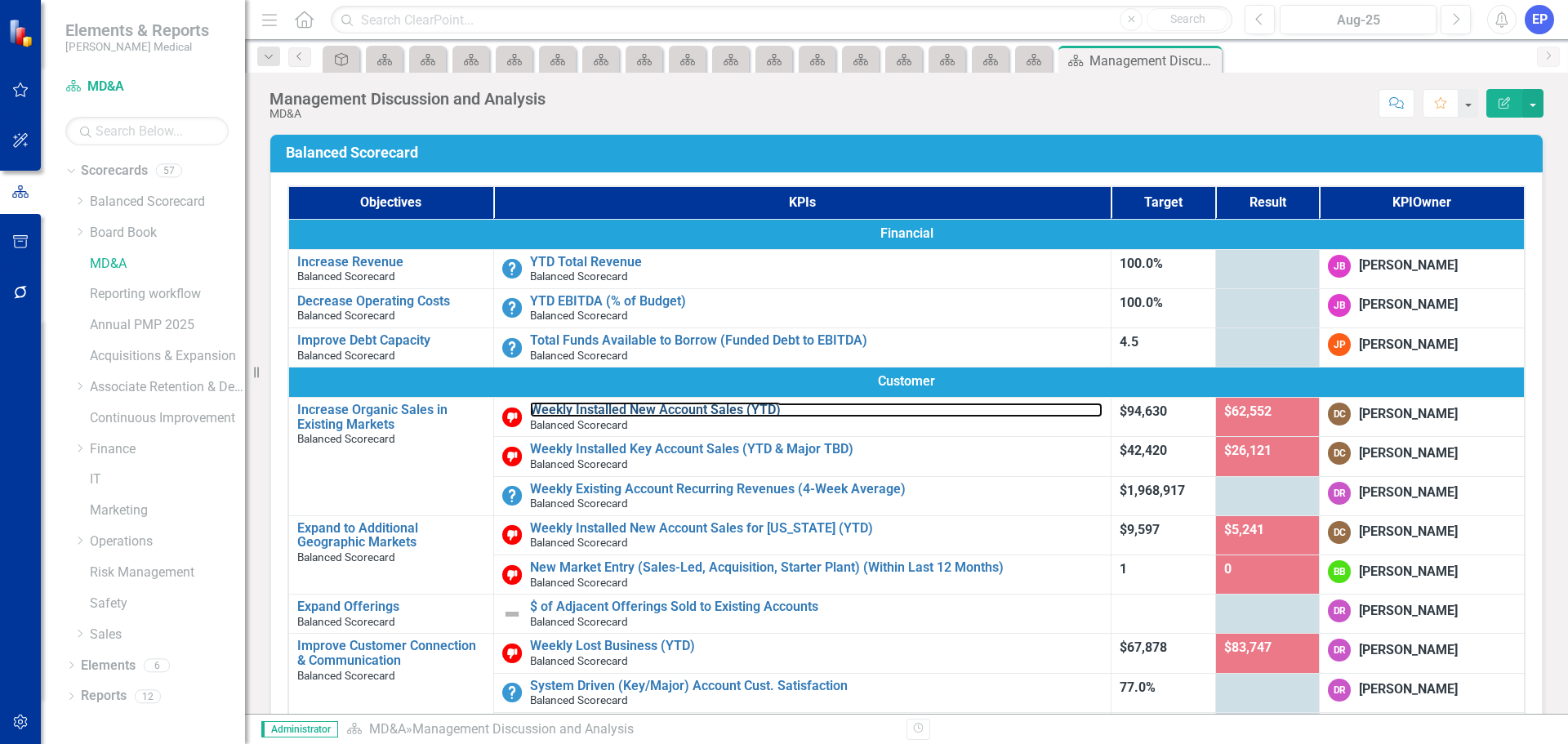
drag, startPoint x: 615, startPoint y: 411, endPoint x: 58, endPoint y: 269, distance: 574.8
click at [615, 411] on link "Weekly Installed New Account Sales (YTD)" at bounding box center [816, 409] width 573 height 15
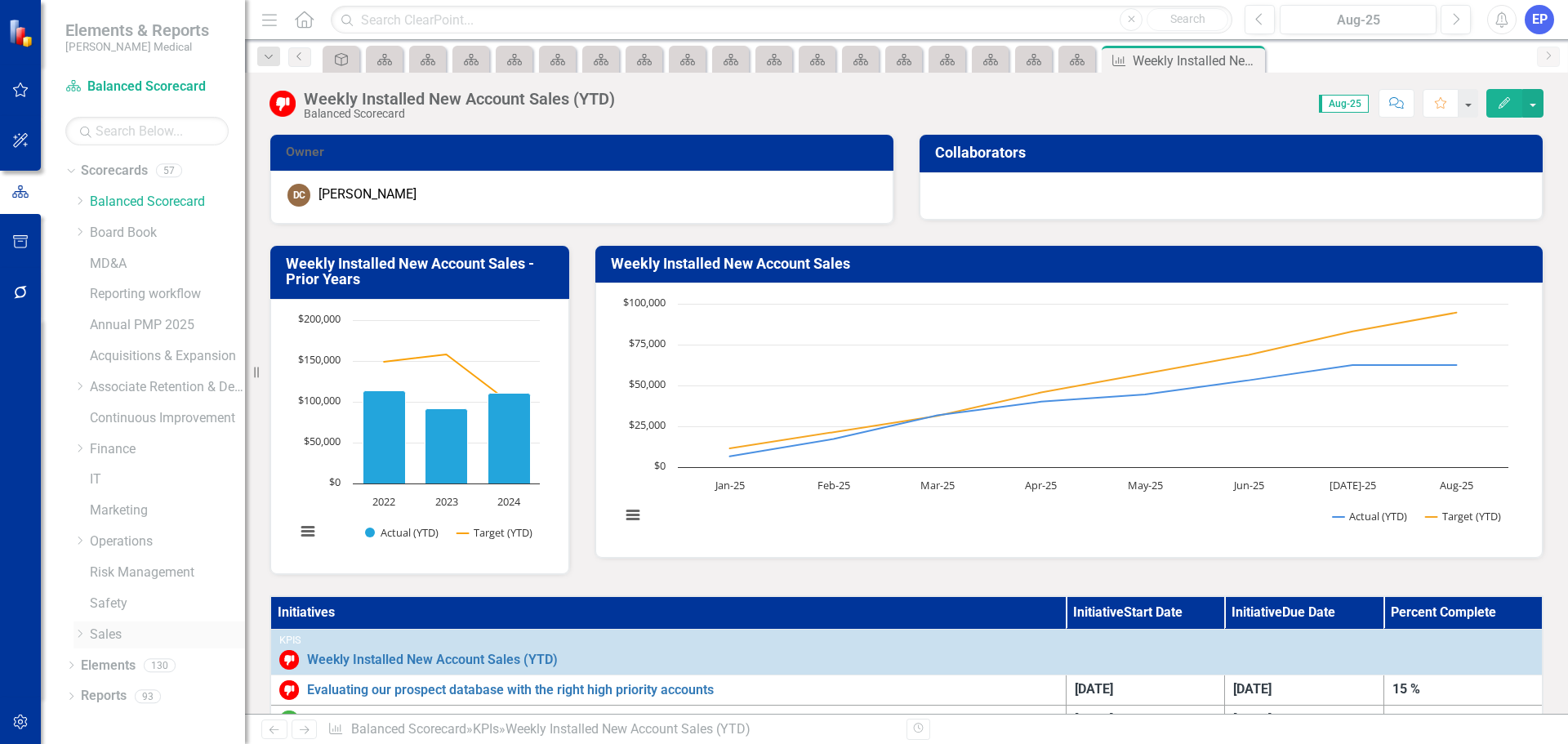
click at [79, 637] on icon "Dropdown" at bounding box center [79, 633] width 12 height 10
click at [115, 631] on link "Sales" at bounding box center [167, 635] width 155 height 19
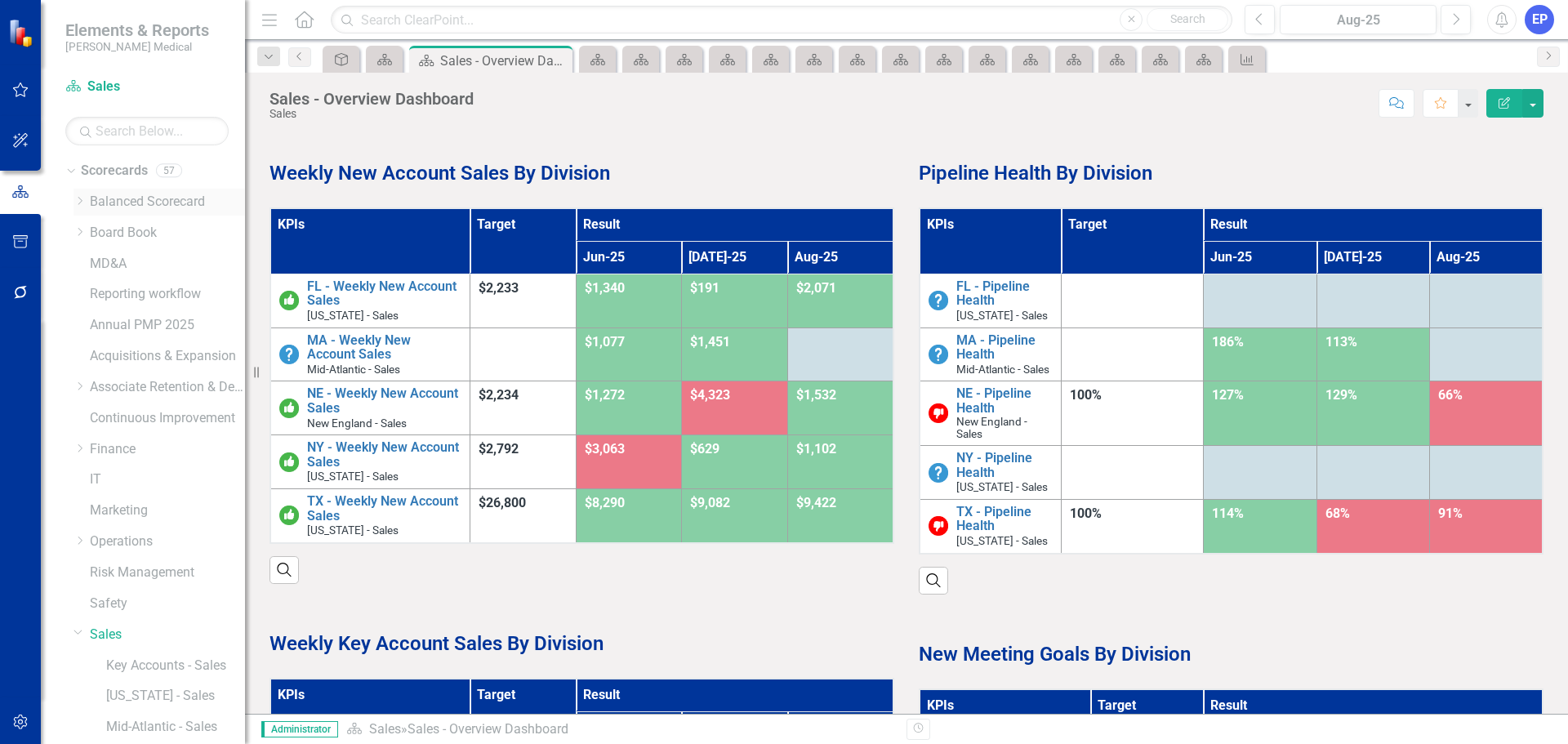
click at [149, 200] on link "Balanced Scorecard" at bounding box center [167, 202] width 155 height 19
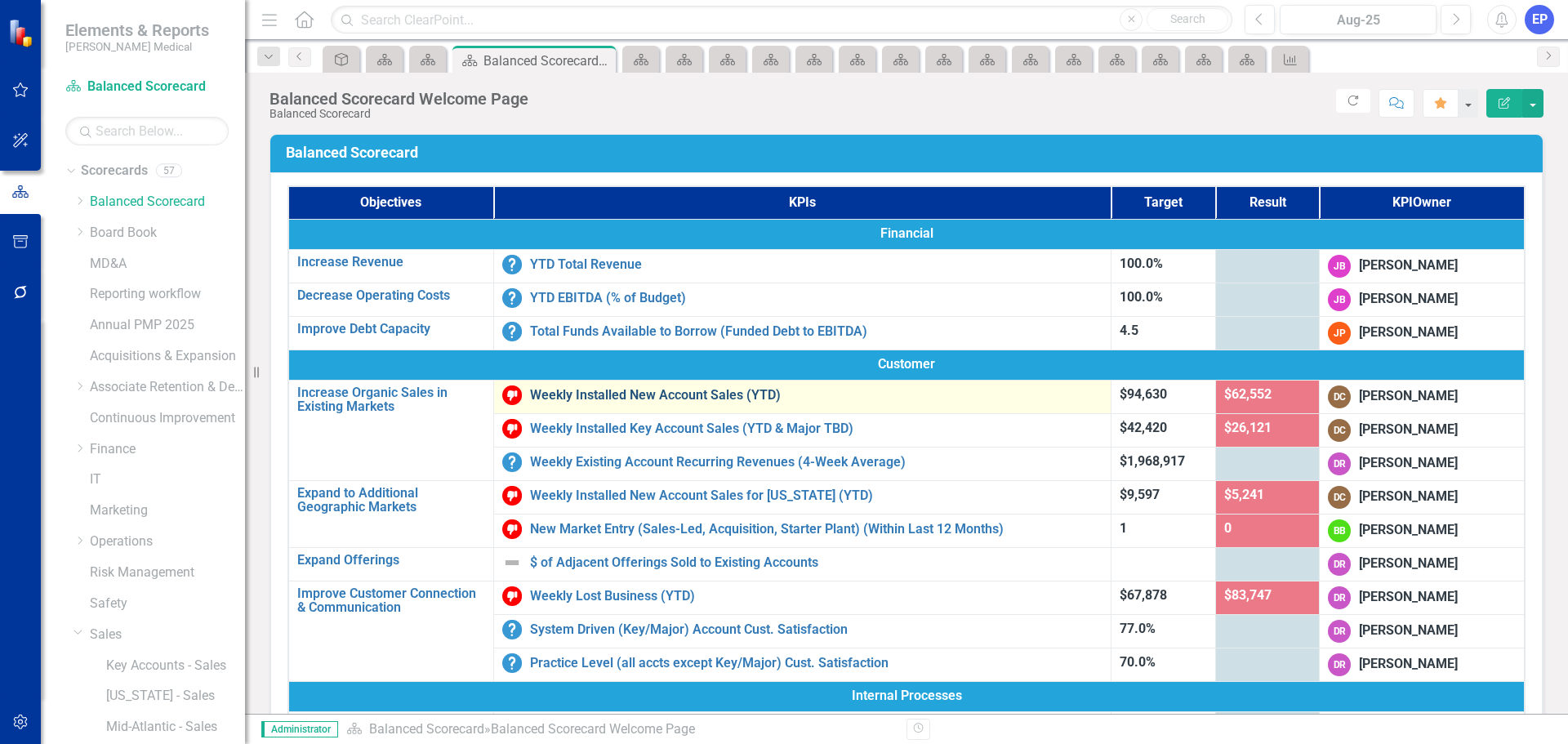
click at [623, 389] on link "Weekly Installed New Account Sales (YTD)" at bounding box center [816, 395] width 573 height 15
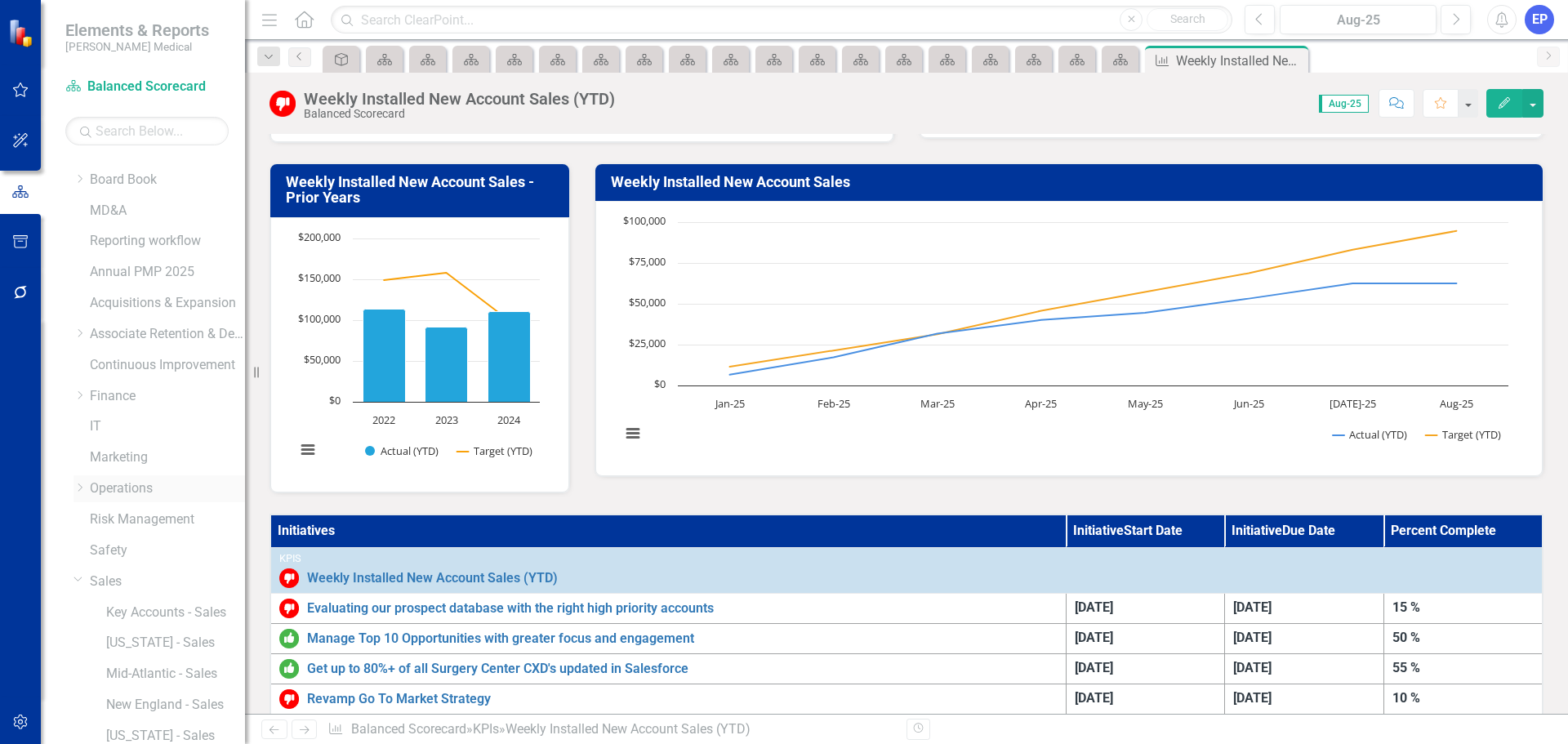
scroll to position [82, 0]
click at [157, 671] on link "New England - Sales" at bounding box center [175, 676] width 139 height 19
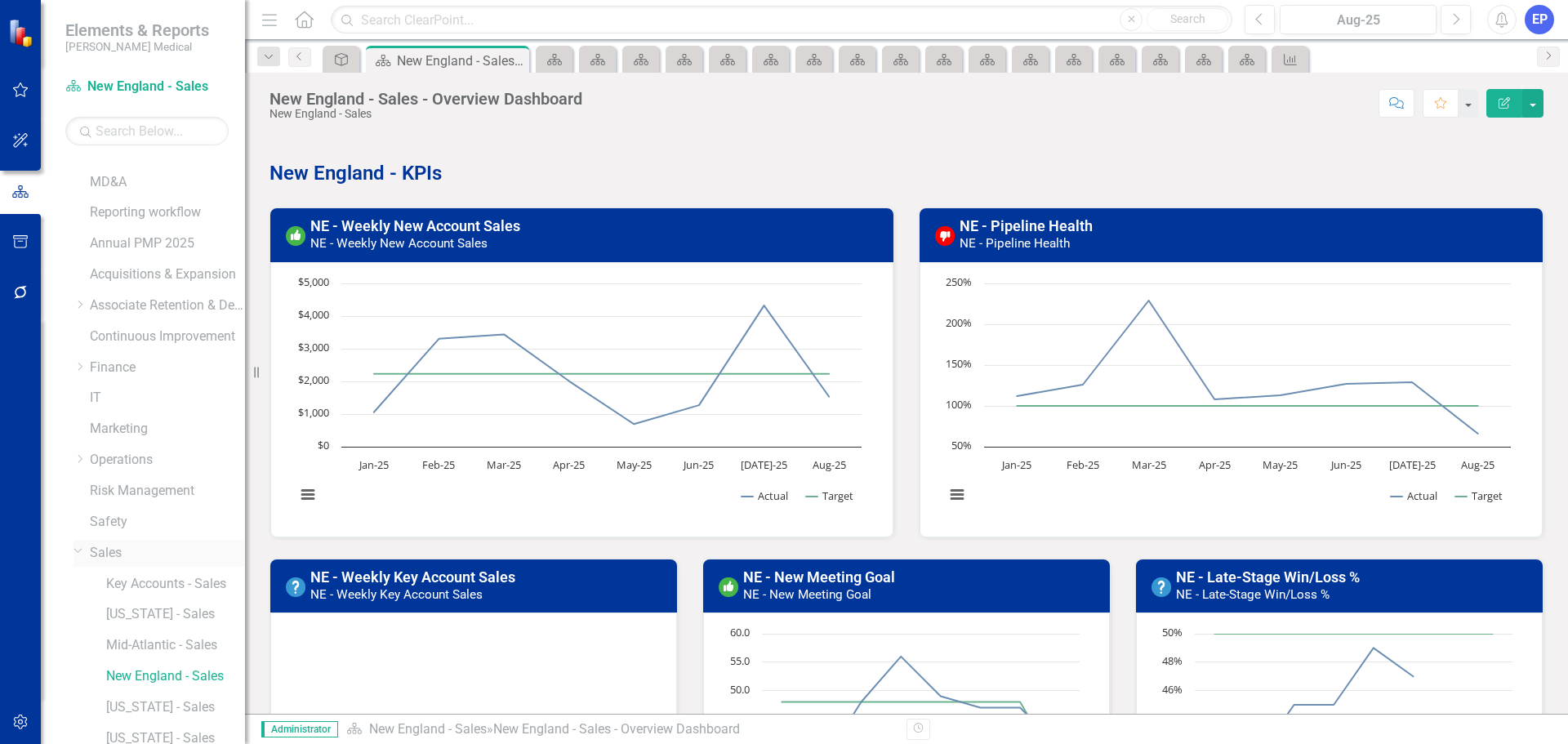
click at [120, 558] on link "Sales" at bounding box center [167, 553] width 155 height 19
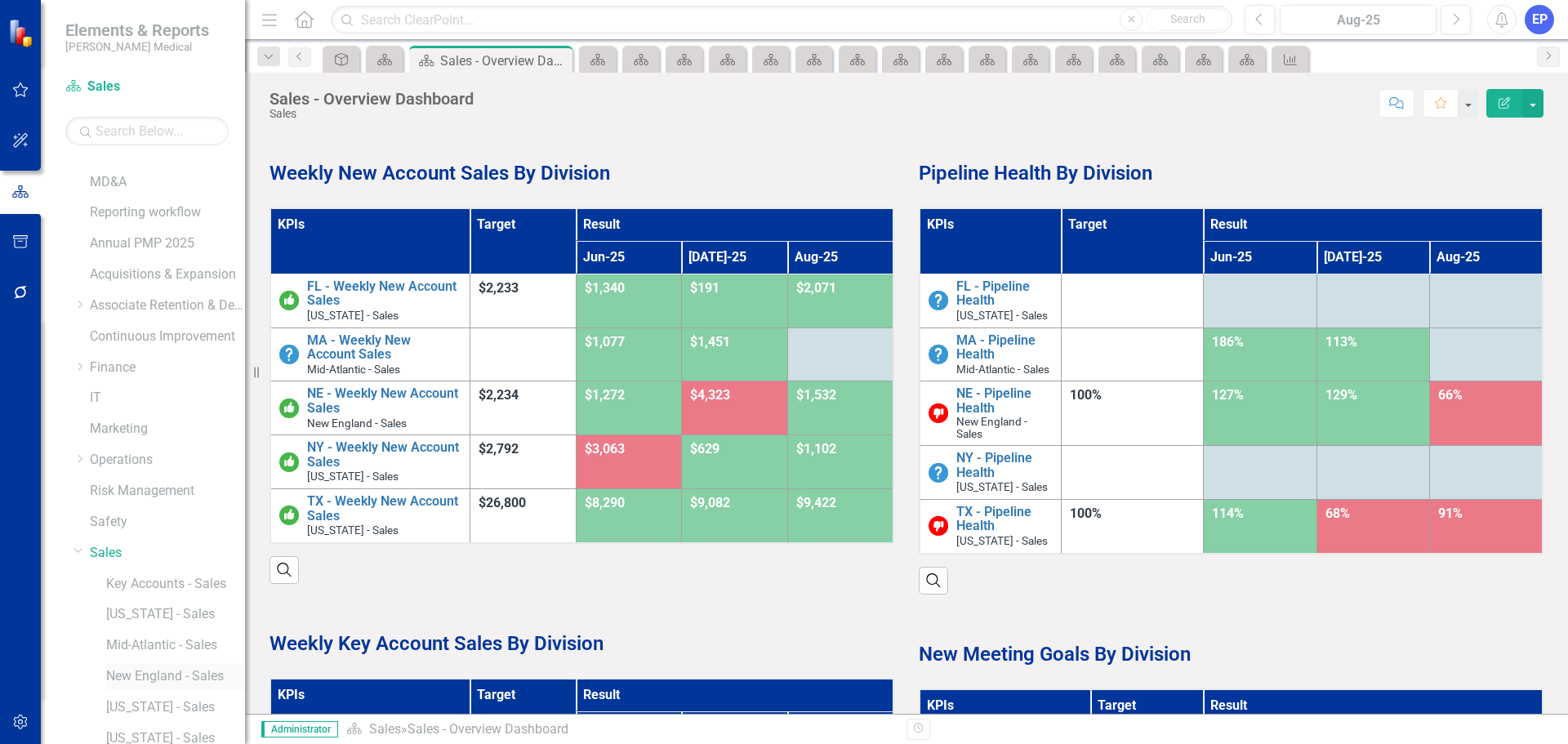
click at [133, 676] on link "New England - Sales" at bounding box center [175, 676] width 139 height 19
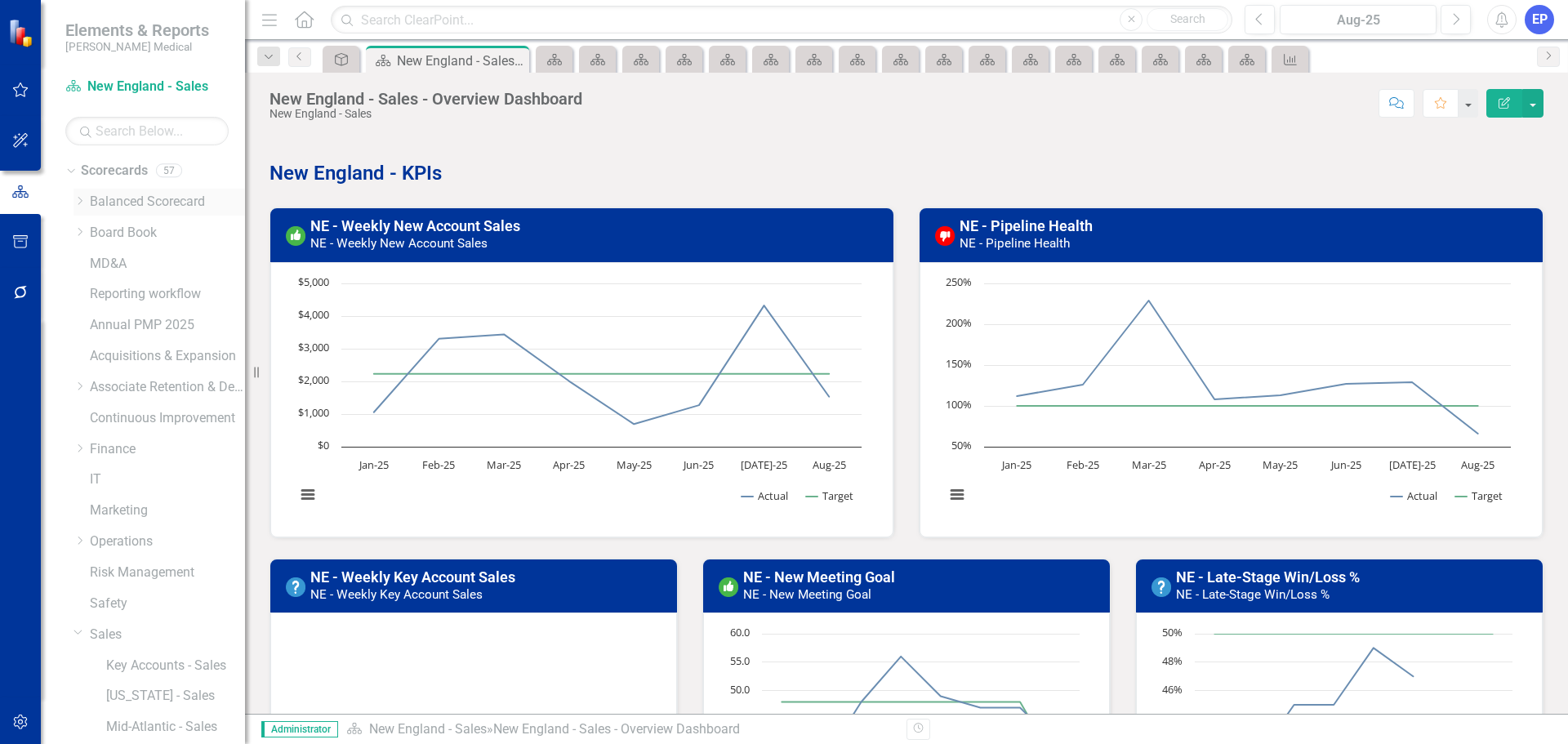
click at [130, 198] on link "Balanced Scorecard" at bounding box center [167, 202] width 155 height 19
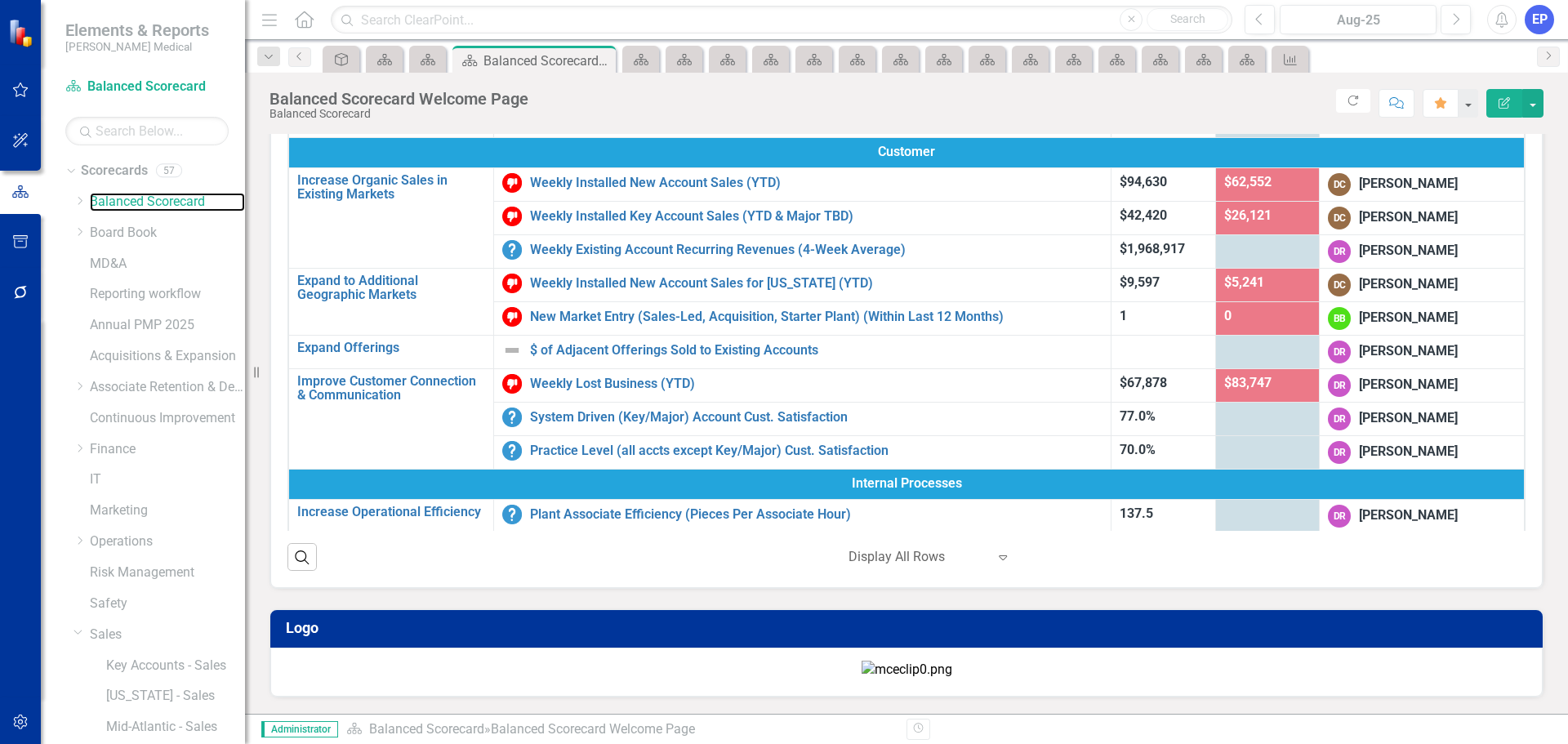
scroll to position [656, 0]
